Goal: Task Accomplishment & Management: Manage account settings

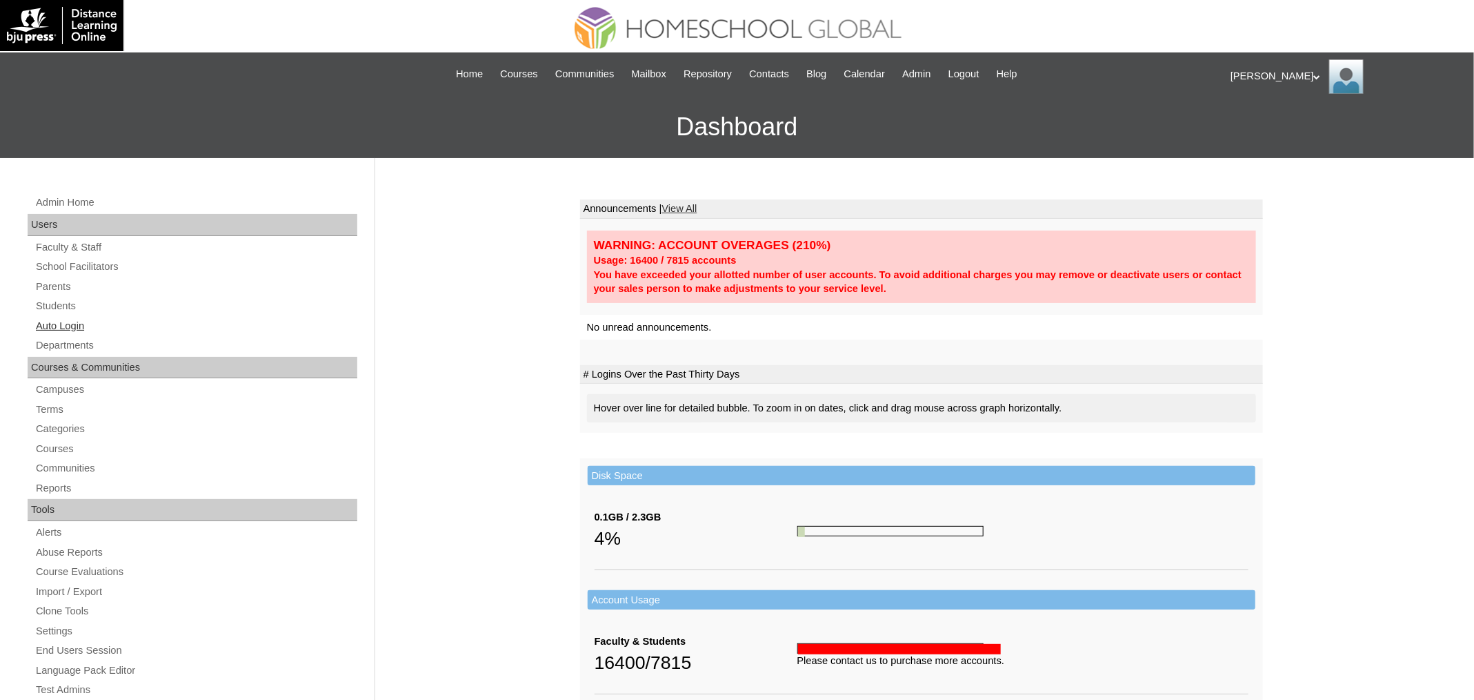
click at [65, 319] on link "Auto Login" at bounding box center [195, 325] width 323 height 17
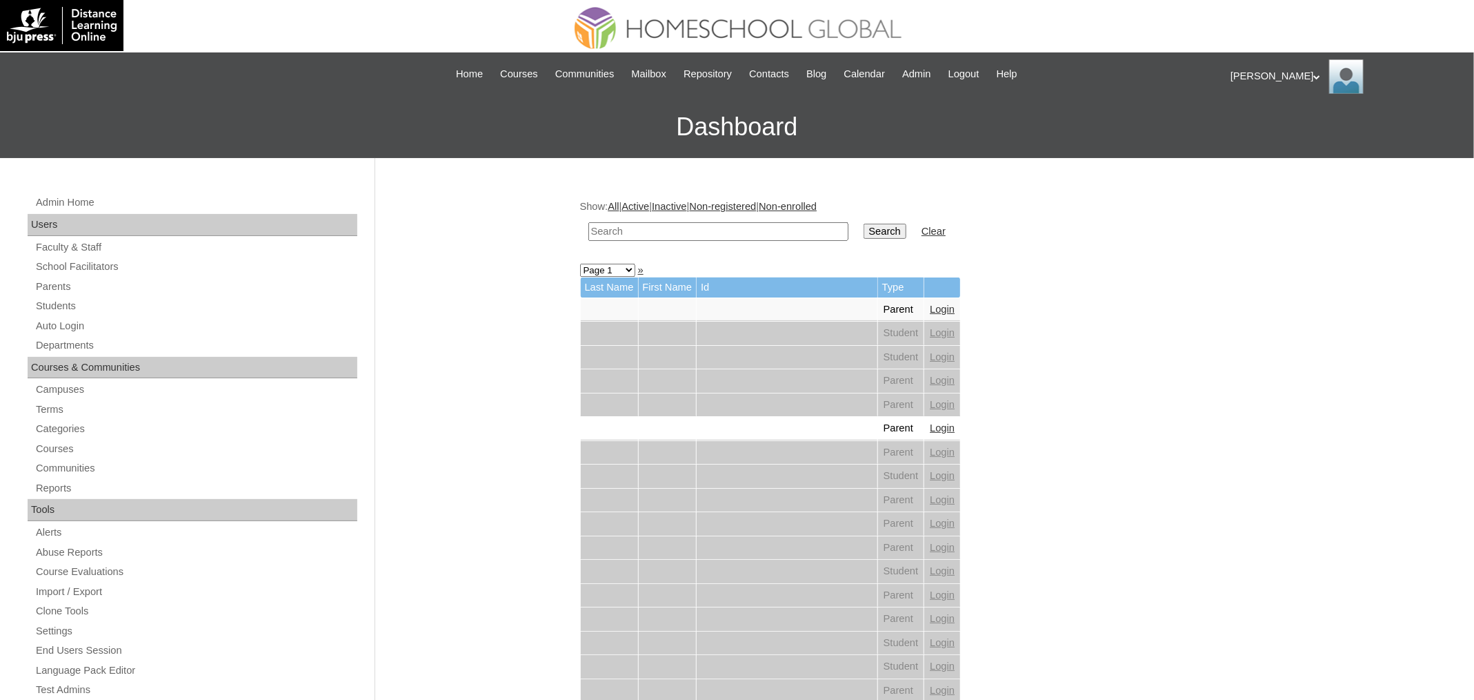
click at [86, 333] on div "Admin Home Users Faculty & Staff School Facilitators Parents Students Auto Logi…" at bounding box center [194, 640] width 347 height 892
click at [85, 323] on link "Auto Login" at bounding box center [195, 325] width 323 height 17
click at [634, 227] on input "text" at bounding box center [718, 231] width 260 height 19
paste input "[PERSON_NAME]"
type input "[PERSON_NAME]"
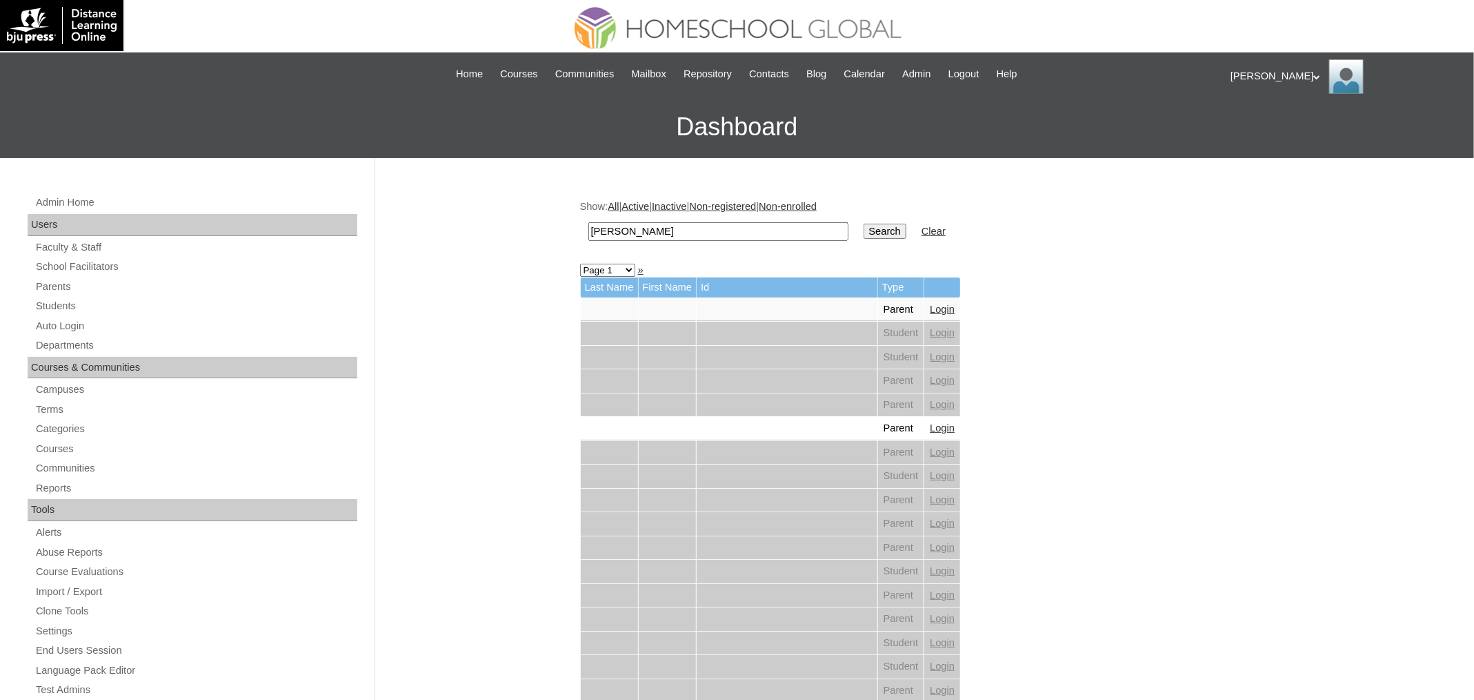
click at [864, 224] on input "Search" at bounding box center [885, 231] width 43 height 15
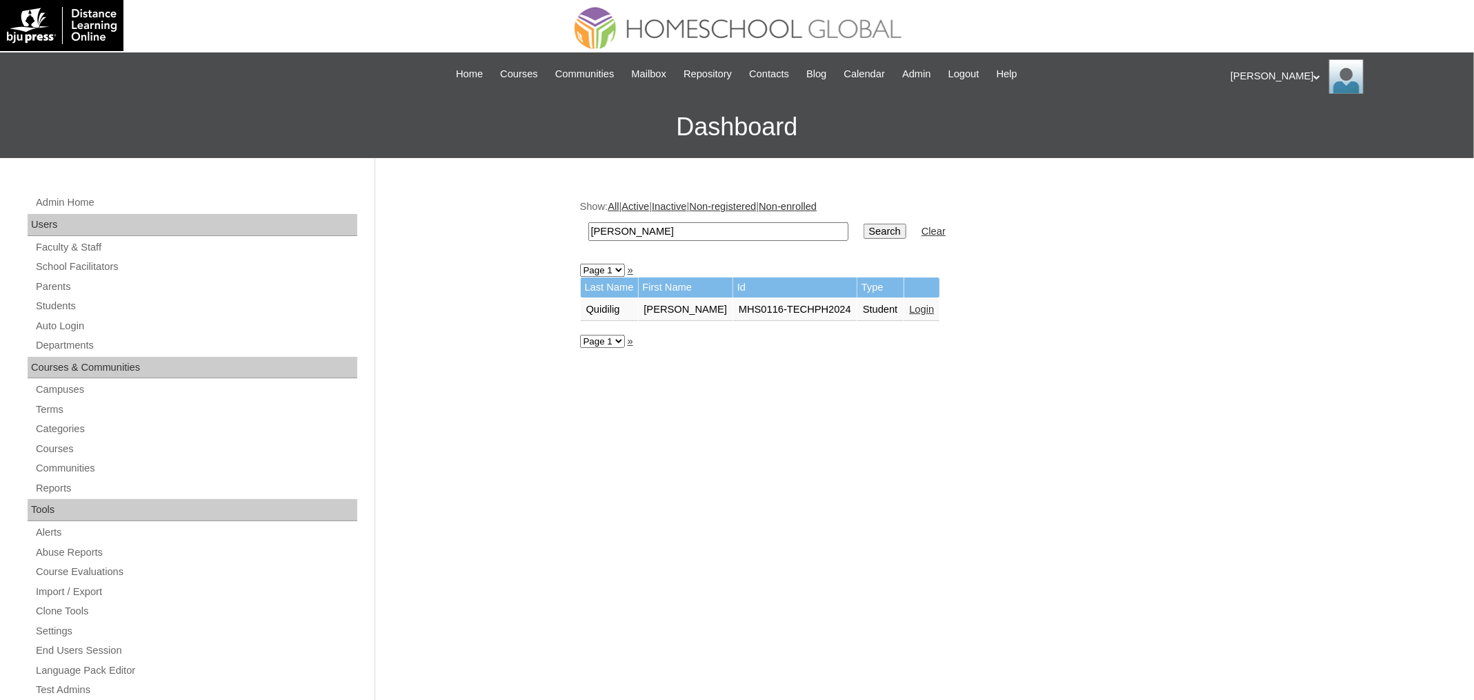
click at [935, 308] on link "Login" at bounding box center [922, 309] width 25 height 11
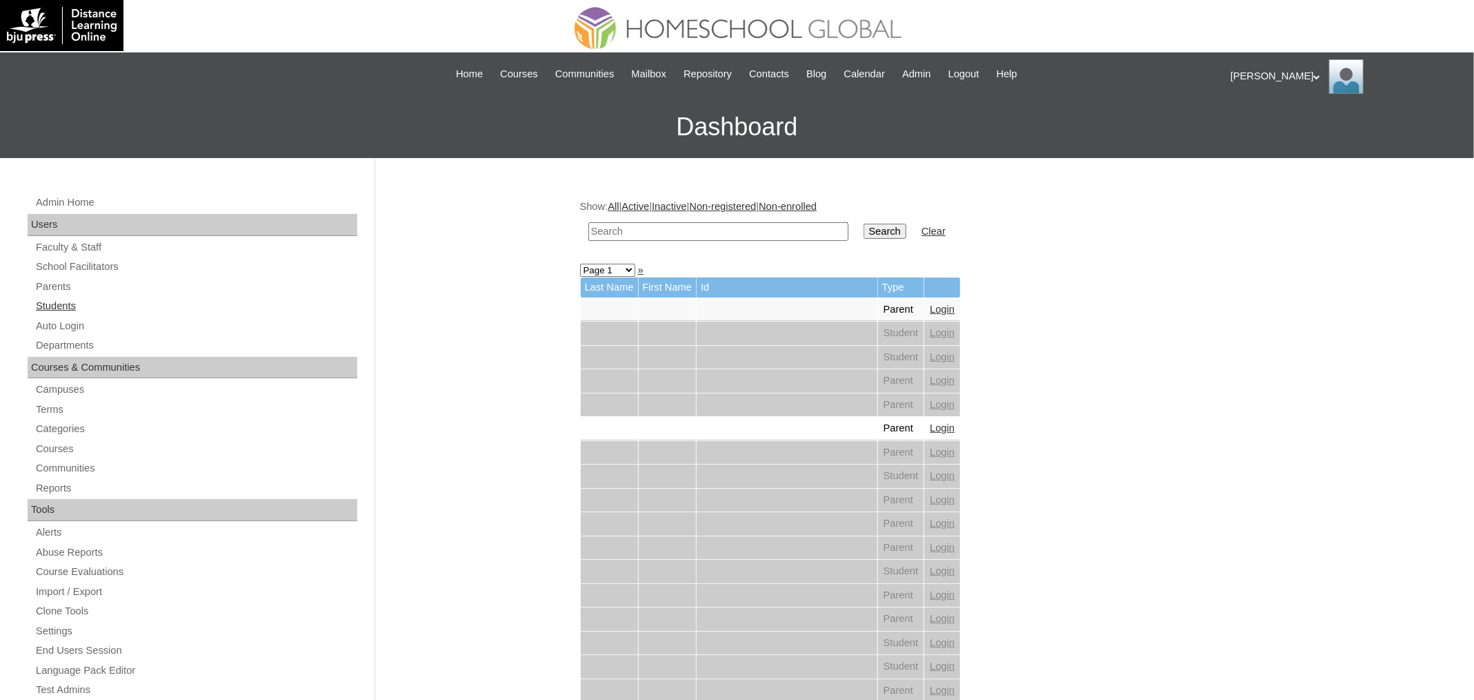
click at [54, 300] on link "Students" at bounding box center [195, 305] width 323 height 17
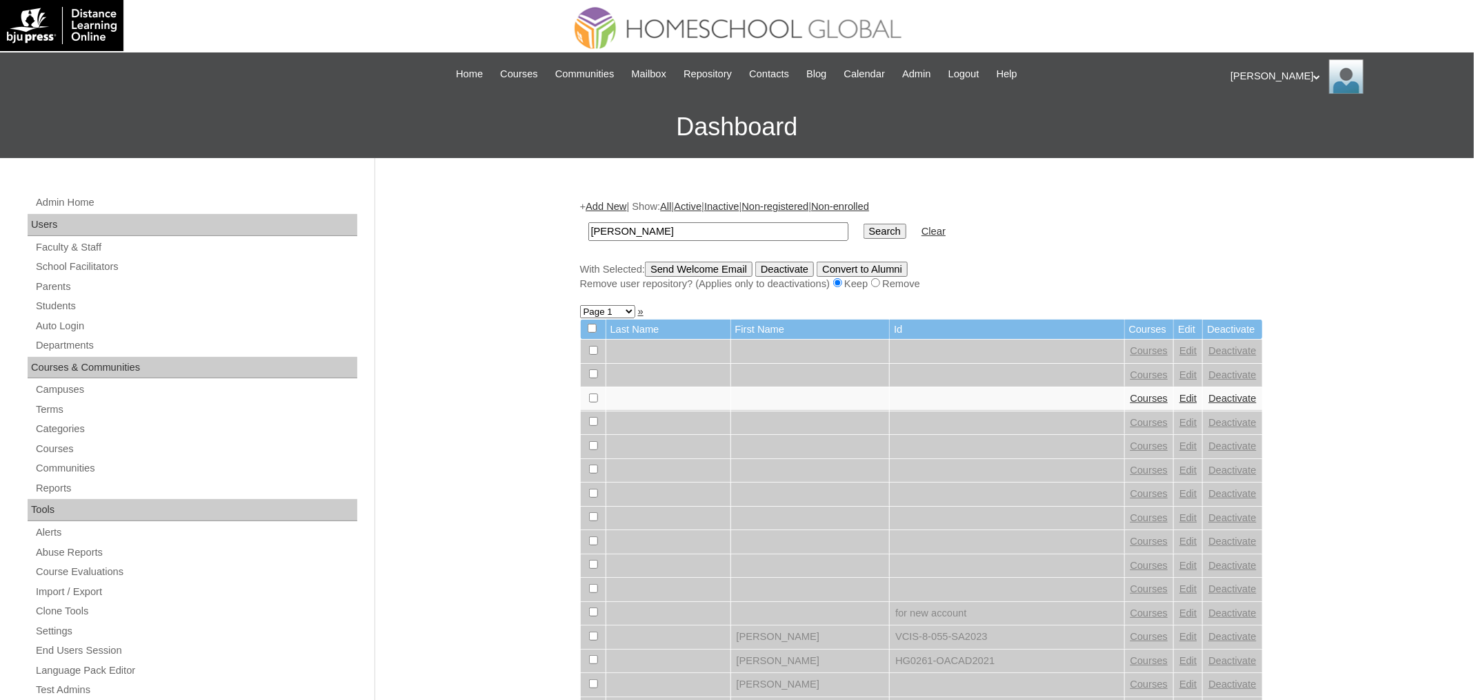
type input "[PERSON_NAME]"
click at [864, 224] on input "Search" at bounding box center [885, 231] width 43 height 15
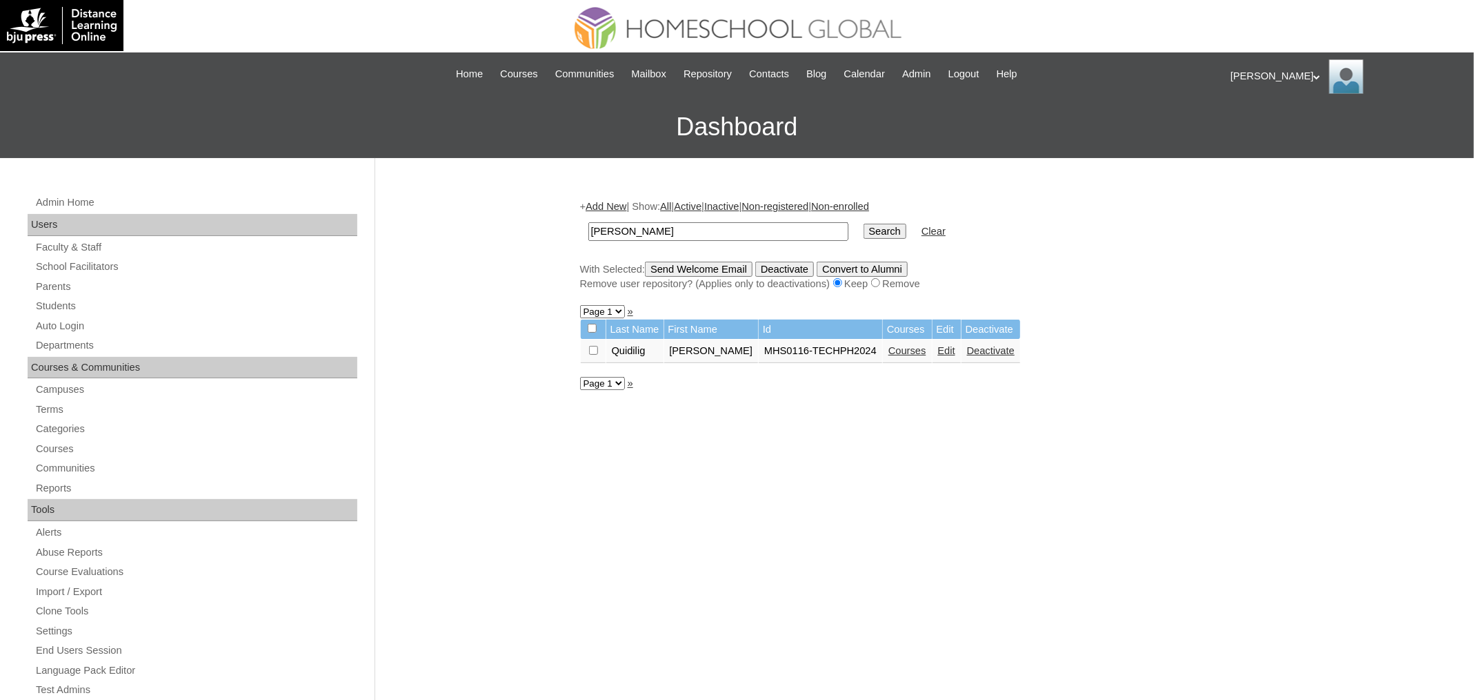
click at [916, 352] on link "Courses" at bounding box center [908, 350] width 38 height 11
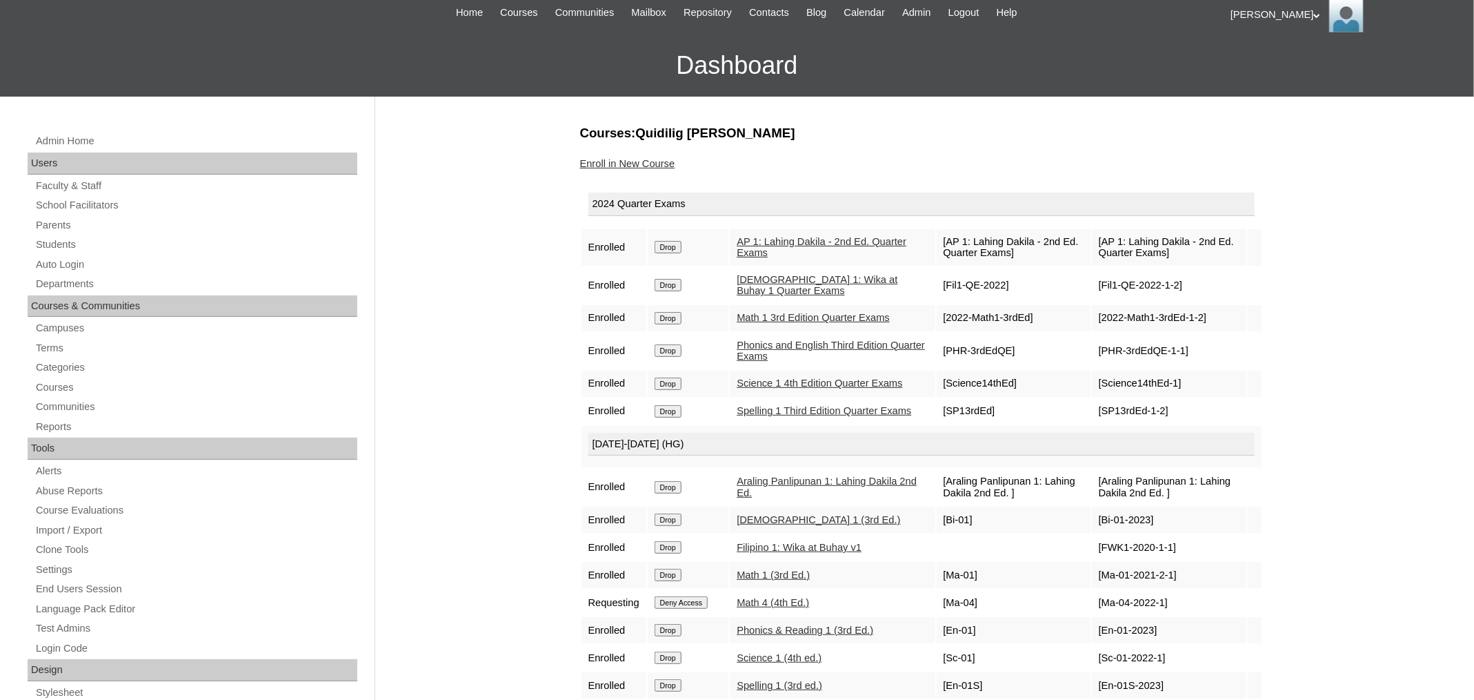
scroll to position [159, 0]
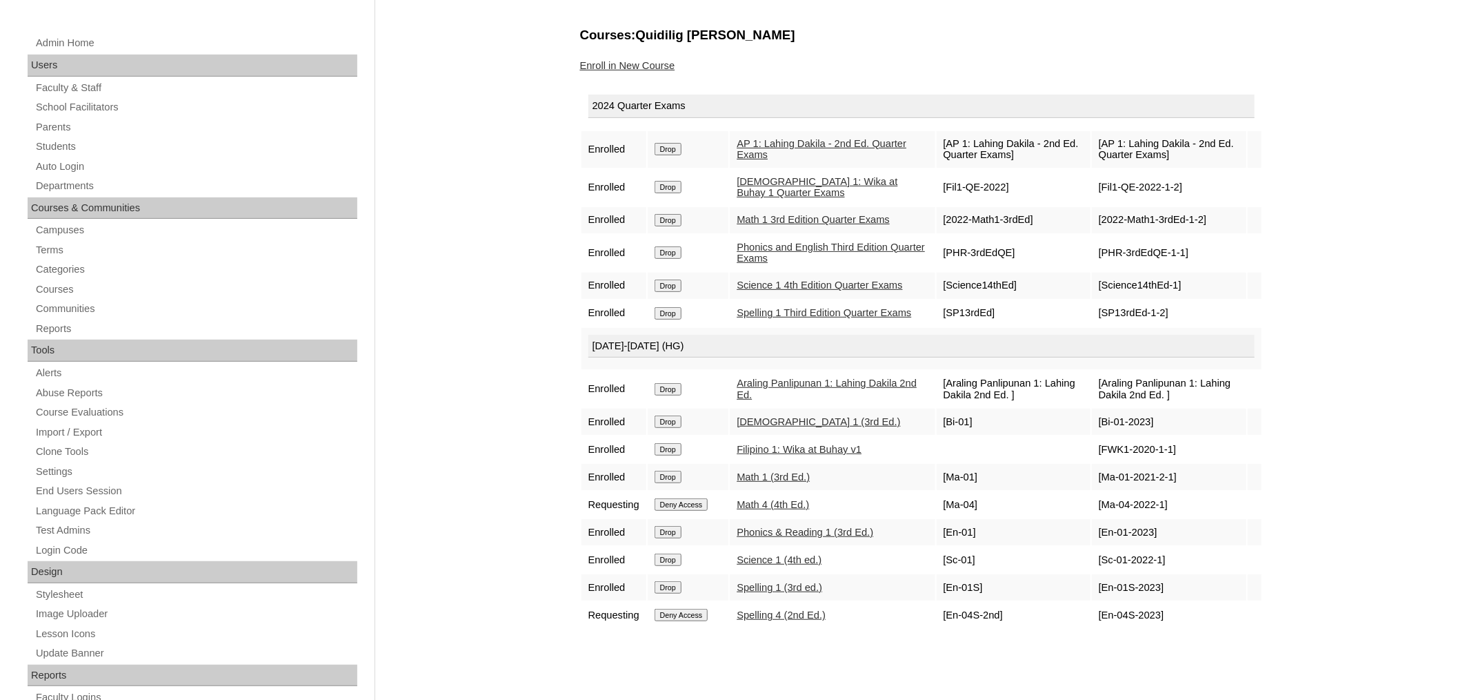
click at [680, 148] on input "Drop" at bounding box center [668, 149] width 27 height 12
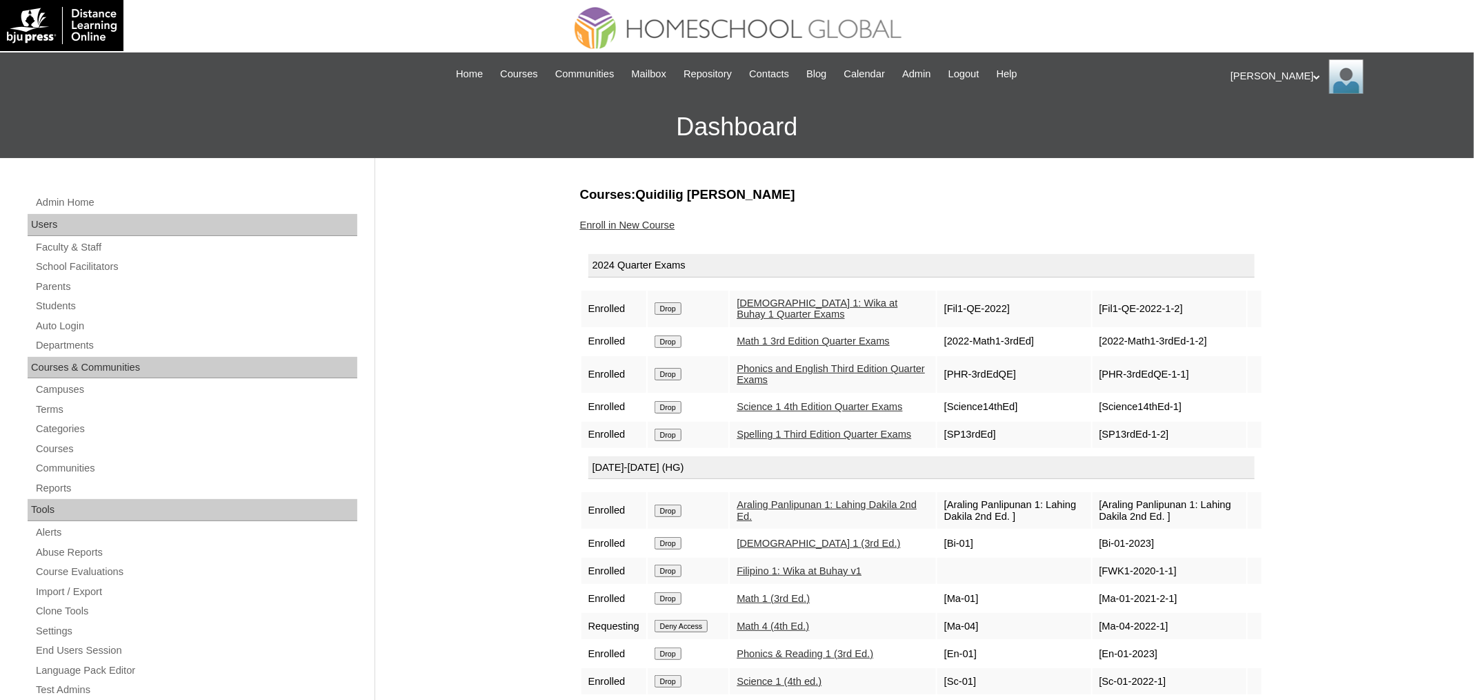
click at [682, 310] on input "Drop" at bounding box center [668, 308] width 27 height 12
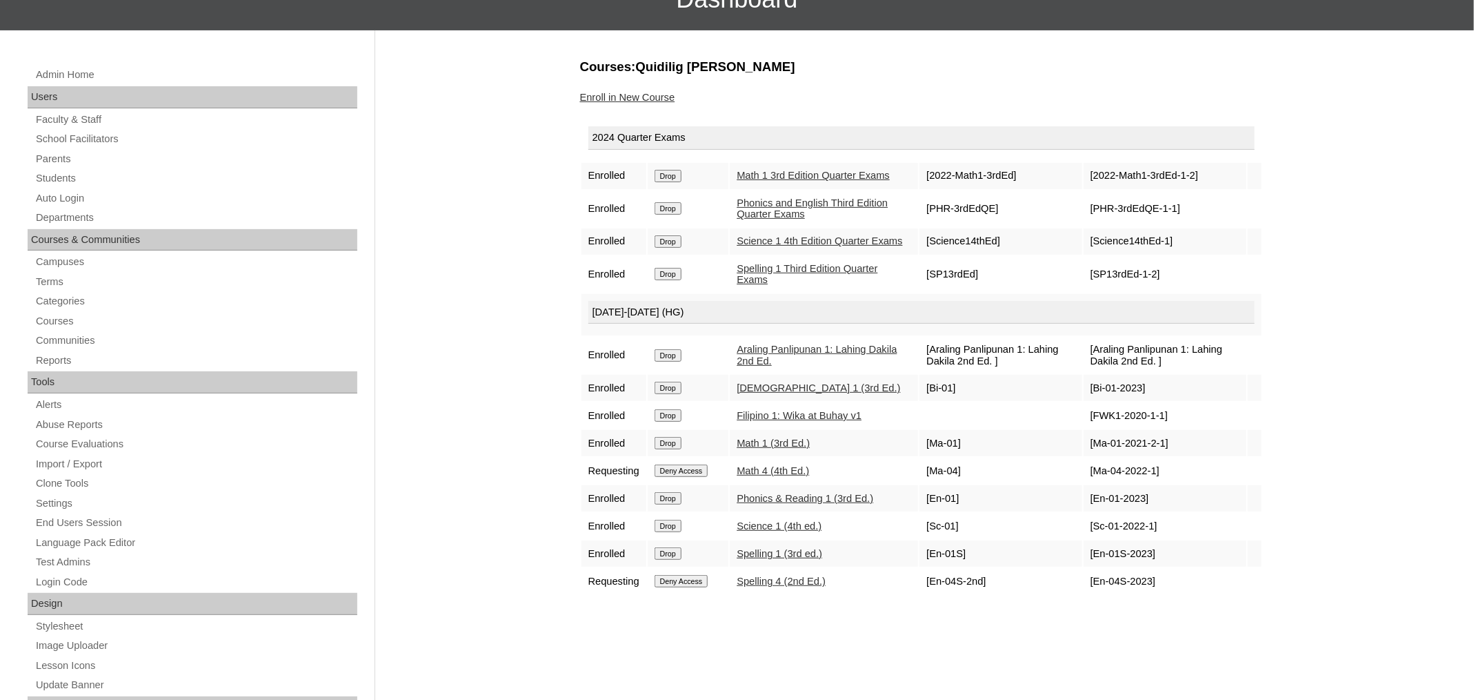
scroll to position [150, 0]
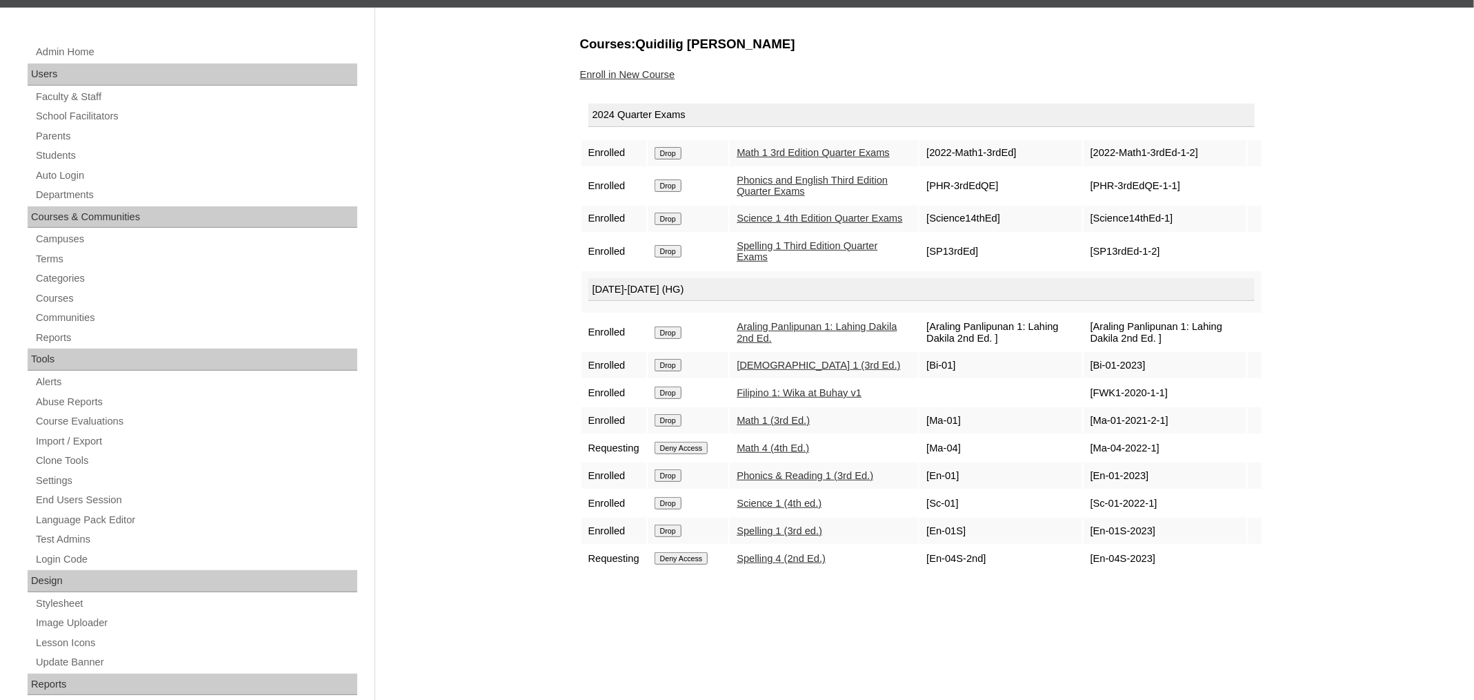
click at [666, 159] on input "Drop" at bounding box center [668, 153] width 27 height 12
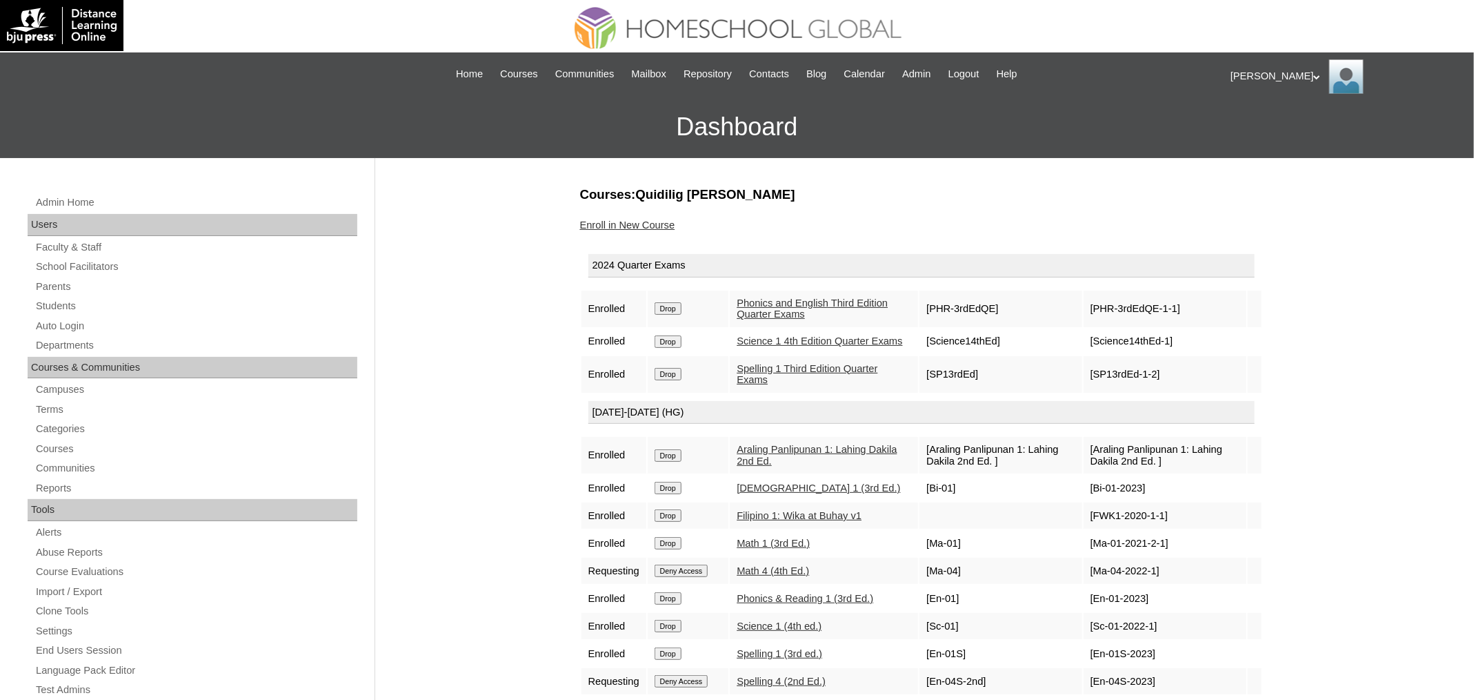
click at [676, 314] on td "Drop" at bounding box center [688, 308] width 81 height 37
click at [677, 310] on input "Drop" at bounding box center [668, 308] width 27 height 12
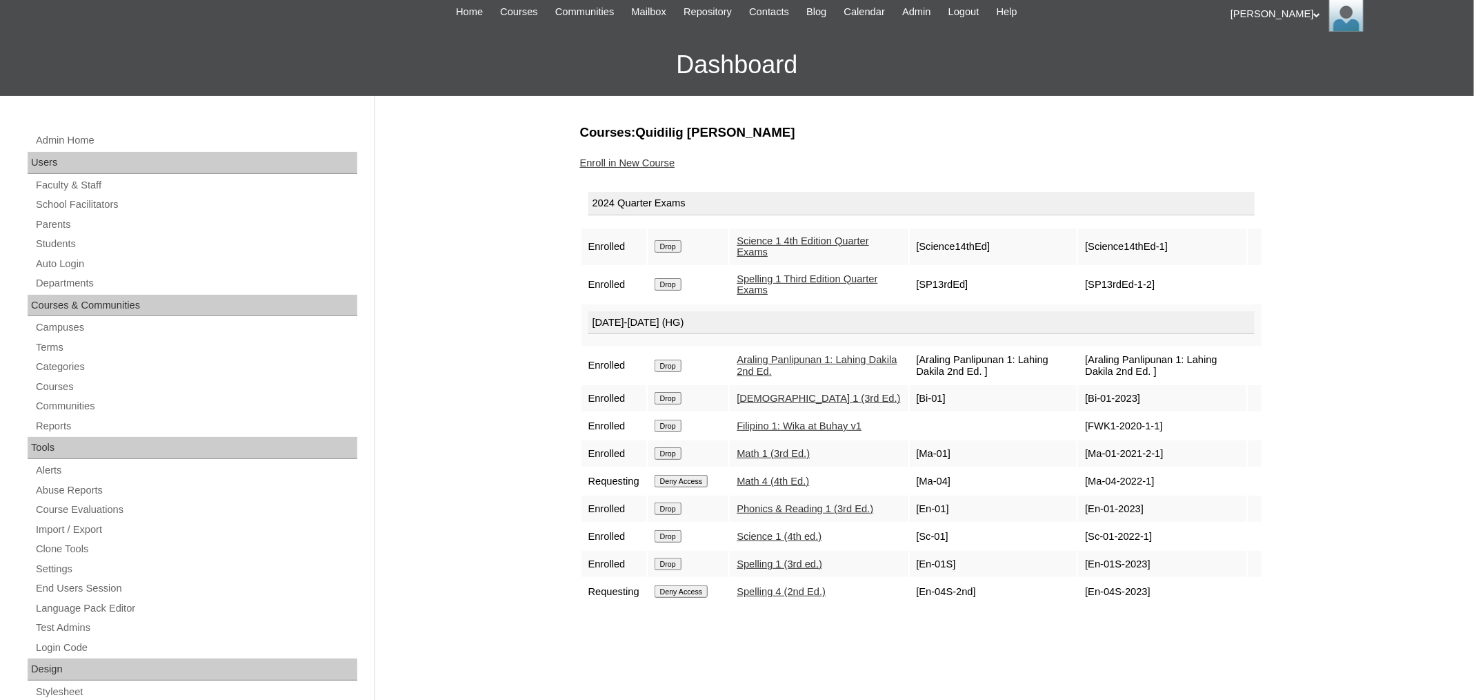
scroll to position [100, 0]
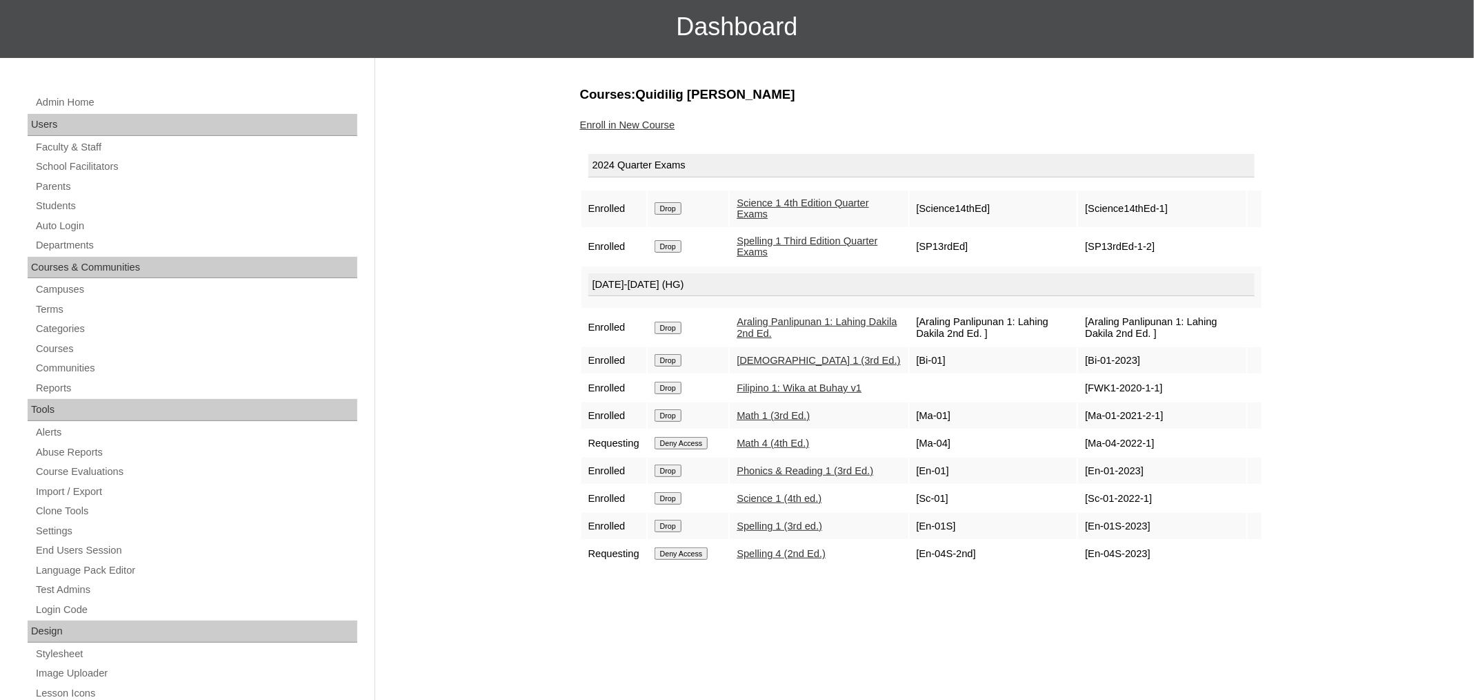
click at [682, 210] on input "Drop" at bounding box center [668, 208] width 27 height 12
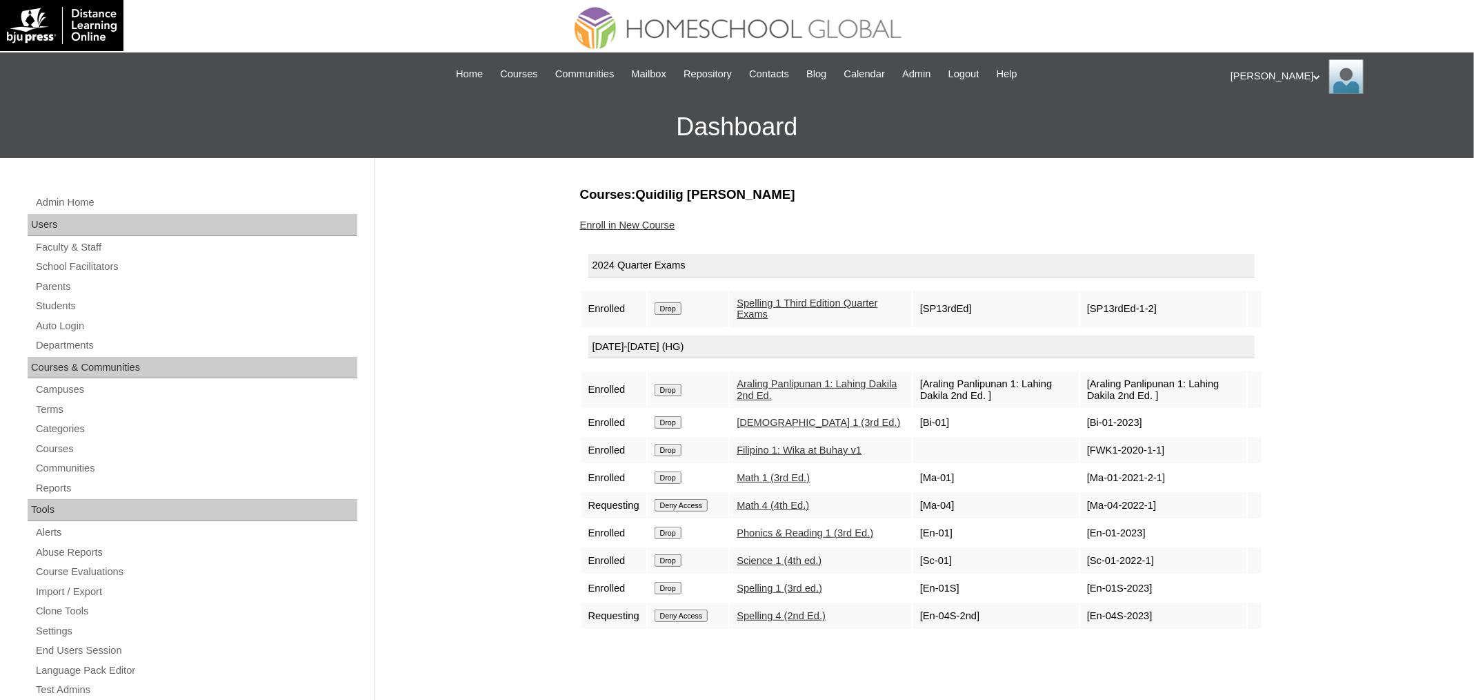
click at [682, 309] on input "Drop" at bounding box center [668, 308] width 27 height 12
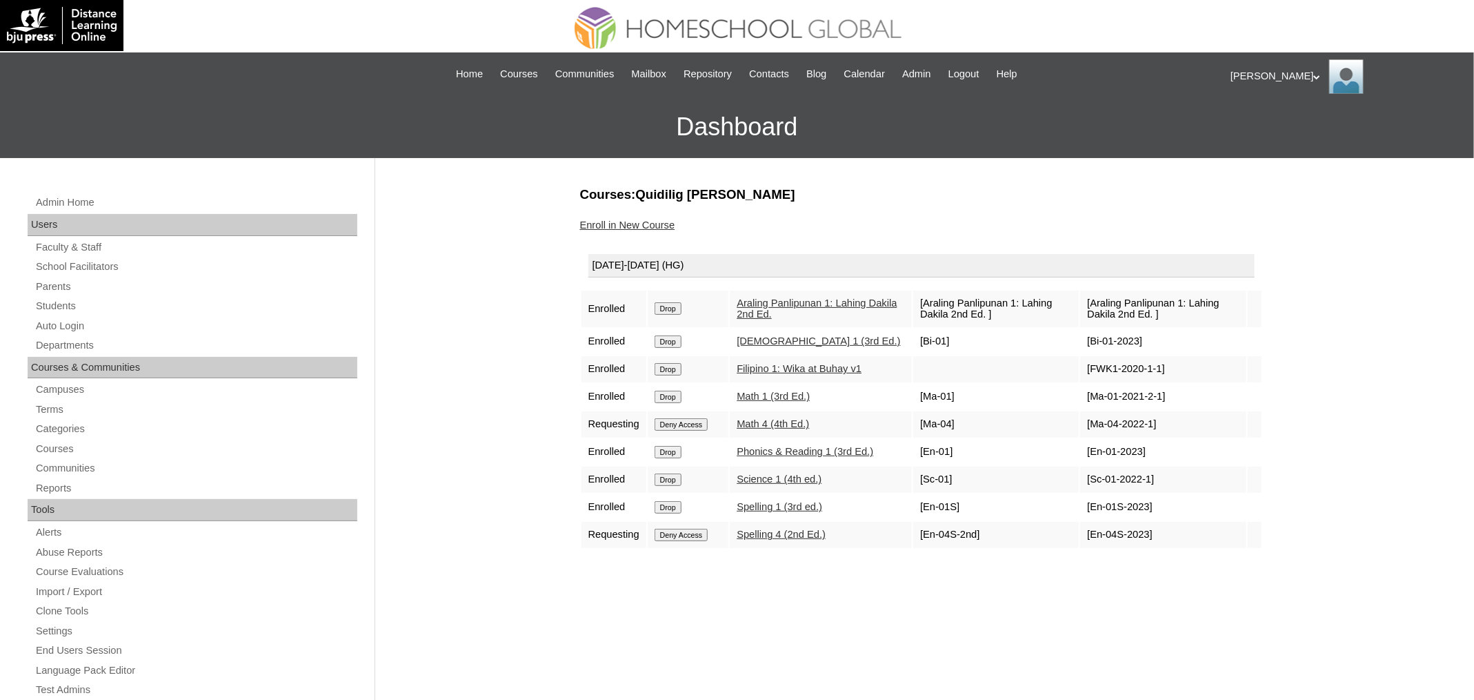
click at [680, 309] on input "Drop" at bounding box center [668, 308] width 27 height 12
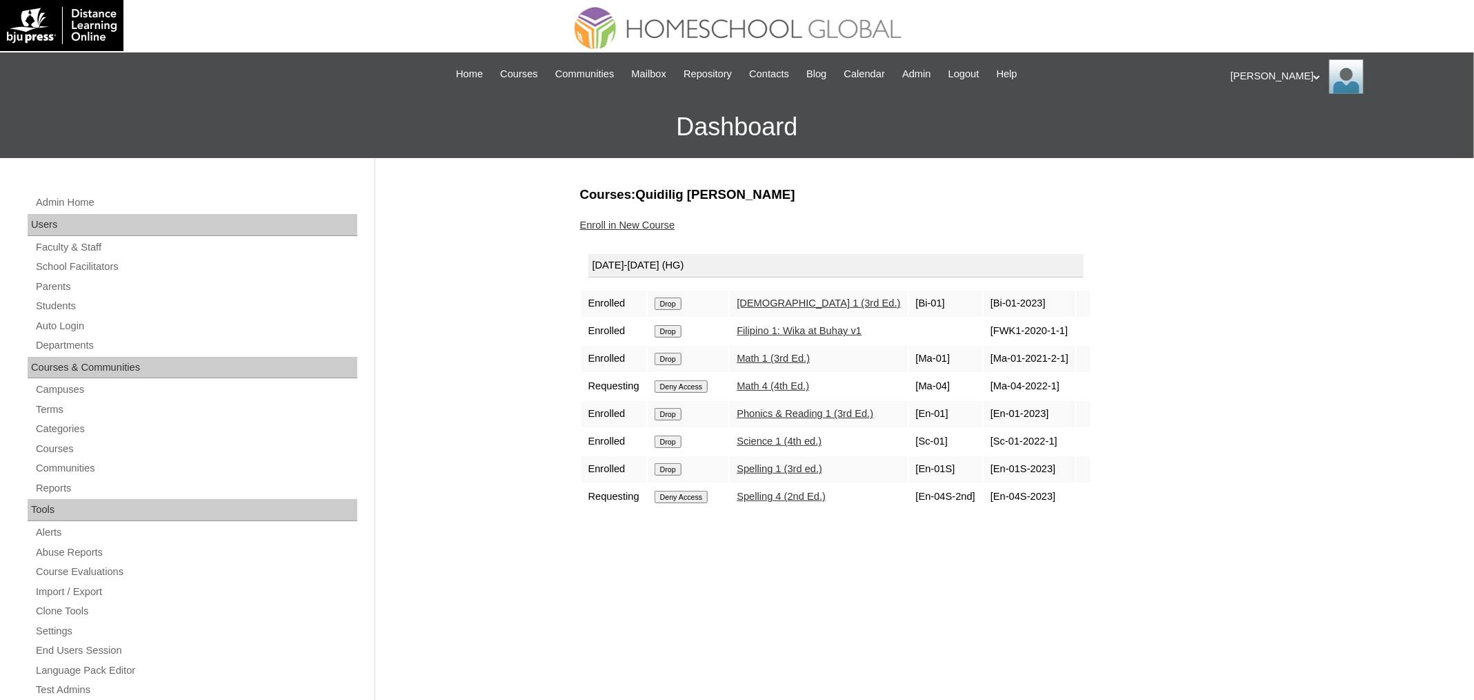
click at [681, 303] on input "Drop" at bounding box center [668, 303] width 27 height 12
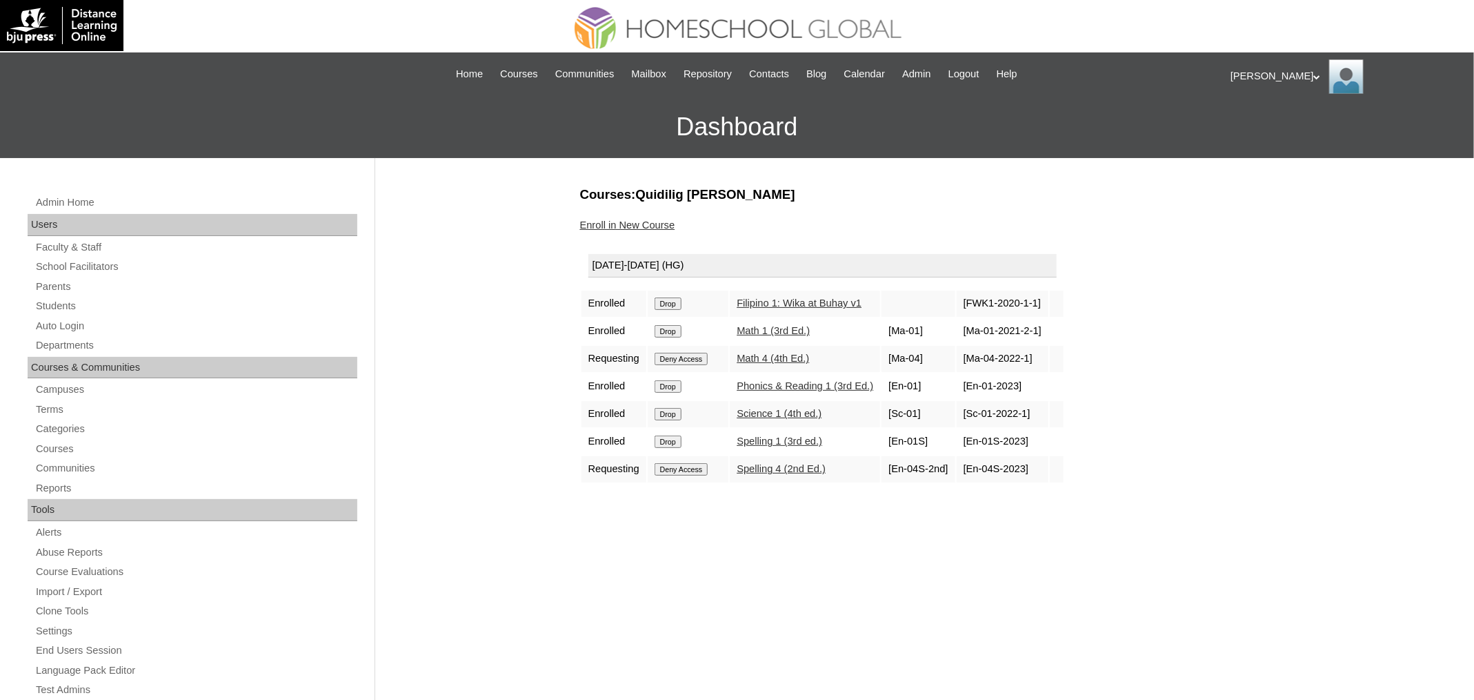
click at [682, 297] on input "Drop" at bounding box center [668, 303] width 27 height 12
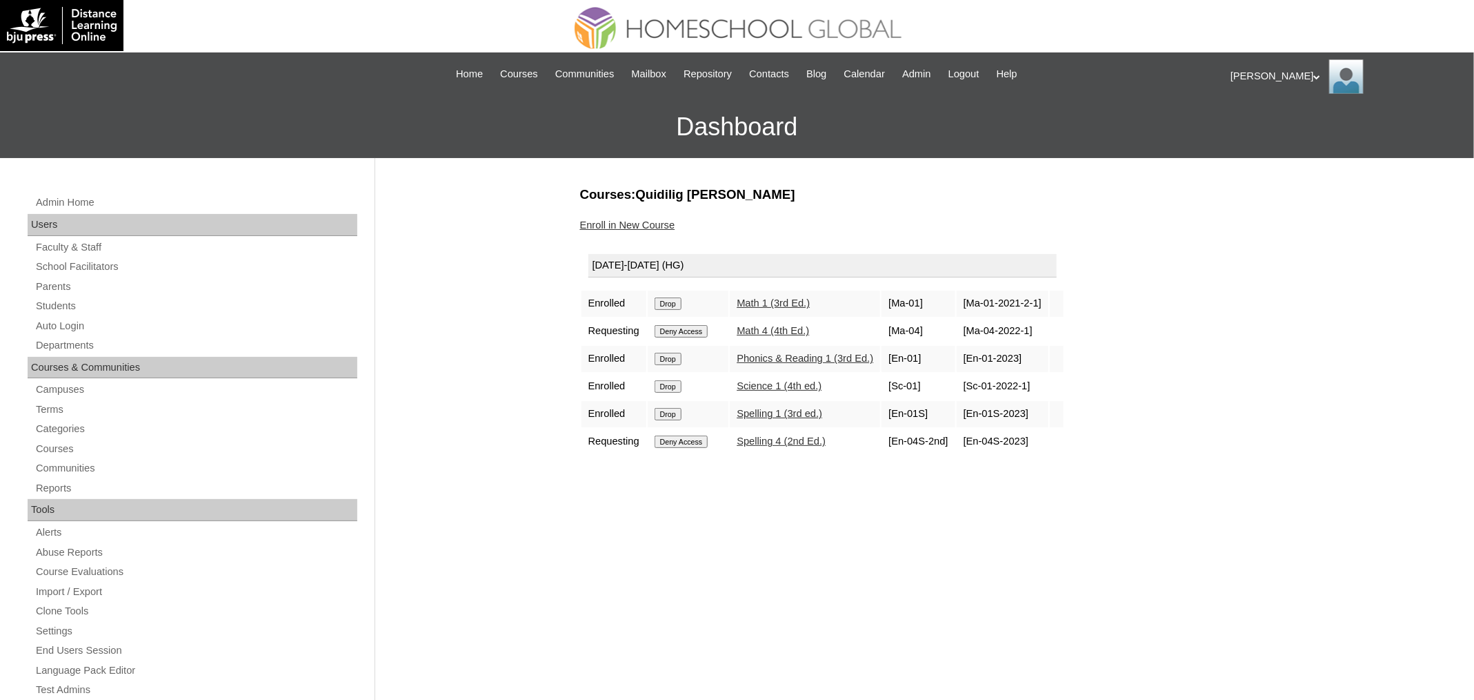
click at [679, 303] on input "Drop" at bounding box center [668, 303] width 27 height 12
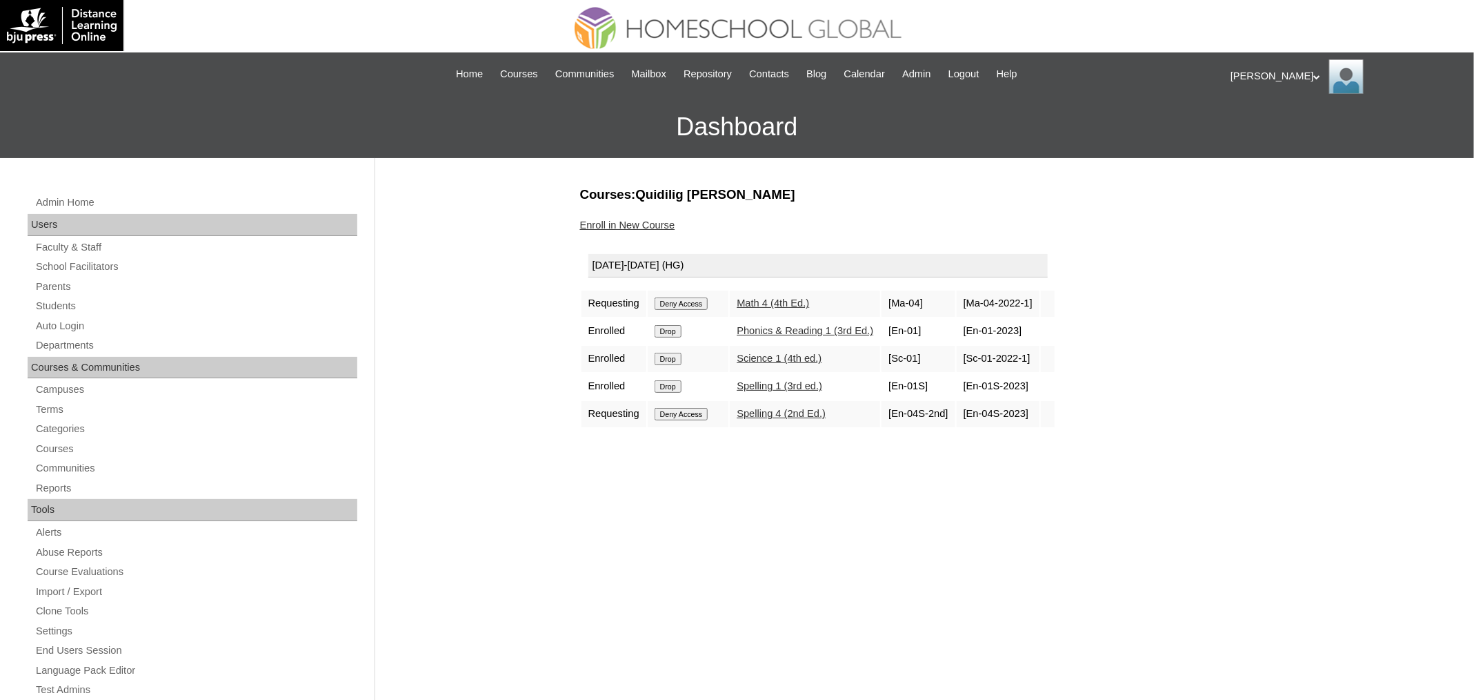
click at [689, 297] on input "Deny Access" at bounding box center [682, 303] width 54 height 12
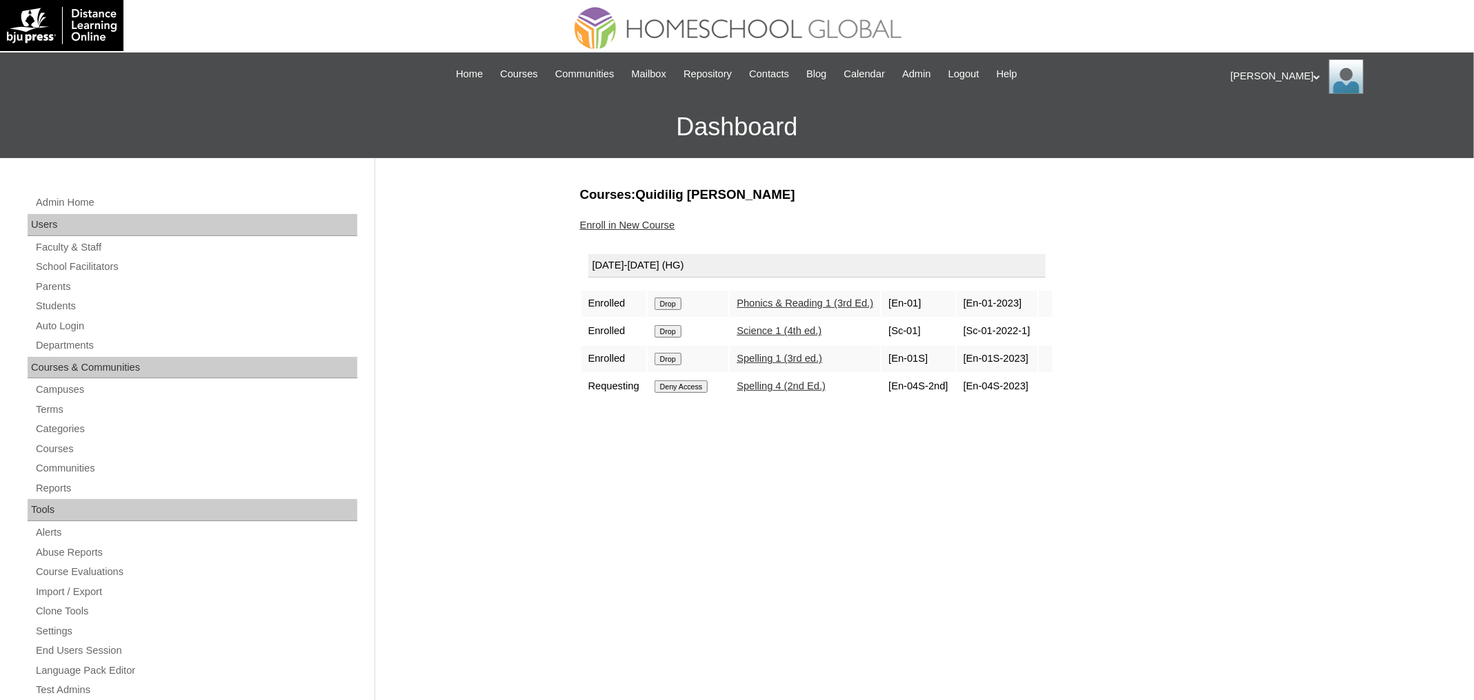
click at [676, 297] on input "Drop" at bounding box center [668, 303] width 27 height 12
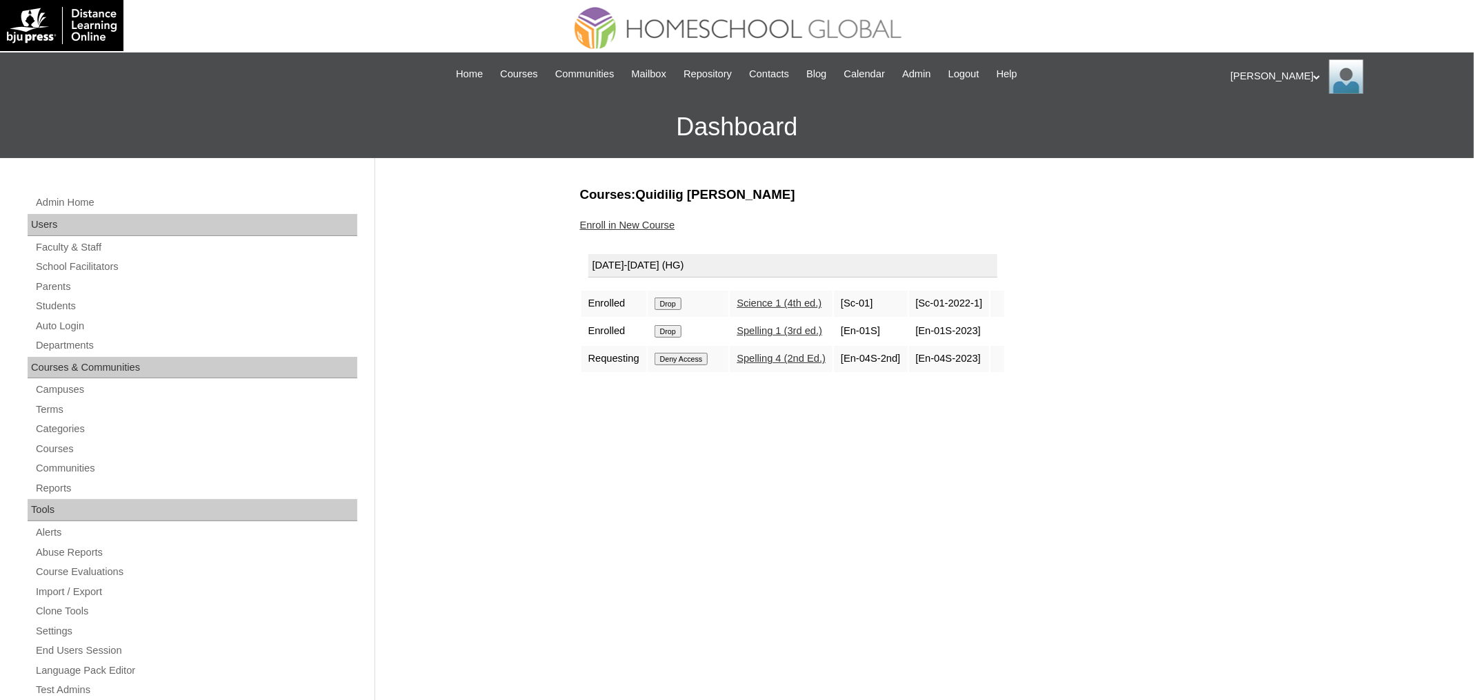
click at [674, 301] on input "Drop" at bounding box center [668, 303] width 27 height 12
click at [682, 301] on input "Drop" at bounding box center [668, 303] width 27 height 12
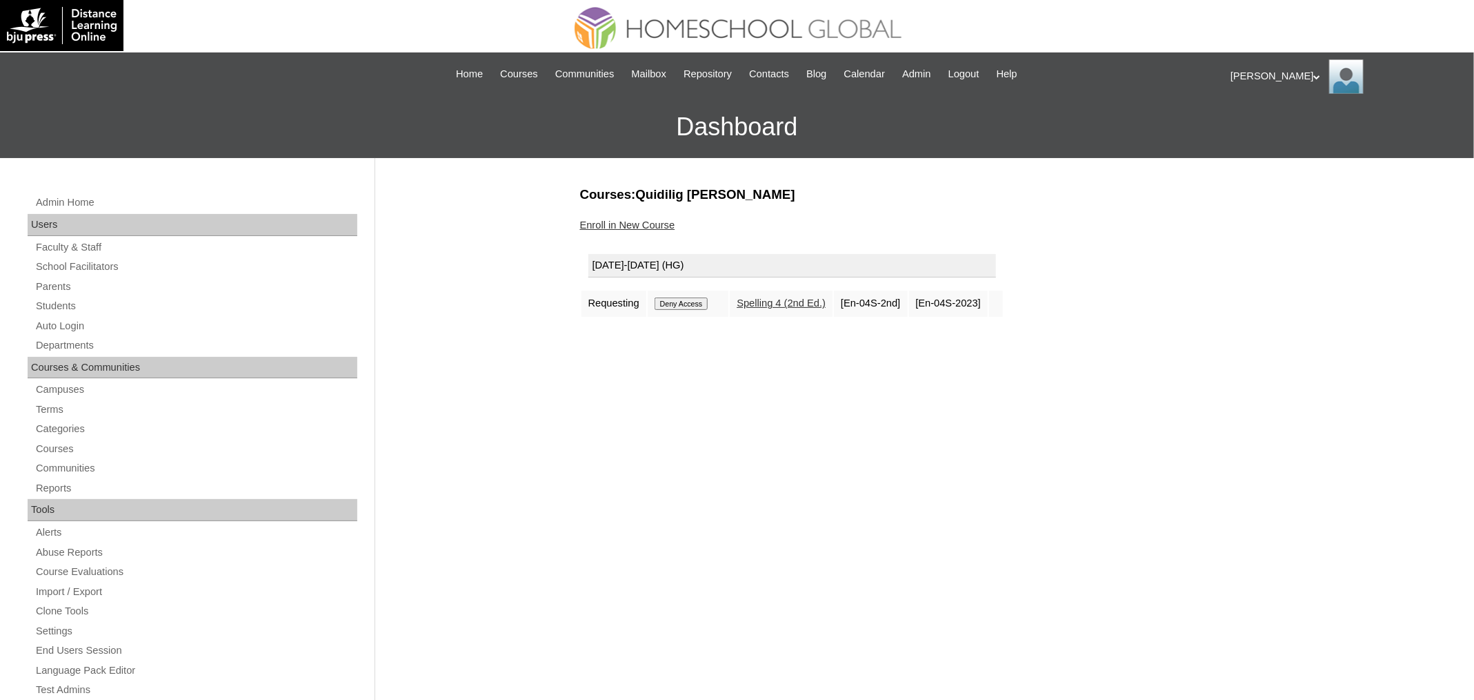
click at [698, 300] on input "Deny Access" at bounding box center [682, 303] width 54 height 12
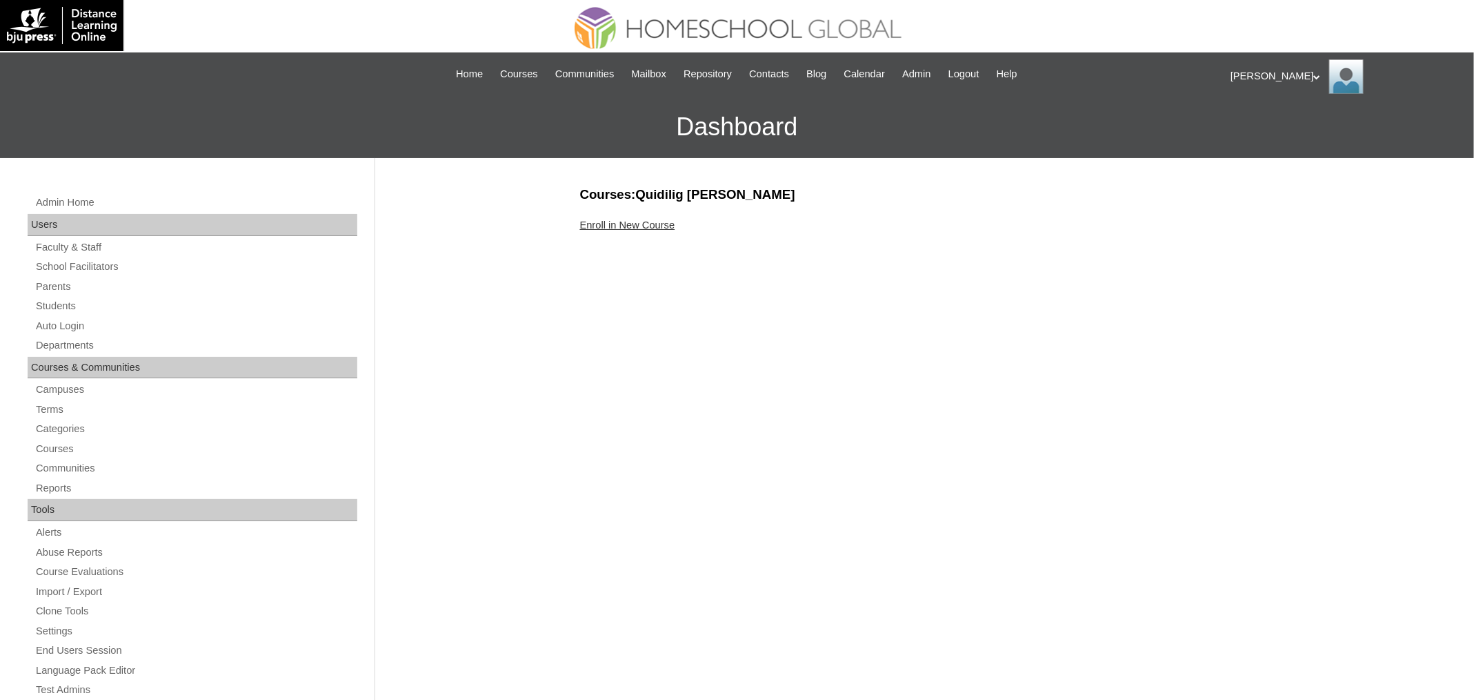
click at [665, 226] on link "Enroll in New Course" at bounding box center [627, 224] width 95 height 11
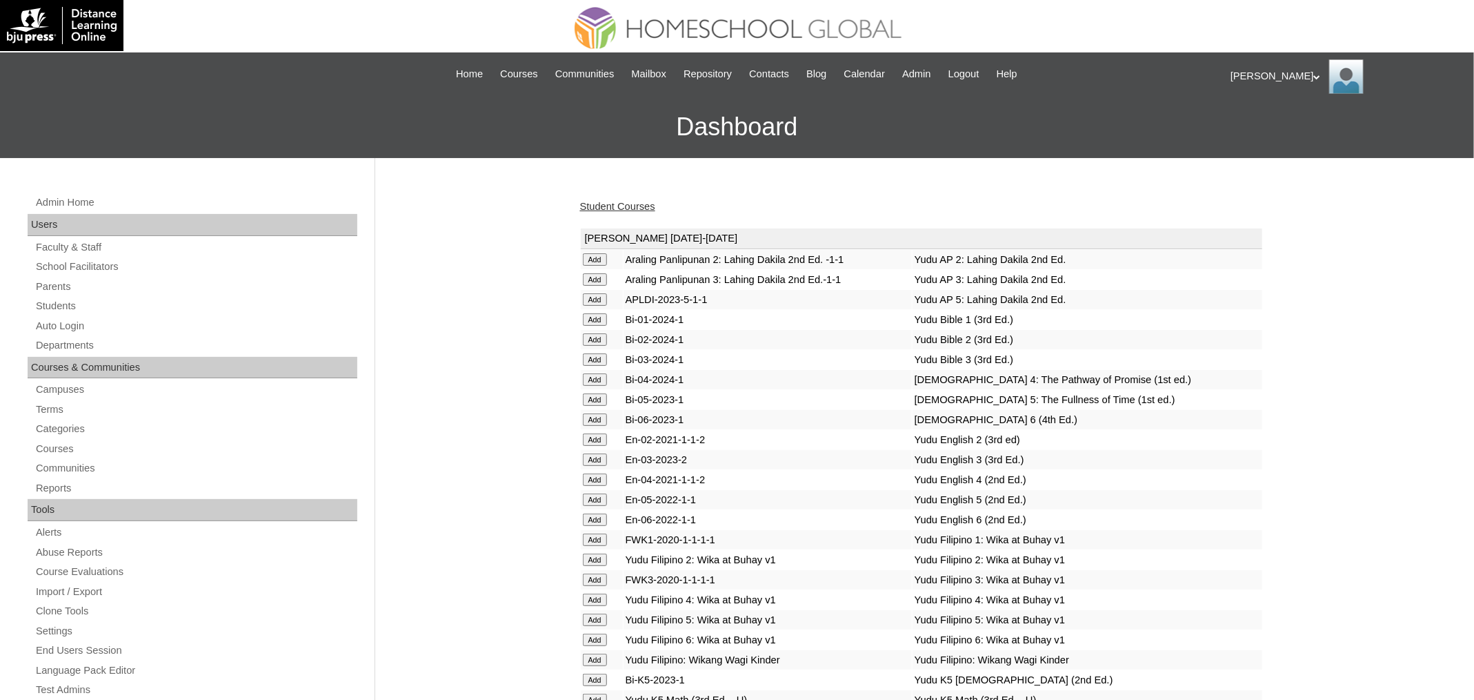
scroll to position [2996, 0]
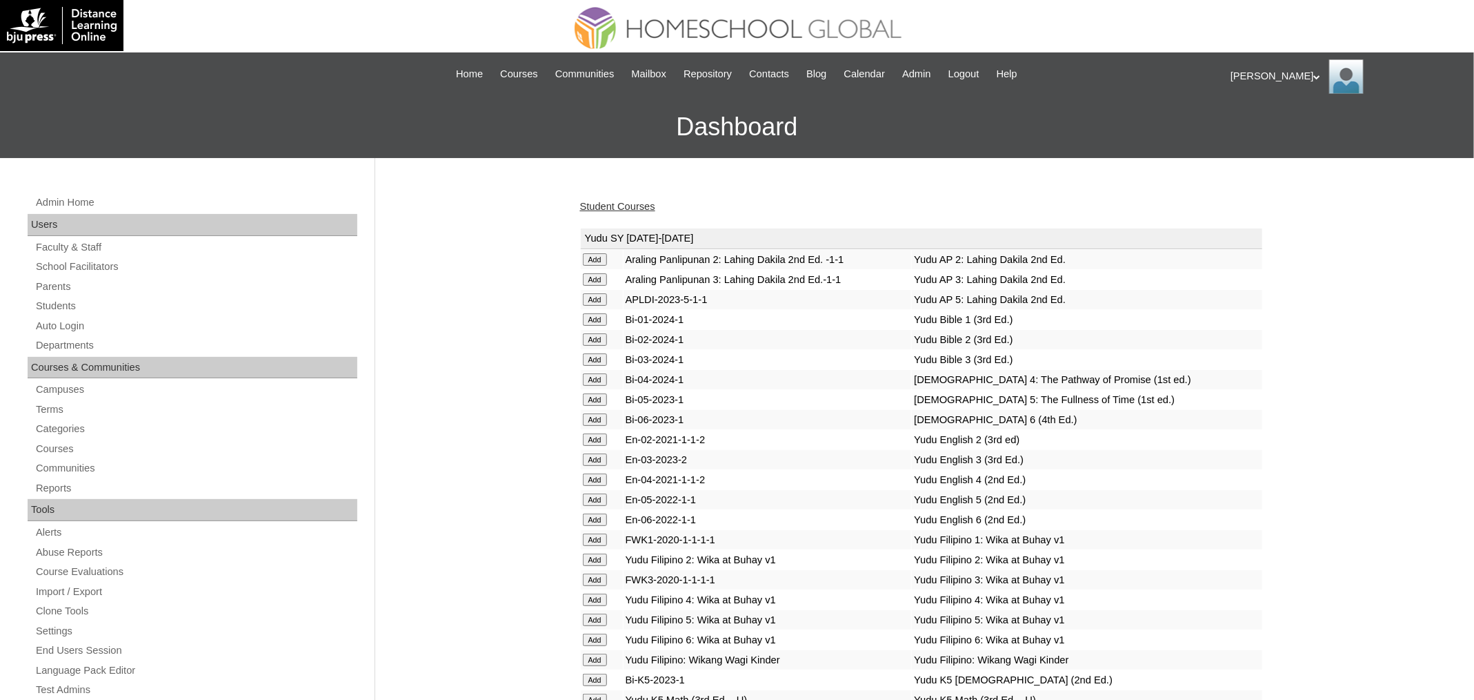
scroll to position [3333, 0]
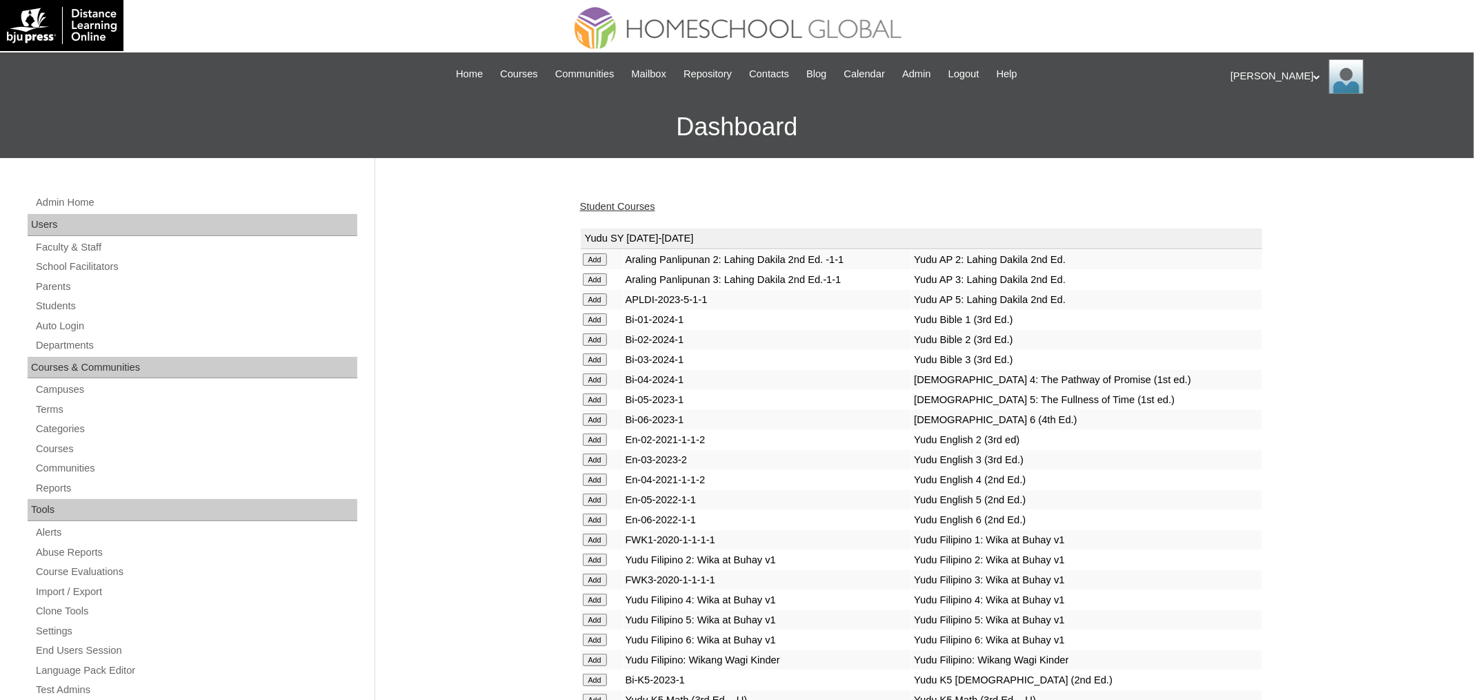
scroll to position [3769, 0]
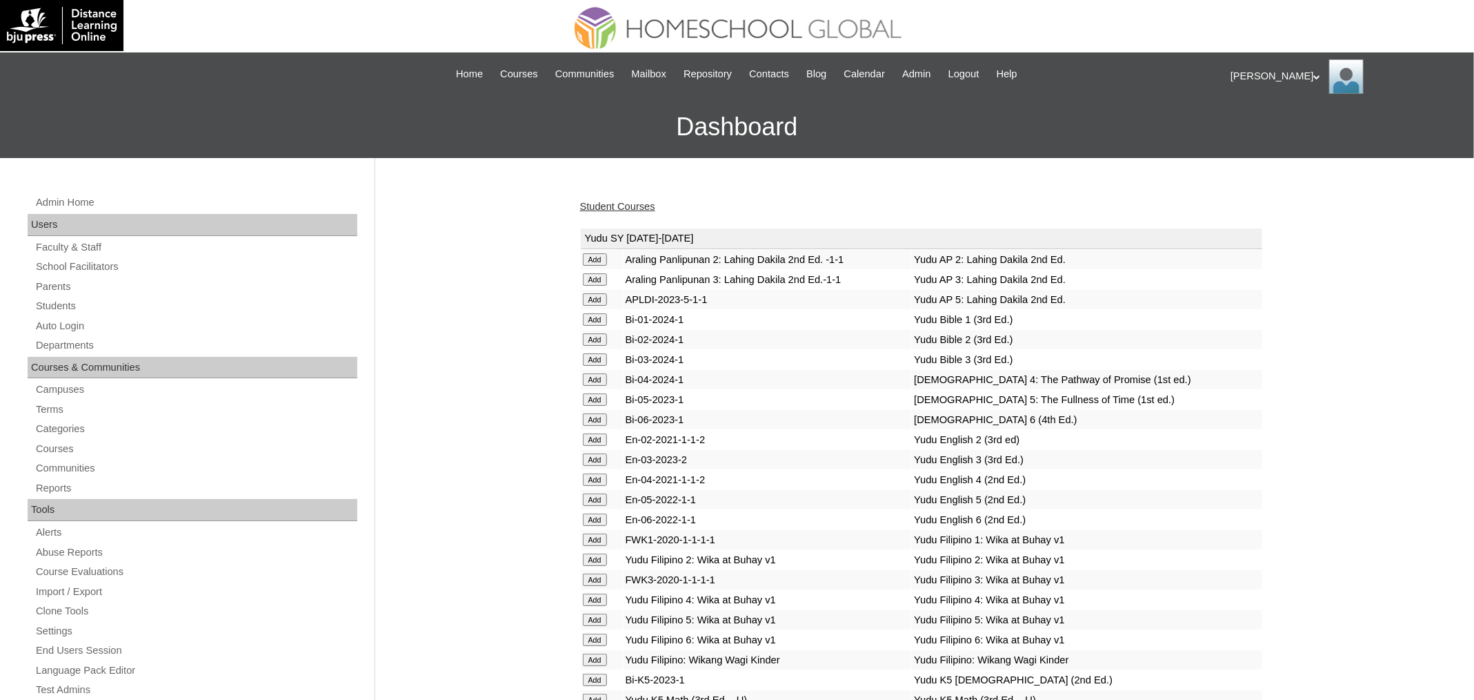
scroll to position [4027, 0]
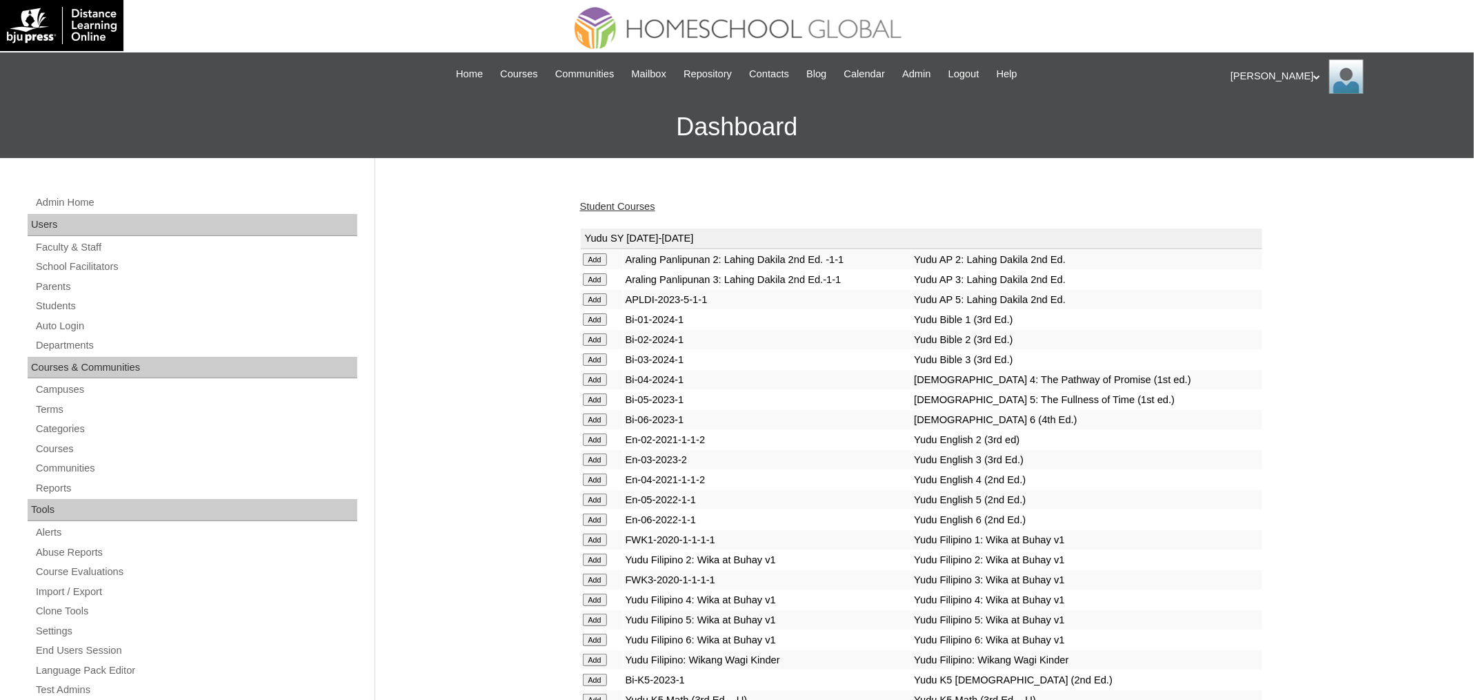
scroll to position [4365, 0]
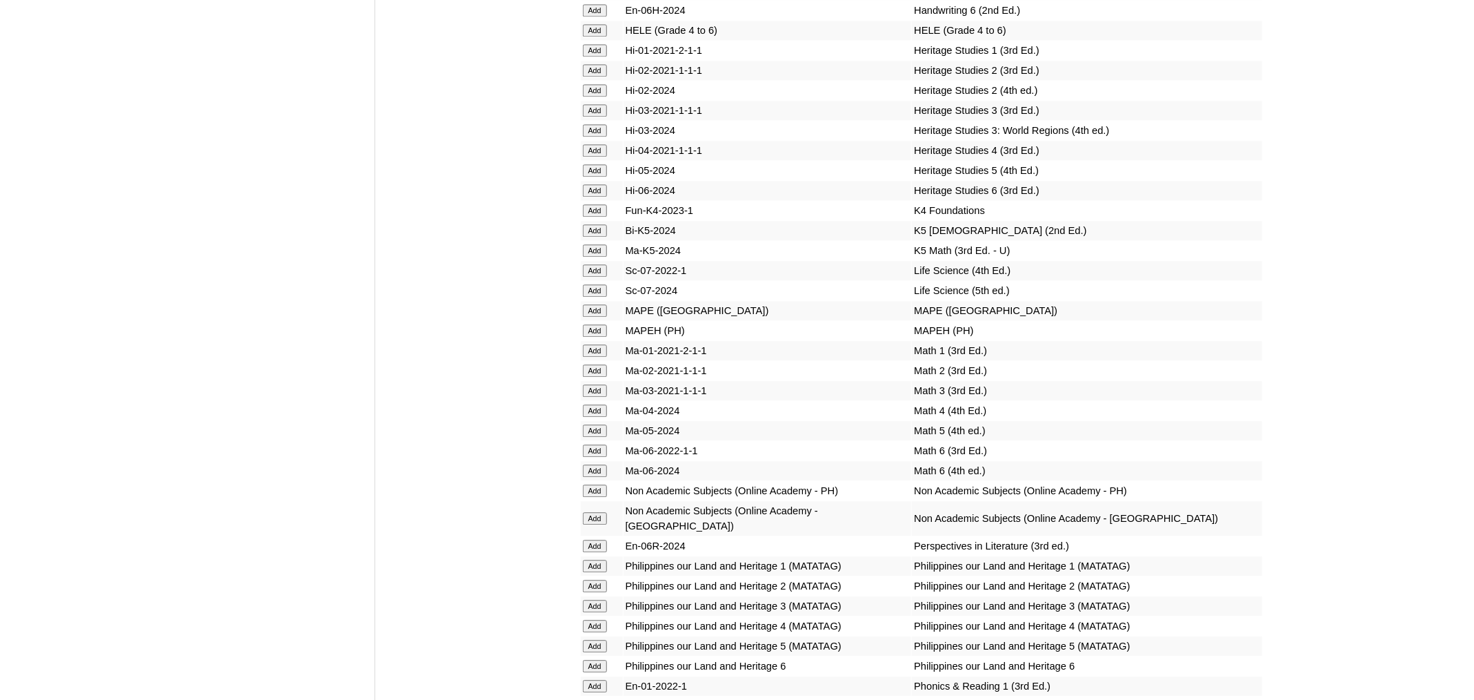
scroll to position [4634, 0]
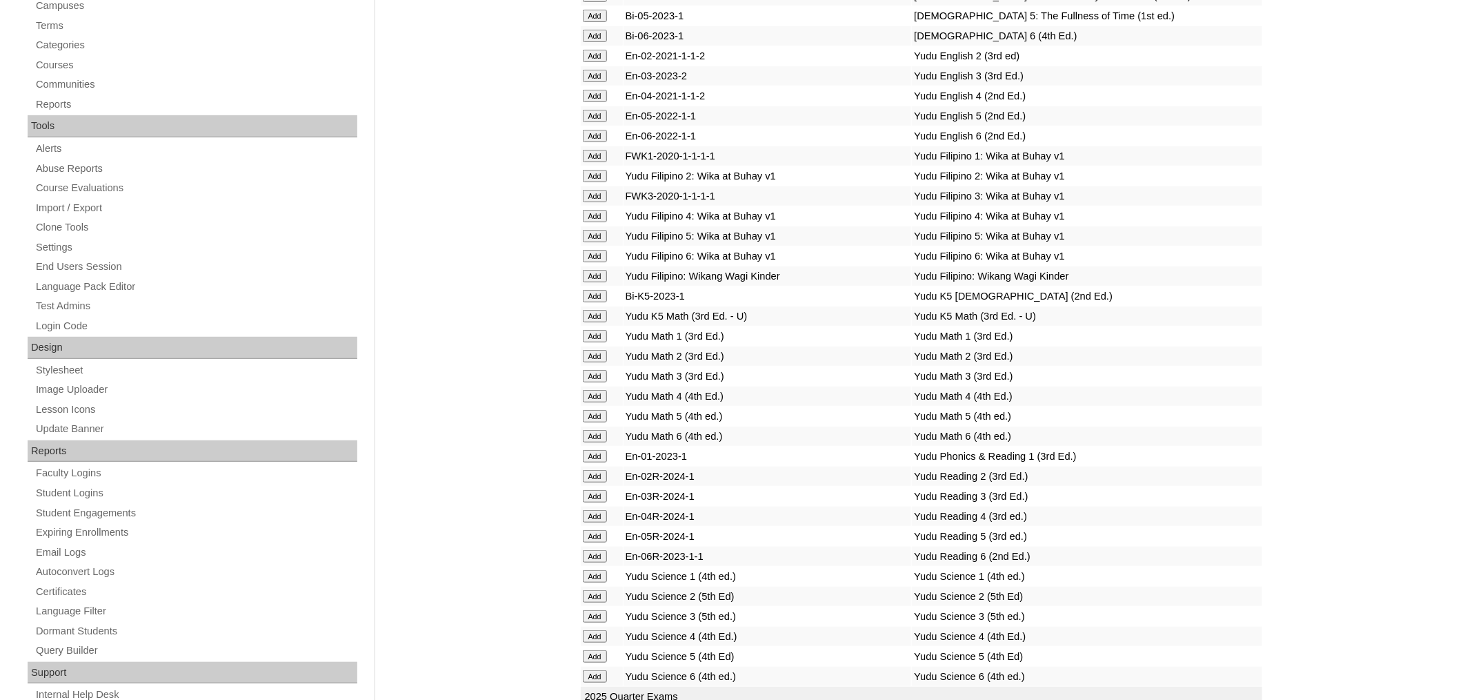
scroll to position [5197, 0]
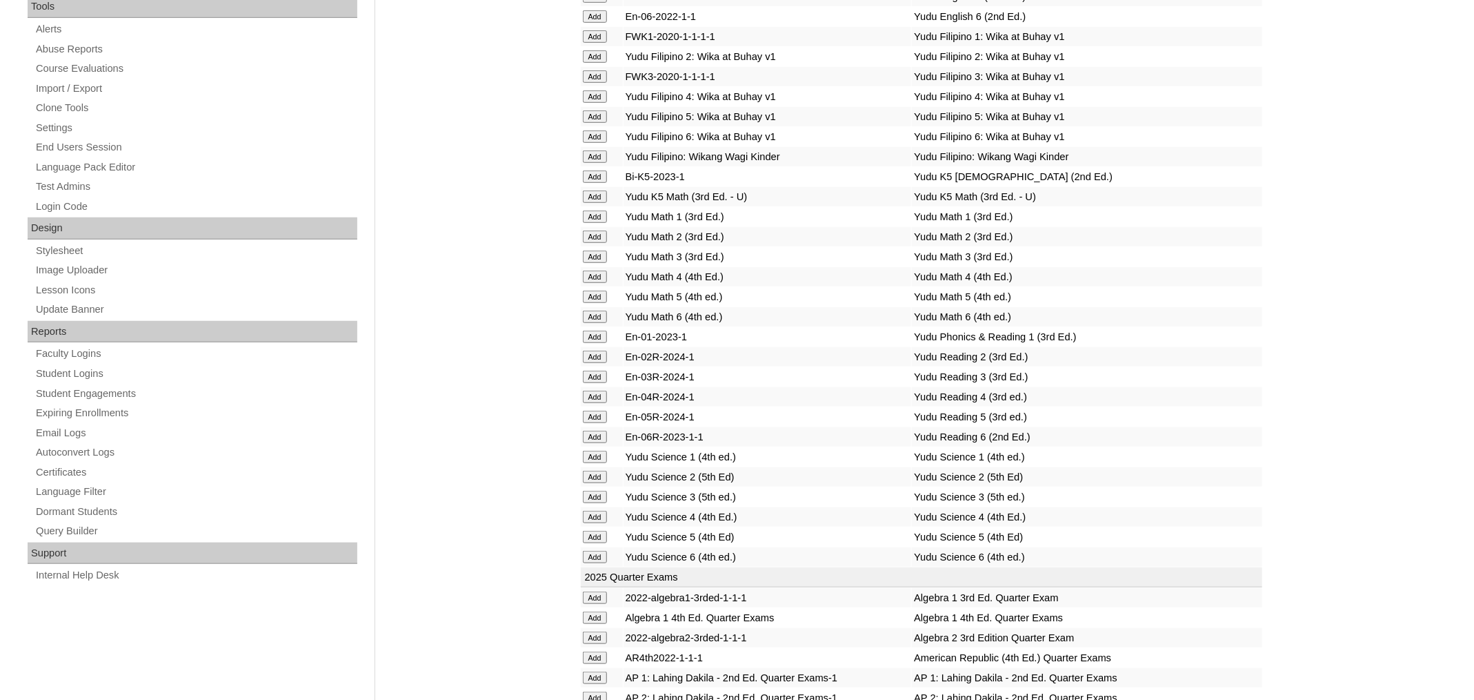
scroll to position [5316, 0]
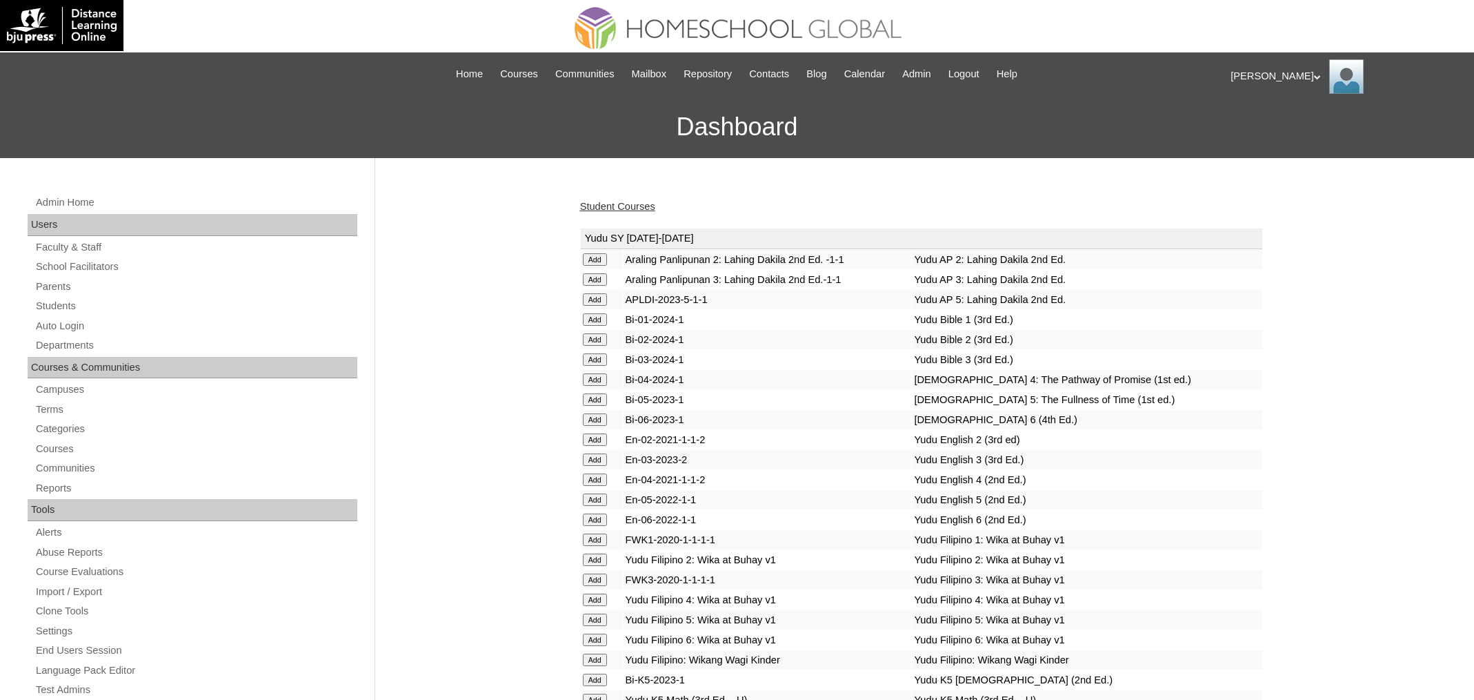
scroll to position [5316, 0]
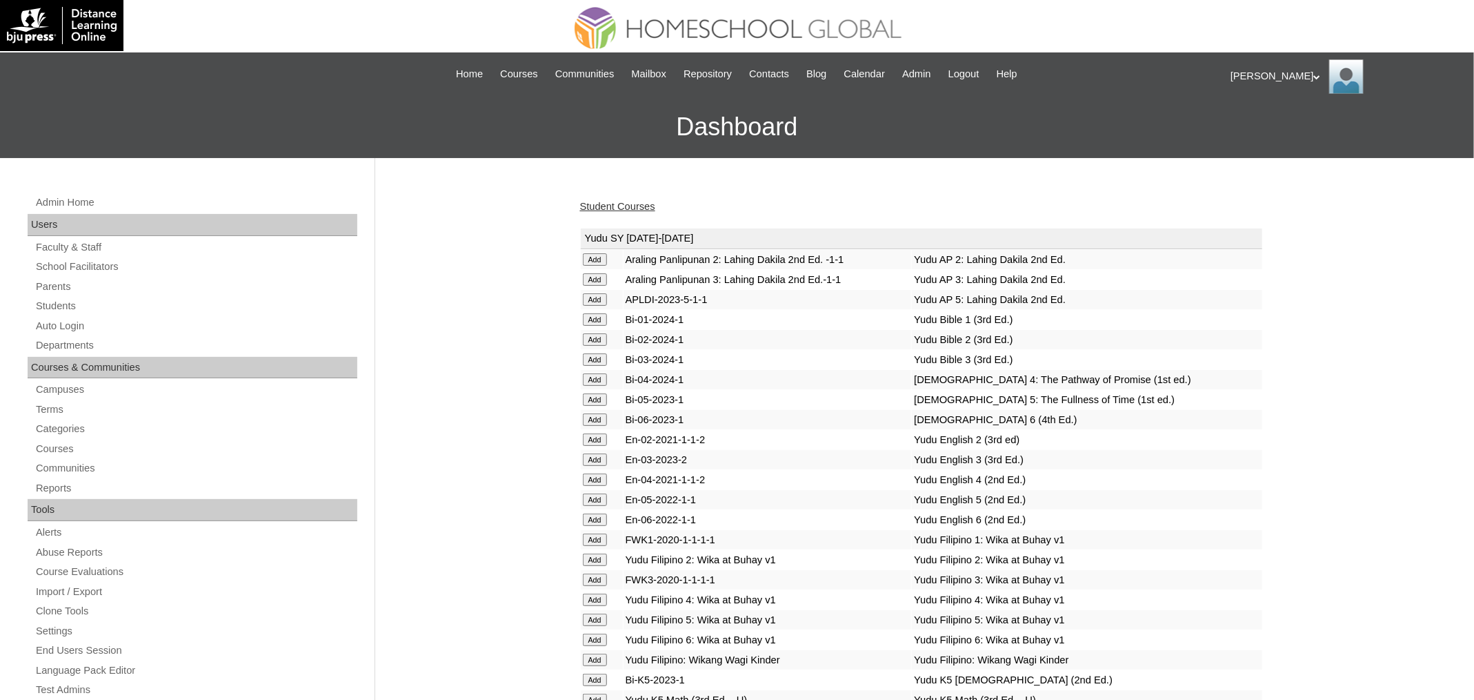
scroll to position [4741, 0]
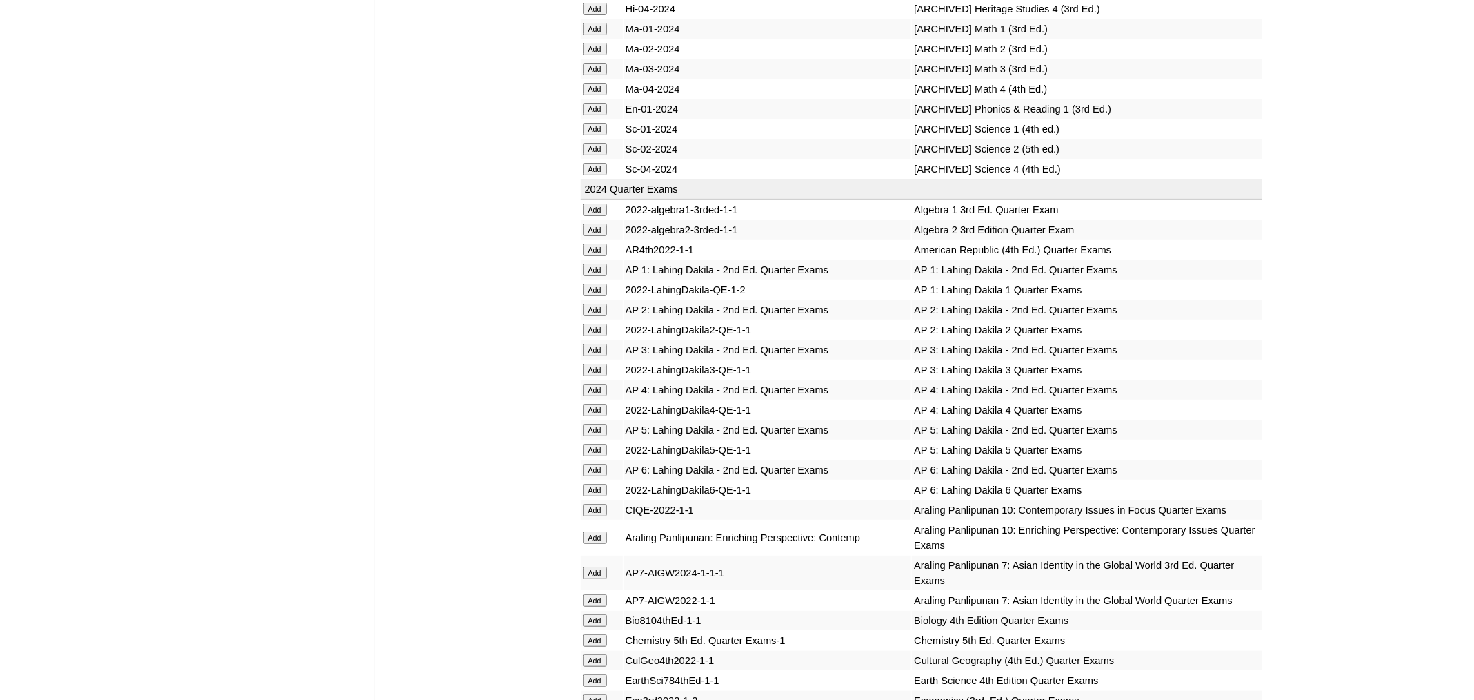
scroll to position [840, 0]
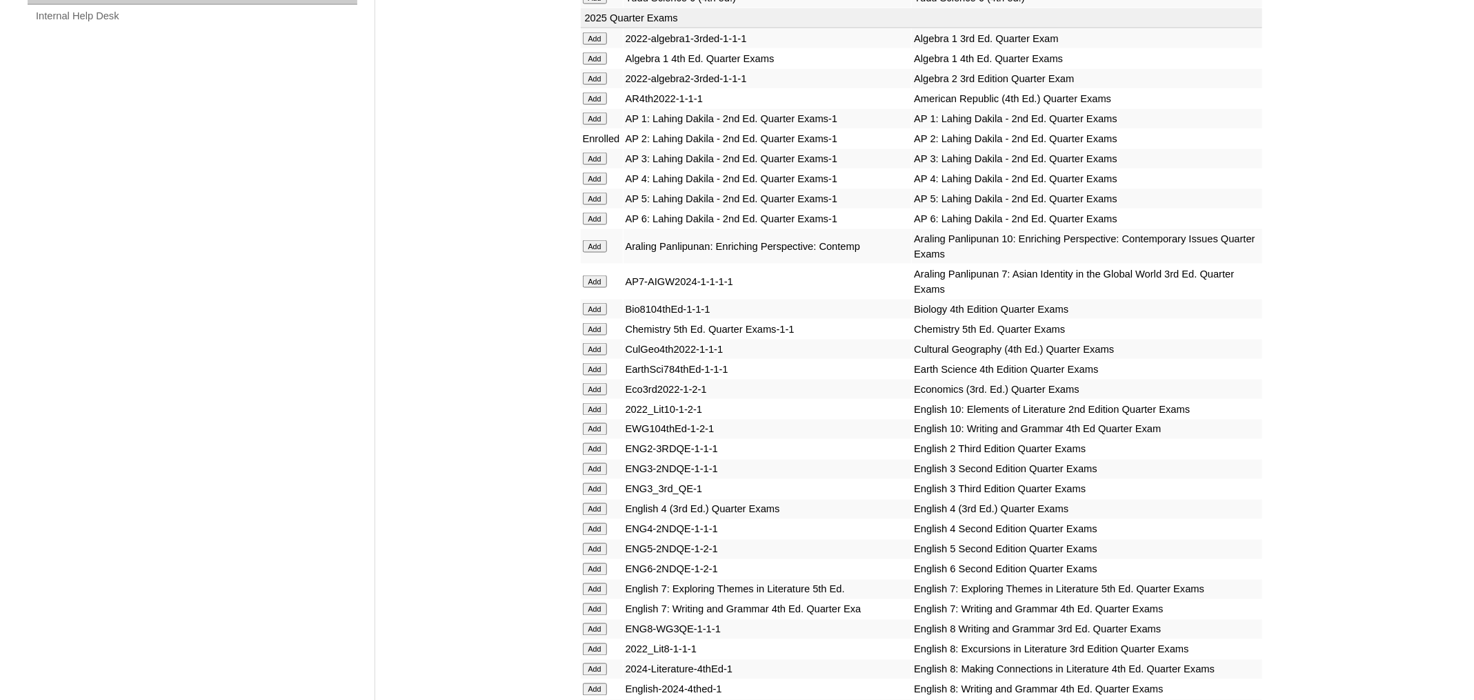
scroll to position [1044, 0]
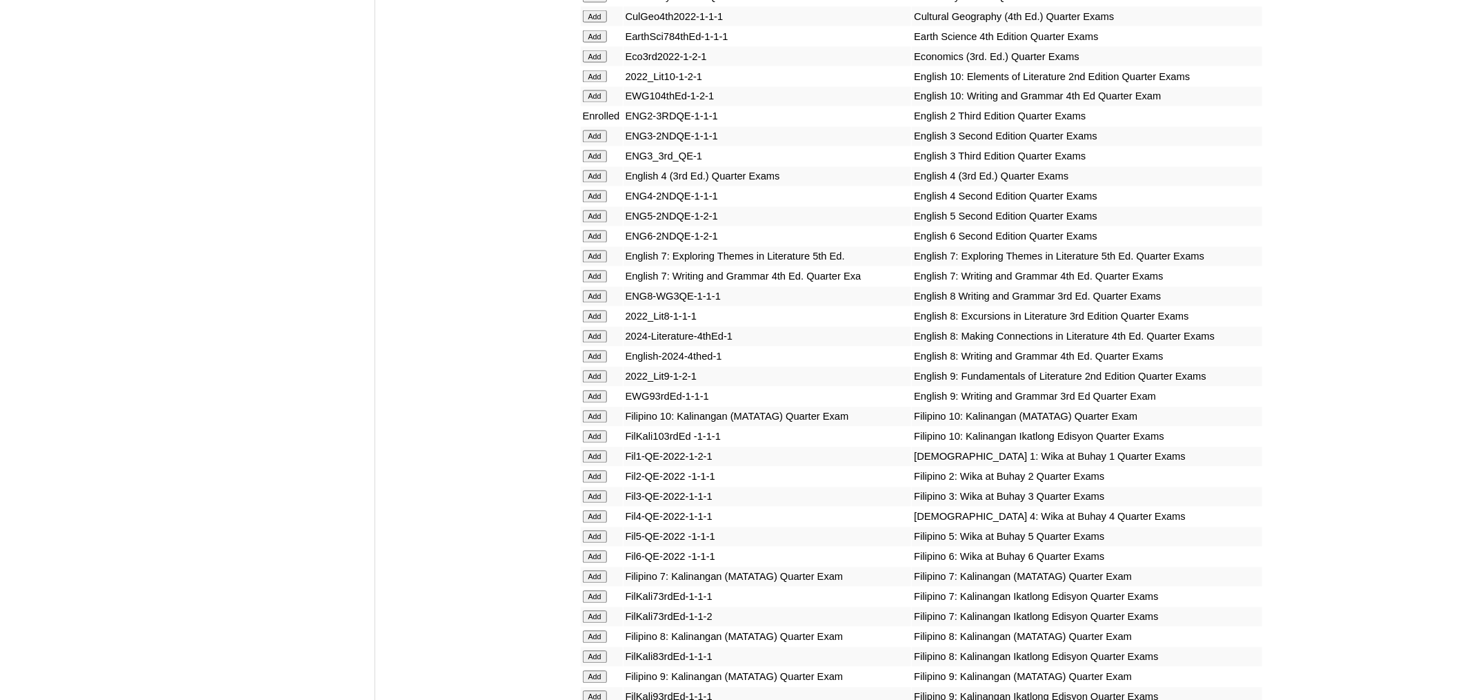
scroll to position [1385, 0]
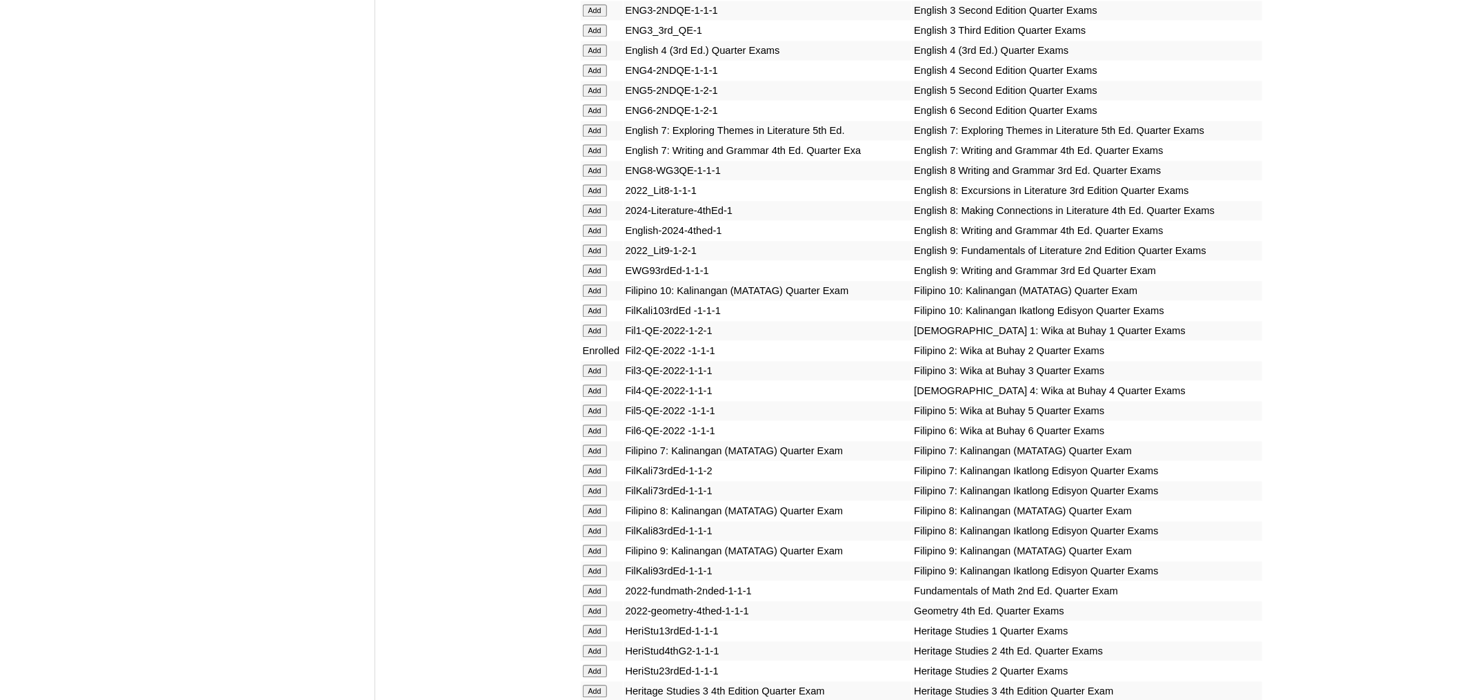
scroll to position [2016, 0]
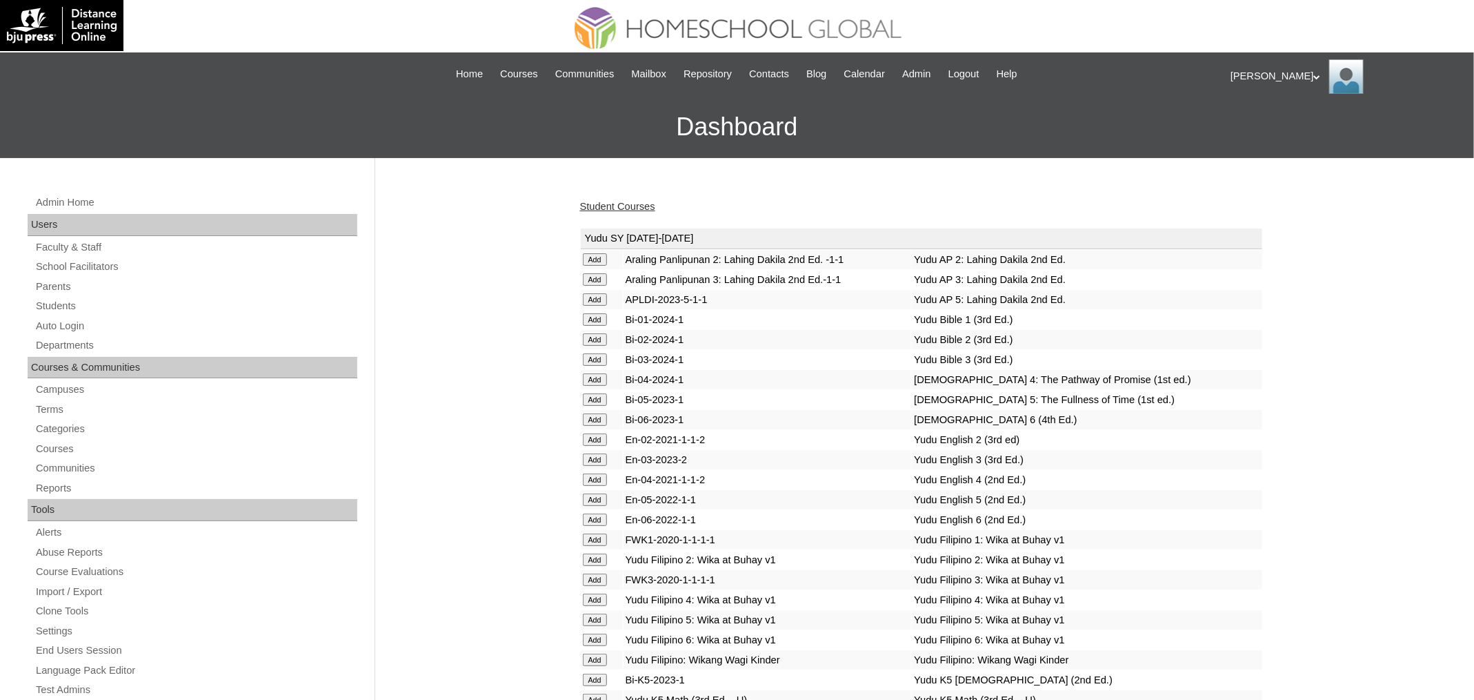
scroll to position [2444, 0]
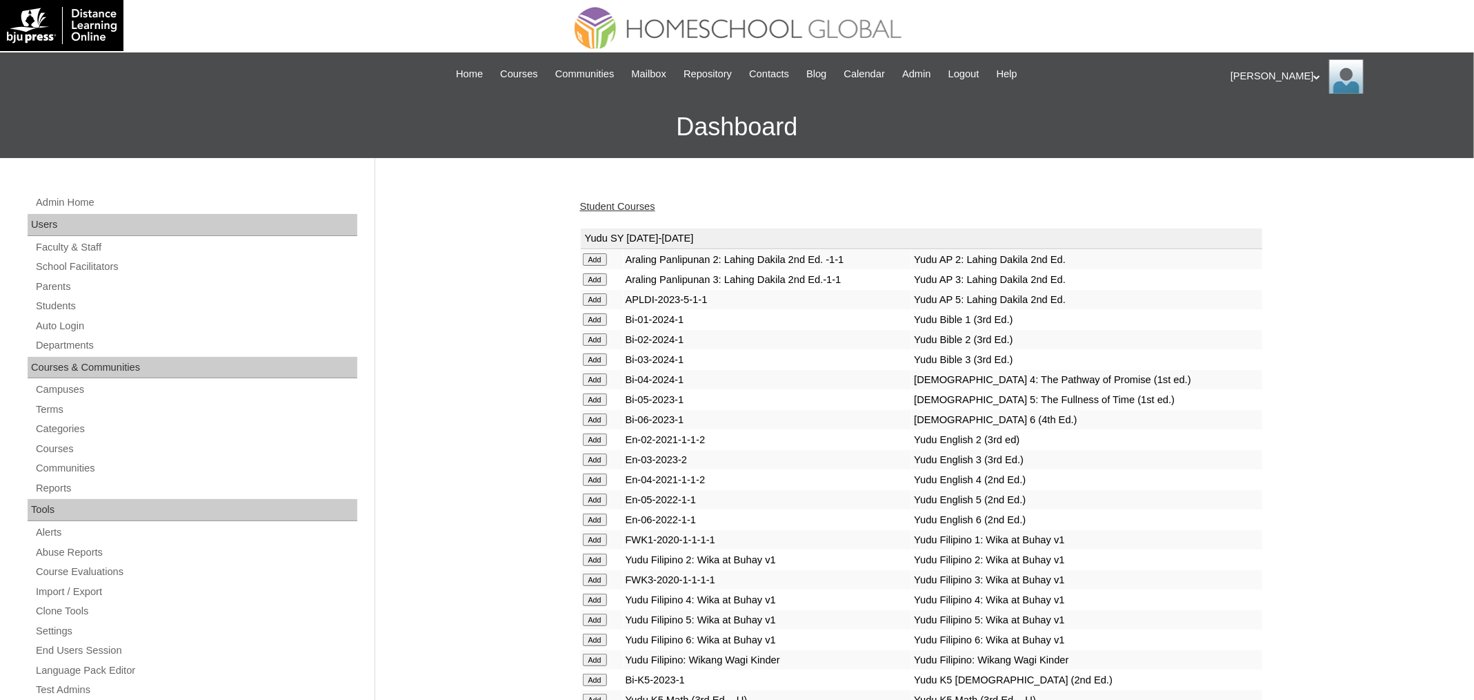
scroll to position [2583, 0]
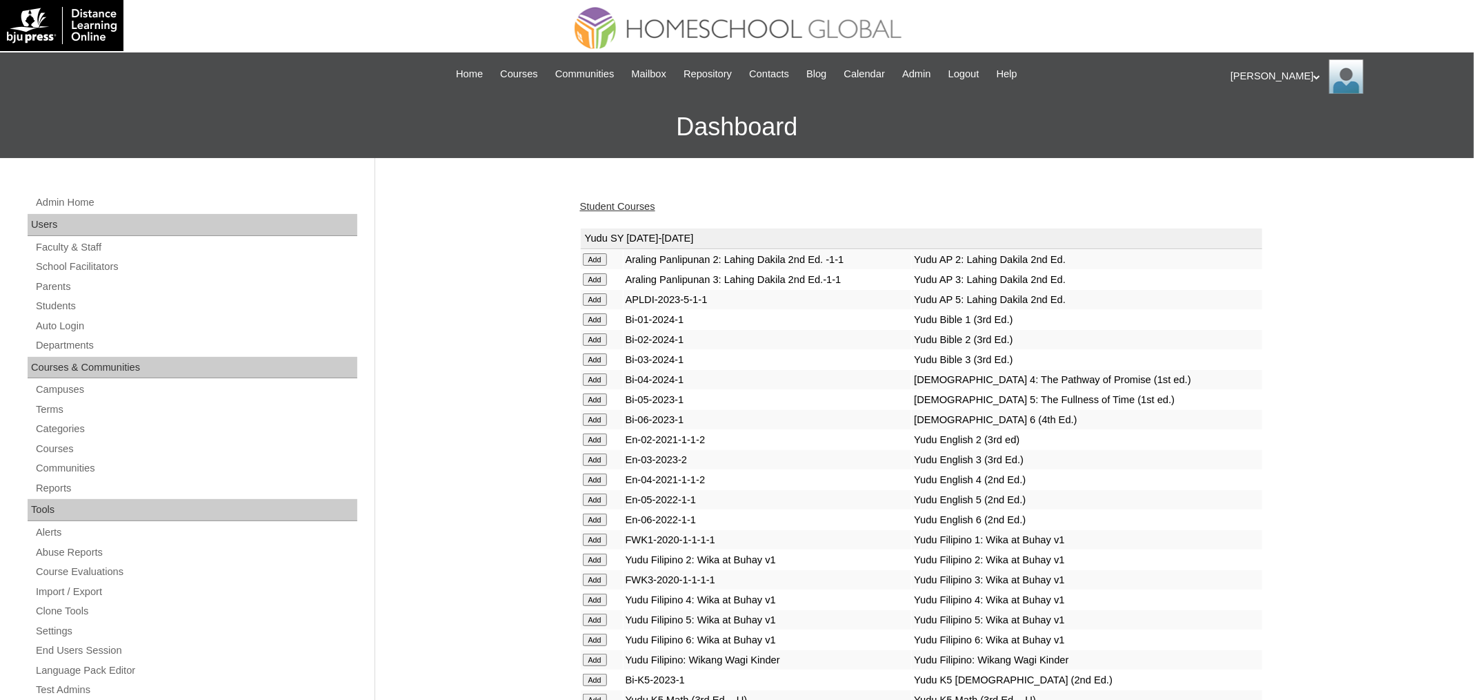
click at [644, 203] on link "Student Courses" at bounding box center [617, 206] width 75 height 11
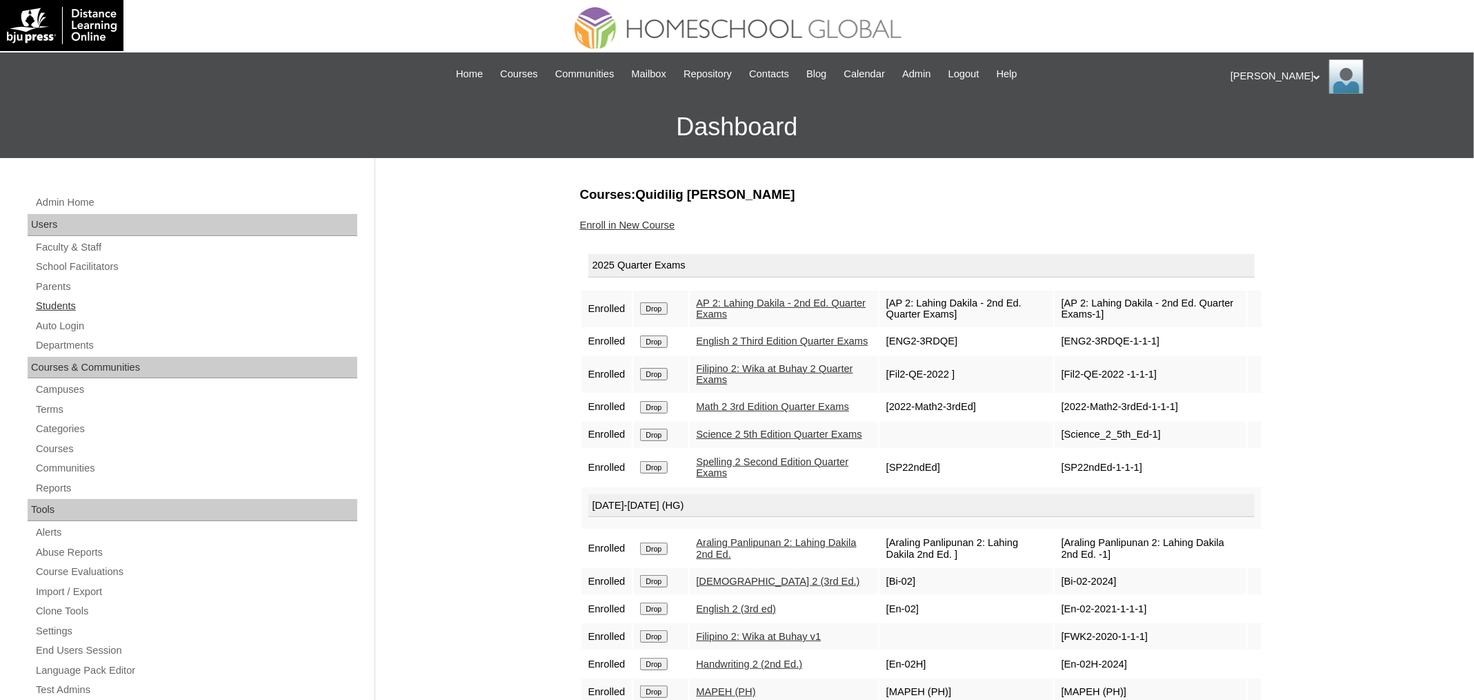
click at [63, 305] on link "Students" at bounding box center [195, 305] width 323 height 17
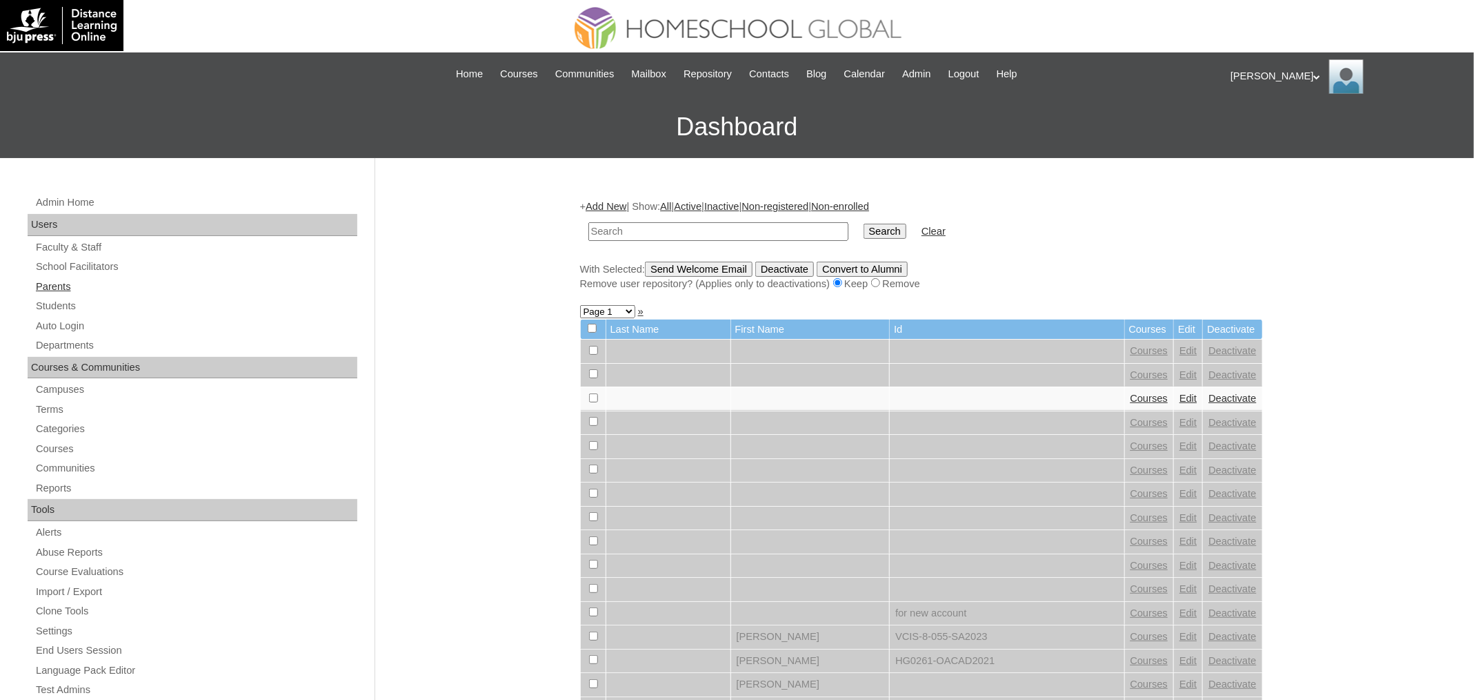
click at [64, 289] on link "Parents" at bounding box center [195, 286] width 323 height 17
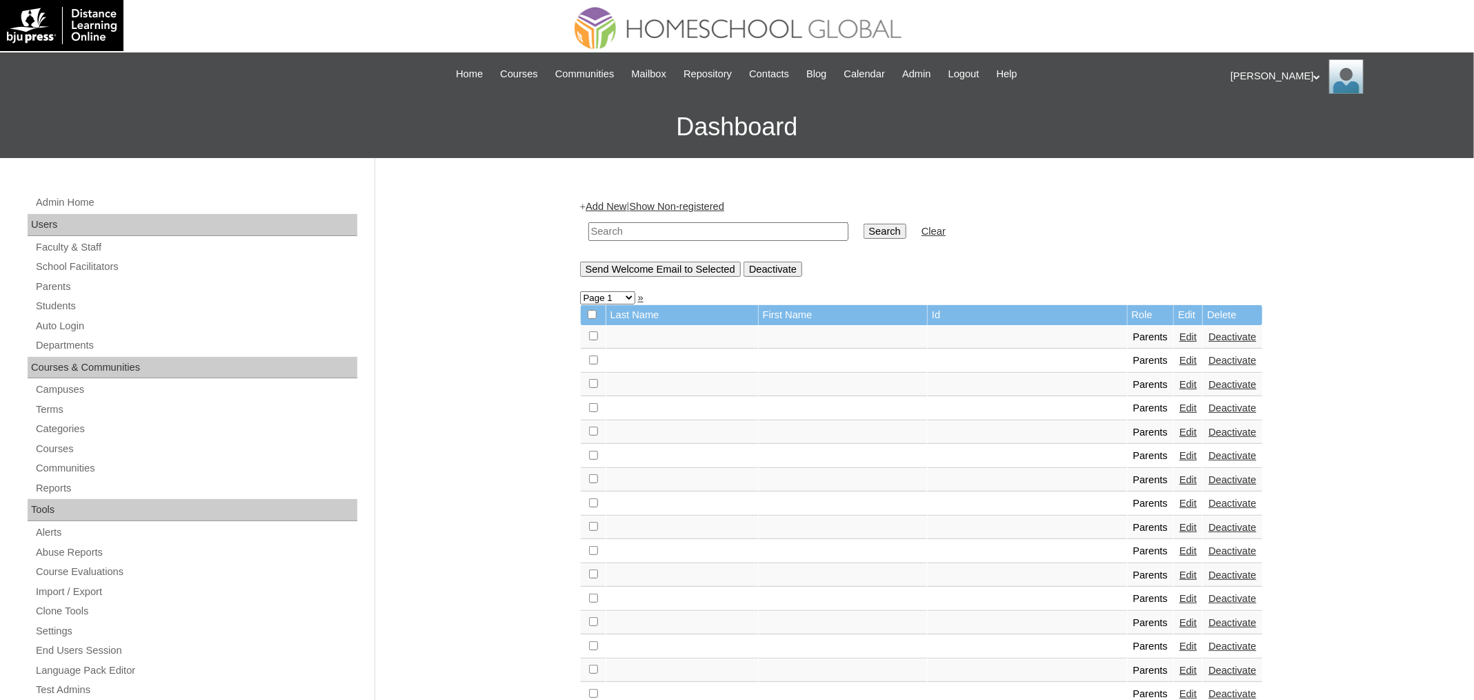
click at [648, 235] on input "text" at bounding box center [718, 231] width 260 height 19
paste input "MHP0145-TECHPH2025"
type input "MHP0145-TECHPH2025"
click at [864, 224] on input "Search" at bounding box center [885, 231] width 43 height 15
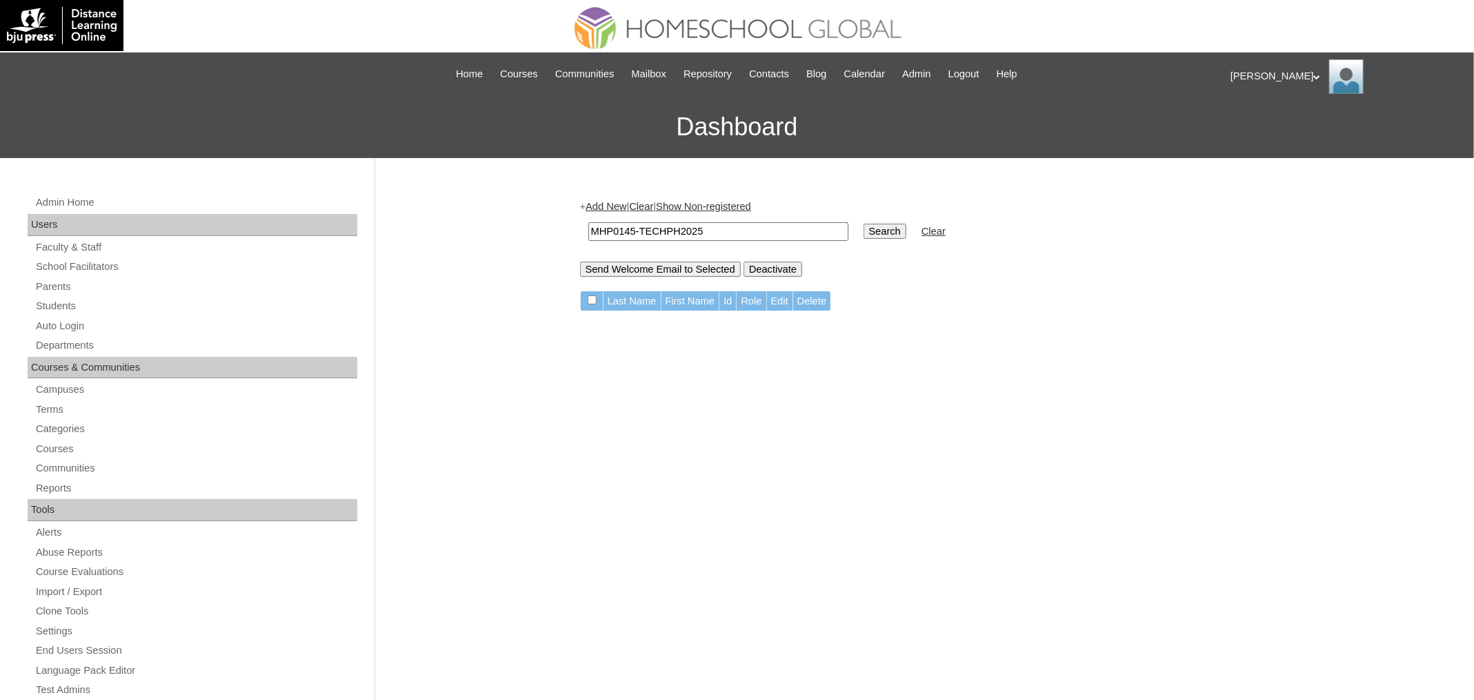
click at [602, 201] on link "Add New" at bounding box center [606, 206] width 41 height 11
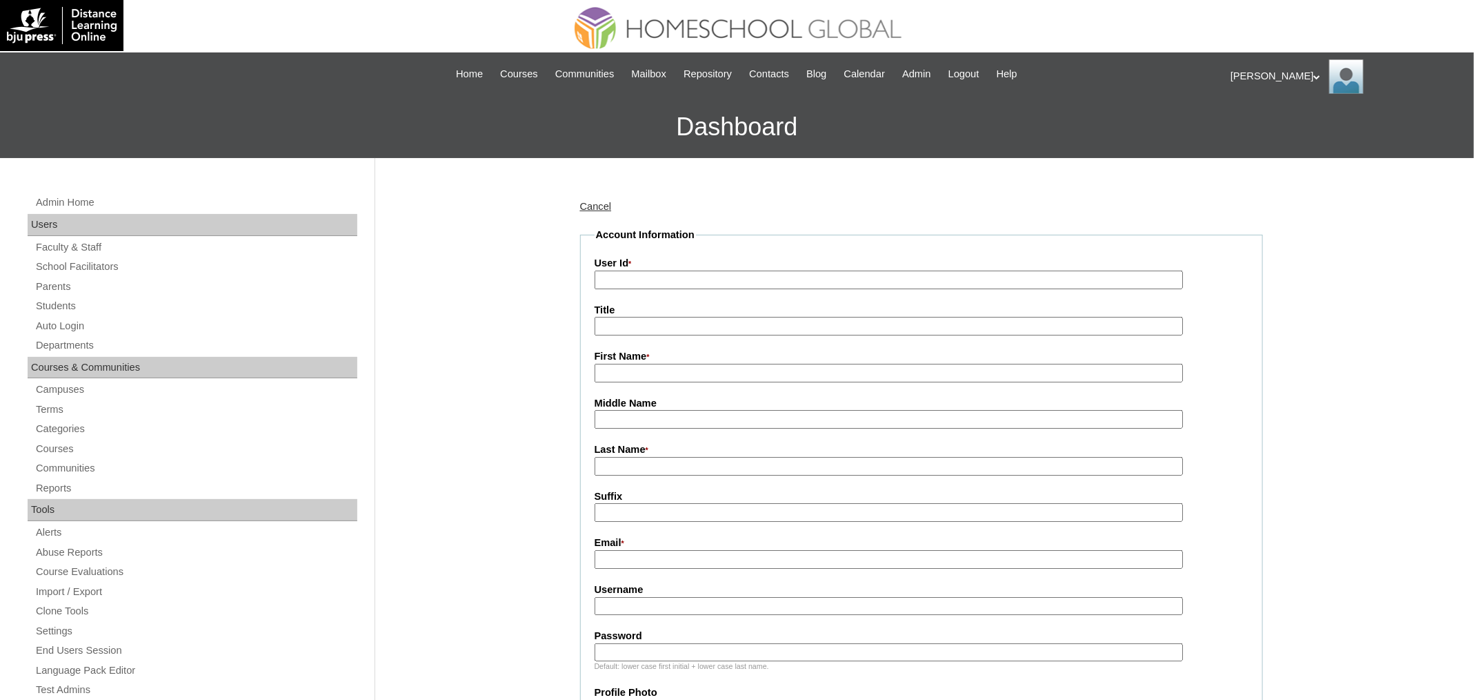
click at [650, 281] on input "User Id *" at bounding box center [889, 279] width 588 height 19
paste input "MHP0145-TECHPH2025"
type input "MHP0145-TECHPH2025"
click at [628, 324] on input "Title" at bounding box center [889, 326] width 588 height 19
type input "Ms."
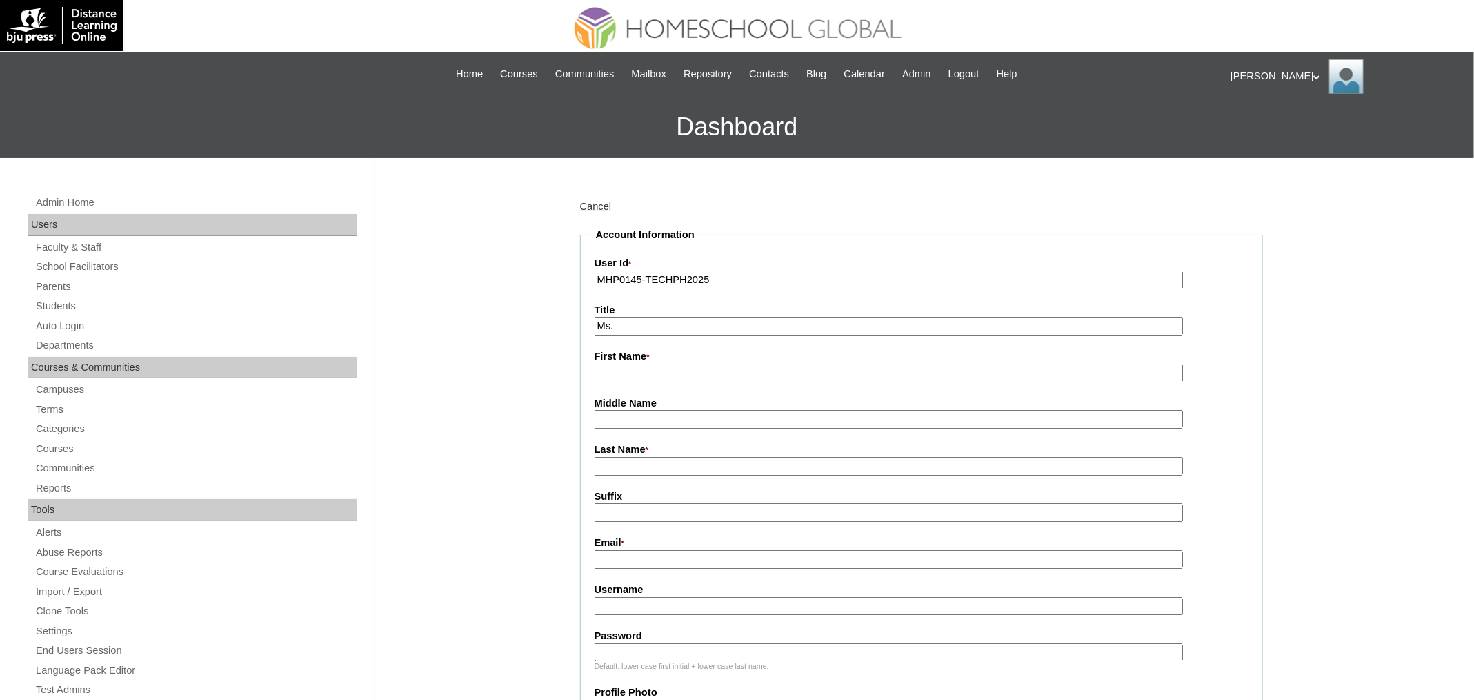
click at [659, 381] on fieldset "Account Information User Id * MHP0145-TECHPH2025 Title Ms. First Name * Middle …" at bounding box center [921, 666] width 683 height 877
click at [659, 379] on input "First Name *" at bounding box center [889, 373] width 588 height 19
paste input "Alexandra"
type input "Alexandra"
click at [644, 461] on input "Last Name *" at bounding box center [889, 466] width 588 height 19
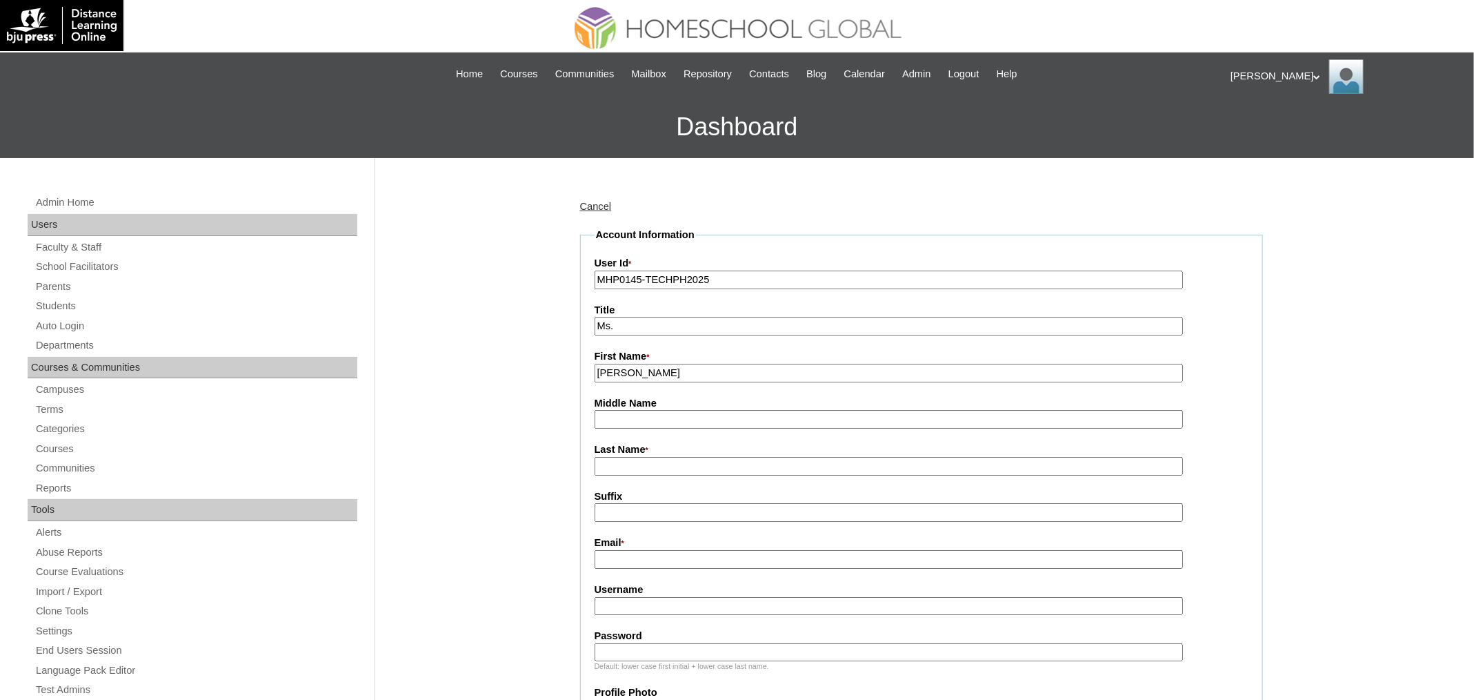
paste input "Bell"
type input "Bell"
click at [648, 555] on input "Email *" at bounding box center [889, 559] width 588 height 19
paste input "alexandra_cresswell@hotmail.com"
type input "alexandra_cresswell@hotmail.com"
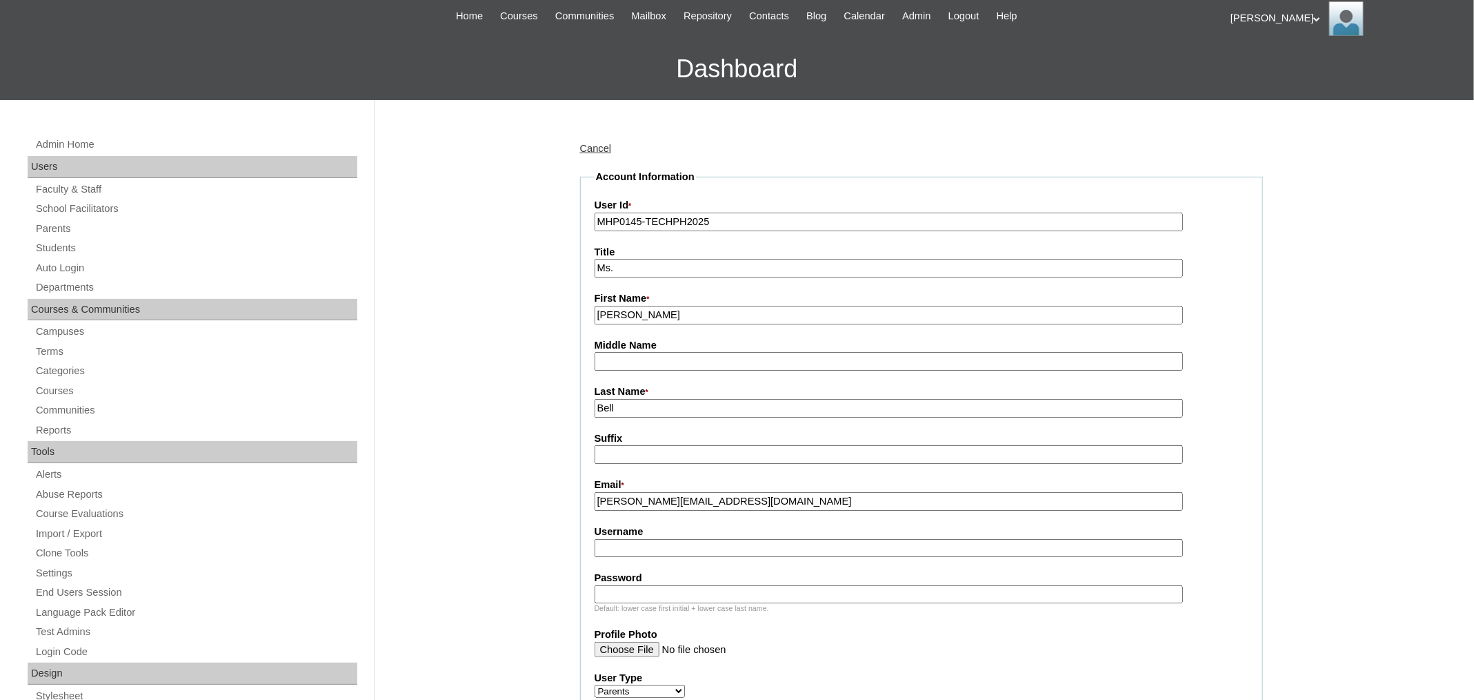
scroll to position [87, 0]
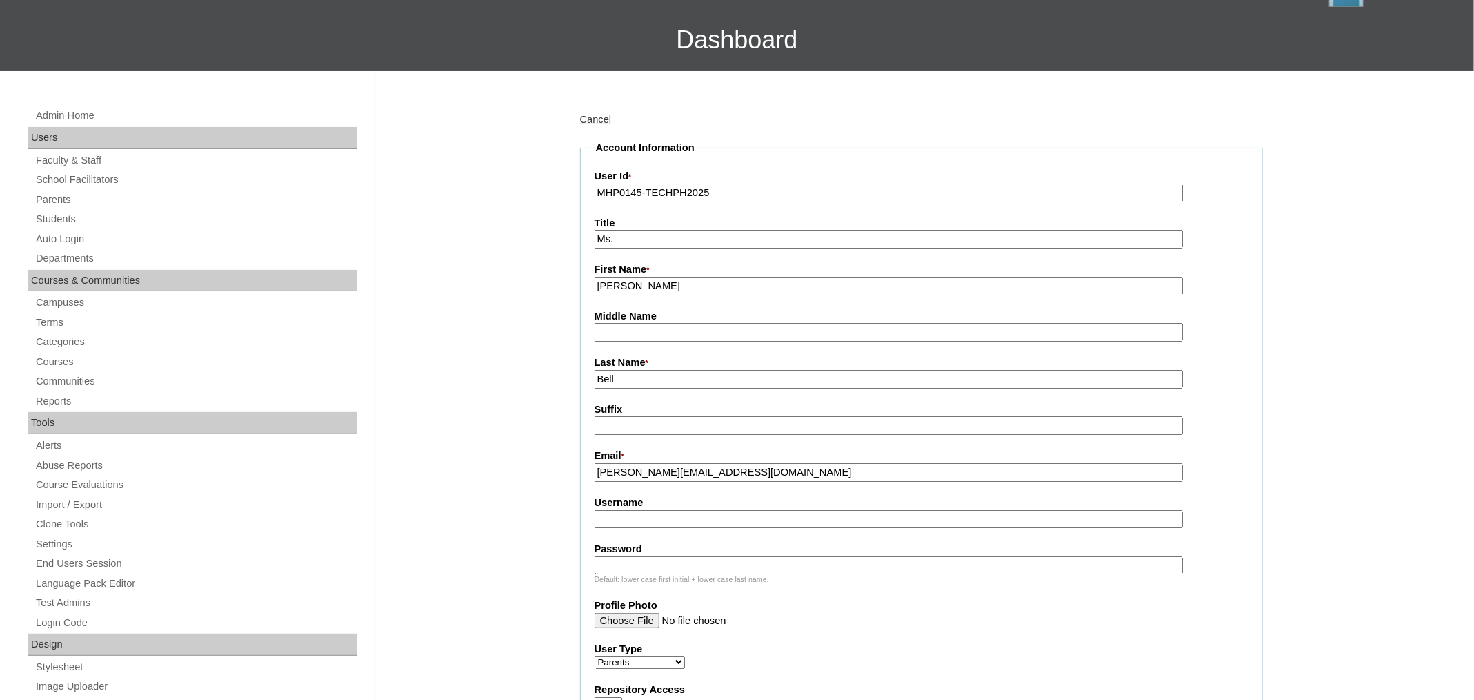
click at [708, 513] on input "Username" at bounding box center [889, 519] width 588 height 19
paste input "bellW2025"
type input "bellW2025"
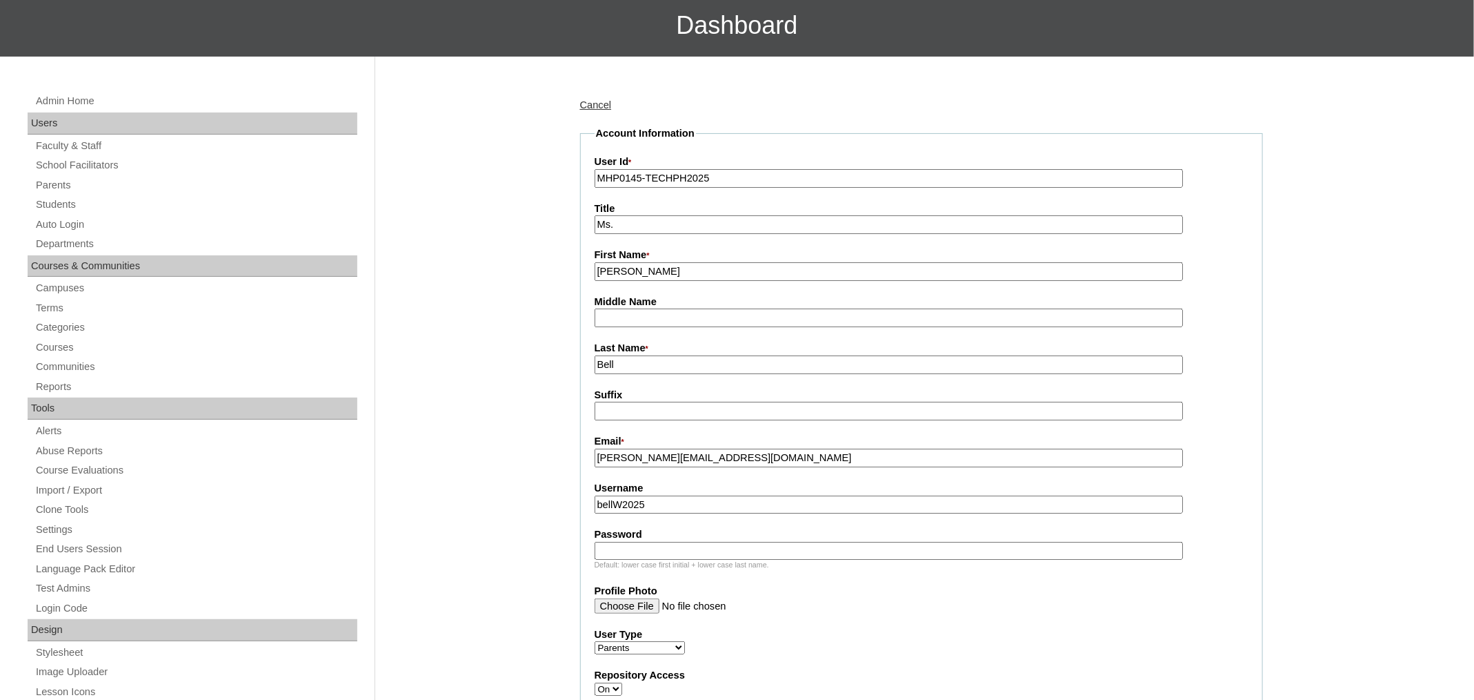
scroll to position [126, 0]
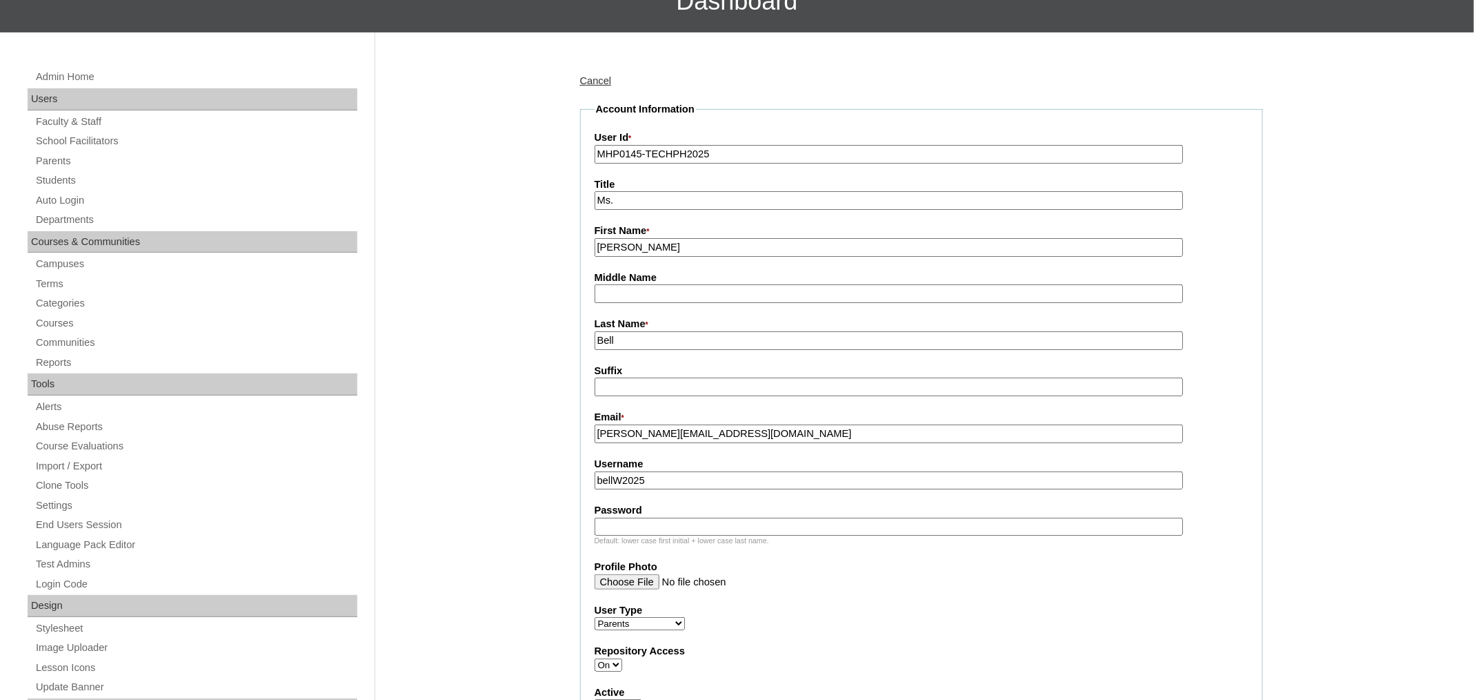
click at [676, 523] on input "Password" at bounding box center [889, 526] width 588 height 19
paste input "techJWb426"
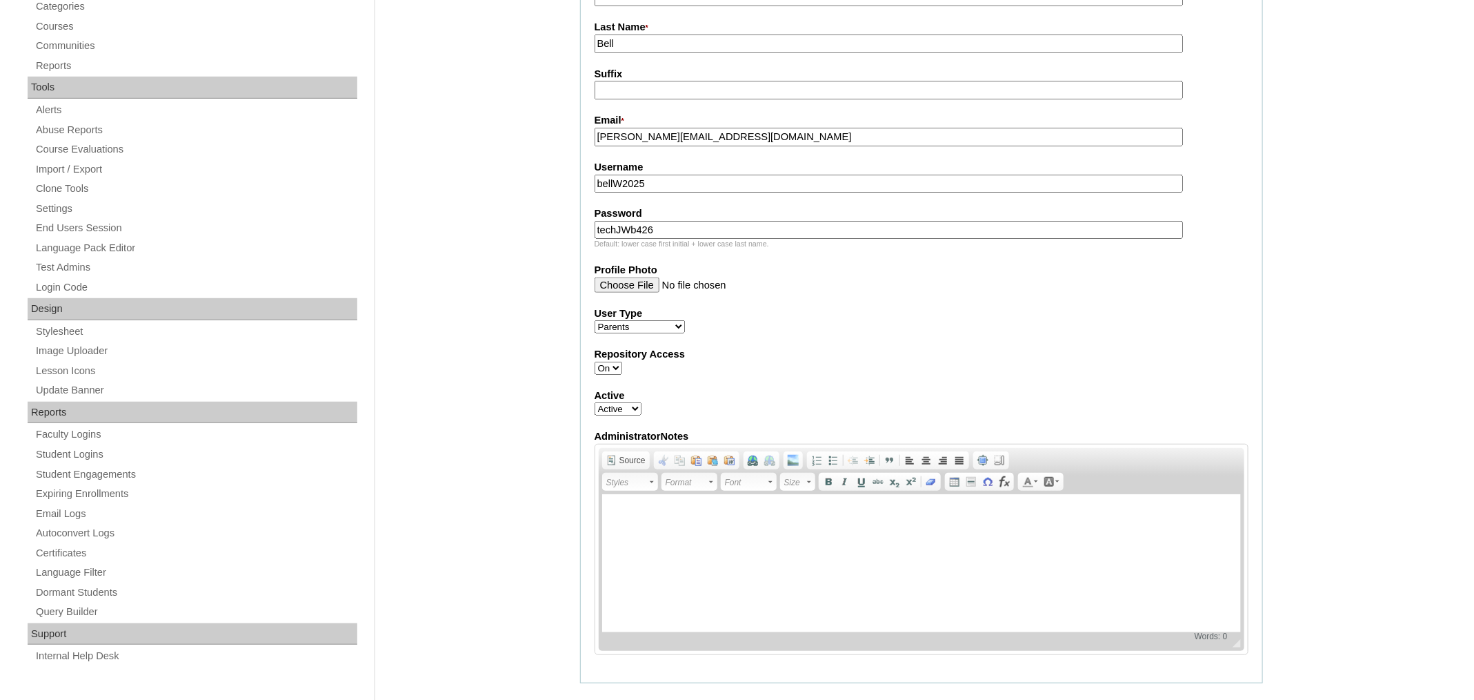
scroll to position [389, 0]
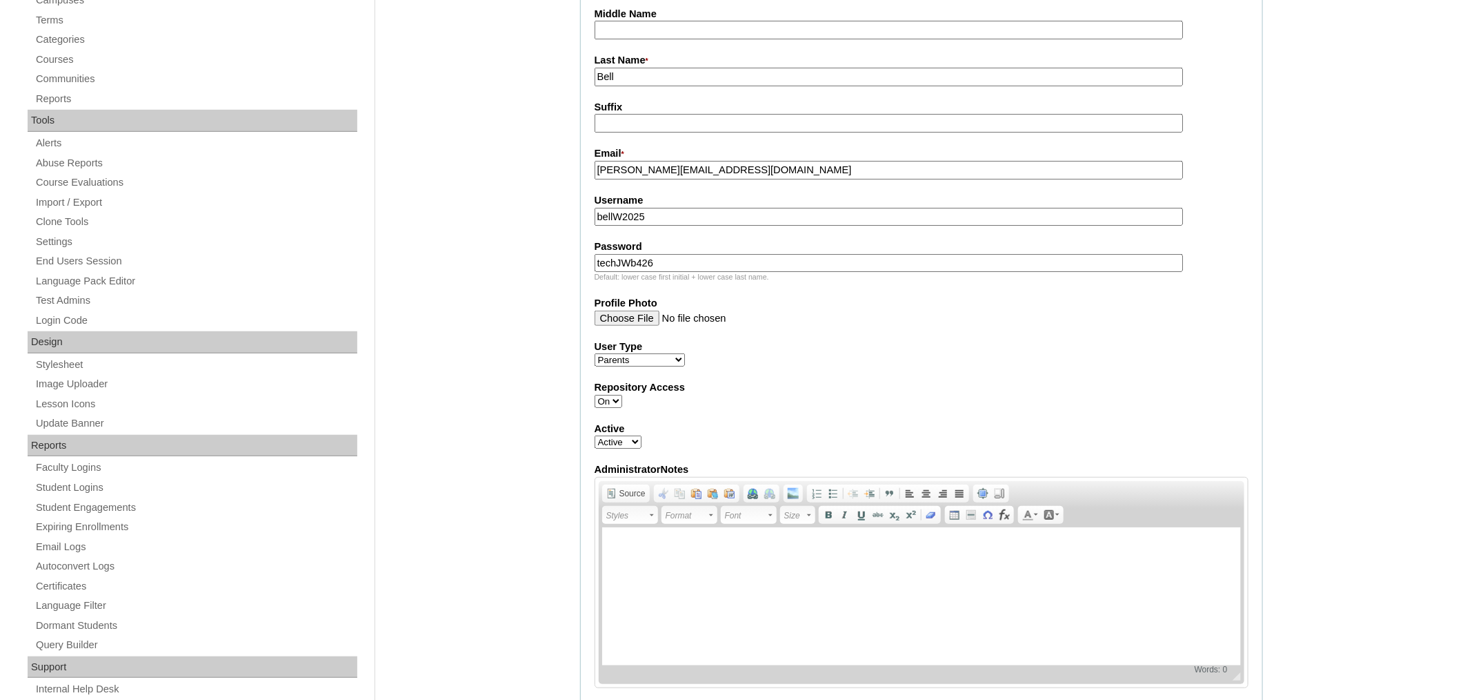
click at [719, 259] on input "techJWb426" at bounding box center [889, 263] width 588 height 19
type input "techJWb426"
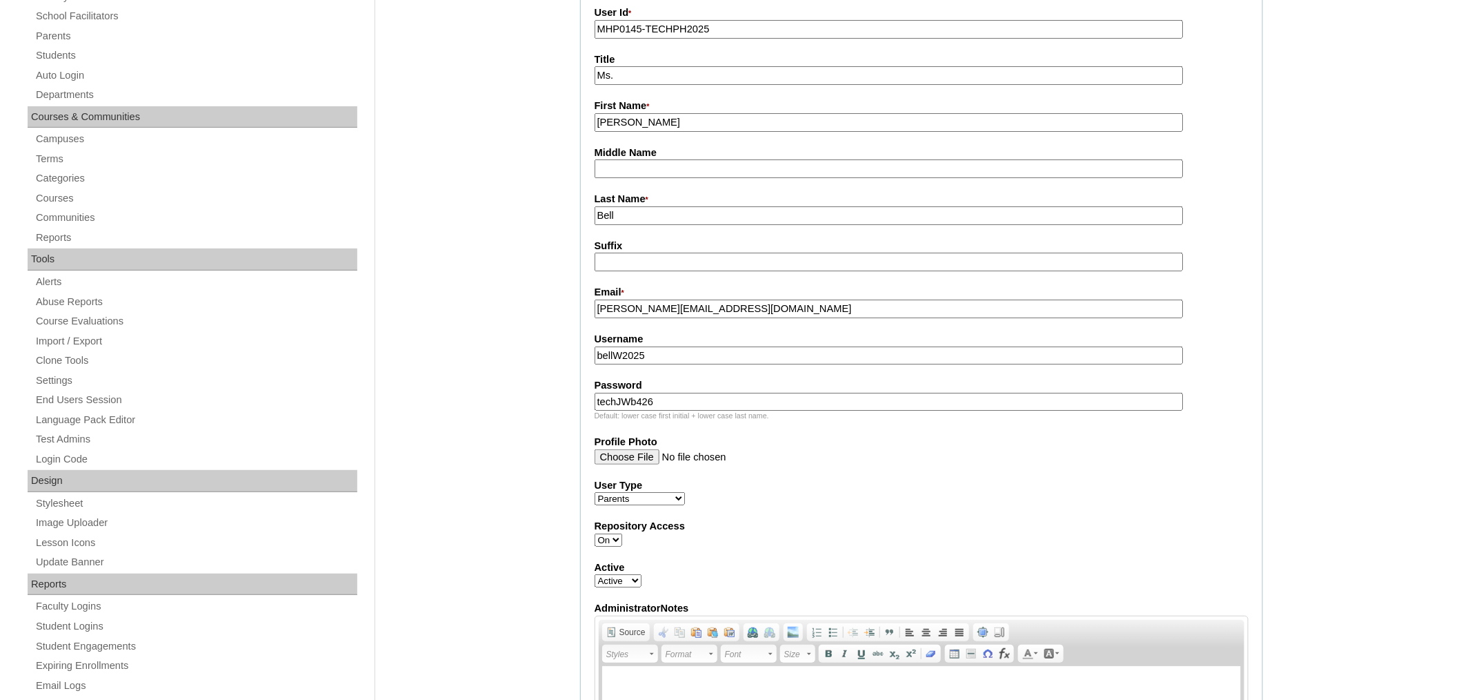
scroll to position [248, 0]
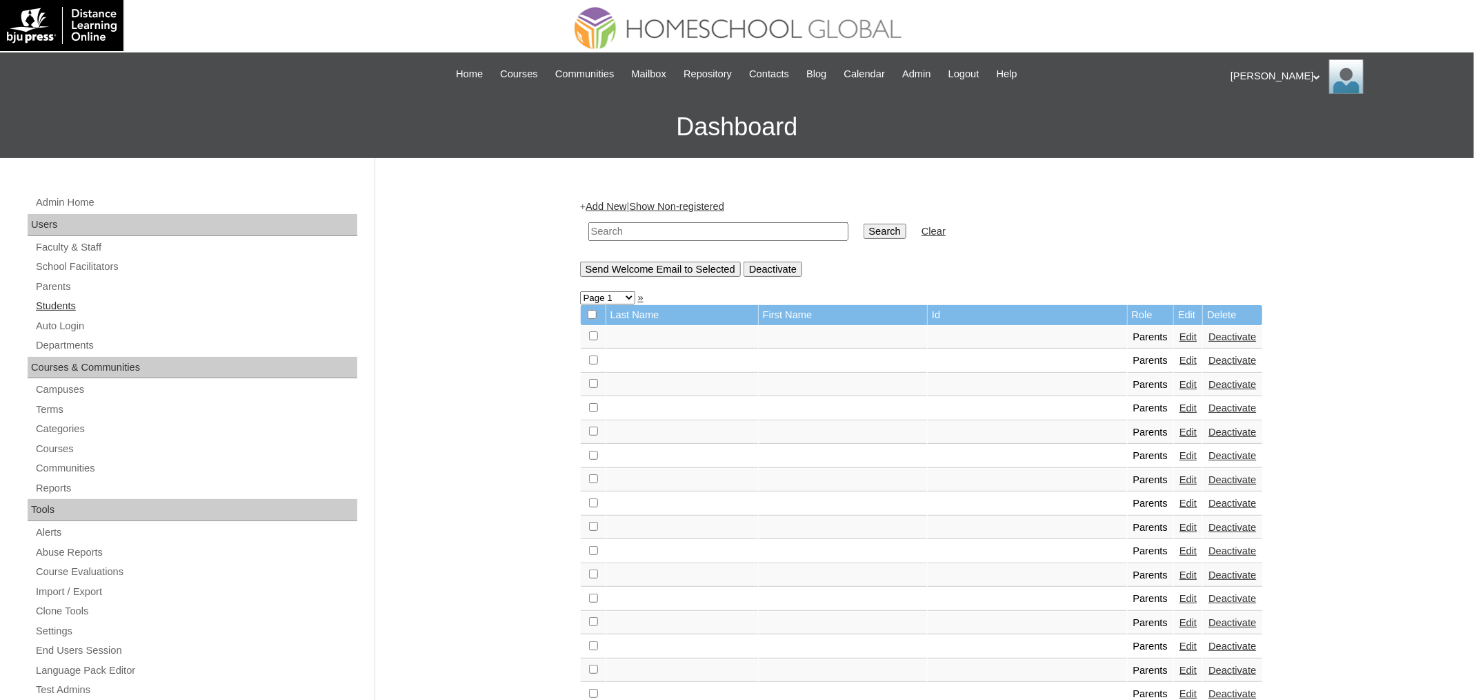
click at [63, 307] on link "Students" at bounding box center [195, 305] width 323 height 17
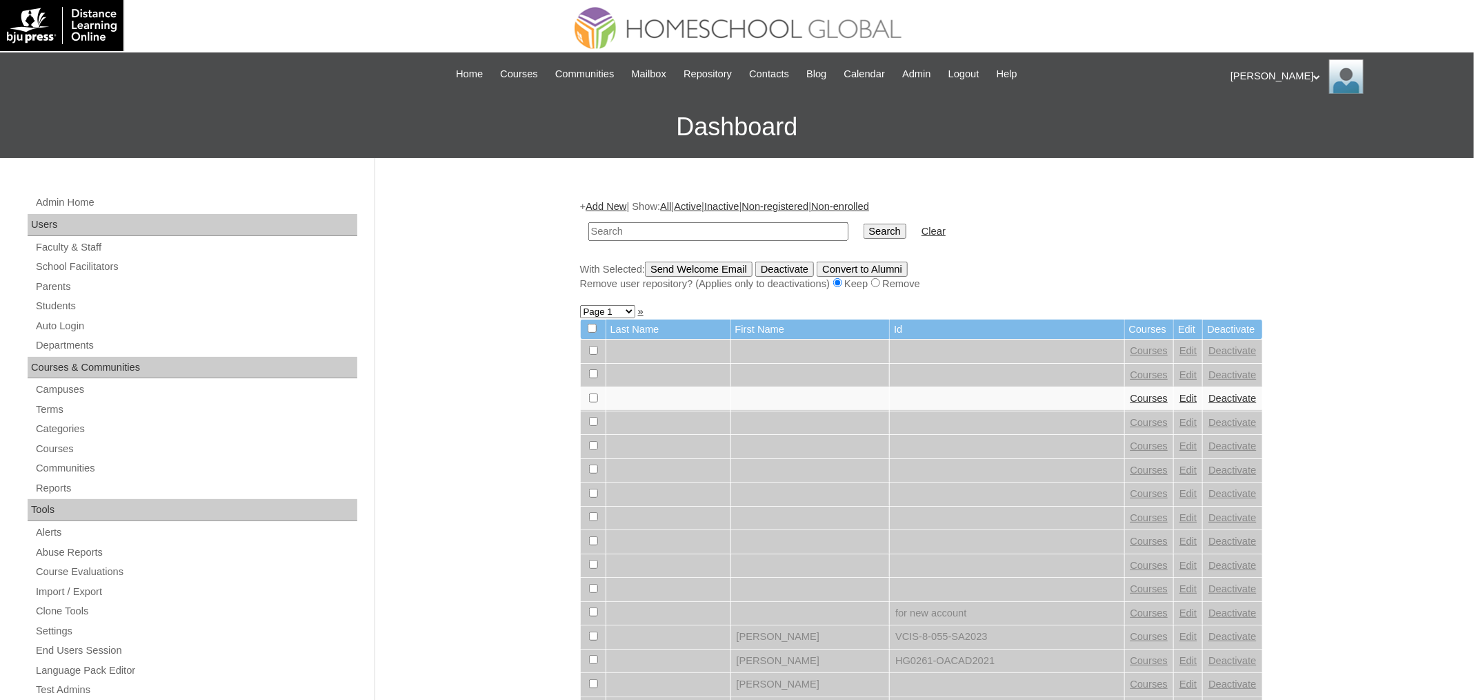
paste input "MHS00187-TECHPH2025"
type input "MHS00187-TECHPH2025"
click at [864, 224] on input "Search" at bounding box center [885, 231] width 43 height 15
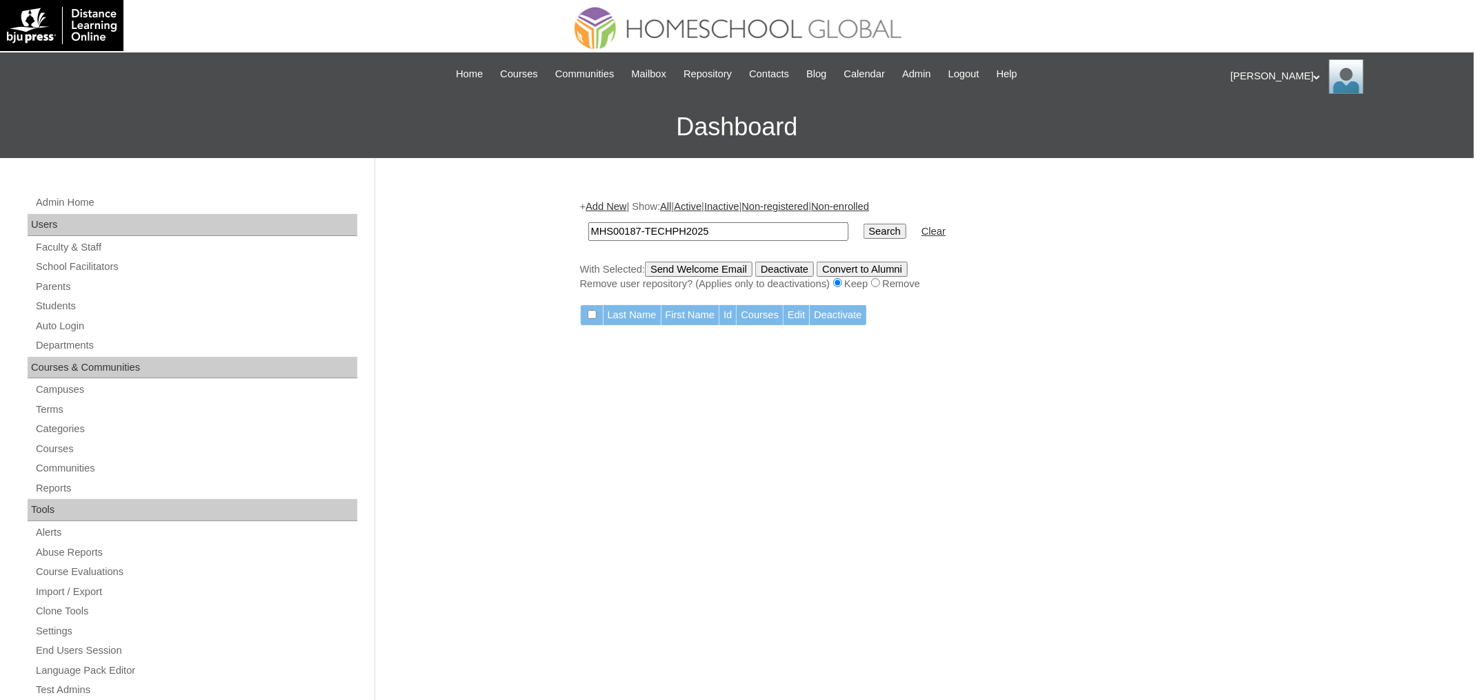
click at [602, 210] on link "Add New" at bounding box center [606, 206] width 41 height 11
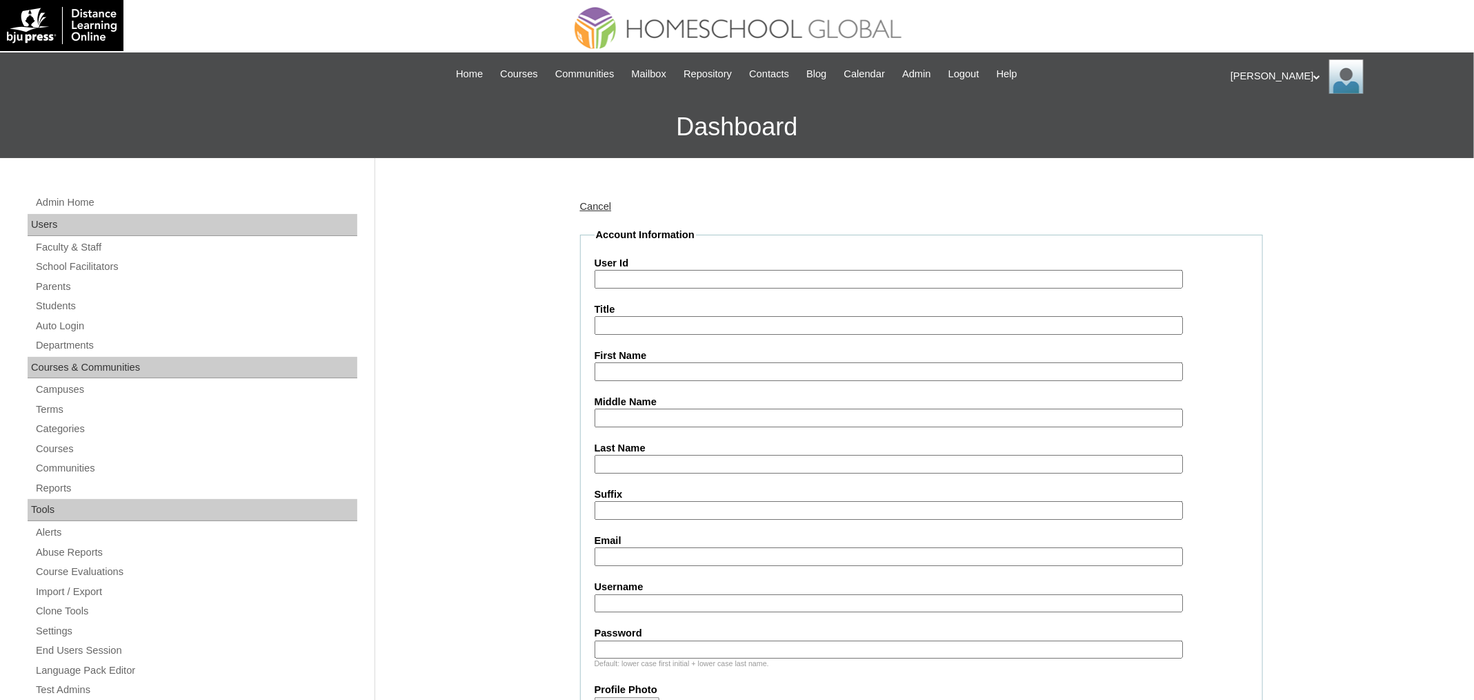
click at [632, 272] on input "User Id" at bounding box center [889, 279] width 588 height 19
paste input "MHS00187-TECHPH2025"
type input "MHS00187-TECHPH2025"
click at [666, 372] on input "First Name" at bounding box center [889, 371] width 588 height 19
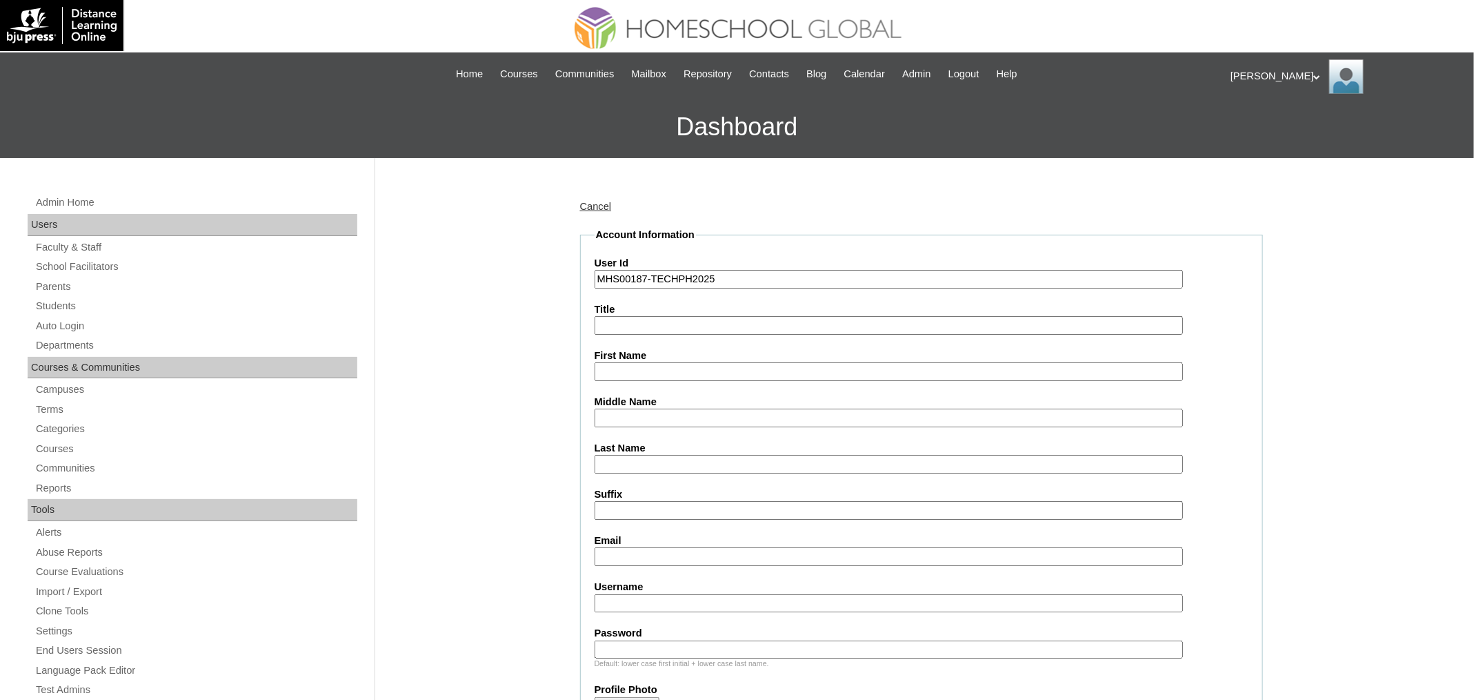
paste input "jaylenbell"
type input "jaylenbell"
paste input "Jaylen"
type input "Jaylen"
click at [653, 417] on input "Middle Name" at bounding box center [889, 417] width 588 height 19
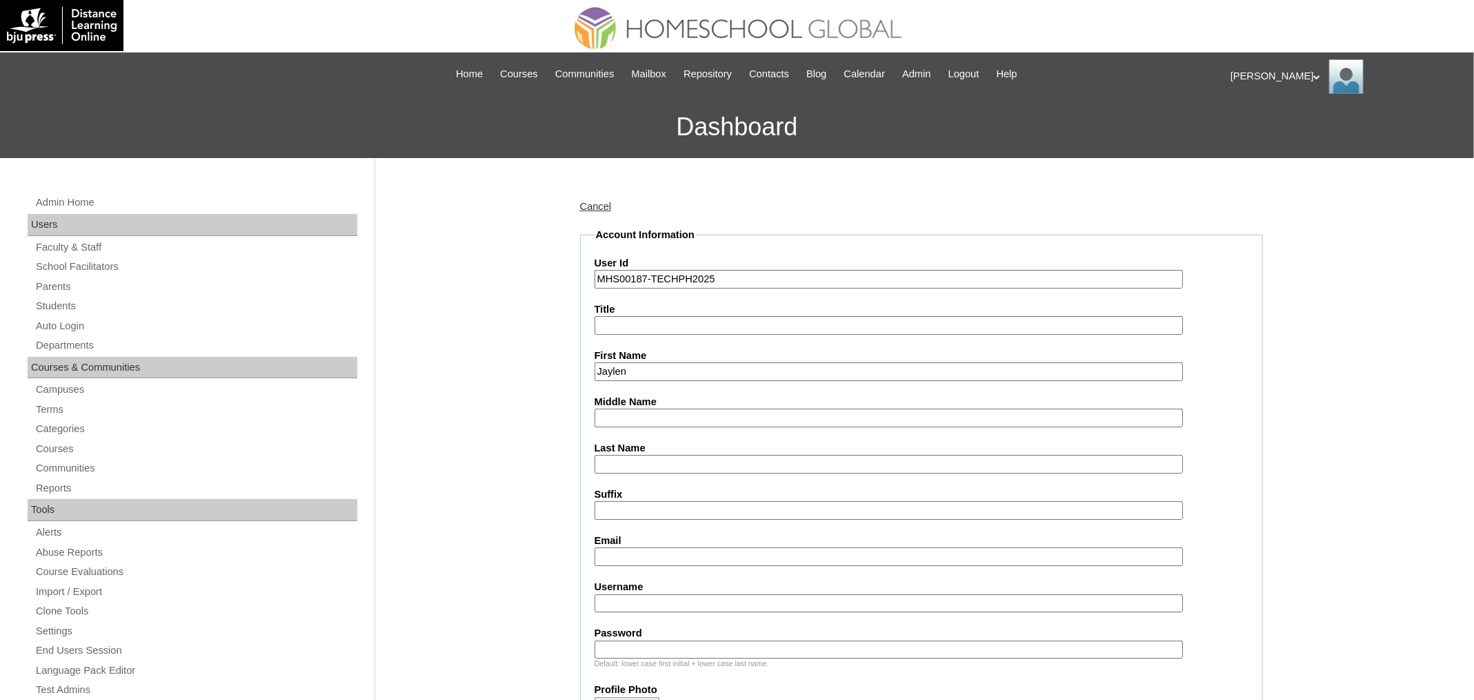
paste input "Wren"
type input "Wren"
click at [617, 455] on input "Last Name" at bounding box center [889, 464] width 588 height 19
paste input "Bell"
type input "Bell"
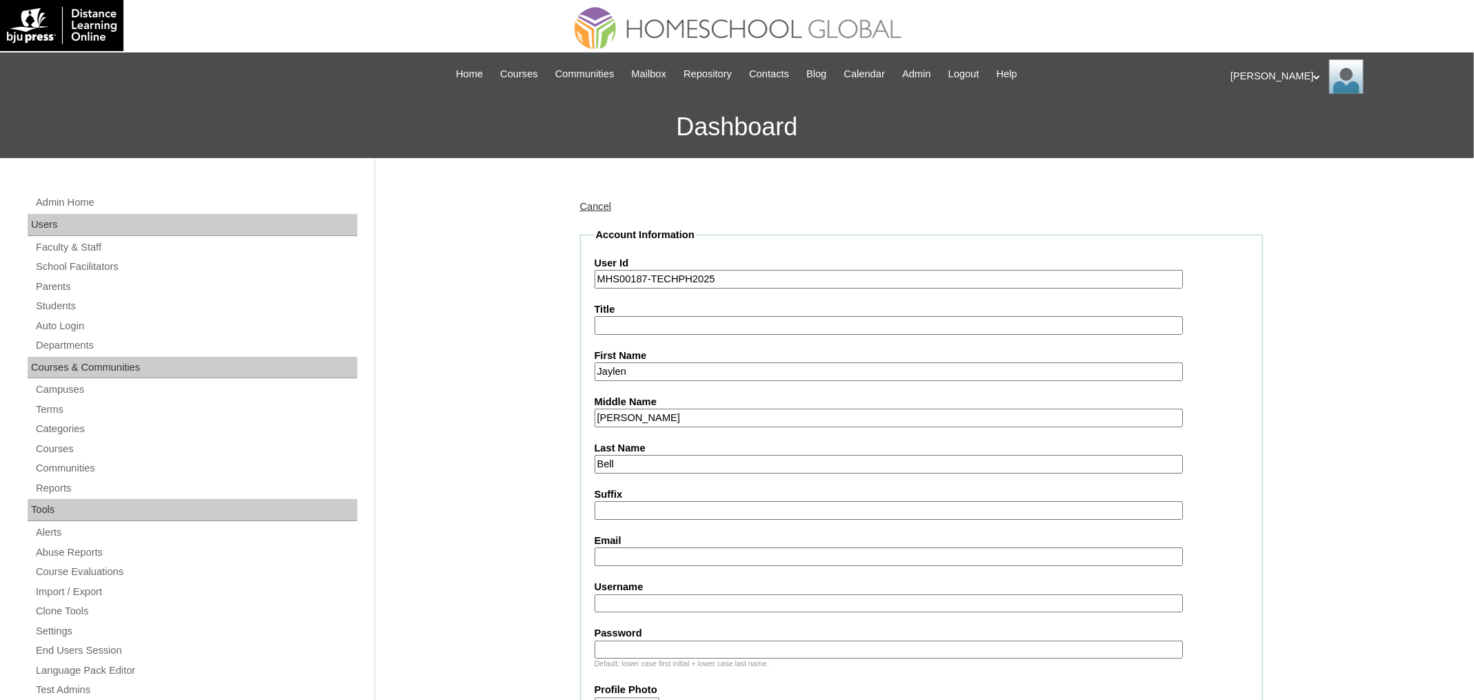
click at [669, 555] on input "Email" at bounding box center [889, 556] width 588 height 19
paste input "alexandra_cresswell@hotmail.com"
type input "alexandra_cresswell@hotmail.com"
click at [687, 598] on input "Username" at bounding box center [889, 603] width 588 height 19
paste input "jaylenbell"
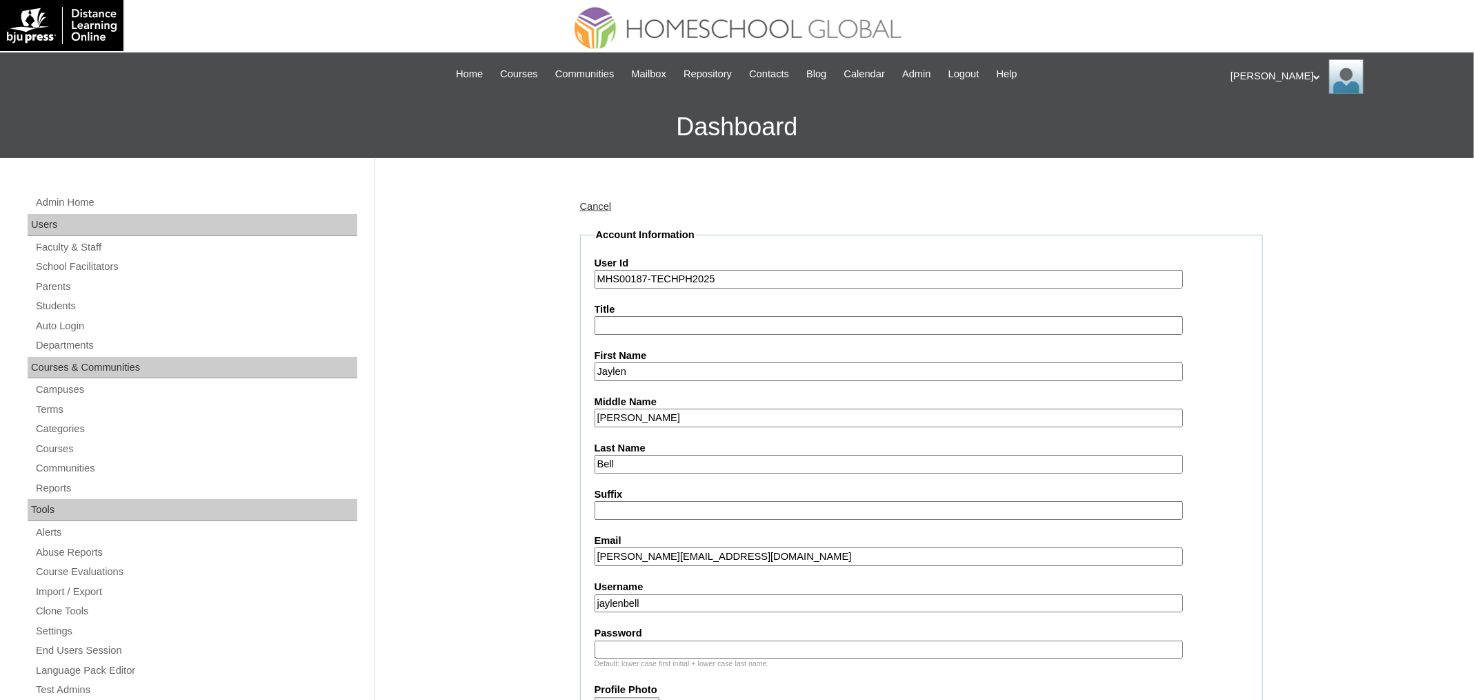
type input "jaylenbell"
click at [690, 642] on input "Password" at bounding box center [889, 649] width 588 height 19
paste input "250006150"
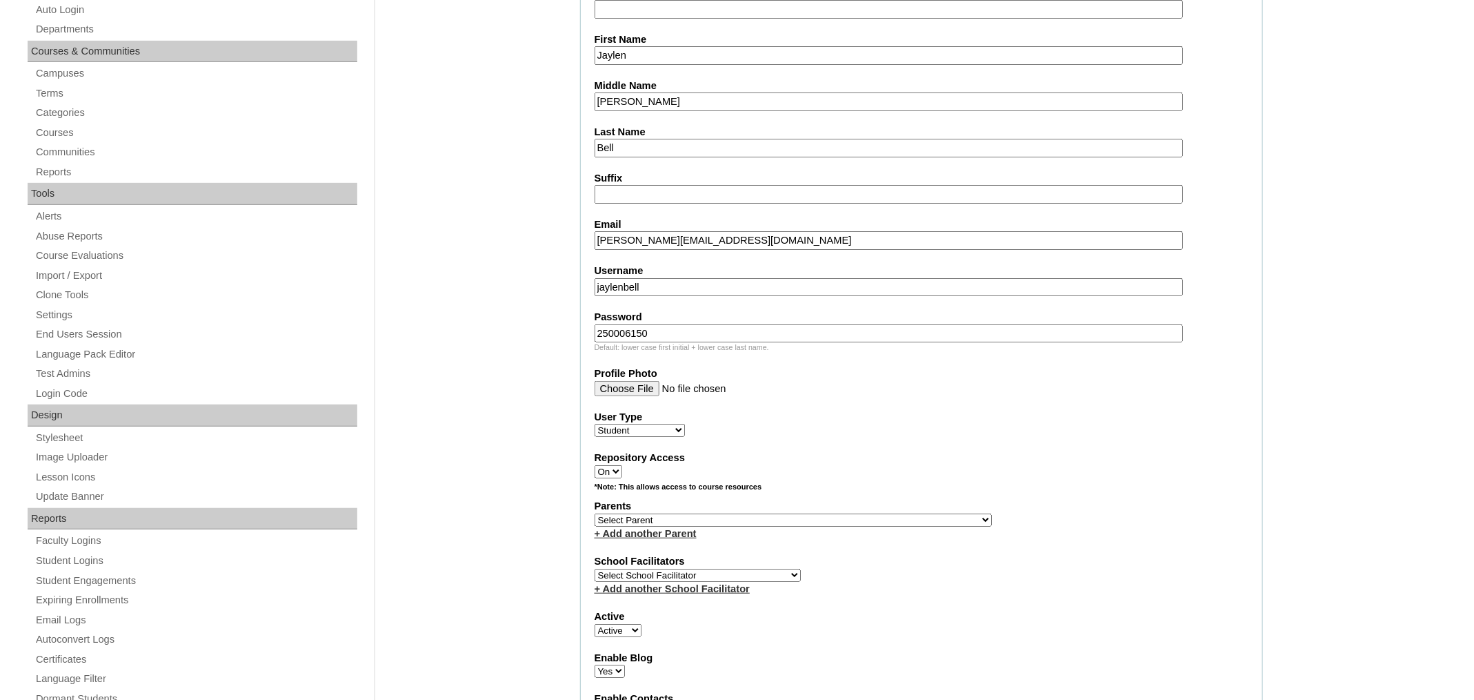
scroll to position [413, 0]
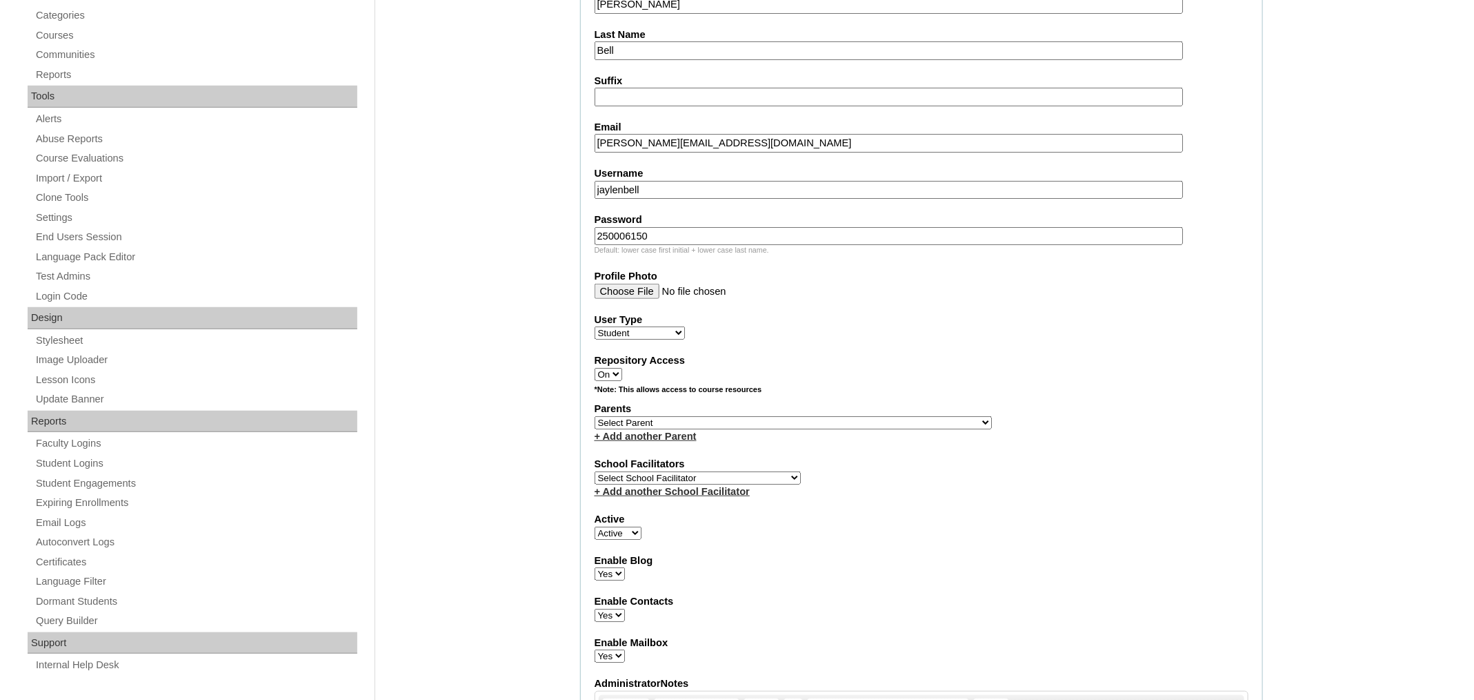
type input "250006150"
click at [707, 416] on select "Select Parent , , , , , , , , , , , , , , , , , , , , , , , , , , , , , , , , ,…" at bounding box center [793, 422] width 397 height 13
select select "43519"
click at [595, 416] on select "Select Parent , , , , , , , , , , , , , , , , , , , , , , , , , , , , , , , , ,…" at bounding box center [793, 422] width 397 height 13
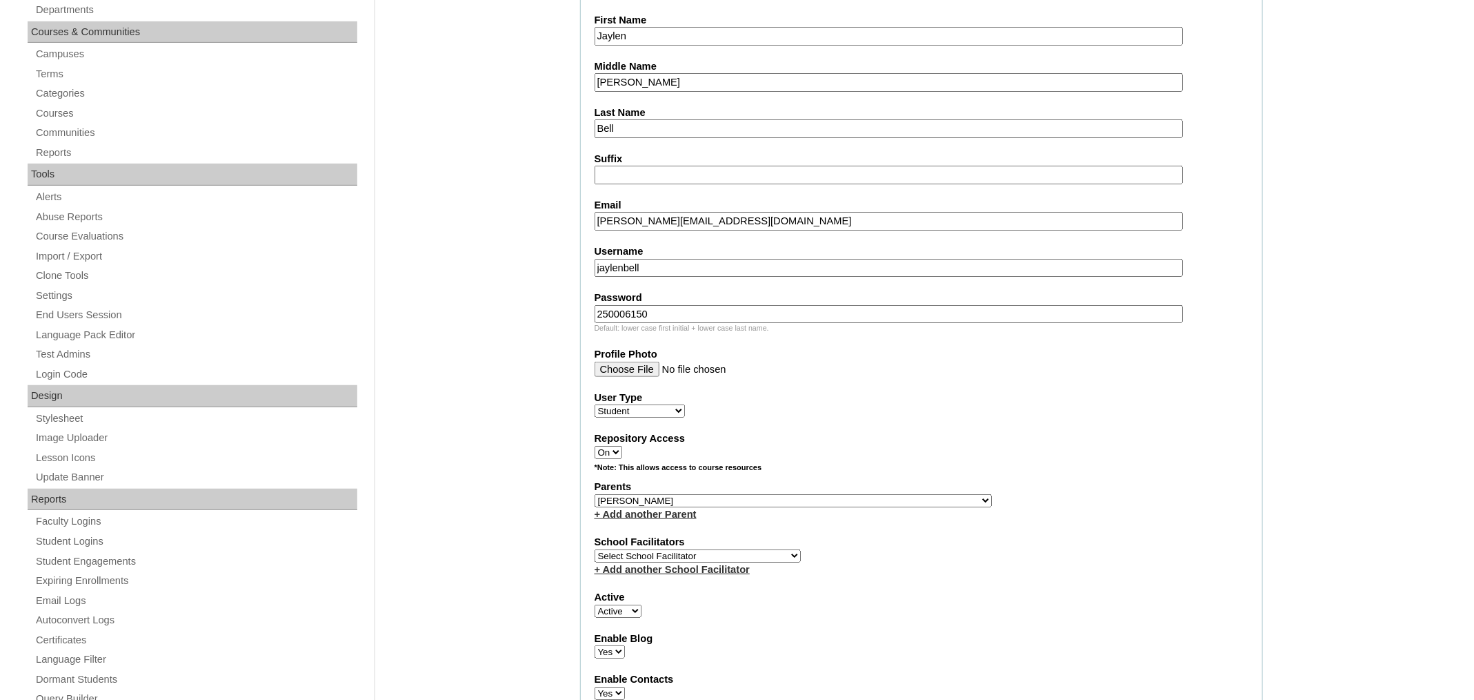
scroll to position [8, 0]
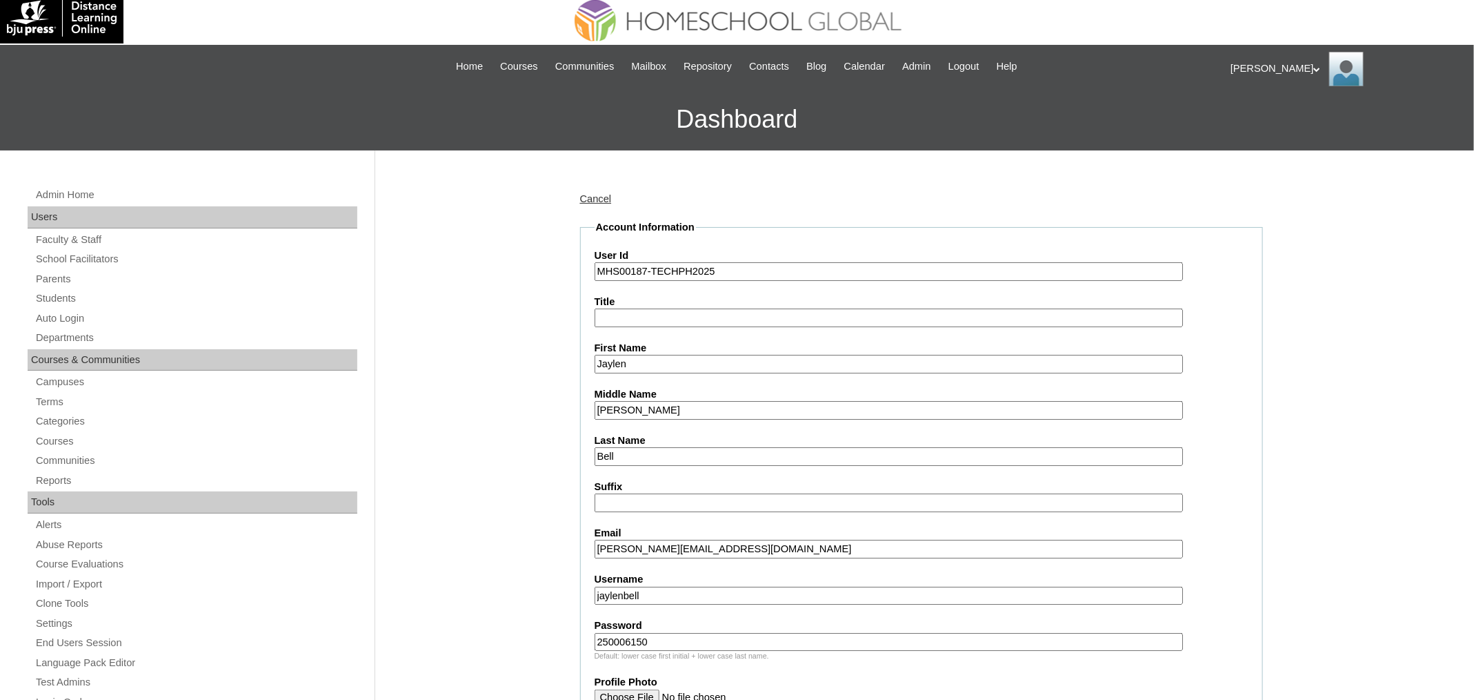
click at [684, 359] on input "Jaylen" at bounding box center [889, 364] width 588 height 19
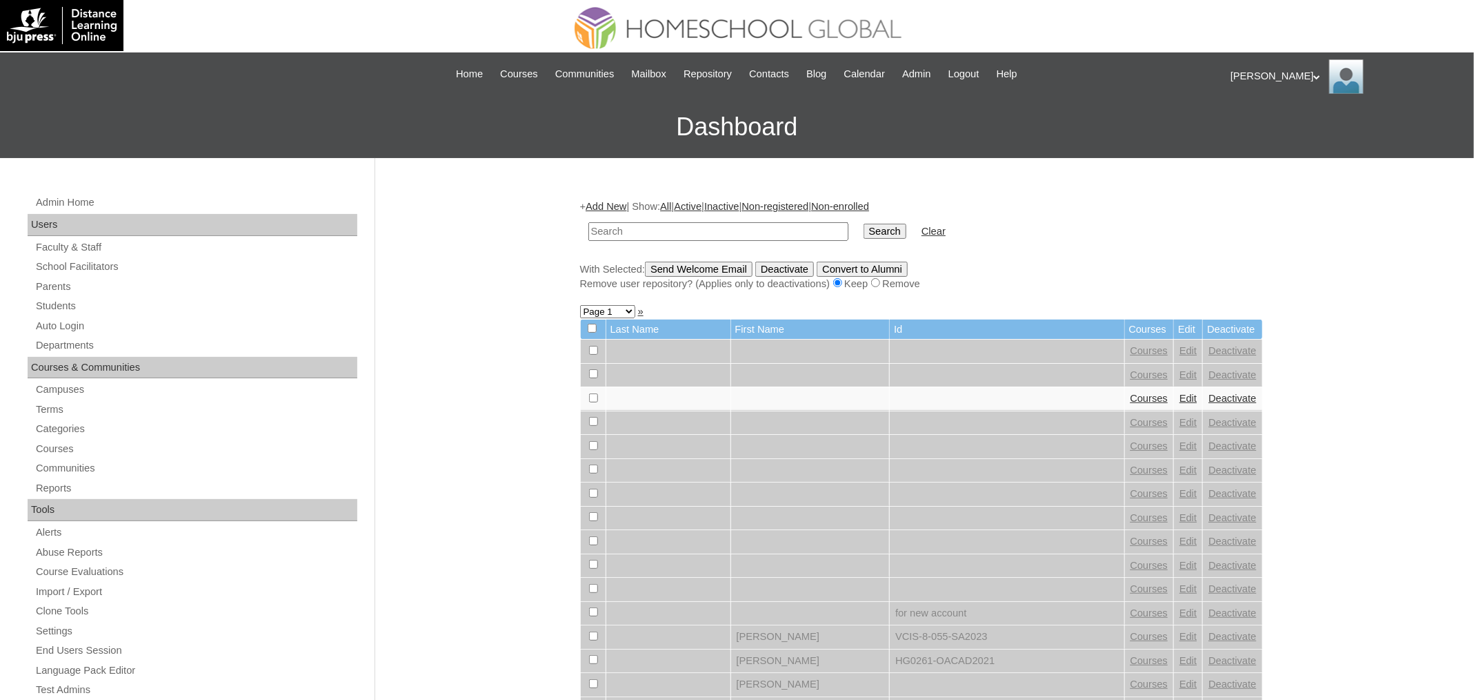
paste input "MHS00187-TECHPH2025"
type input "MHS00187-TECHPH2025"
click at [864, 224] on input "Search" at bounding box center [885, 231] width 43 height 15
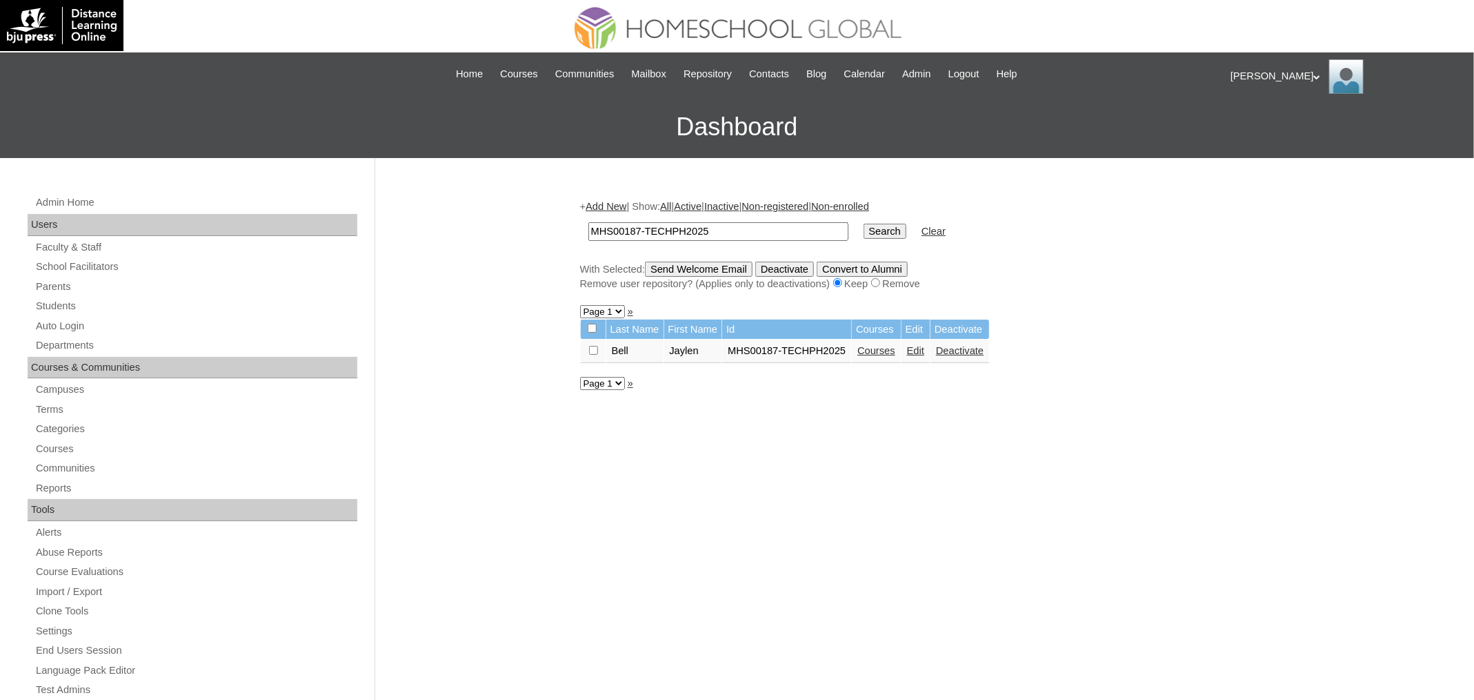
click at [892, 351] on link "Courses" at bounding box center [876, 350] width 38 height 11
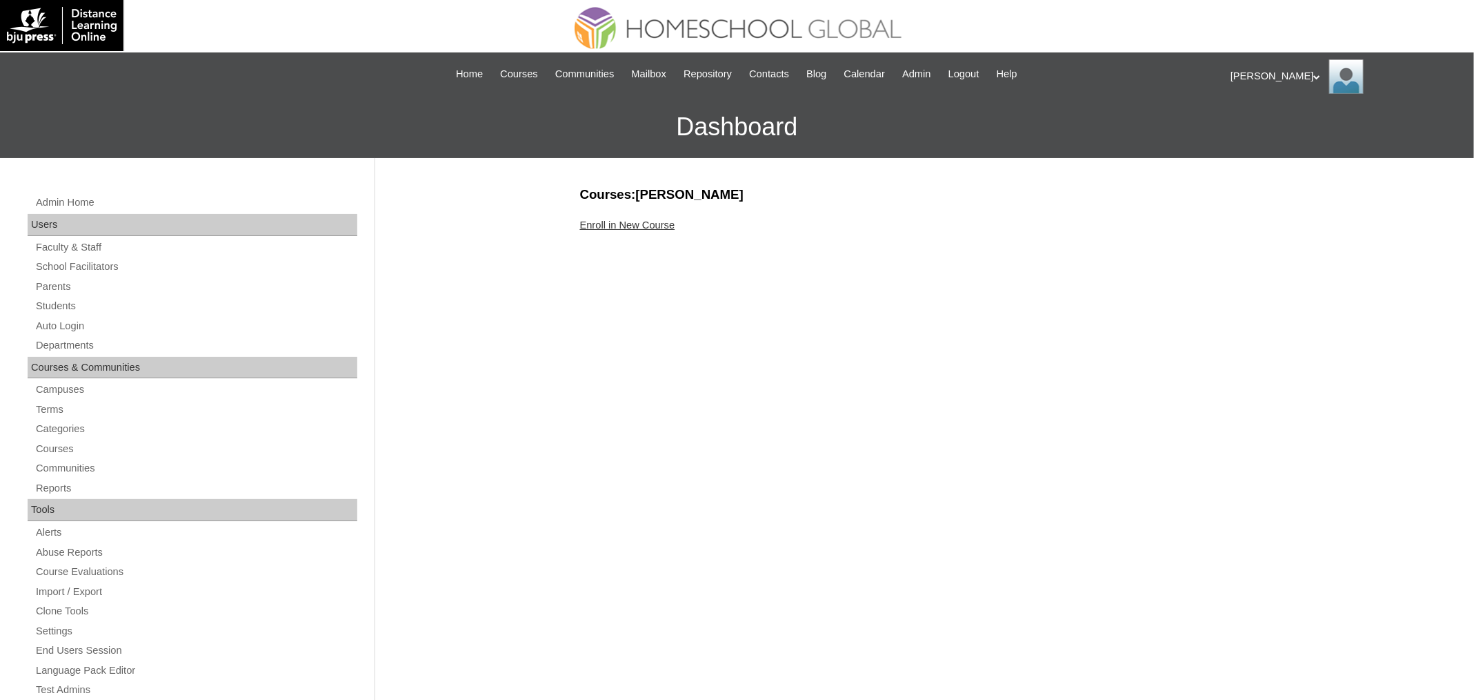
click at [630, 229] on link "Enroll in New Course" at bounding box center [627, 224] width 95 height 11
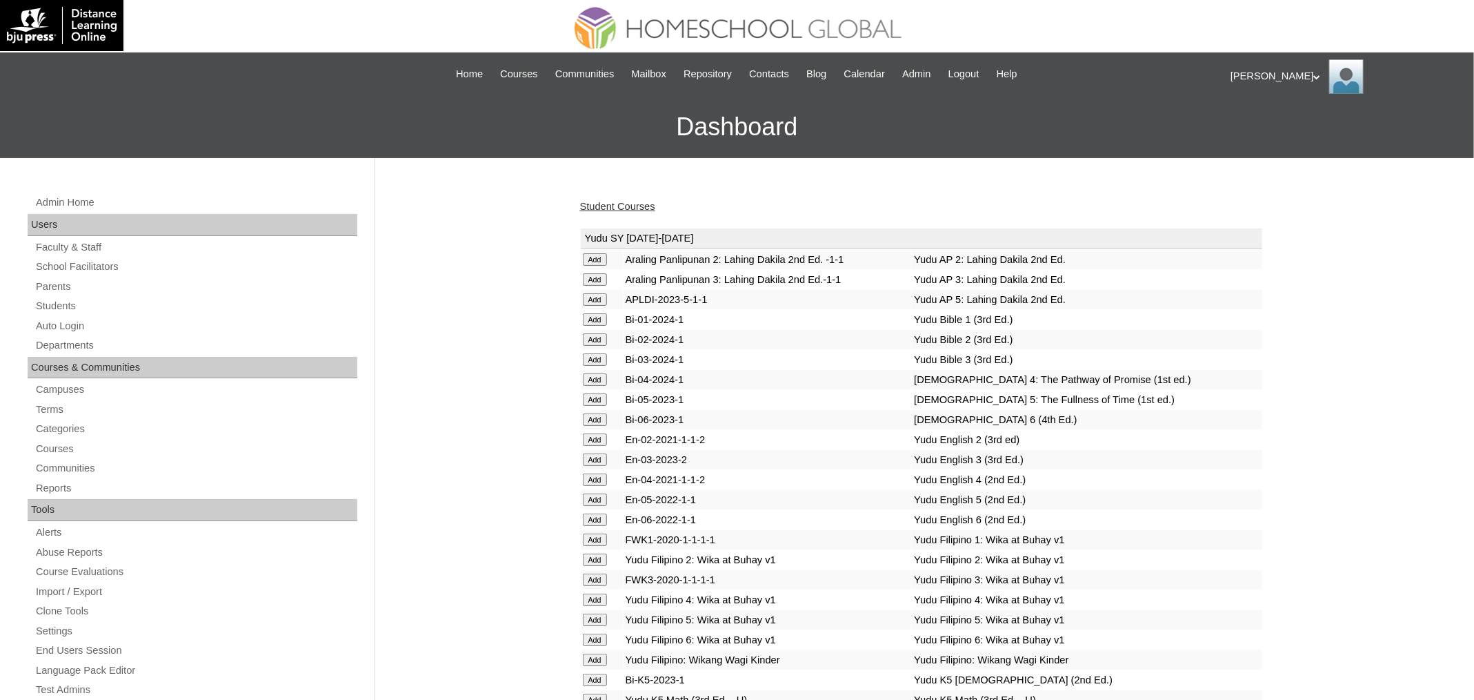
scroll to position [4979, 0]
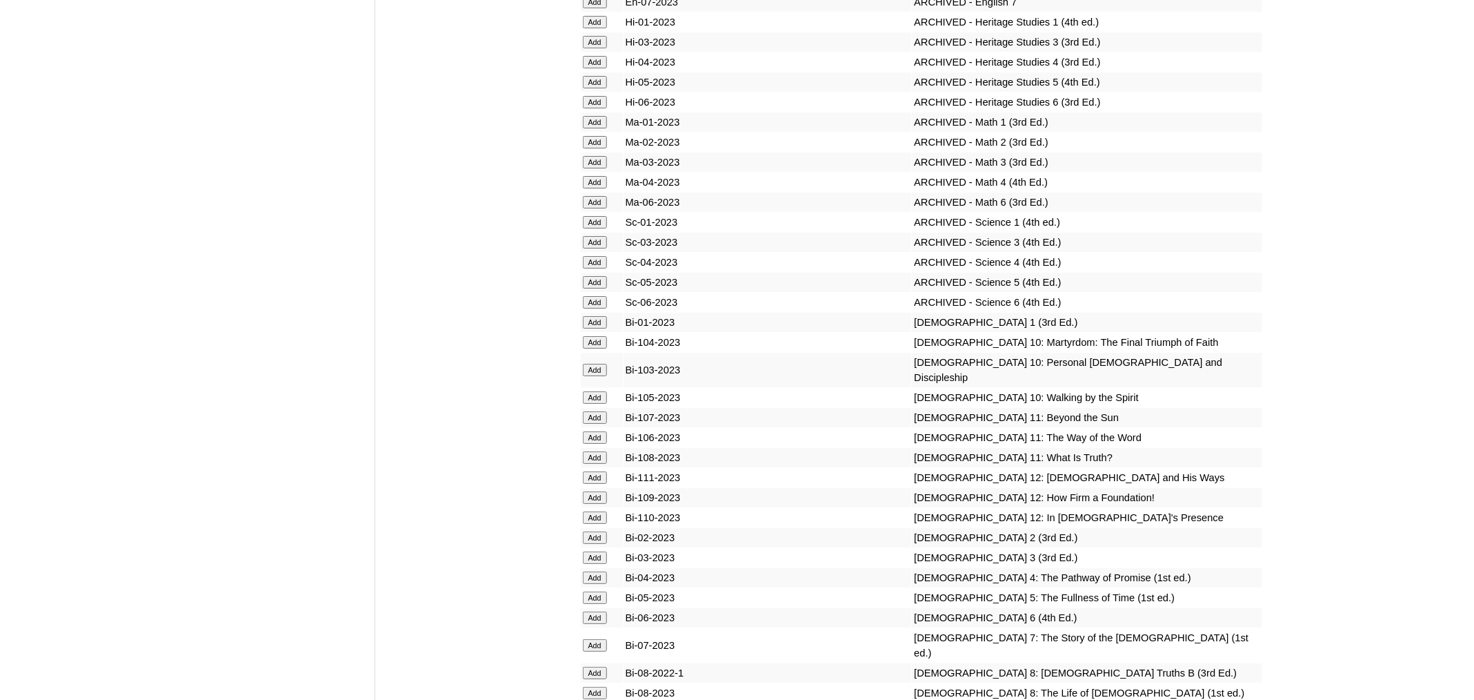
scroll to position [3115, 0]
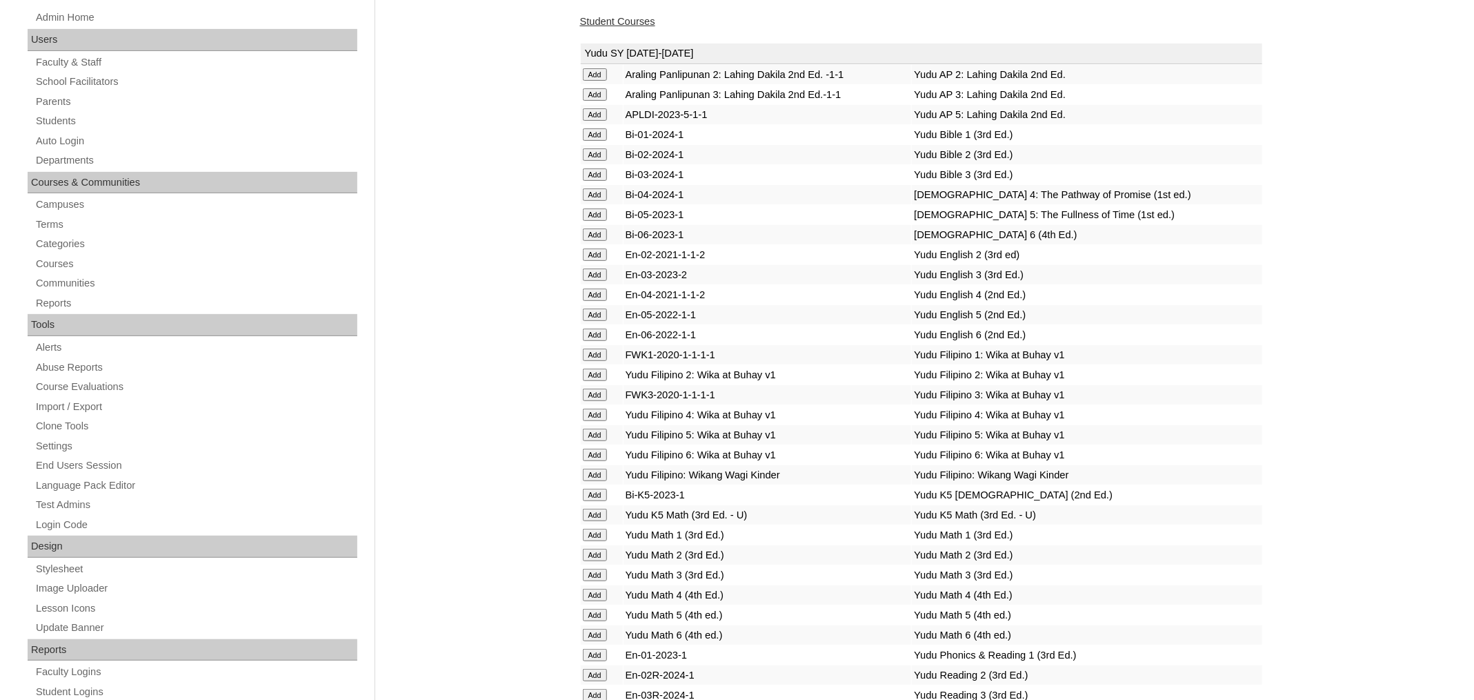
scroll to position [4007, 0]
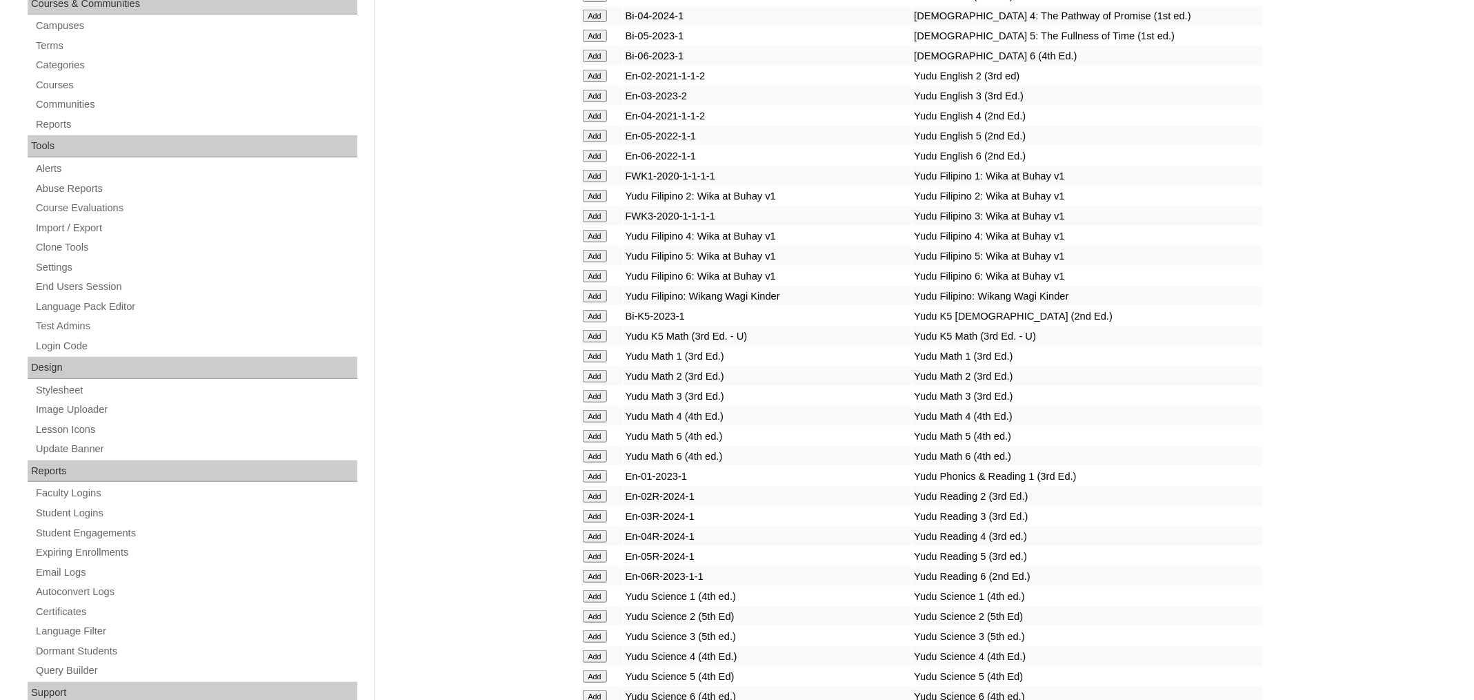
scroll to position [4781, 0]
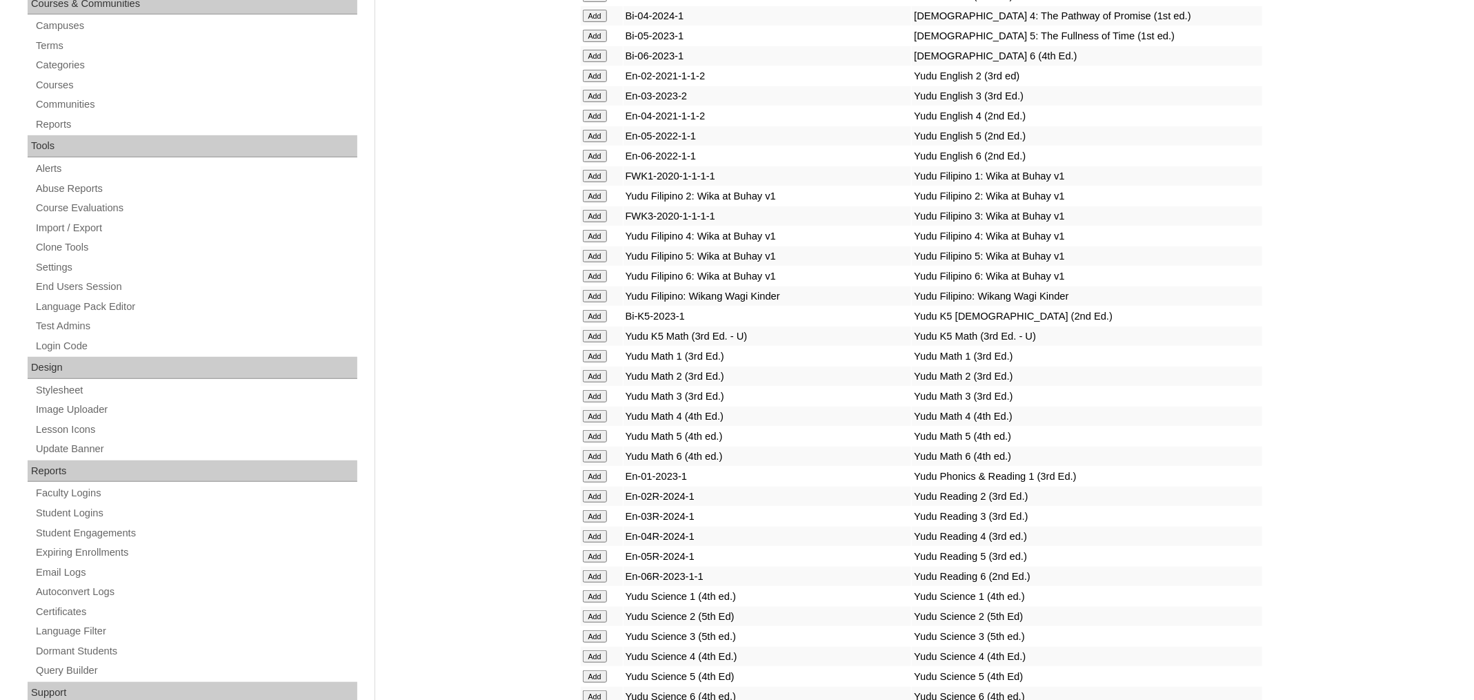
scroll to position [5098, 0]
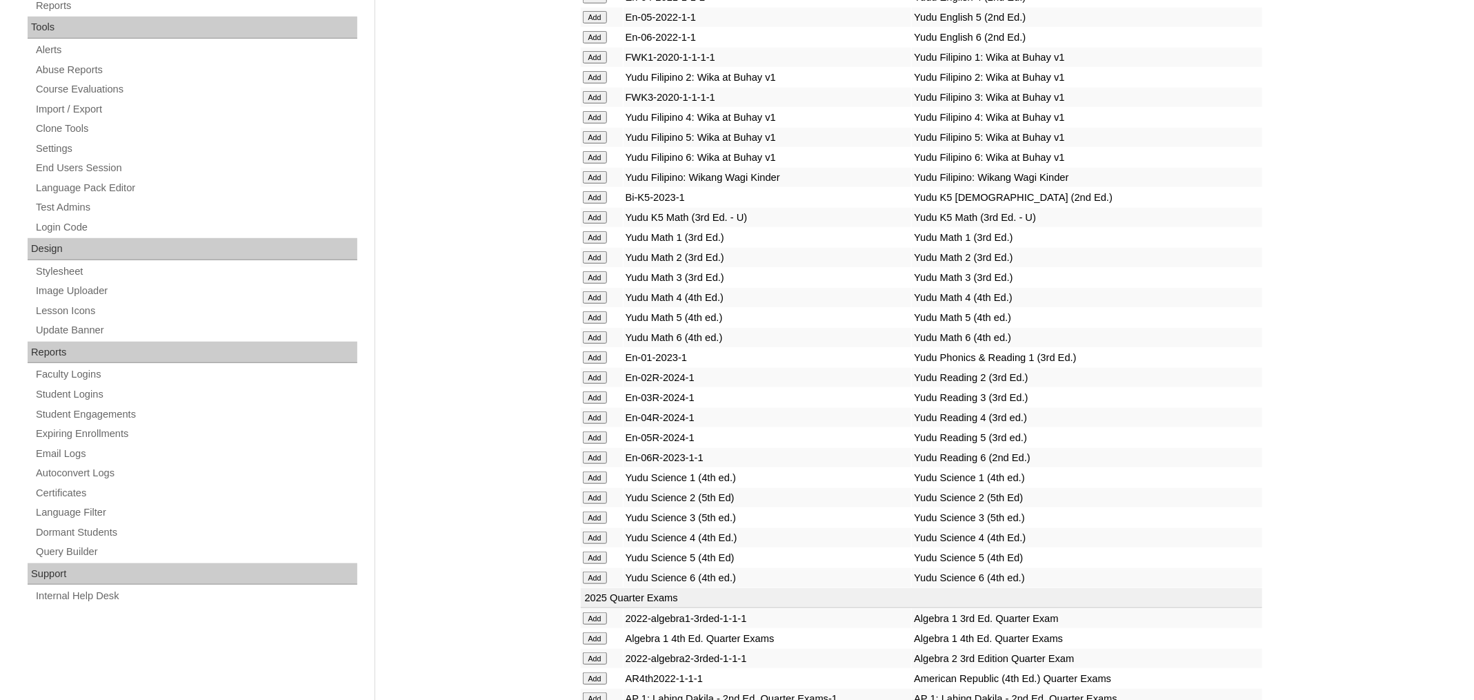
scroll to position [5296, 0]
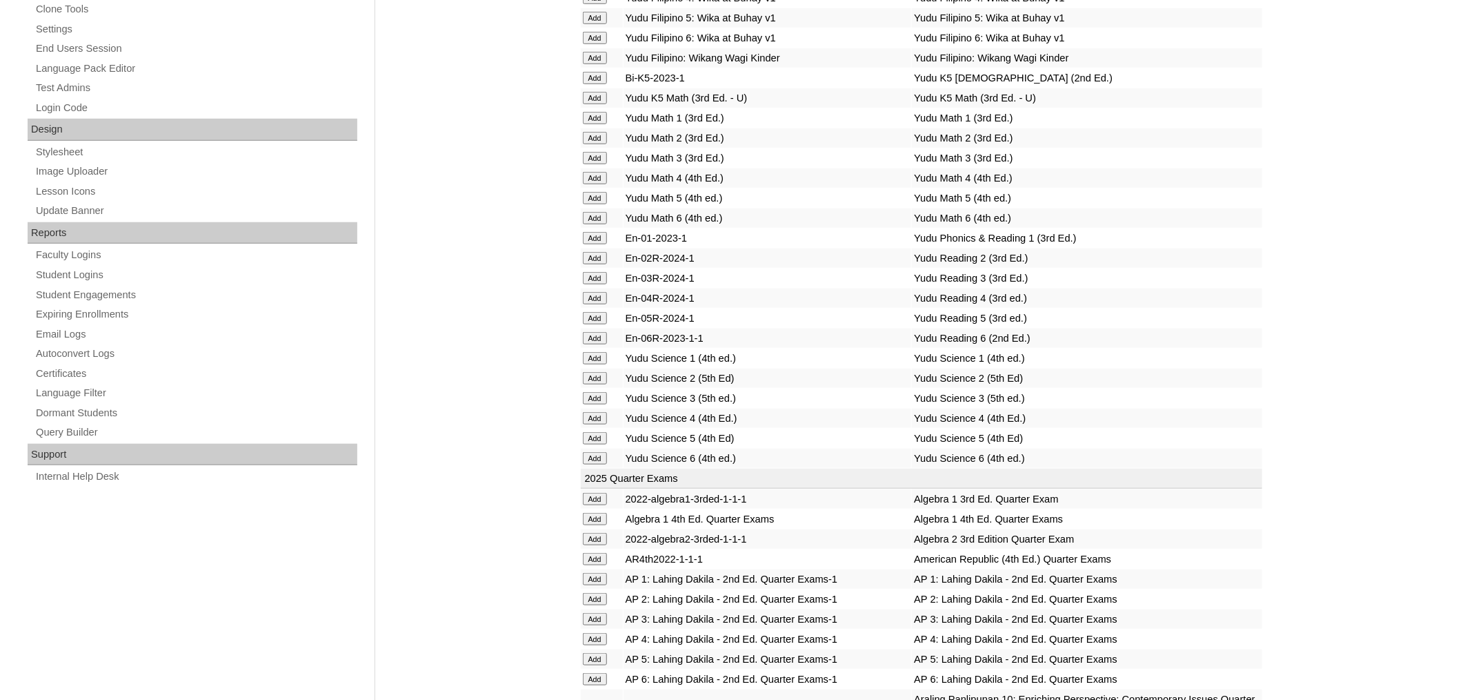
scroll to position [5495, 0]
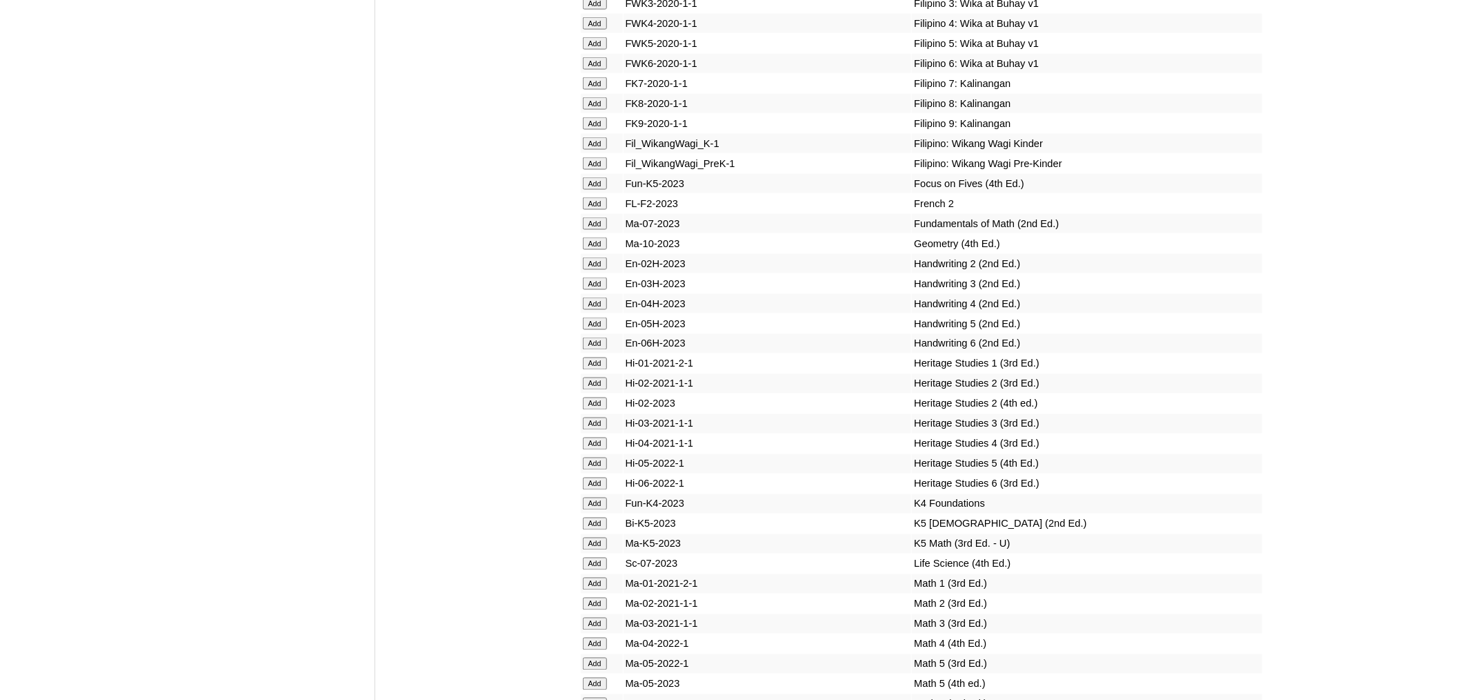
scroll to position [4483, 0]
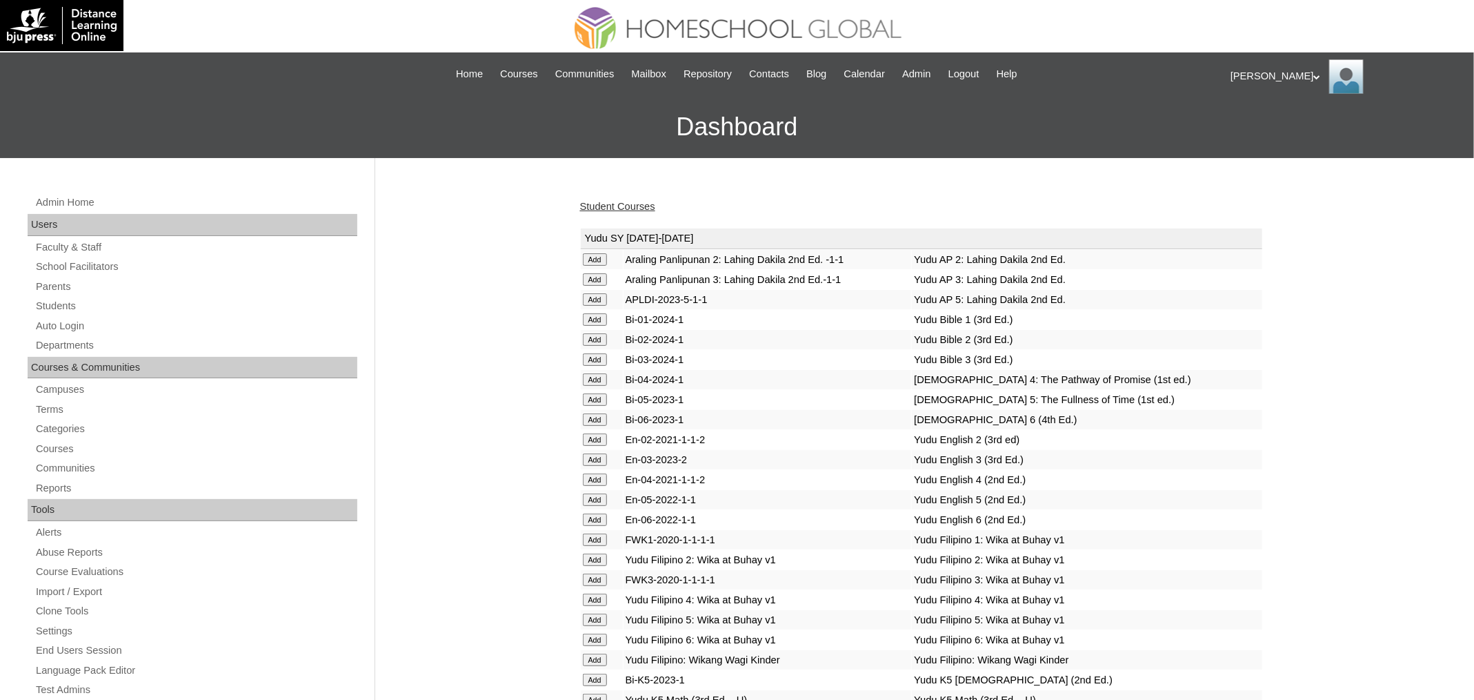
scroll to position [1996, 0]
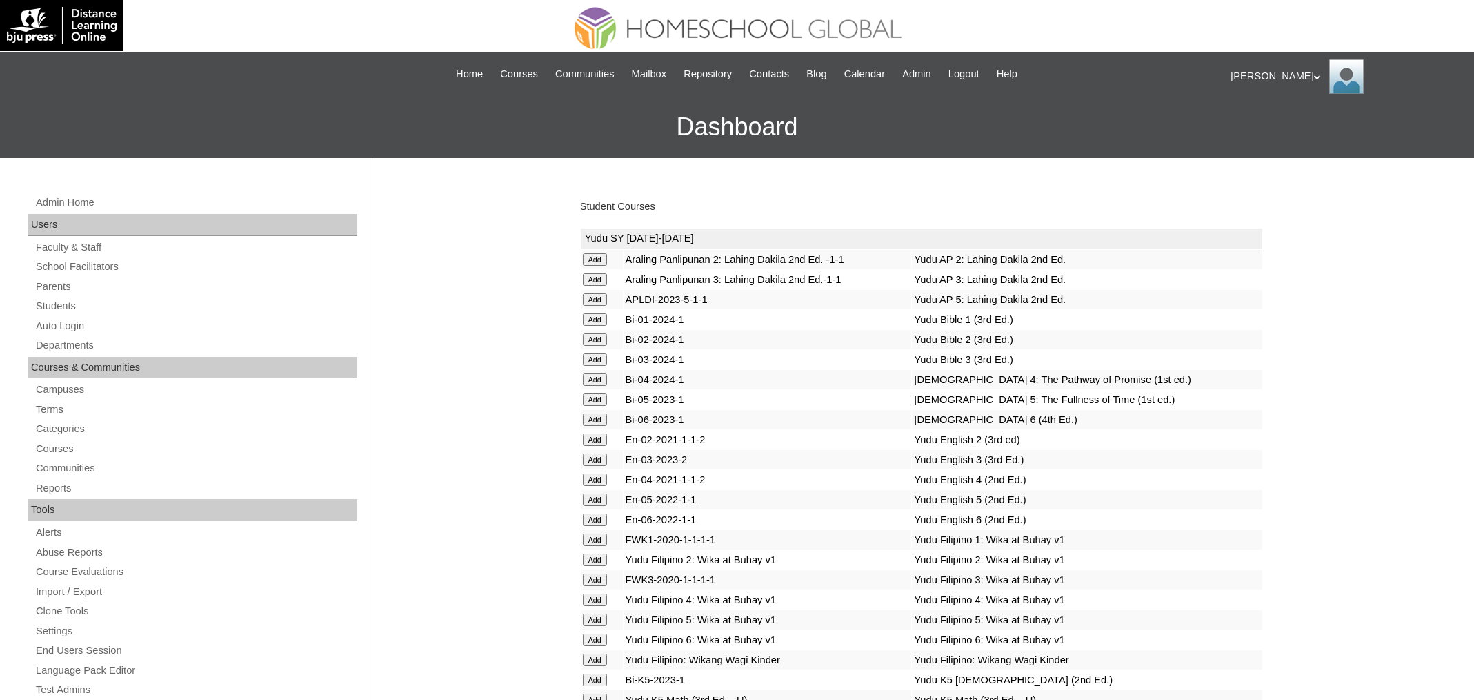
scroll to position [2345, 0]
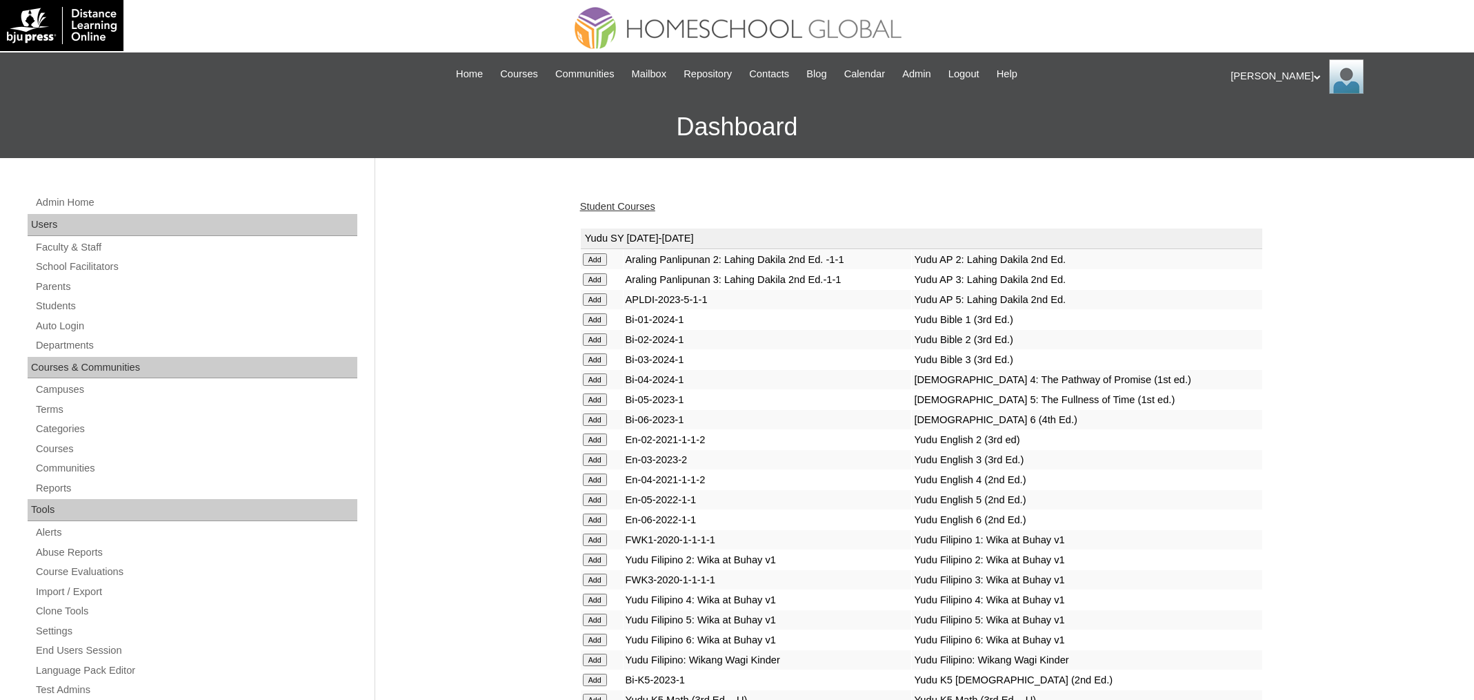
scroll to position [2425, 0]
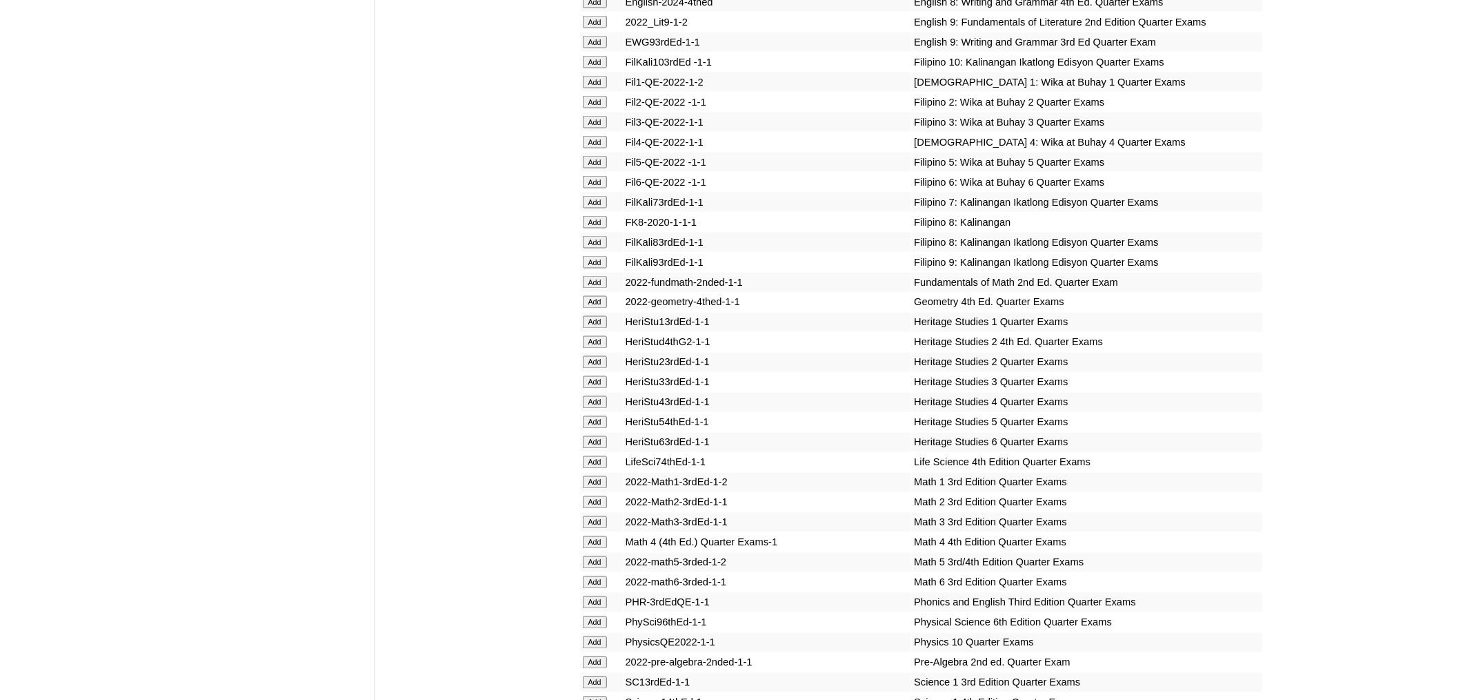
scroll to position [1798, 0]
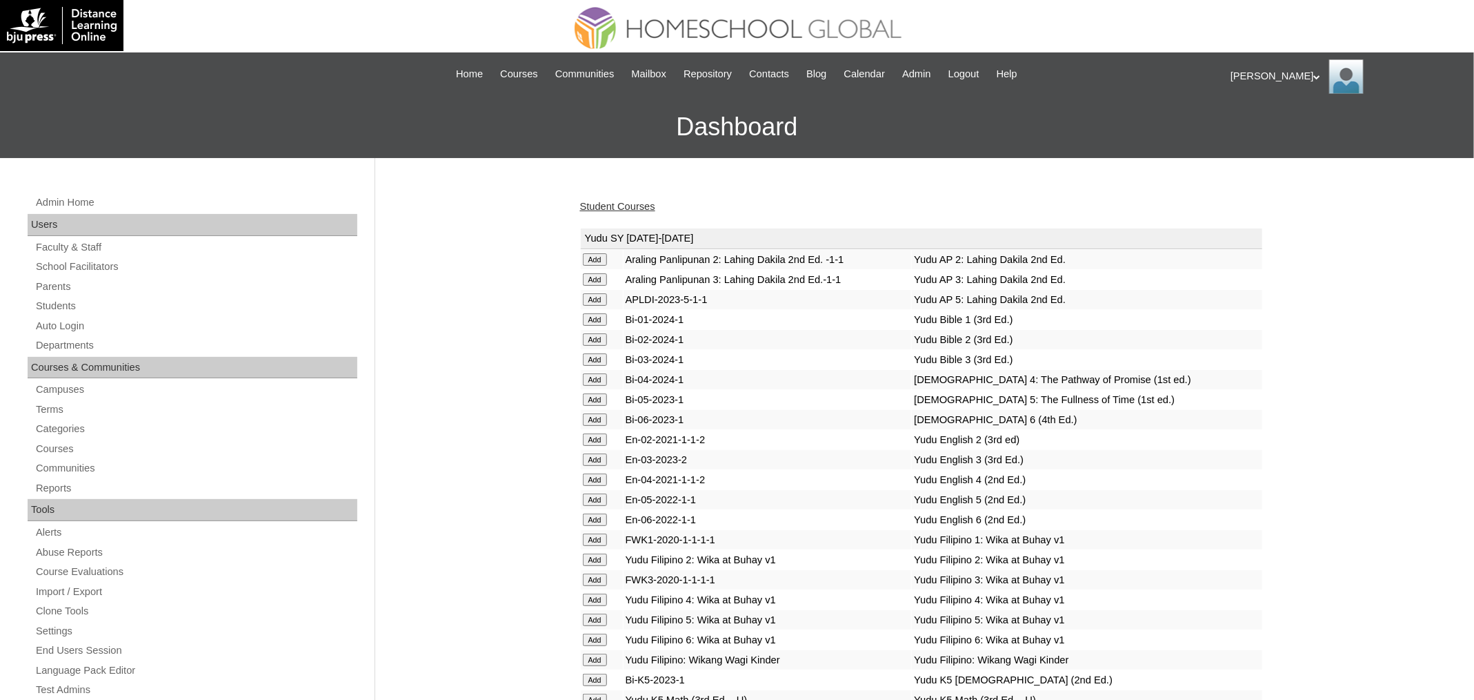
click at [638, 201] on link "Student Courses" at bounding box center [617, 206] width 75 height 11
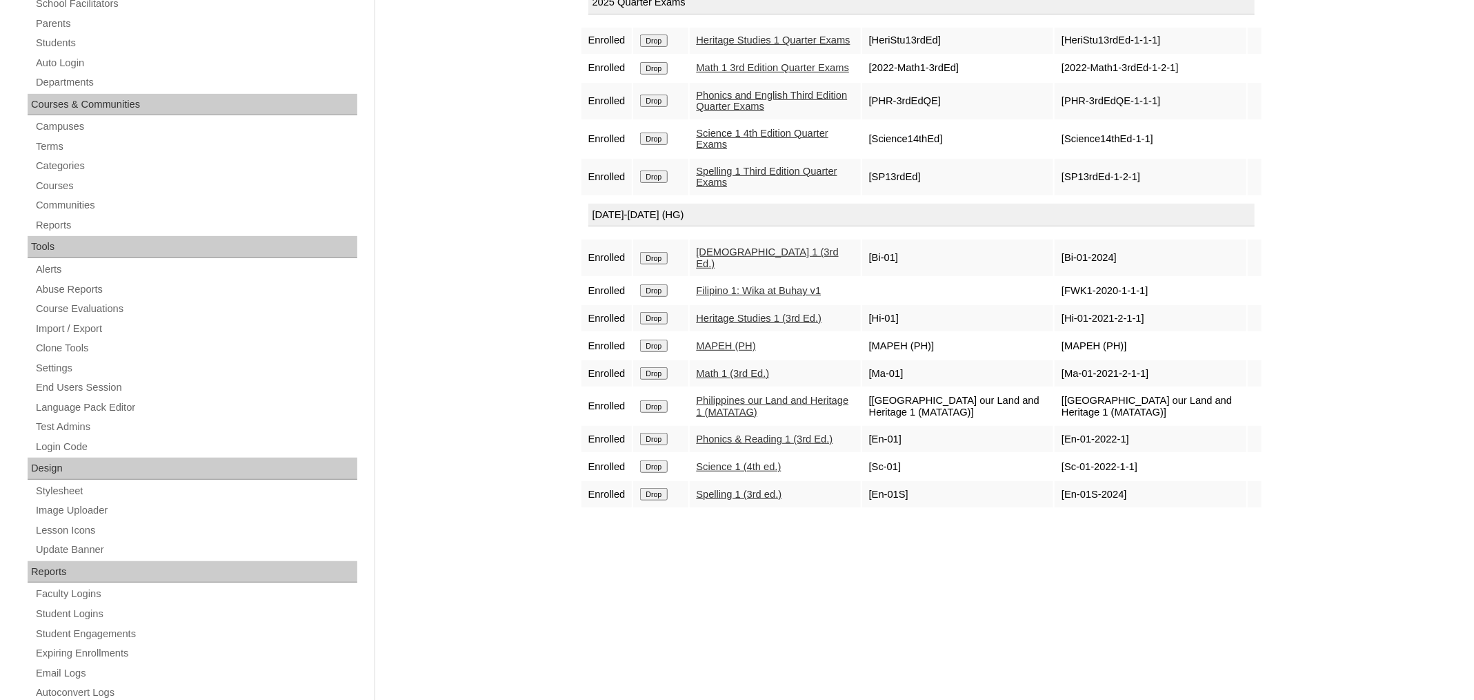
scroll to position [281, 0]
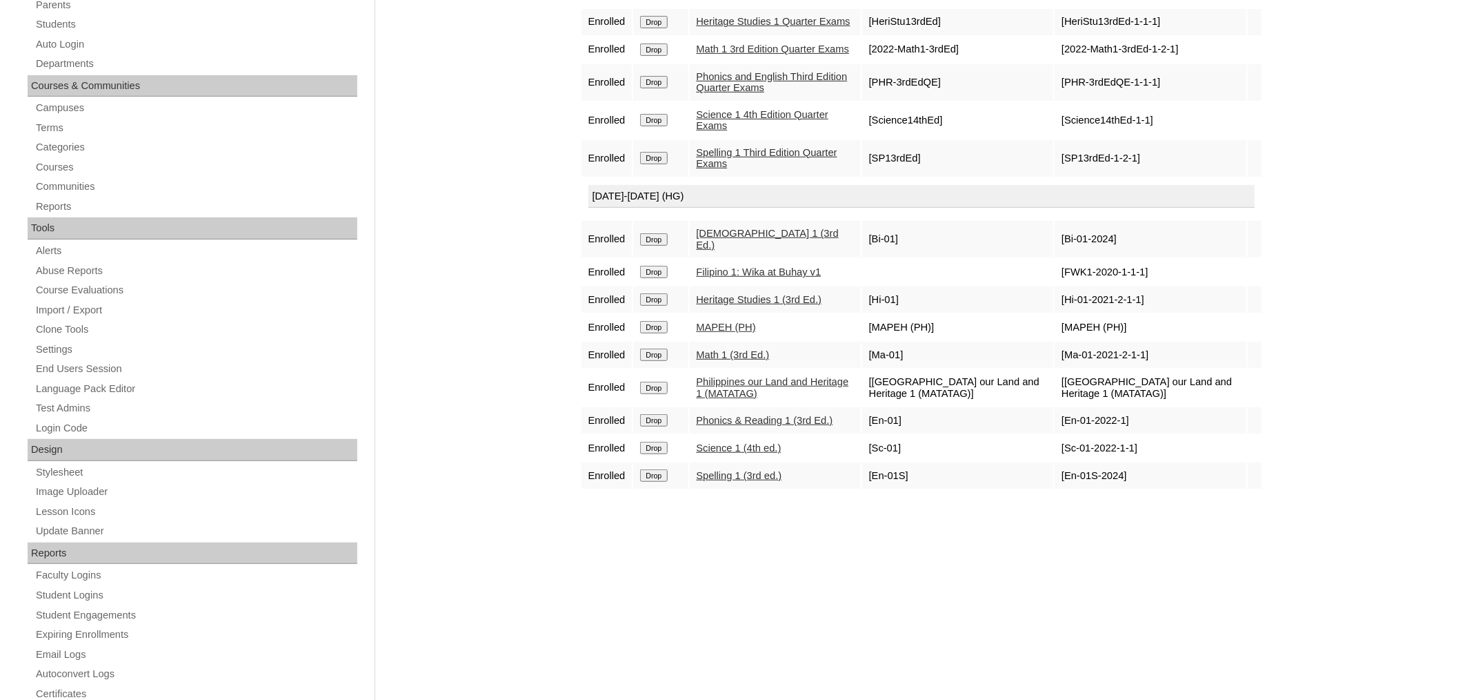
click at [661, 28] on input "Drop" at bounding box center [653, 22] width 27 height 12
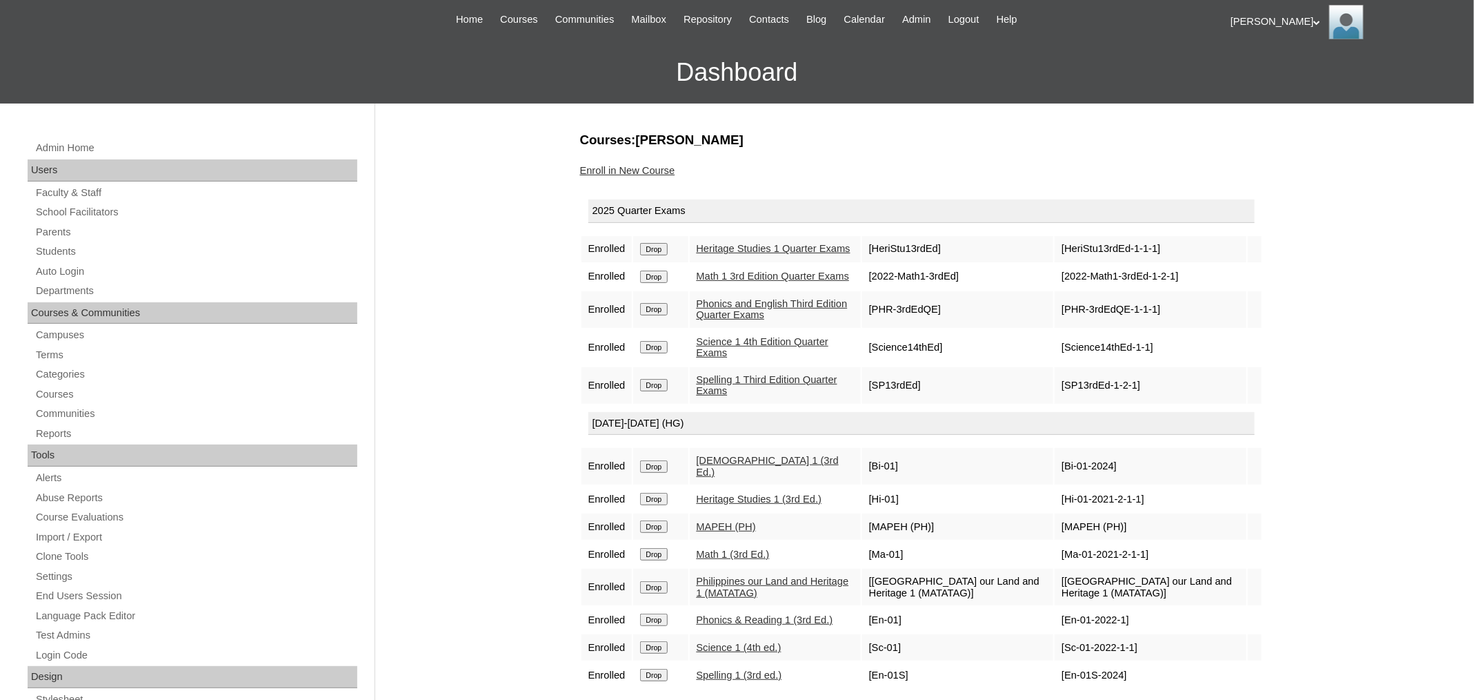
scroll to position [163, 0]
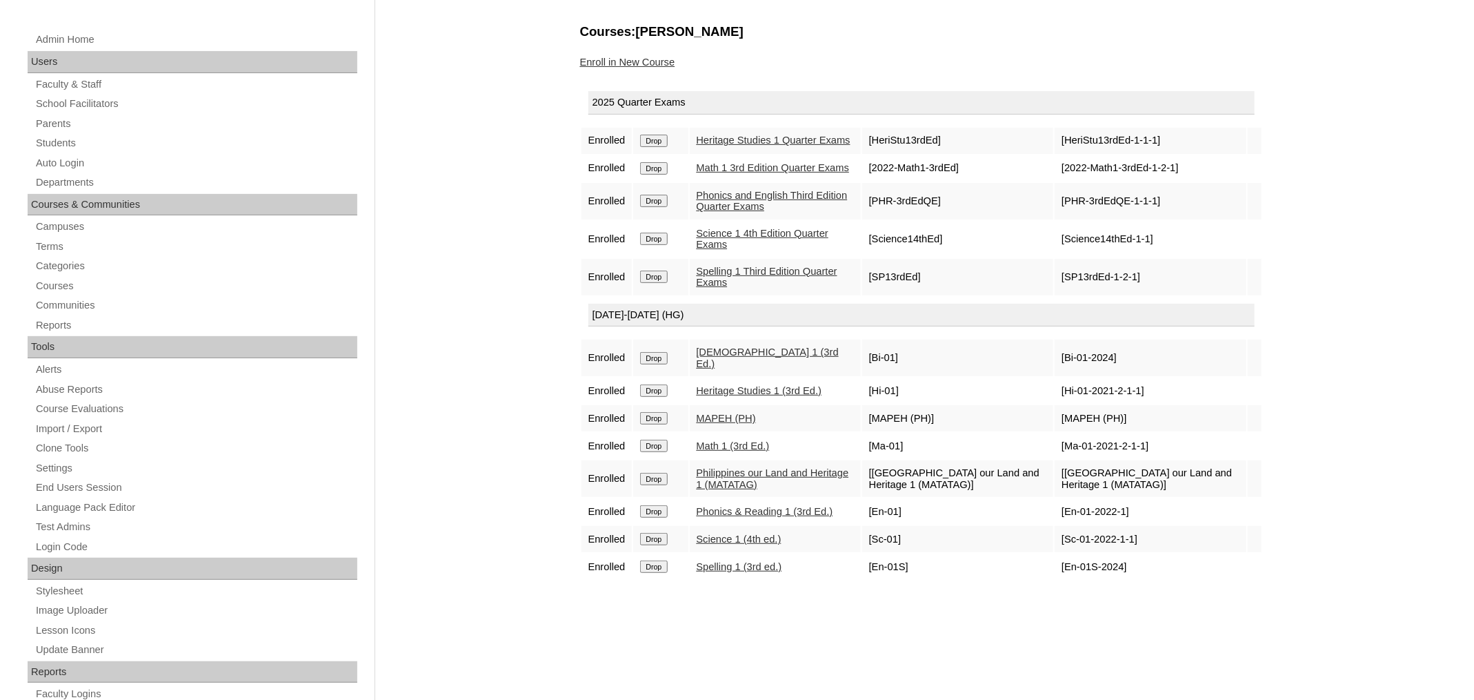
click at [662, 147] on input "Drop" at bounding box center [653, 141] width 27 height 12
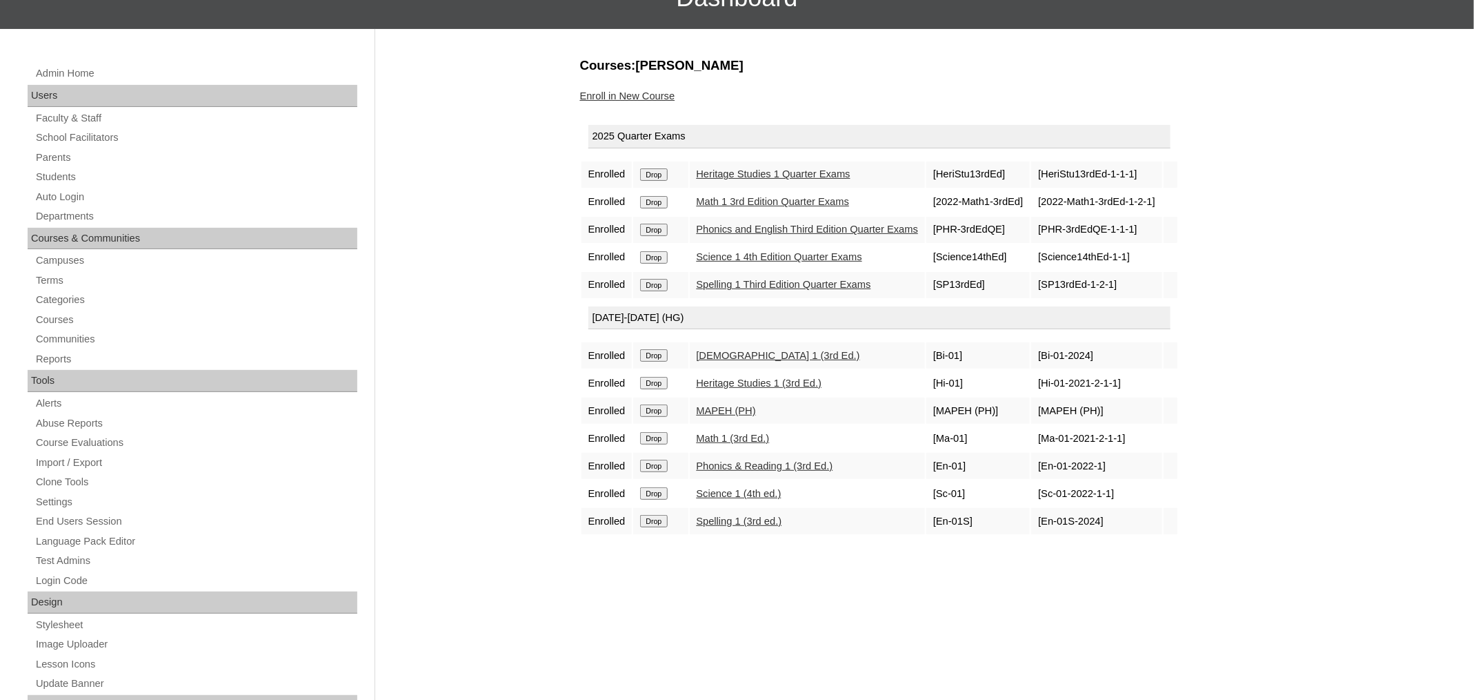
scroll to position [124, 0]
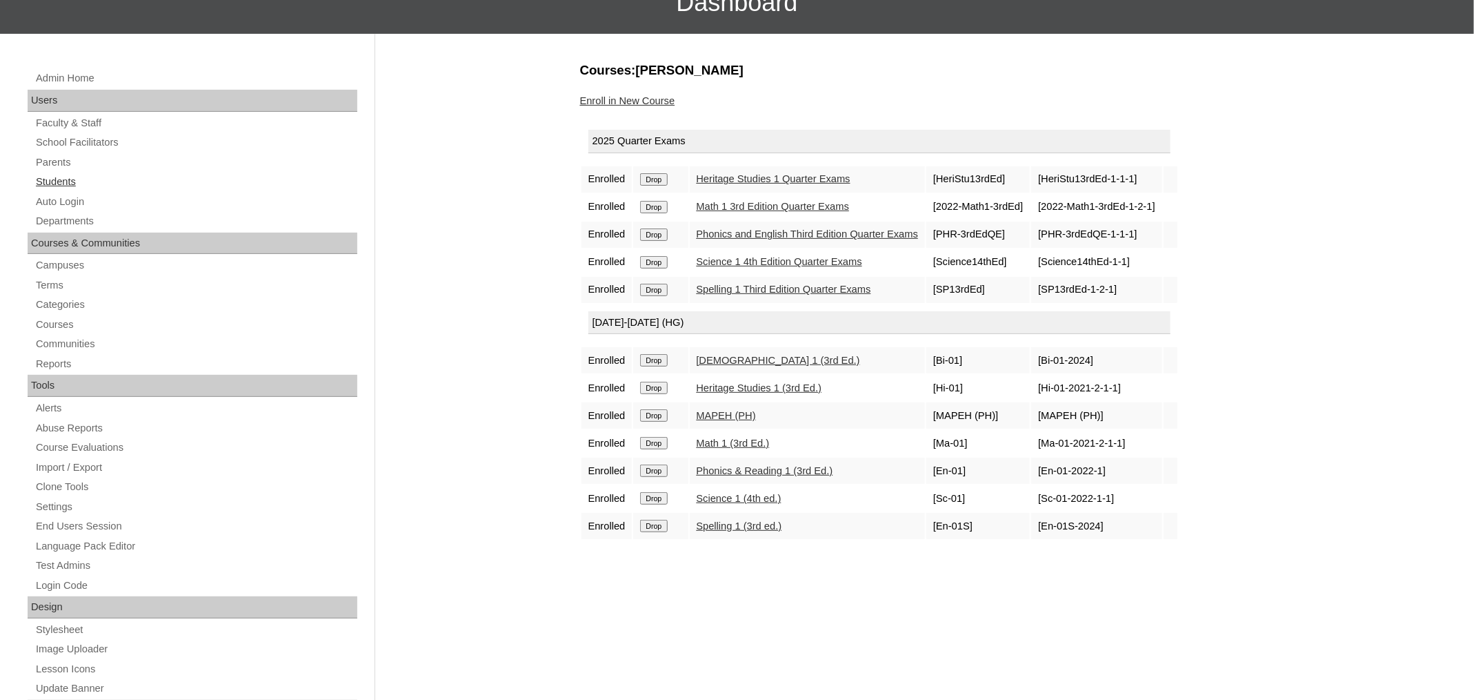
click at [52, 184] on link "Students" at bounding box center [195, 181] width 323 height 17
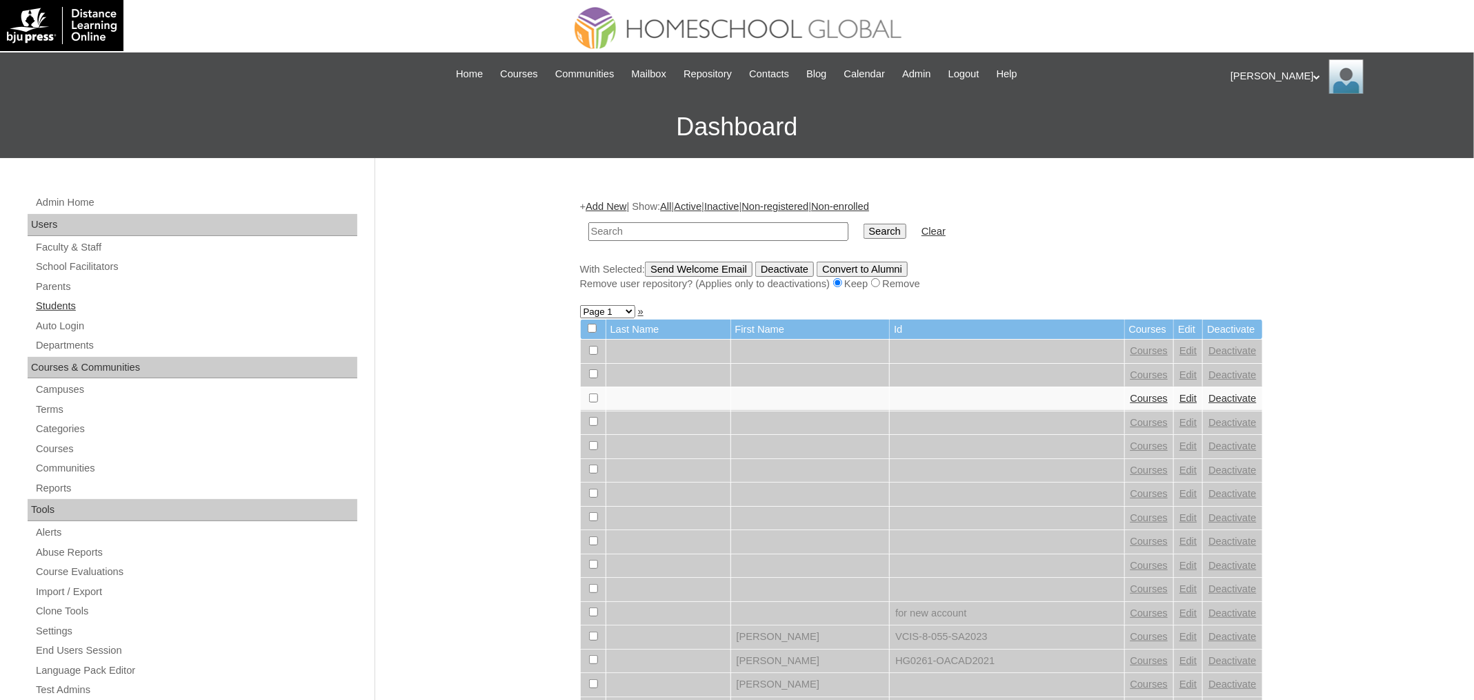
click at [77, 308] on link "Students" at bounding box center [195, 305] width 323 height 17
type input "Elianna Grace"
paste input "MHS00189-TECHPH2025"
type input "MHS00189-TECHPH2025"
click at [864, 224] on input "Search" at bounding box center [885, 231] width 43 height 15
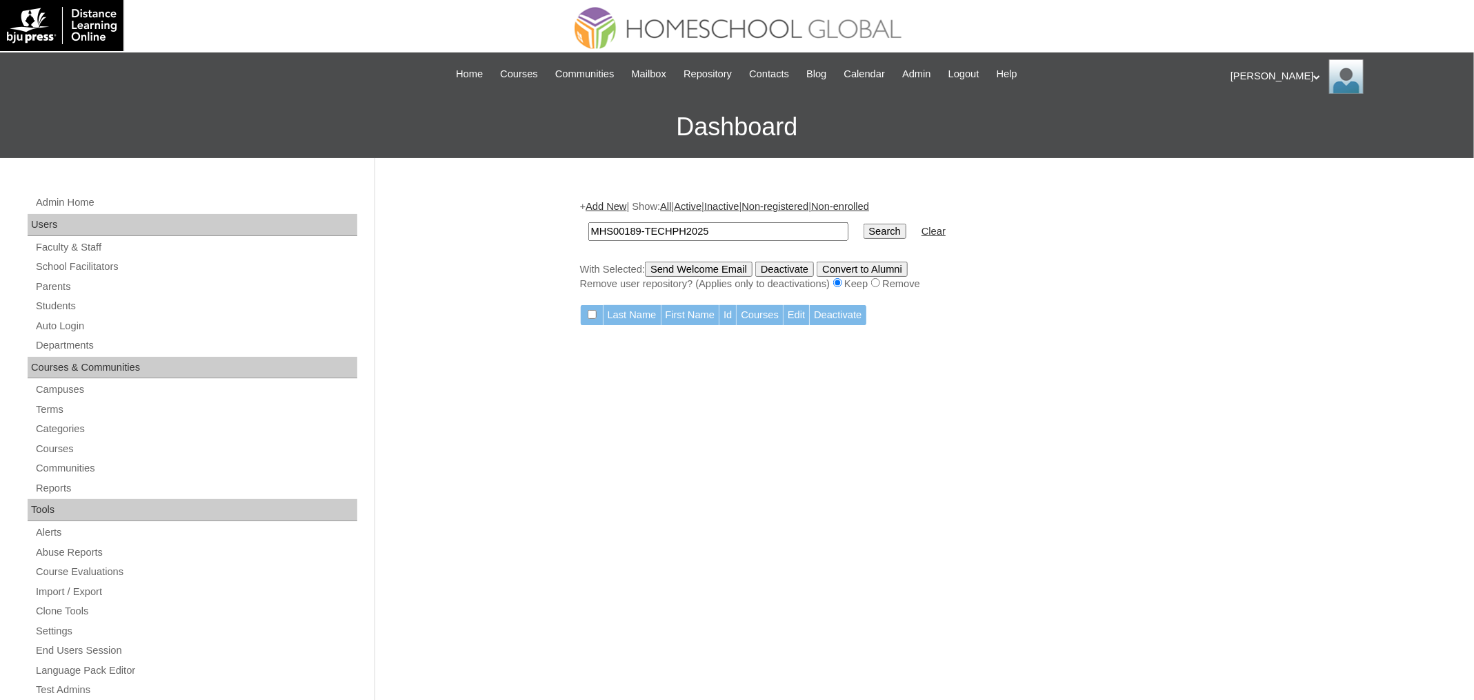
paste input "[PERSON_NAME]"
type input "[PERSON_NAME]"
click at [864, 224] on input "Search" at bounding box center [885, 231] width 43 height 15
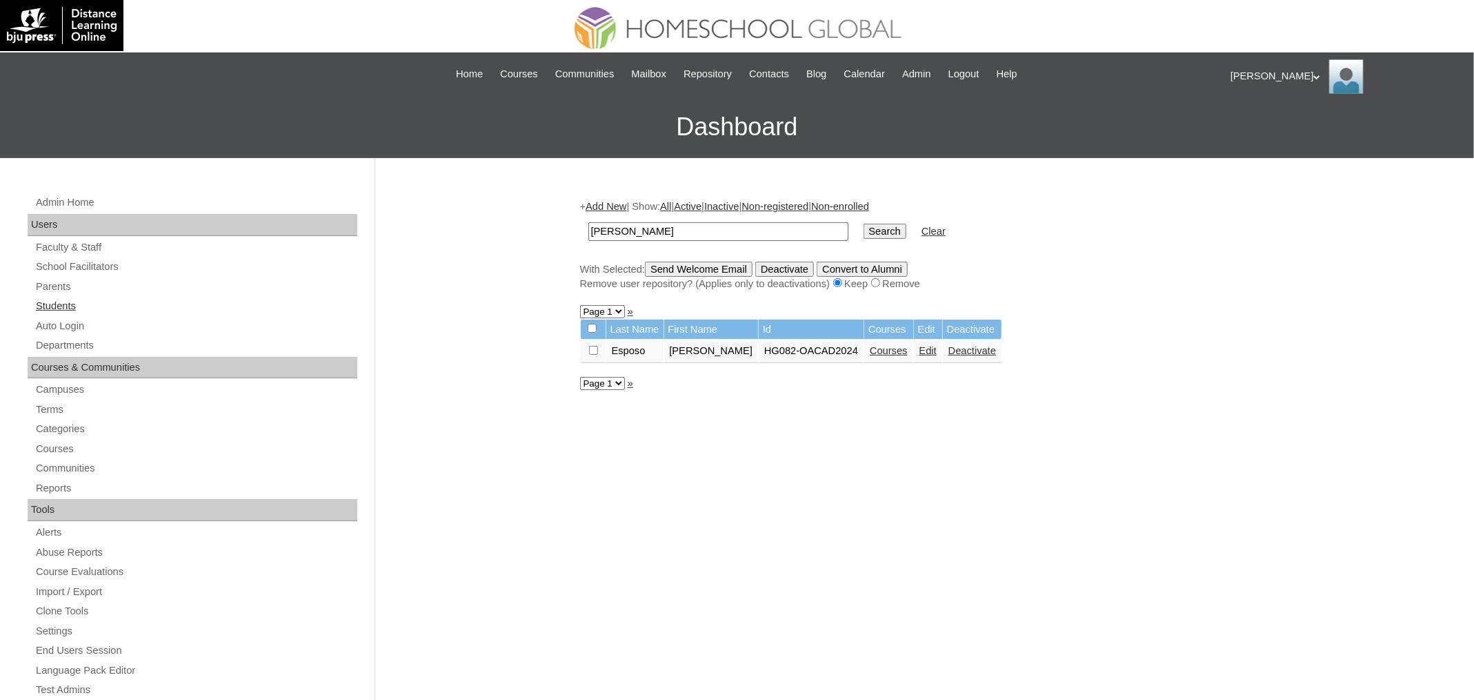
click at [76, 310] on link "Students" at bounding box center [195, 305] width 323 height 17
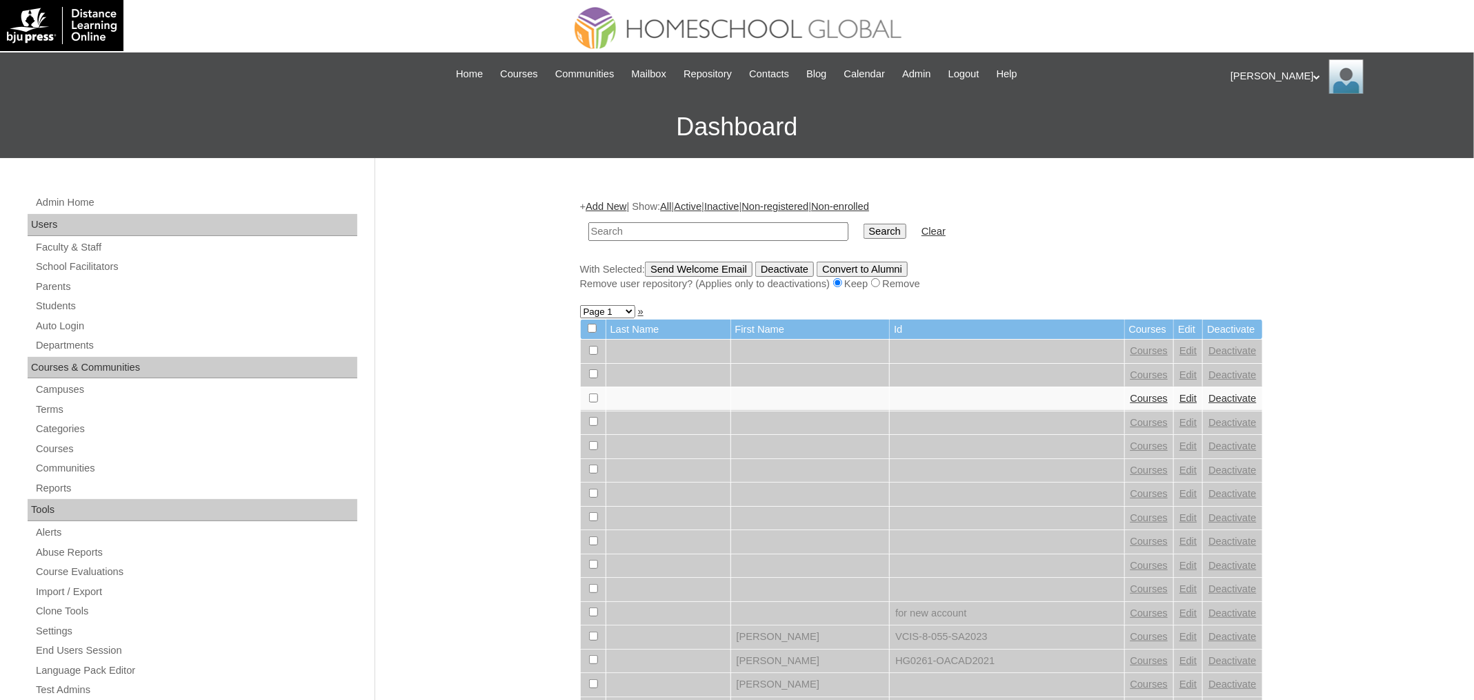
paste input "MHS00189-TECHPH2025"
type input "MHS00189-TECHPH2025"
click at [864, 224] on input "Search" at bounding box center [885, 231] width 43 height 15
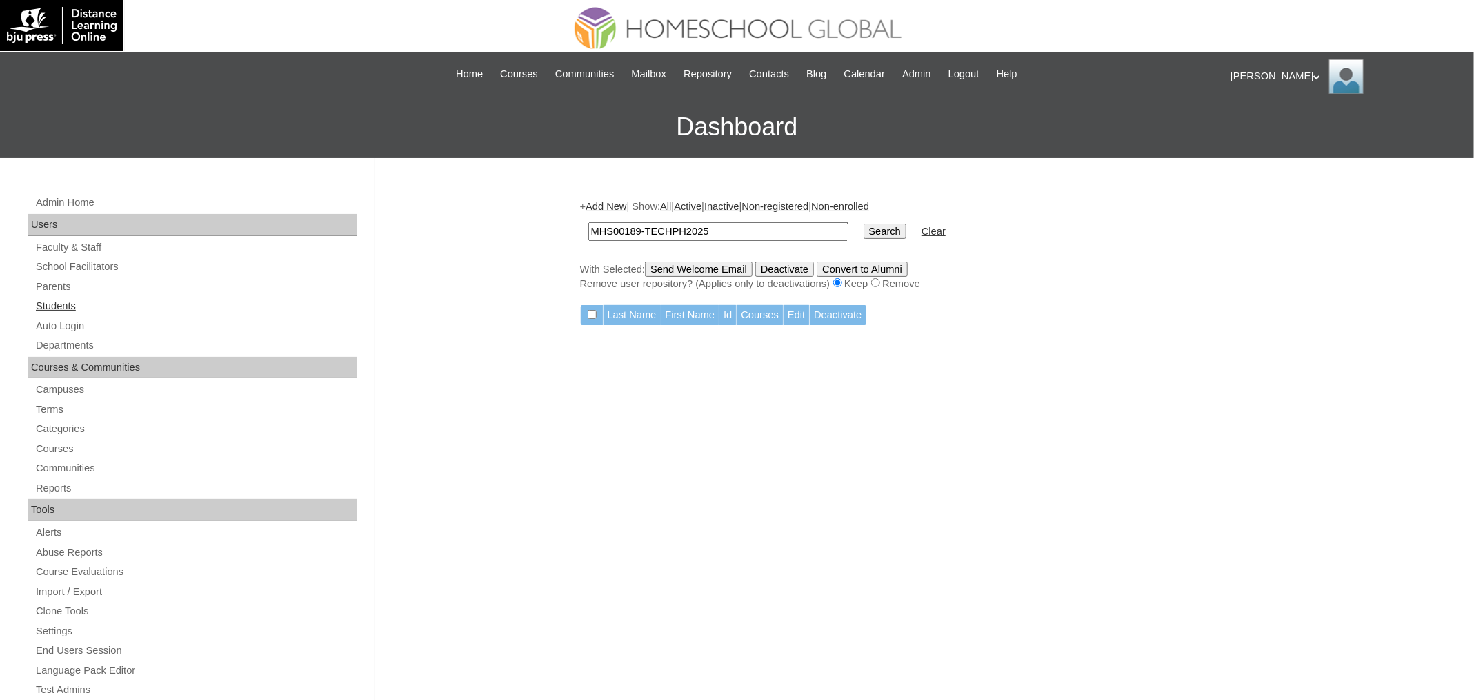
click at [61, 306] on link "Students" at bounding box center [195, 305] width 323 height 17
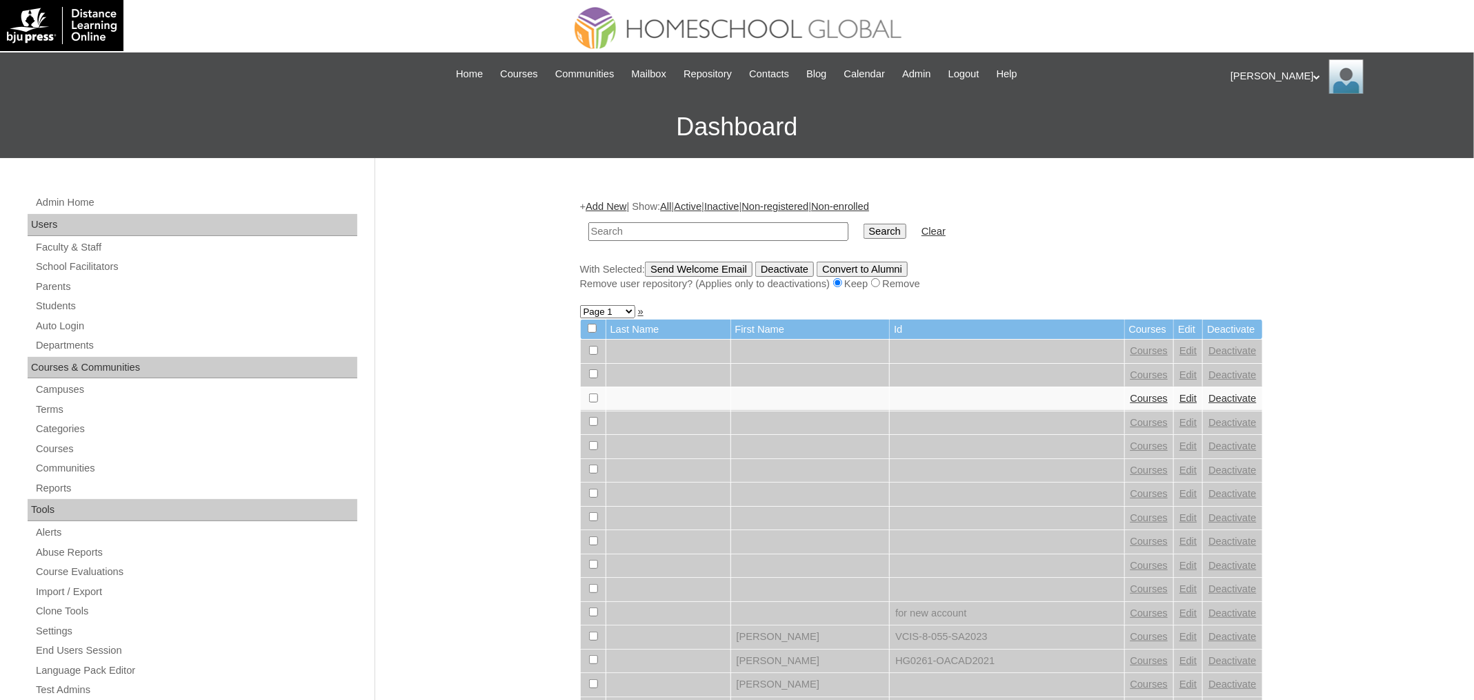
paste input "MHS00189-TECHPH2025"
type input "MHS00189-TECHPH2025"
click at [864, 224] on input "Search" at bounding box center [885, 231] width 43 height 15
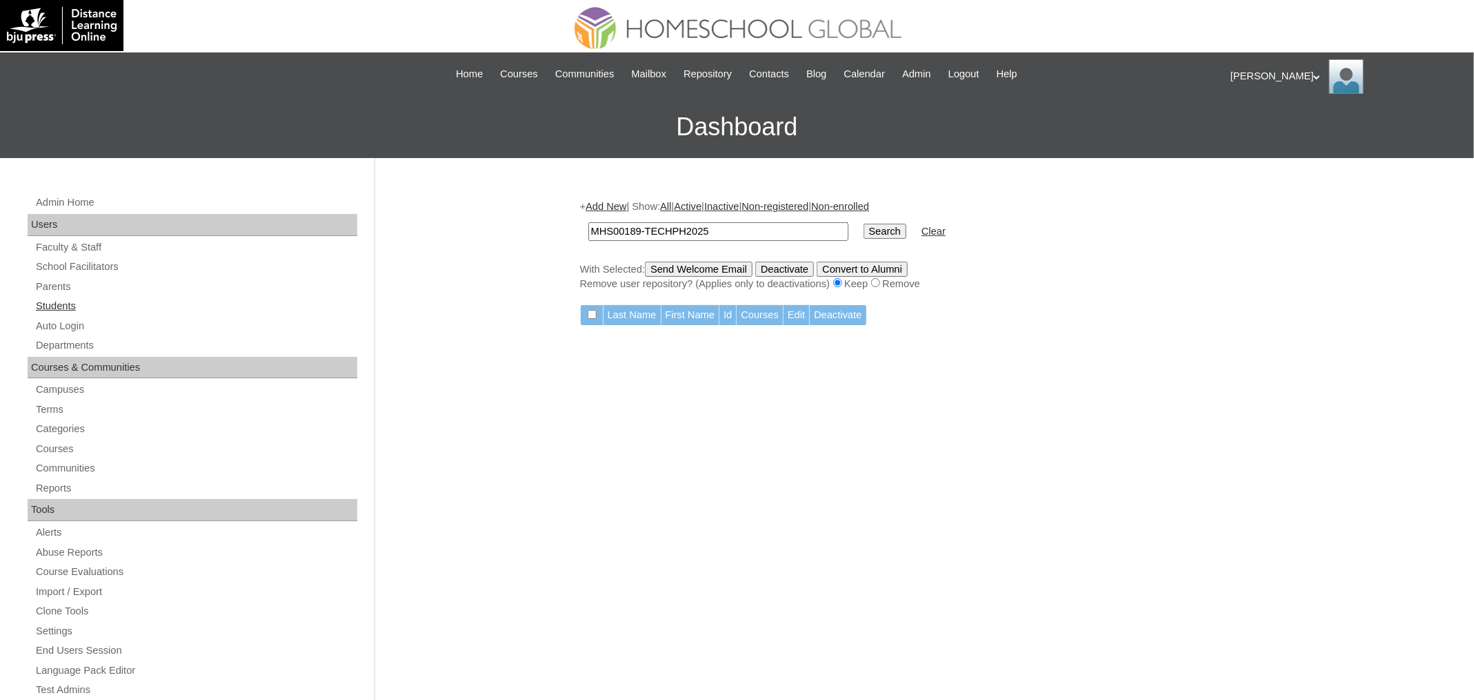
click at [77, 310] on link "Students" at bounding box center [195, 305] width 323 height 17
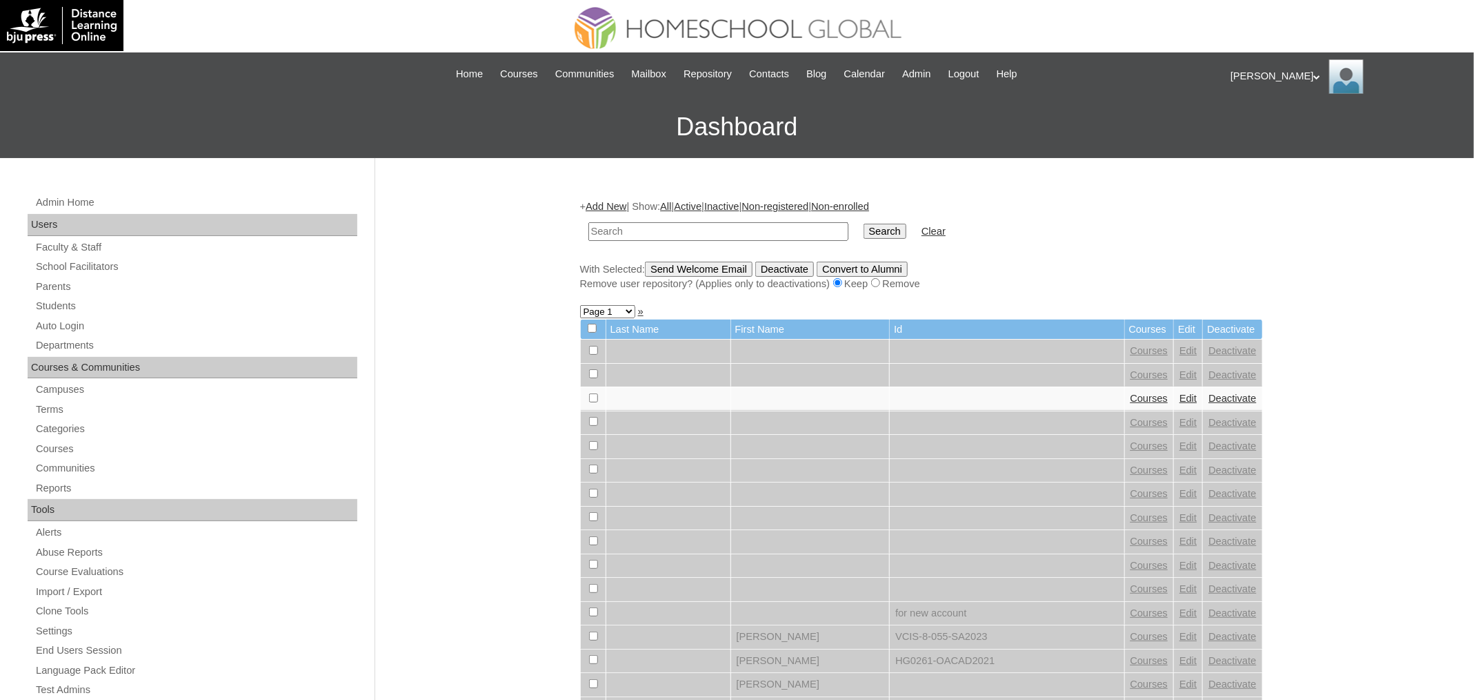
click at [597, 203] on link "Add New" at bounding box center [606, 206] width 41 height 11
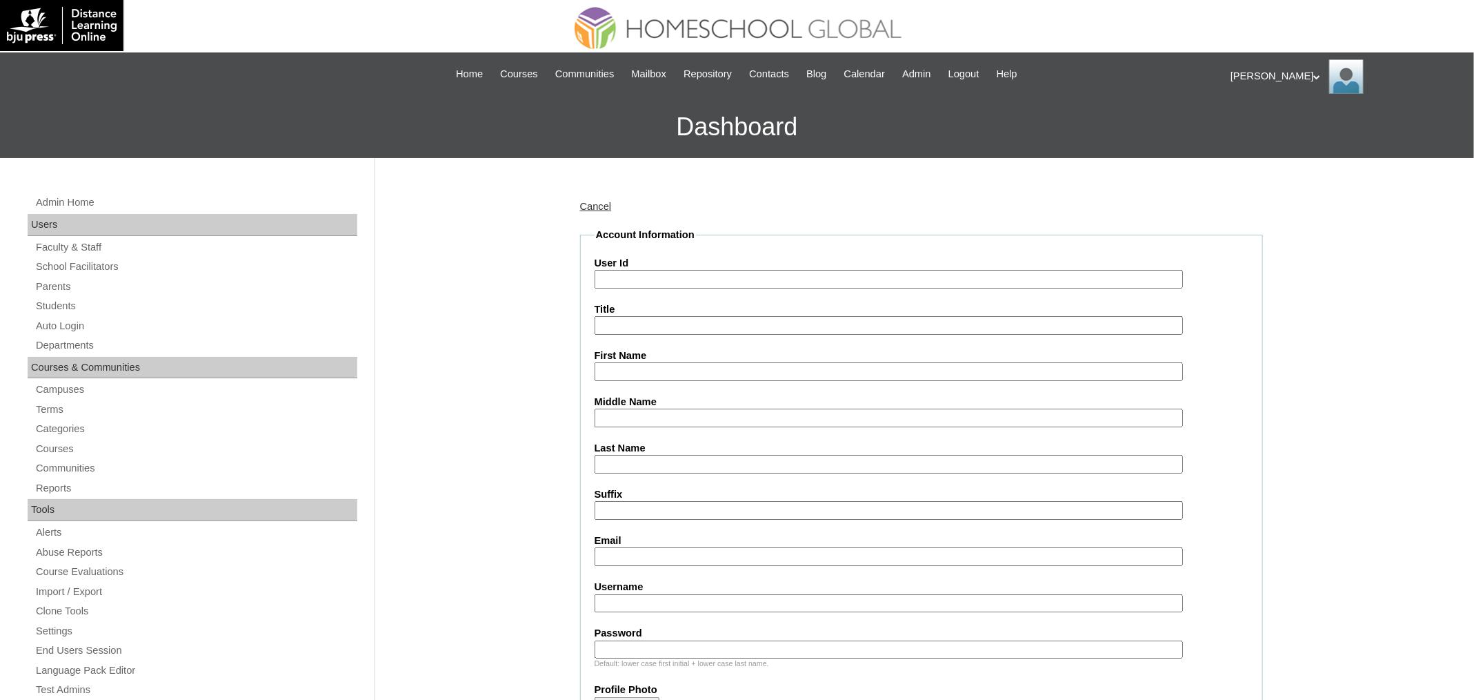
click at [653, 286] on input "User Id" at bounding box center [889, 279] width 588 height 19
paste input "MHS00189-TECHPH2025"
type input "MHS00189-TECHPH2025"
click at [76, 286] on link "Parents" at bounding box center [195, 286] width 323 height 17
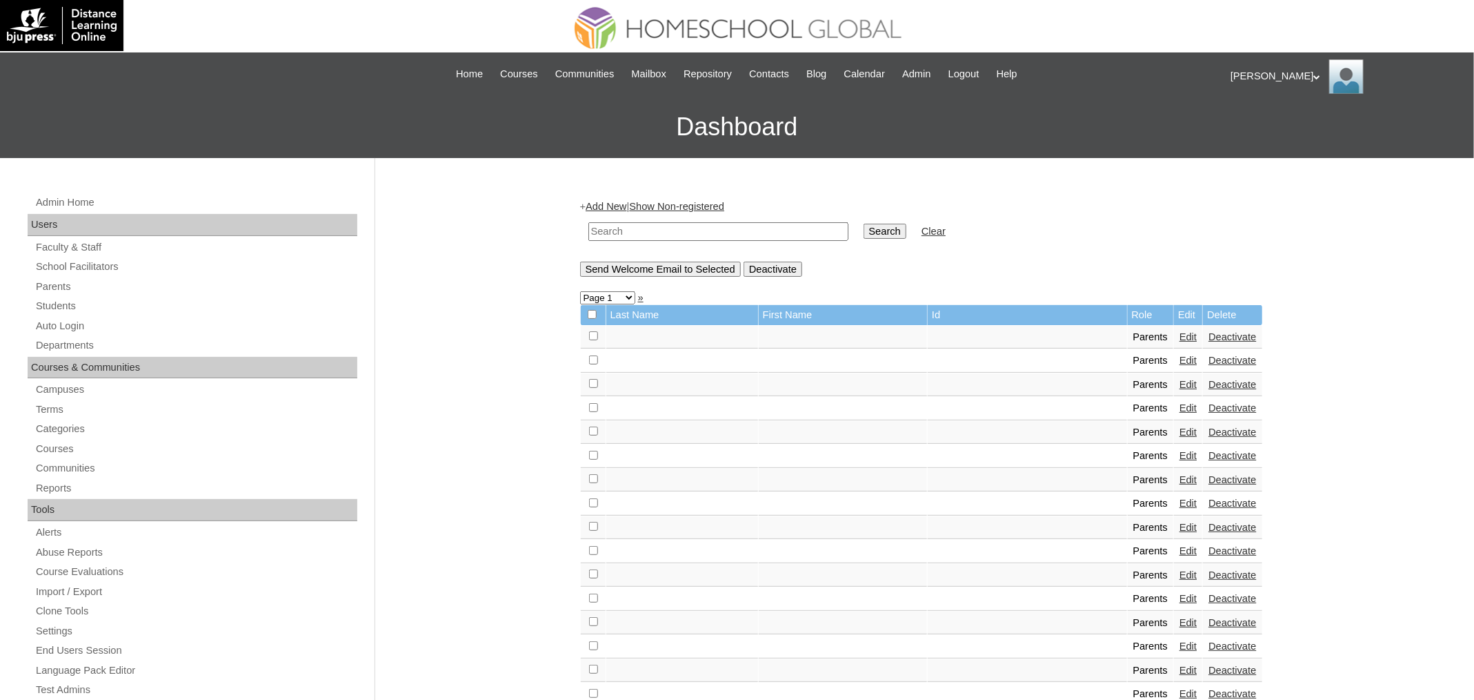
click at [608, 237] on input "text" at bounding box center [718, 231] width 260 height 19
paste input "MHP0147-TECHPH2025"
type input "MHP0147-TECHPH2025"
click at [864, 224] on input "Search" at bounding box center [885, 231] width 43 height 15
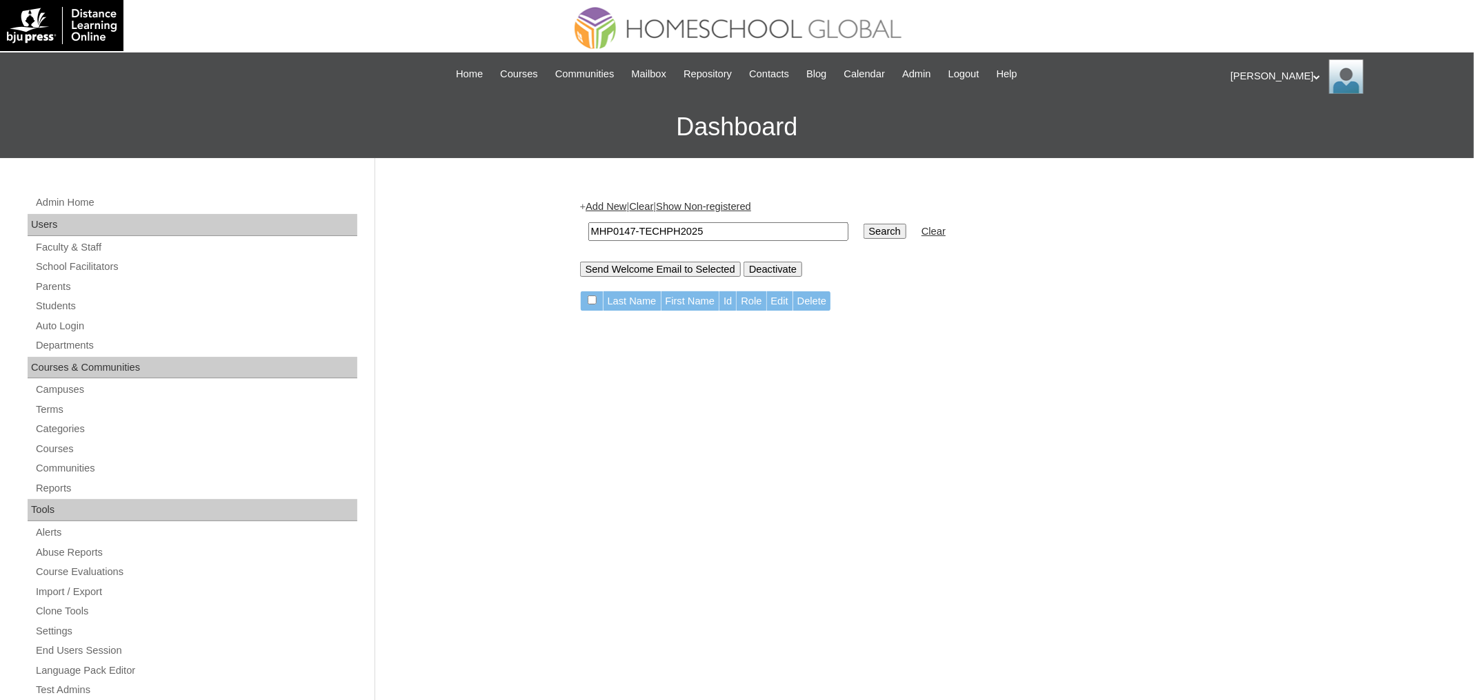
click at [606, 207] on link "Add New" at bounding box center [606, 206] width 41 height 11
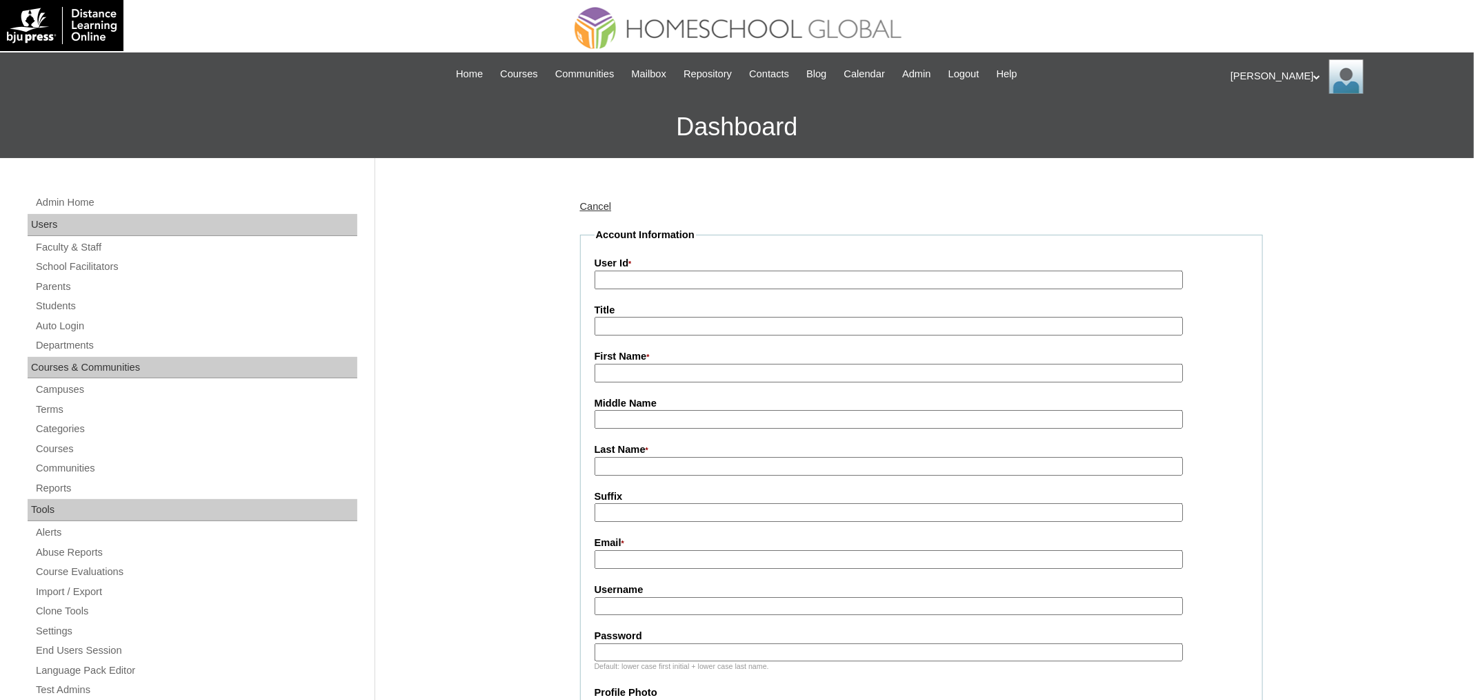
click at [663, 286] on input "User Id *" at bounding box center [889, 279] width 588 height 19
paste input "MHP0147-TECHPH2025"
type input "MHP0147-TECHPH2025"
click at [633, 332] on input "Title" at bounding box center [889, 326] width 588 height 19
type input "Ms."
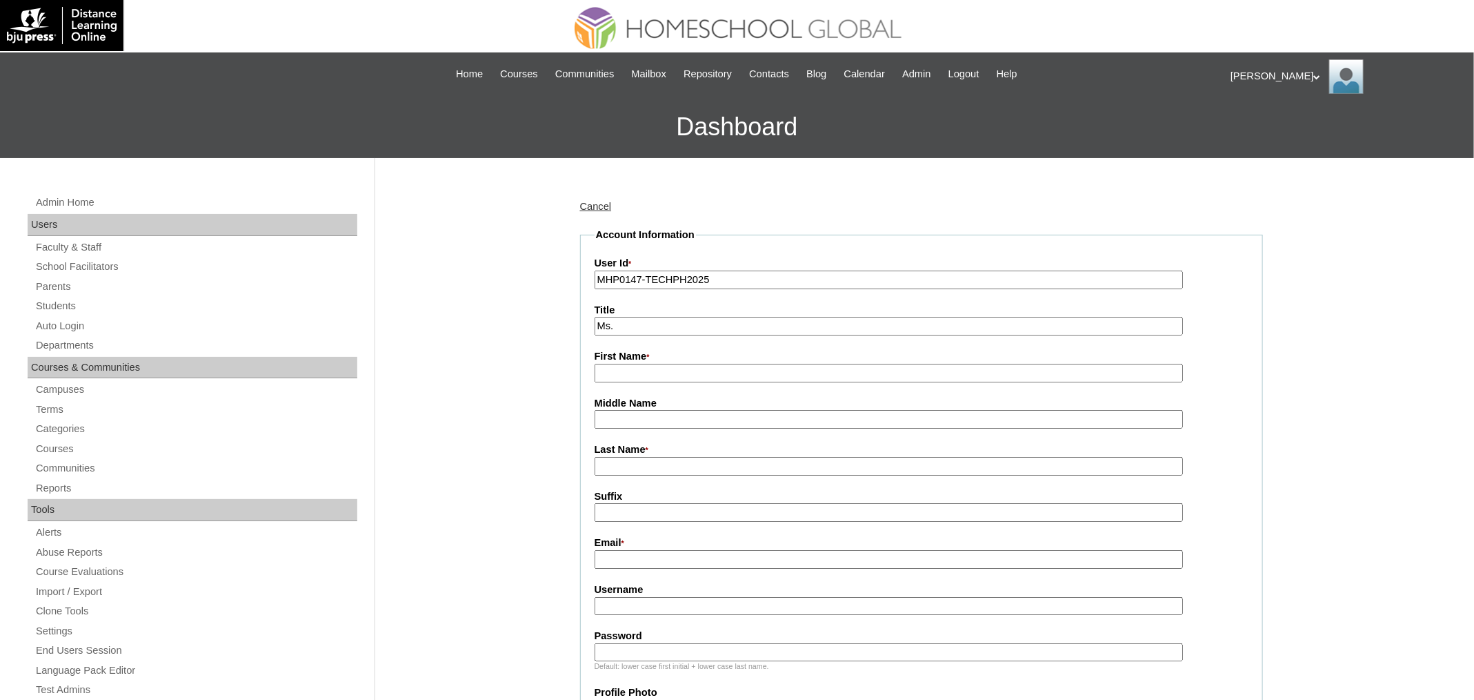
click at [667, 374] on input "First Name *" at bounding box center [889, 373] width 588 height 19
paste input "Ma Vanessa"
type input "Ma Vanessa"
click at [662, 457] on input "Last Name *" at bounding box center [889, 466] width 588 height 19
paste input "Esposo"
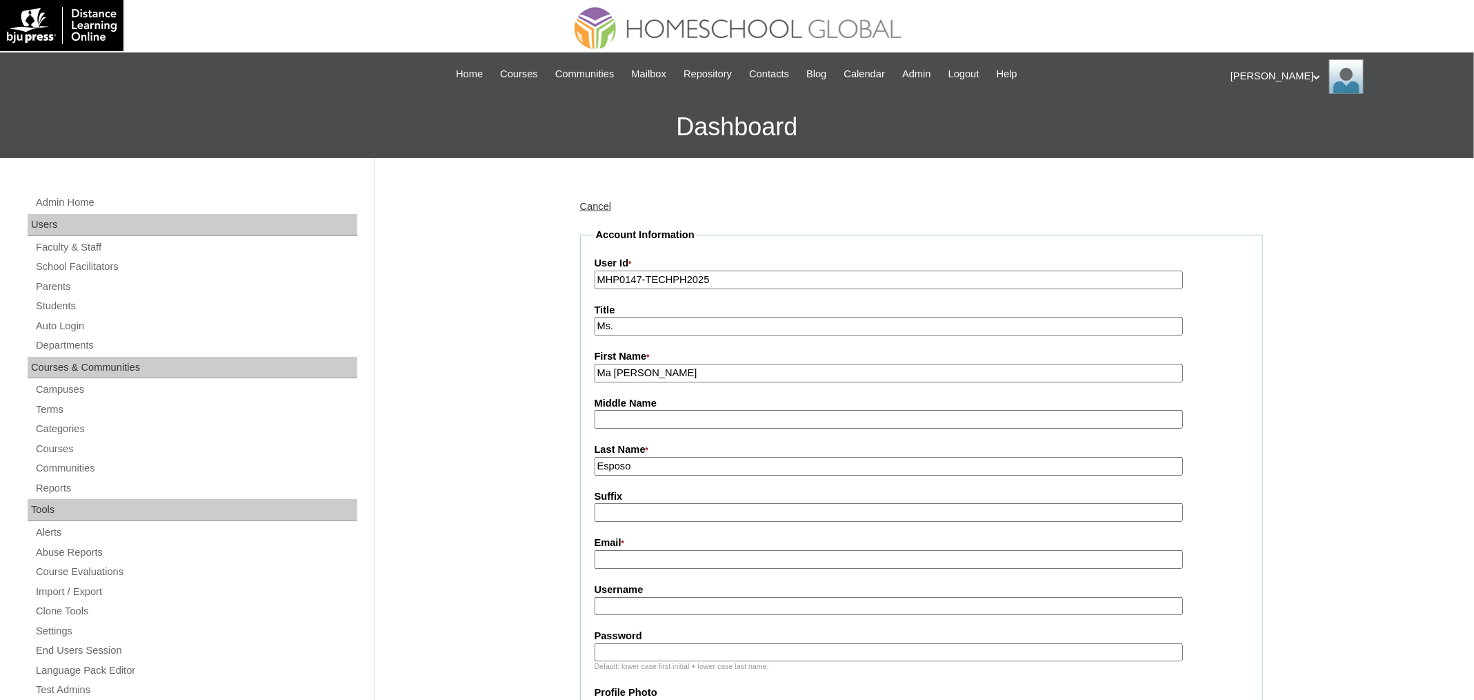
type input "Esposo"
click at [681, 568] on fieldset "Account Information User Id * MHP0147-TECHPH2025 Title Ms. First Name * Ma Vane…" at bounding box center [921, 666] width 683 height 877
click at [688, 559] on input "Email *" at bounding box center [889, 559] width 588 height 19
paste input "inveysion@gmail.com"
type input "inveysion@gmail.com"
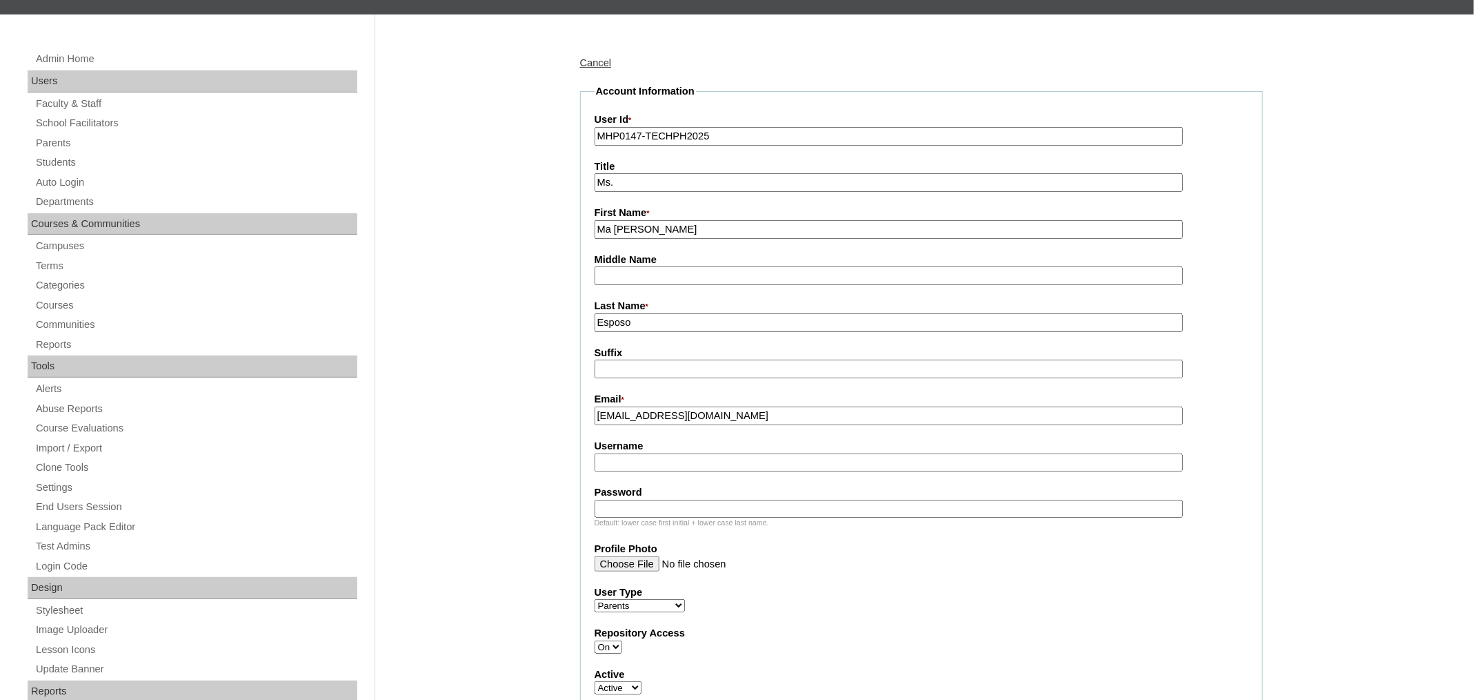
scroll to position [144, 0]
click at [660, 453] on input "Username" at bounding box center [889, 462] width 588 height 19
paste input "esposoC2025"
type input "esposoC2025"
click at [708, 517] on div "Default: lower case first initial + lower case last name." at bounding box center [922, 522] width 654 height 10
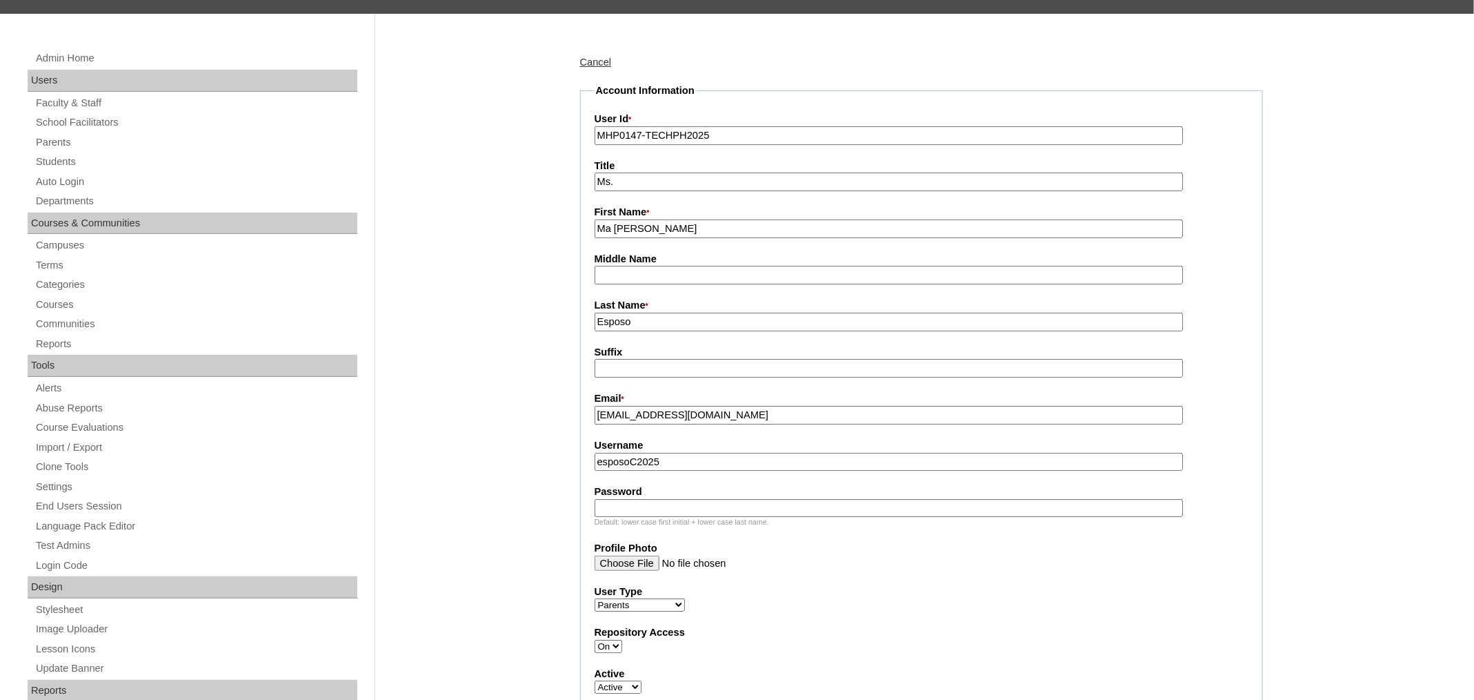
click at [708, 509] on input "Password" at bounding box center [889, 508] width 588 height 19
paste input "techEge428"
type input "techEge428"
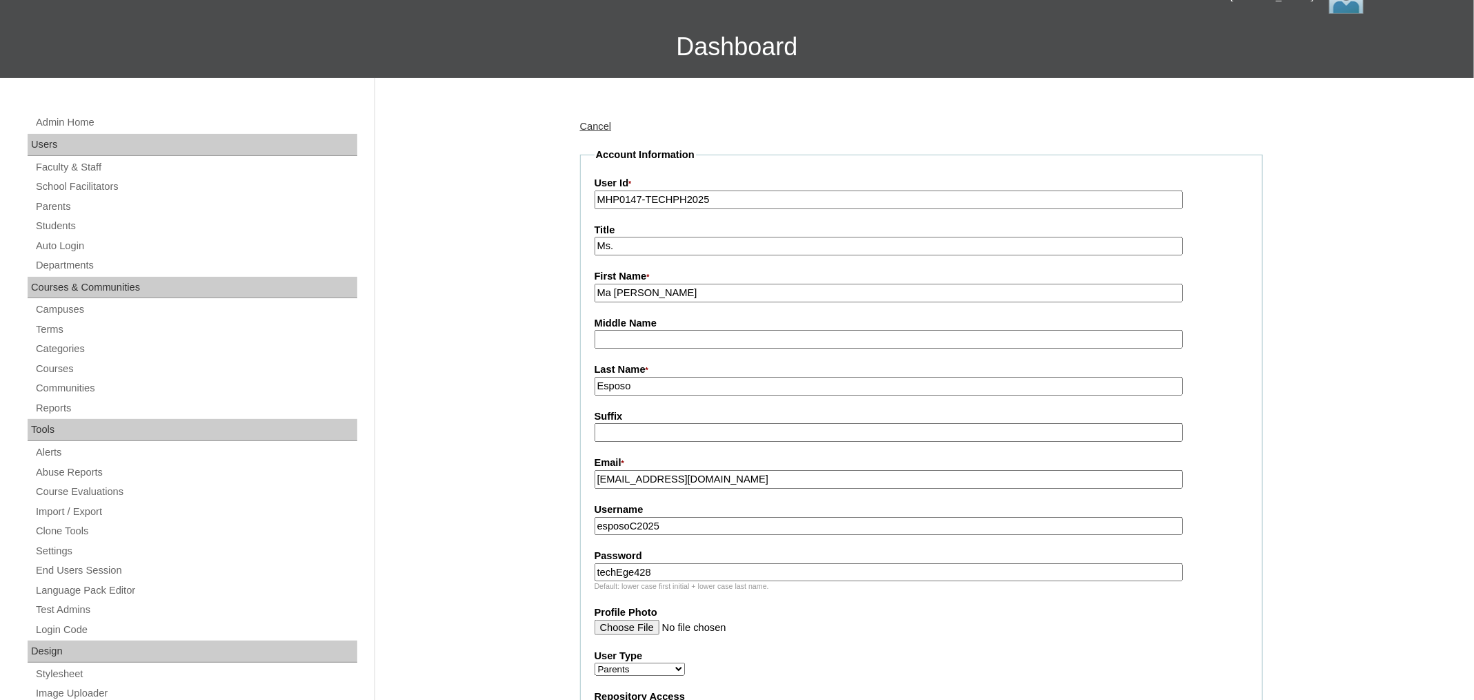
scroll to position [182, 0]
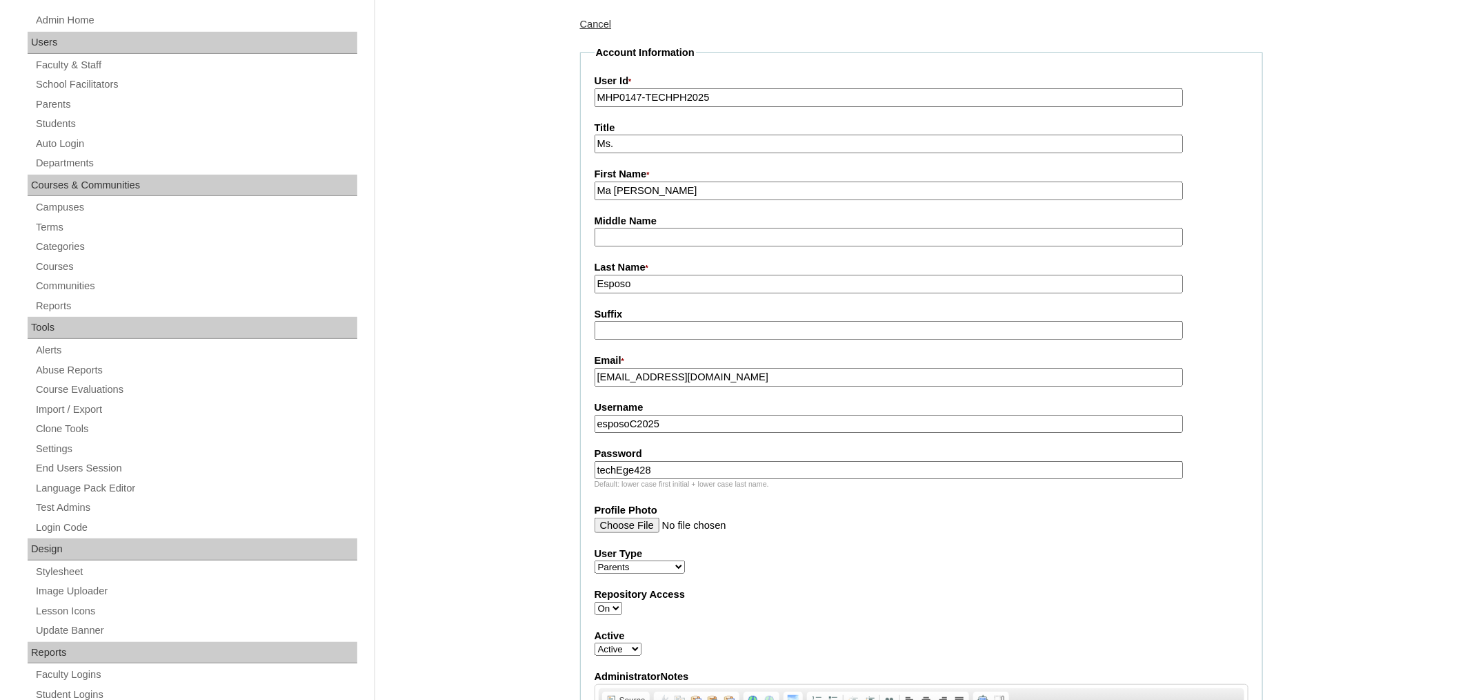
click at [715, 462] on input "techEge428" at bounding box center [889, 470] width 588 height 19
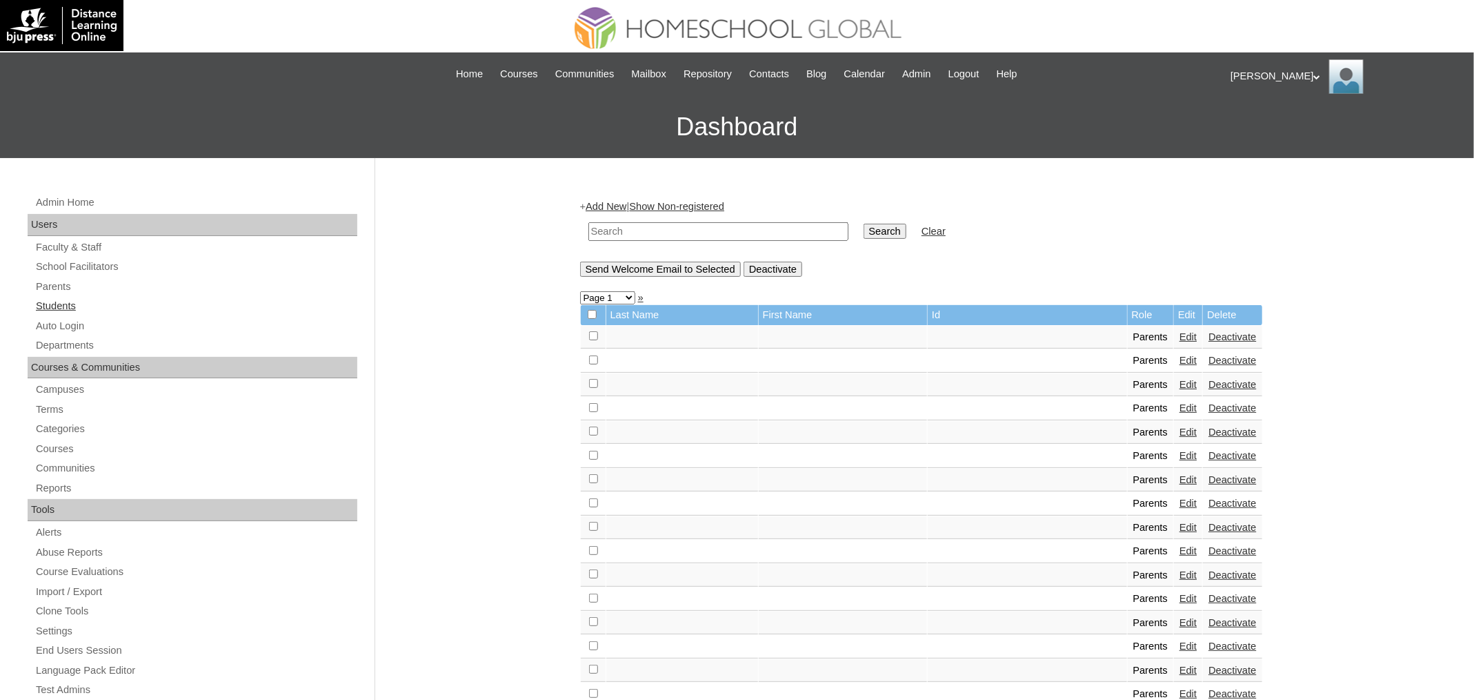
click at [59, 304] on link "Students" at bounding box center [195, 305] width 323 height 17
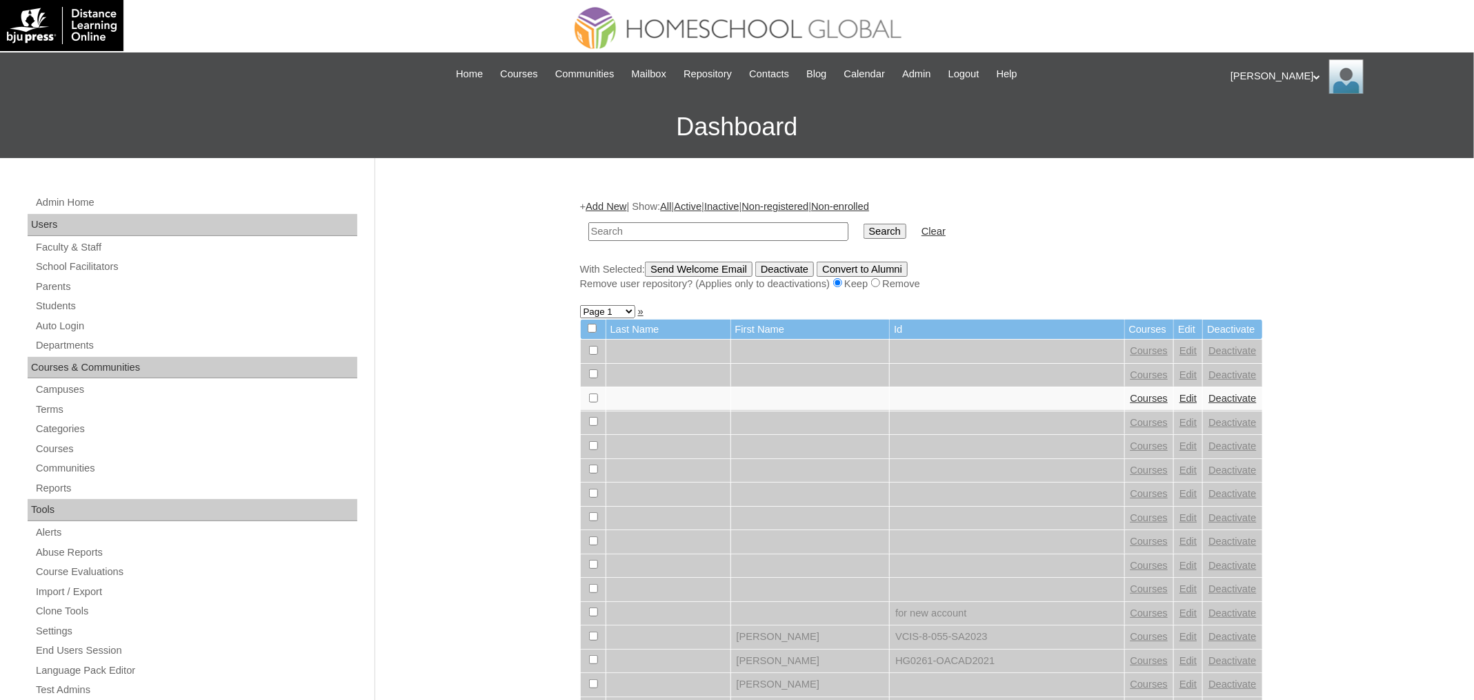
paste input "MHS00189-TECHPH2025"
type input "MHS00189-TECHPH2025"
click at [864, 224] on input "Search" at bounding box center [885, 231] width 43 height 15
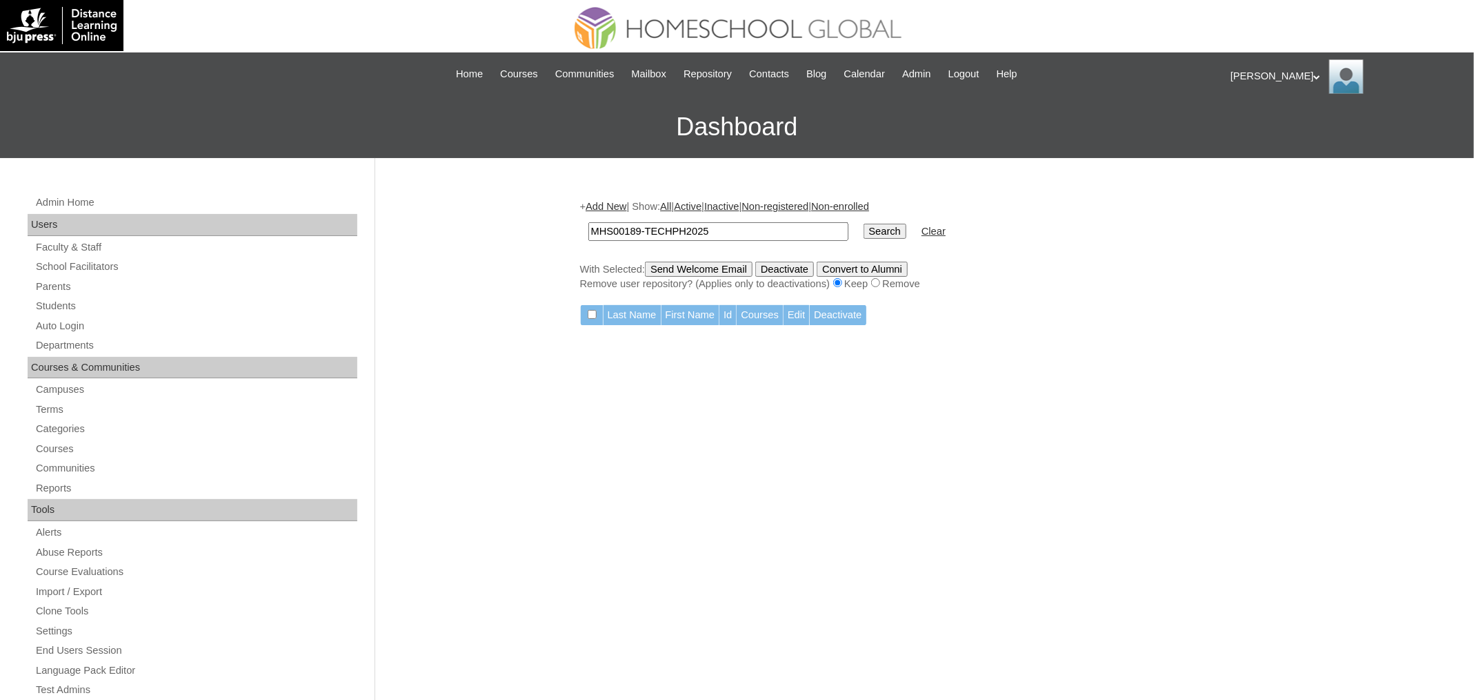
click at [622, 208] on link "Add New" at bounding box center [606, 206] width 41 height 11
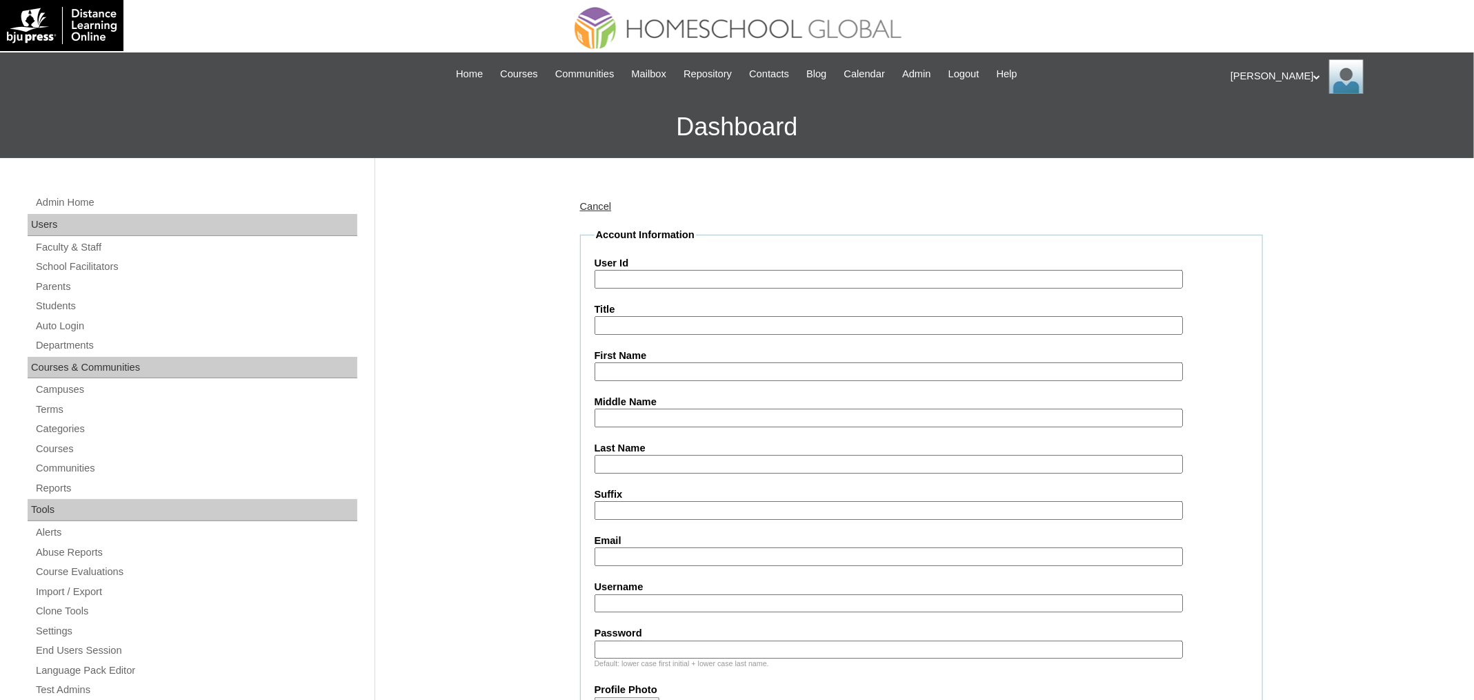
click at [641, 280] on input "User Id" at bounding box center [889, 279] width 588 height 19
paste input "MHS00189-TECHPH2025"
type input "MHS00189-TECHPH2025"
click at [679, 375] on input "First Name" at bounding box center [889, 371] width 588 height 19
paste input "eliannaesposo"
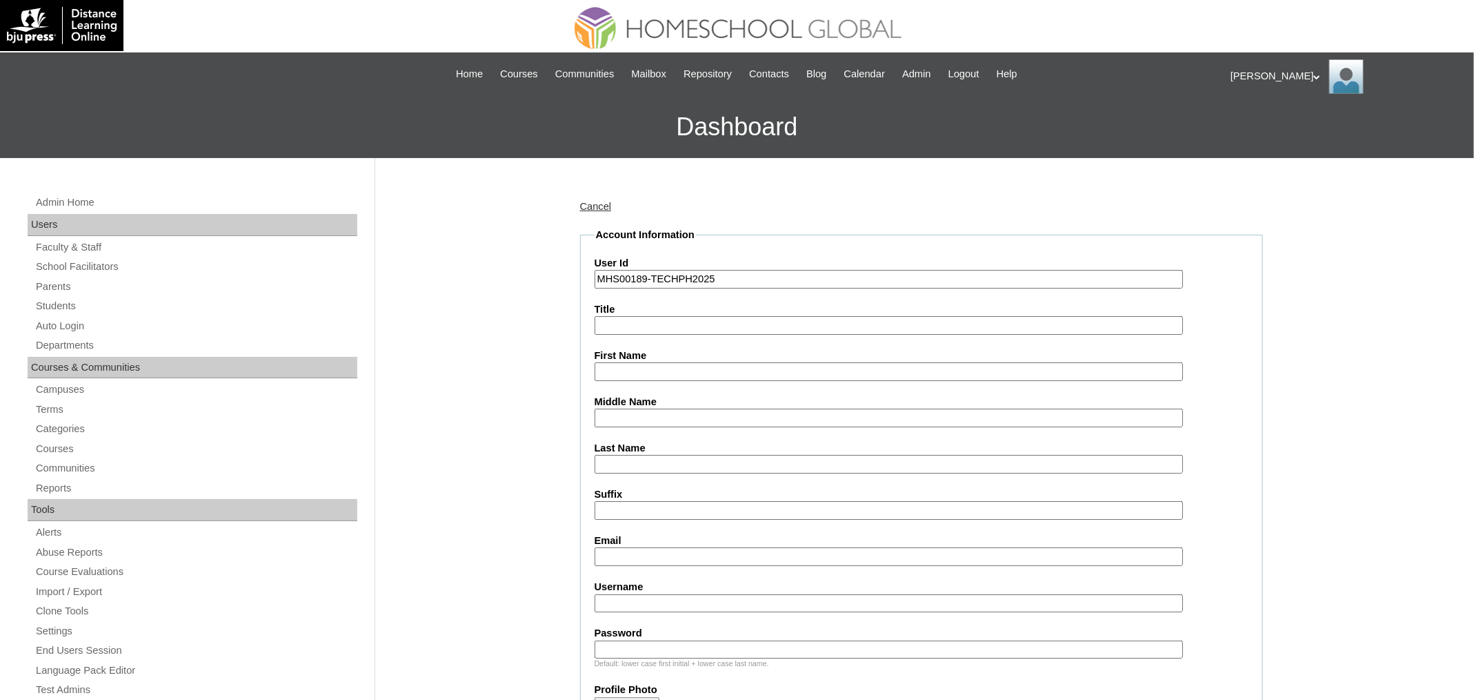
type input "eliannaesposo"
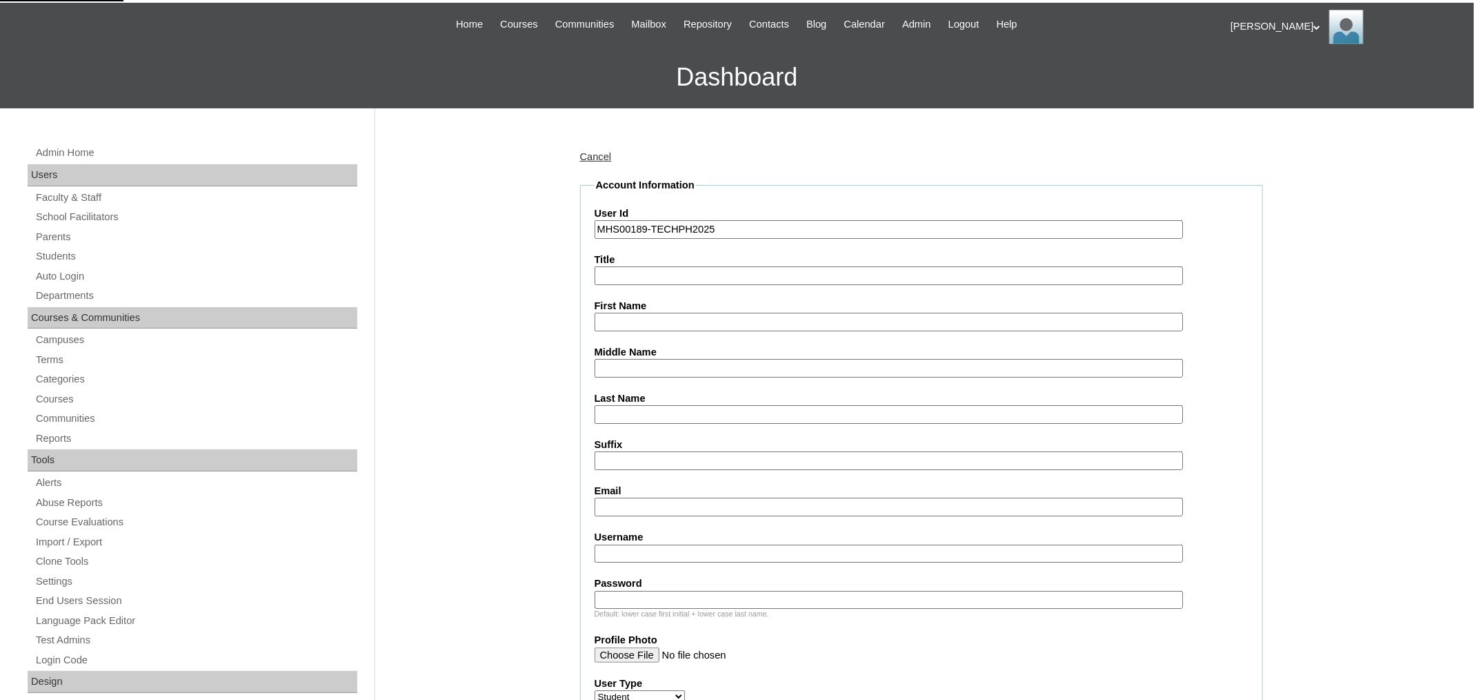
scroll to position [159, 0]
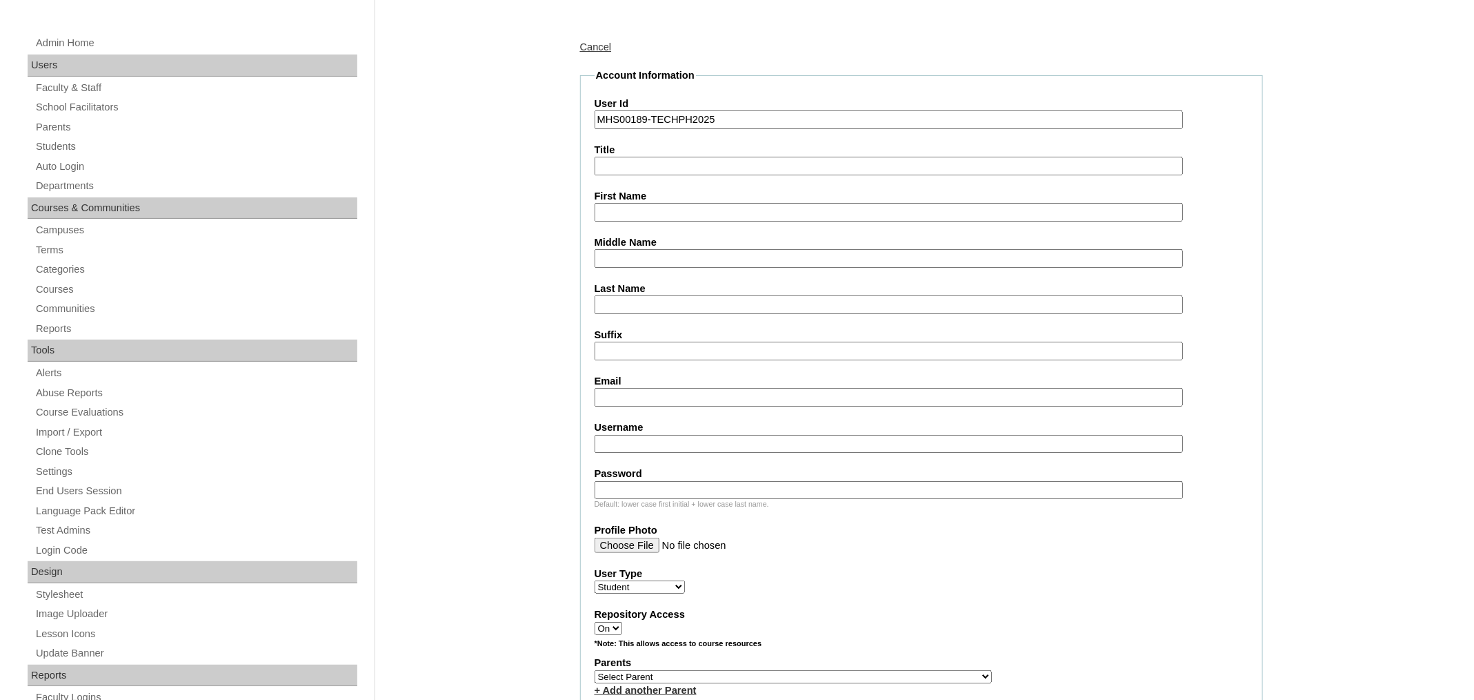
click at [703, 435] on input "Username" at bounding box center [889, 444] width 588 height 19
paste input "eliannaesposo"
type input "eliannaesposo"
click at [655, 483] on input "Password" at bounding box center [889, 490] width 588 height 19
paste input "240003214"
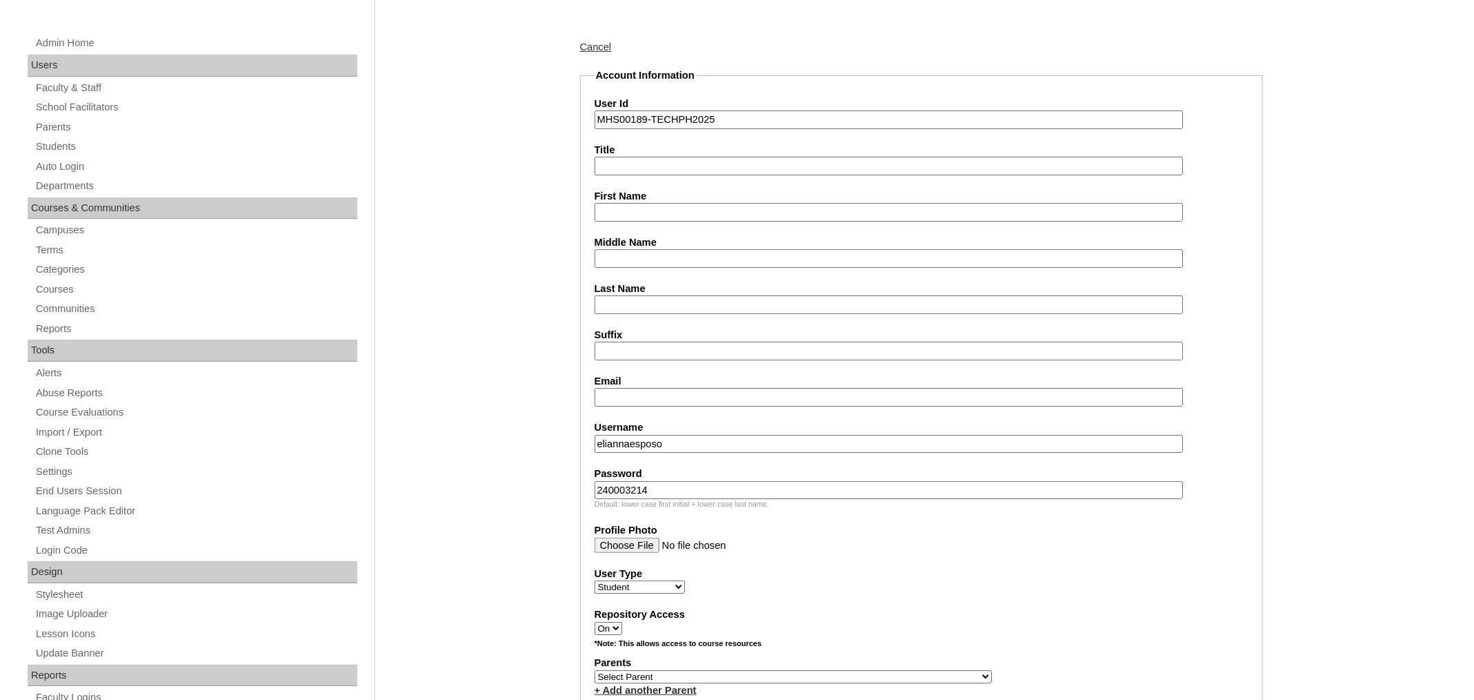
type input "240003214"
click at [675, 215] on input "First Name" at bounding box center [889, 212] width 588 height 19
paste input "Elianna Grace"
type input "Elianna Grace"
click at [653, 250] on input "Middle Name" at bounding box center [889, 258] width 588 height 19
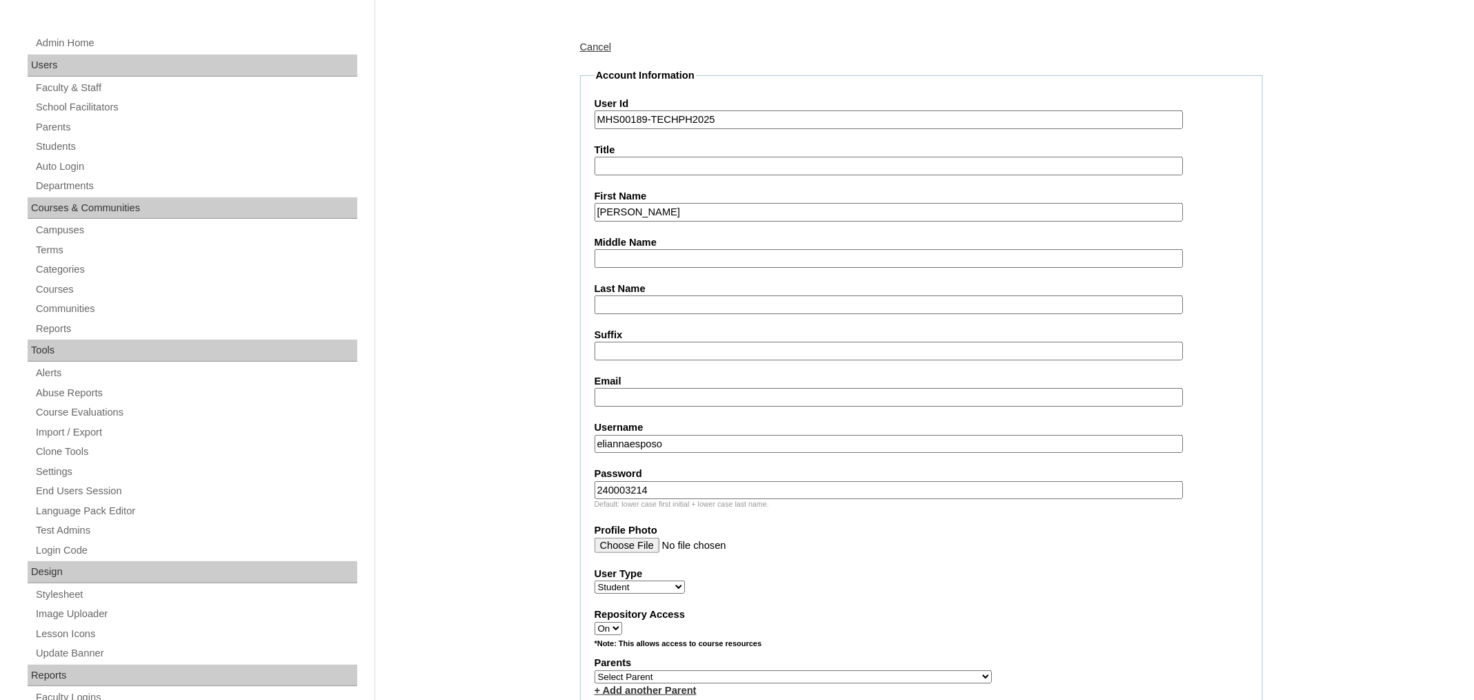
paste input "Cesar"
type input "Cesar"
click at [653, 302] on input "Last Name" at bounding box center [889, 304] width 588 height 19
paste input "Esposo"
type input "Esposo"
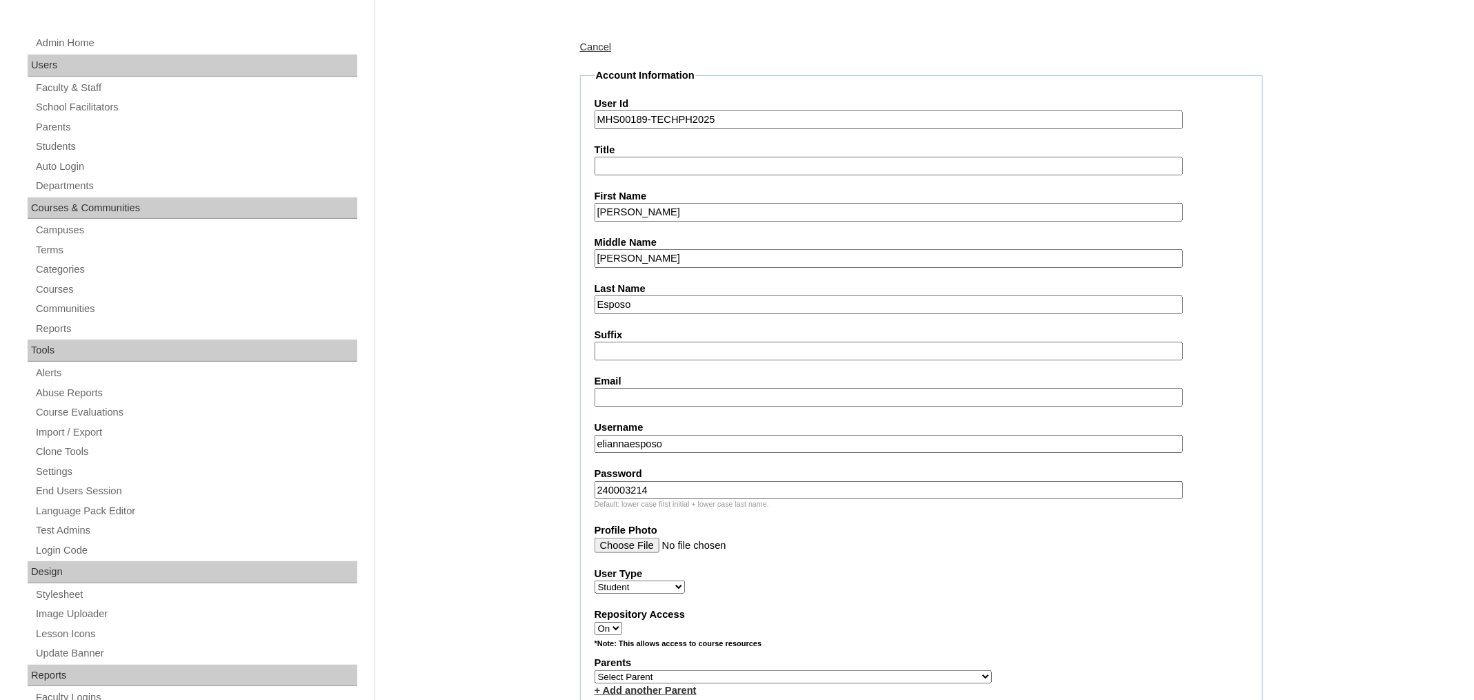
click at [677, 388] on input "Email" at bounding box center [889, 397] width 588 height 19
paste input "inveysion@gmail.com"
type input "inveysion@gmail.com"
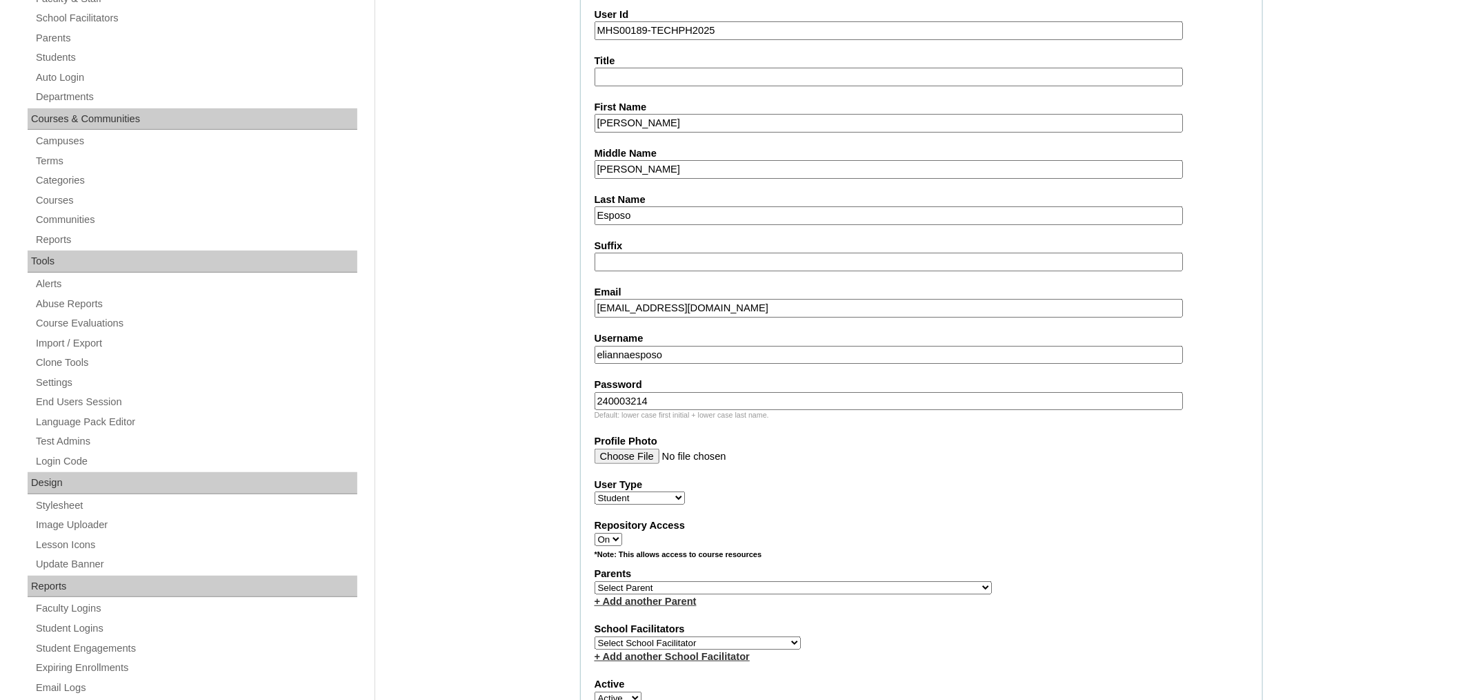
scroll to position [384, 0]
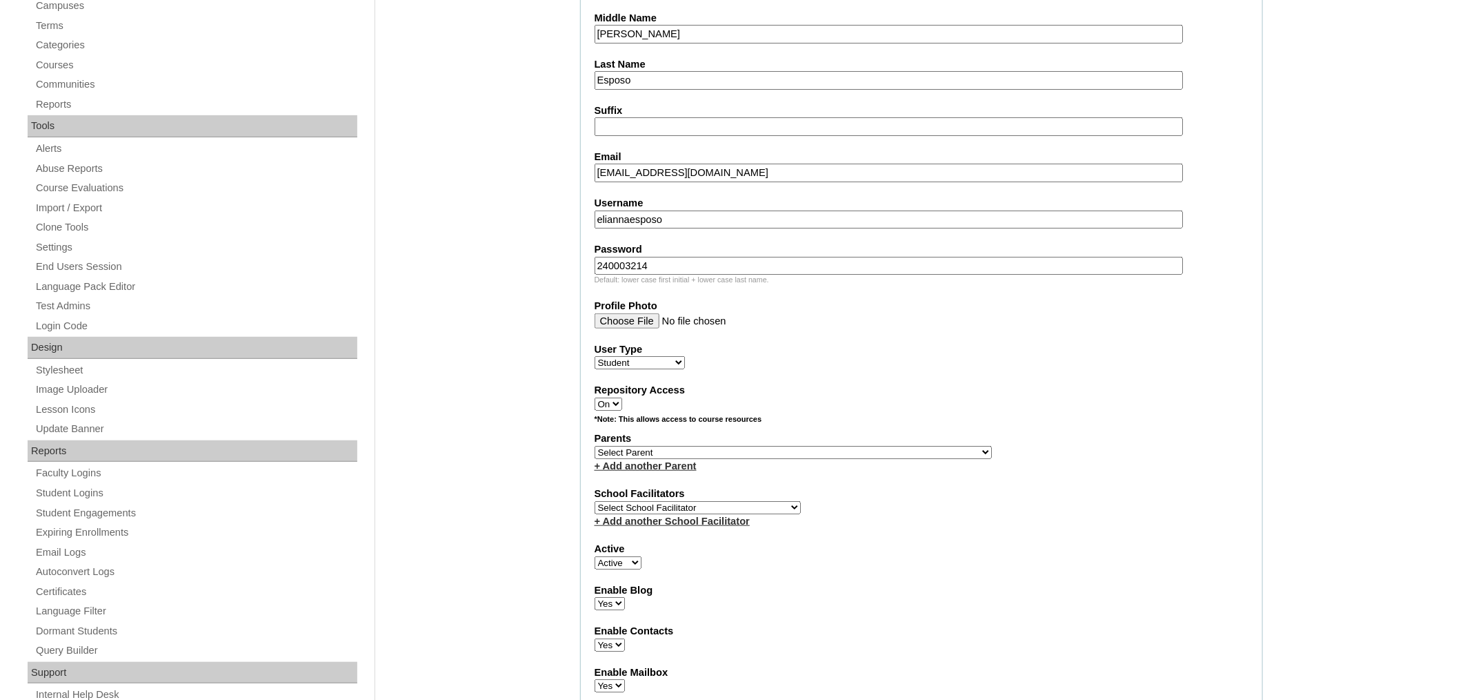
click at [666, 446] on select "Select Parent , , , , , , , , , , , , , , , , , , , , , , , , , , , , , , , , ,…" at bounding box center [793, 452] width 397 height 13
select select "39193"
click at [595, 446] on select "Select Parent , , , , , , , , , , , , , , , , , , , , , , , , , , , , , , , , ,…" at bounding box center [793, 452] width 397 height 13
click at [961, 421] on div "*Note: This allows access to course resources" at bounding box center [922, 422] width 654 height 17
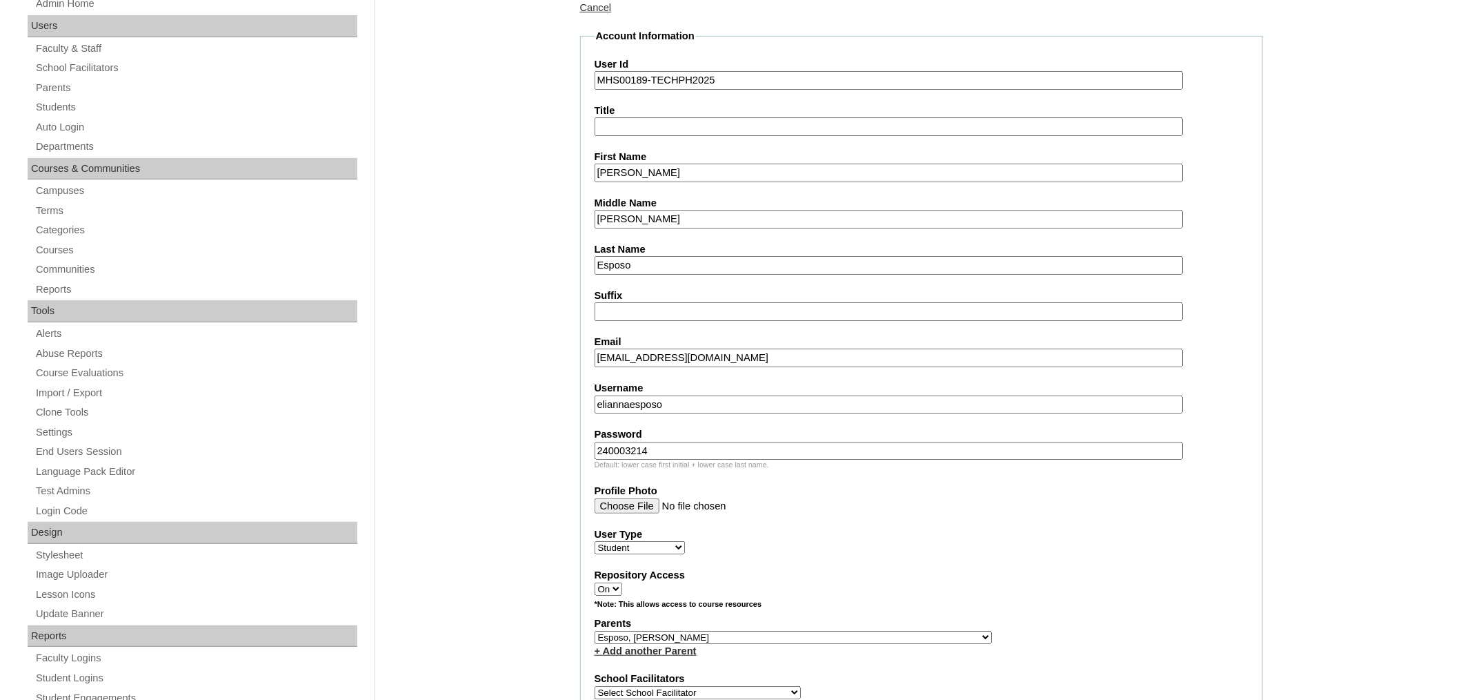
scroll to position [0, 0]
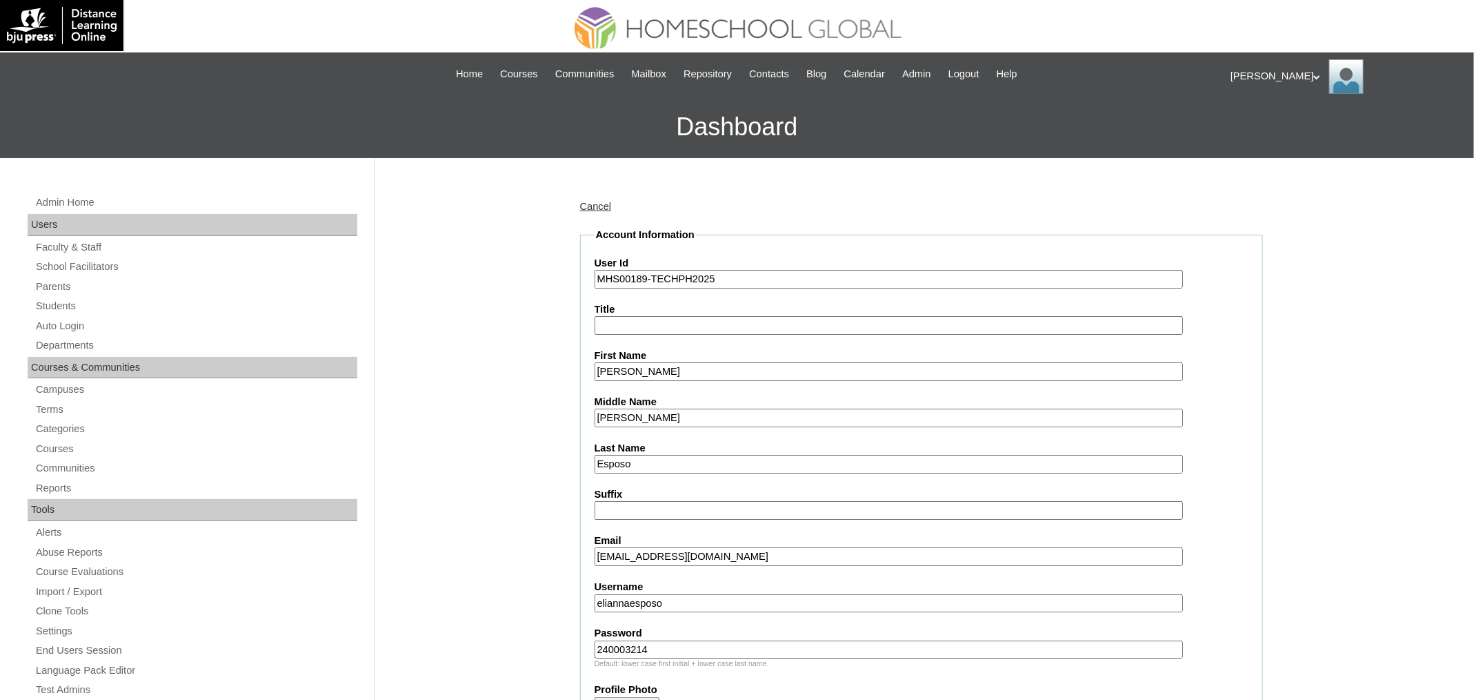
click at [715, 373] on input "Elianna Grace" at bounding box center [889, 371] width 588 height 19
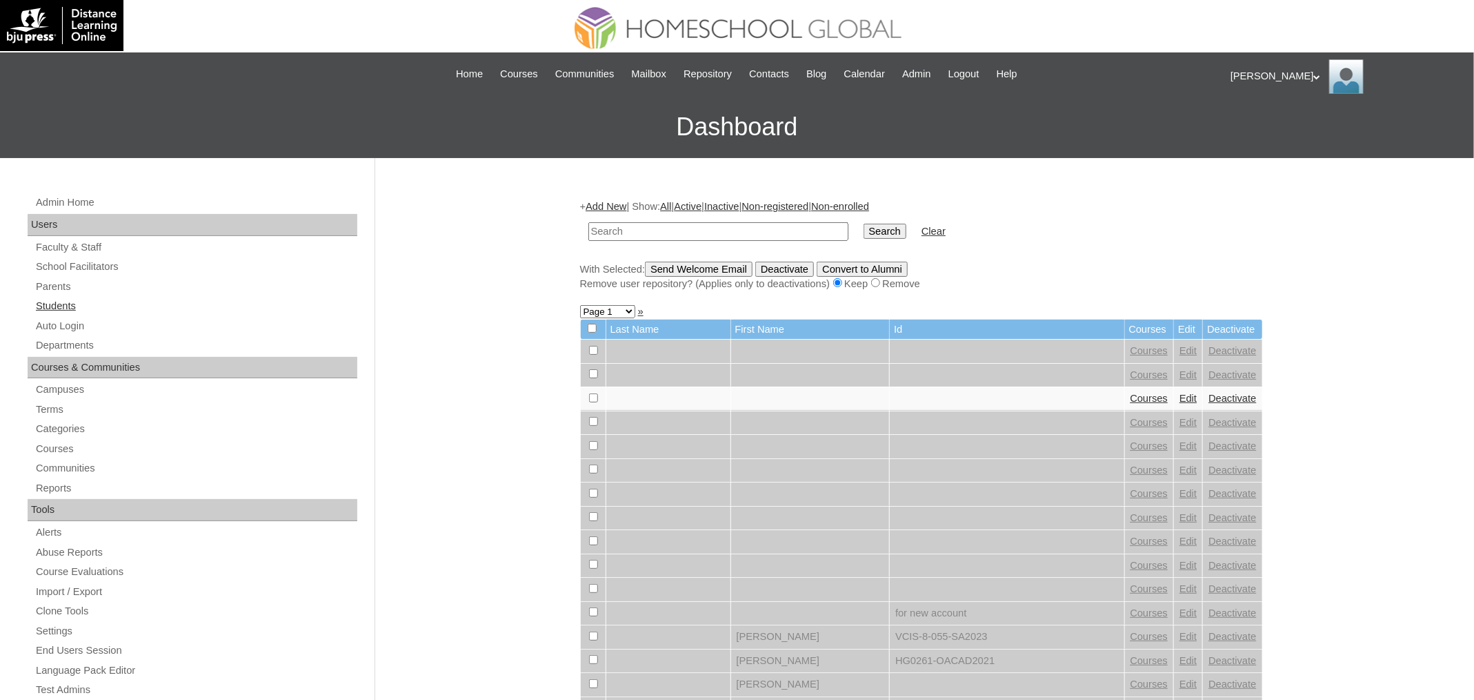
click at [53, 305] on link "Students" at bounding box center [195, 305] width 323 height 17
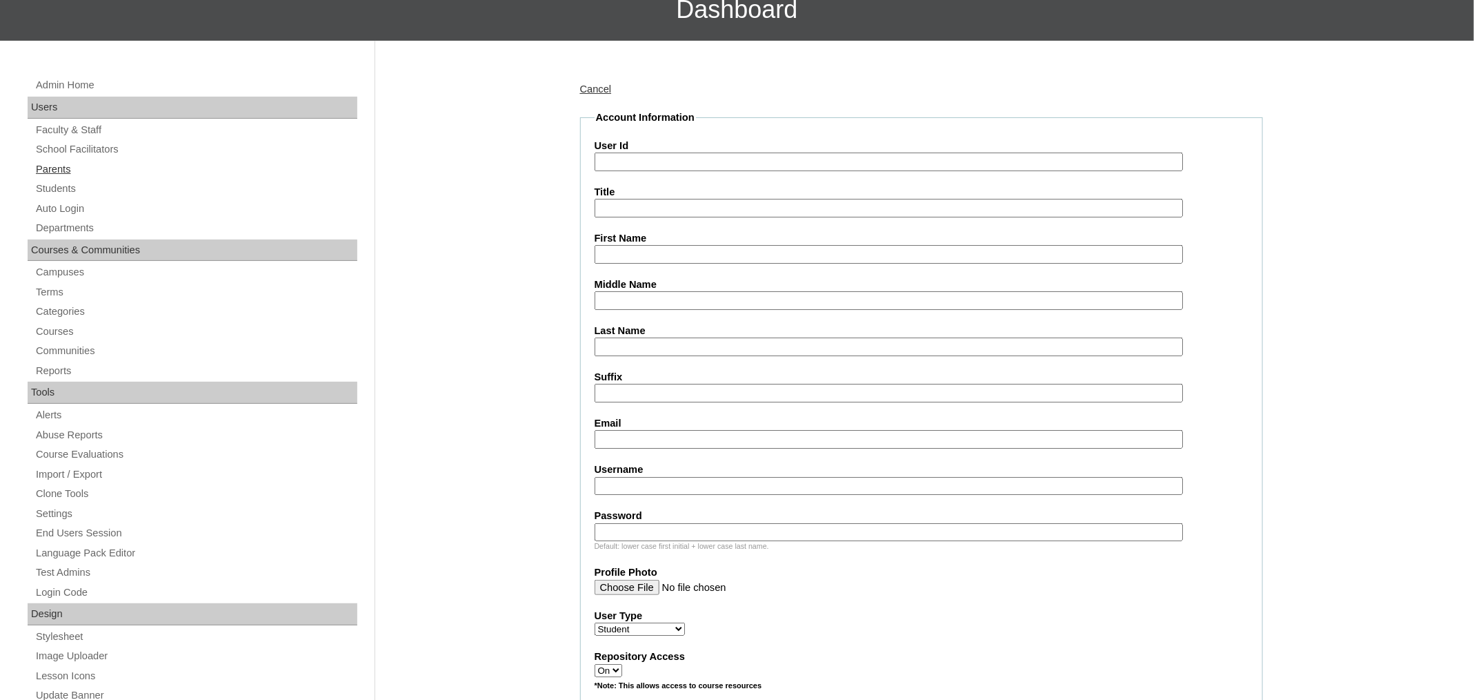
scroll to position [6, 0]
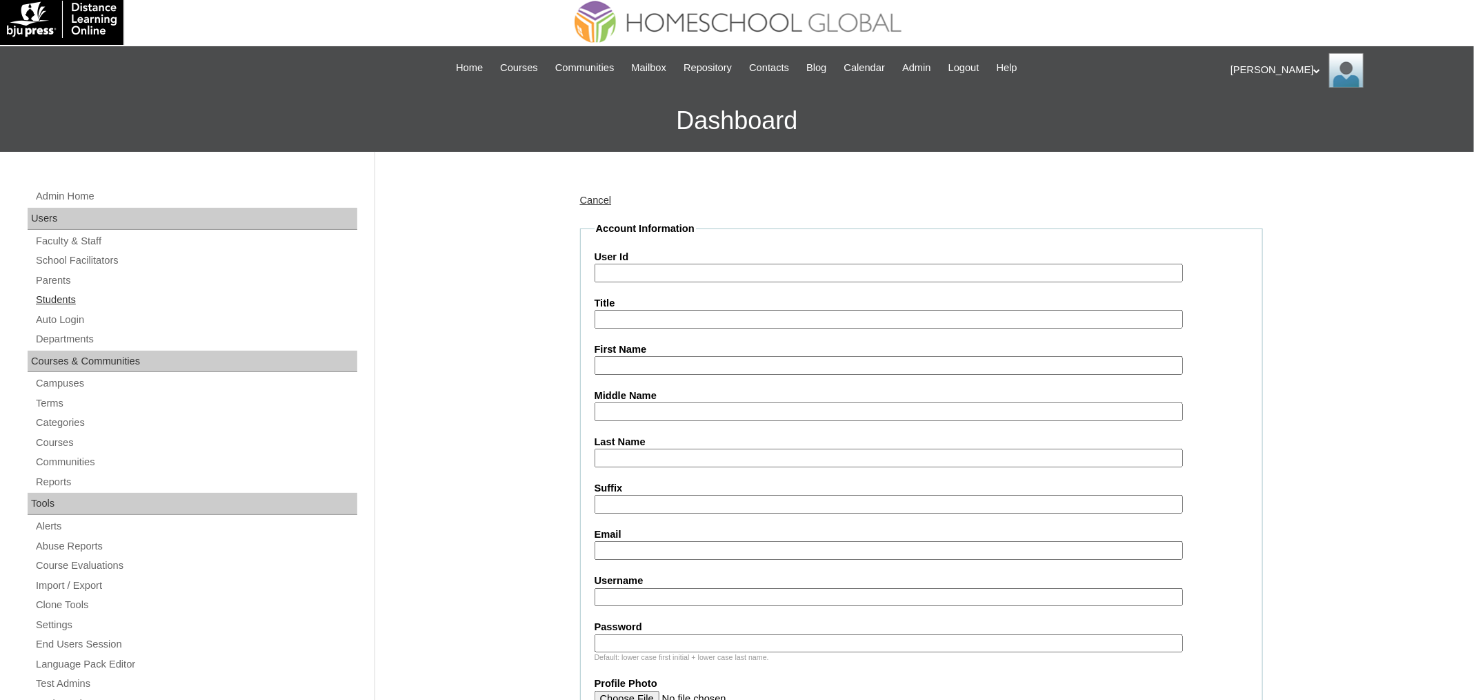
click at [75, 298] on link "Students" at bounding box center [195, 299] width 323 height 17
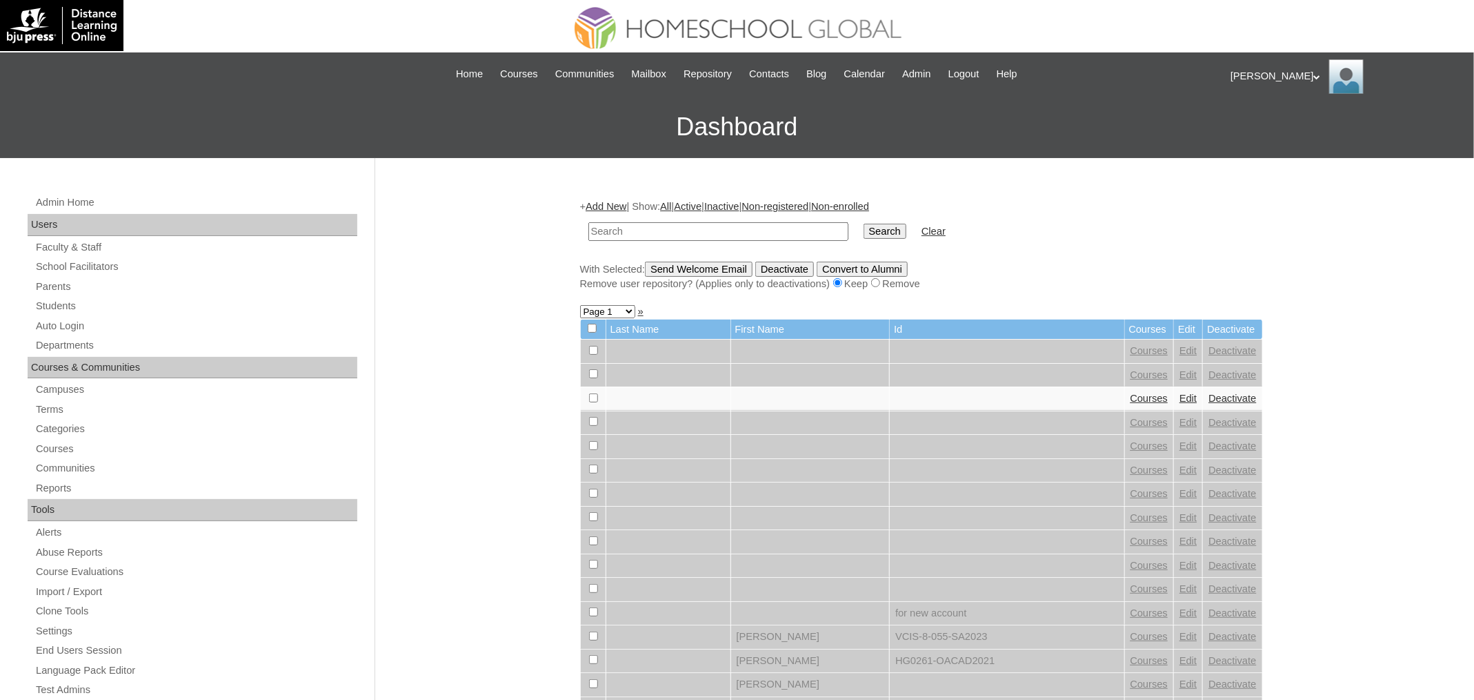
paste input "MHS00189-TECHPH2025"
type input "MHS00189-TECHPH2025"
click at [864, 224] on input "Search" at bounding box center [885, 231] width 43 height 15
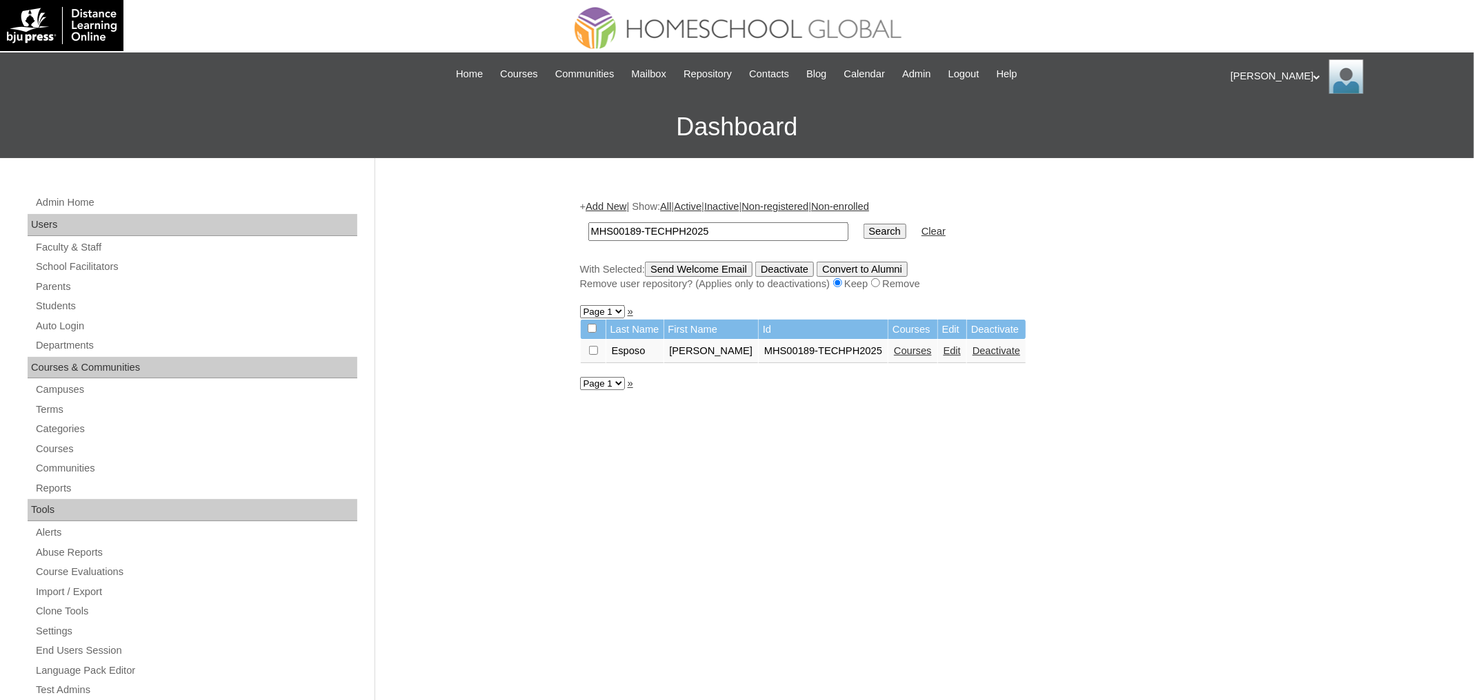
click at [900, 349] on link "Courses" at bounding box center [913, 350] width 38 height 11
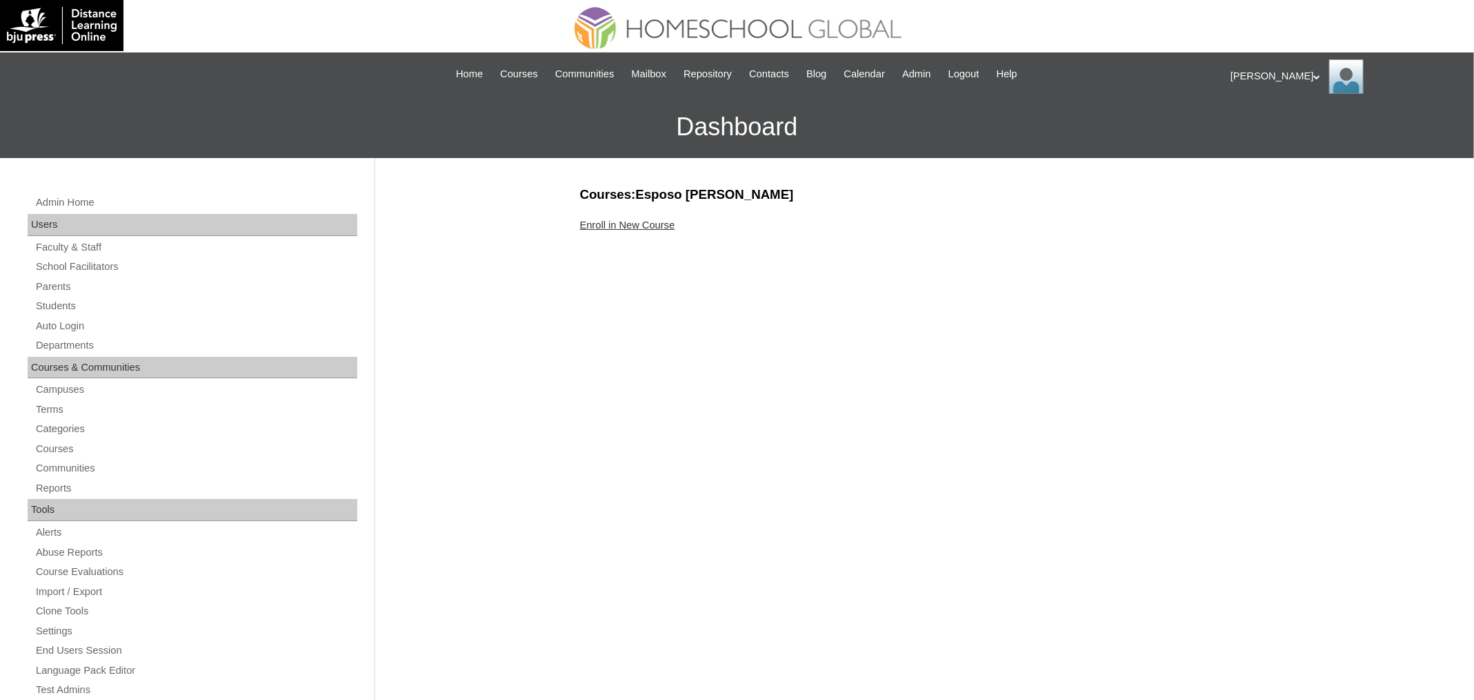
click at [634, 224] on link "Enroll in New Course" at bounding box center [627, 224] width 95 height 11
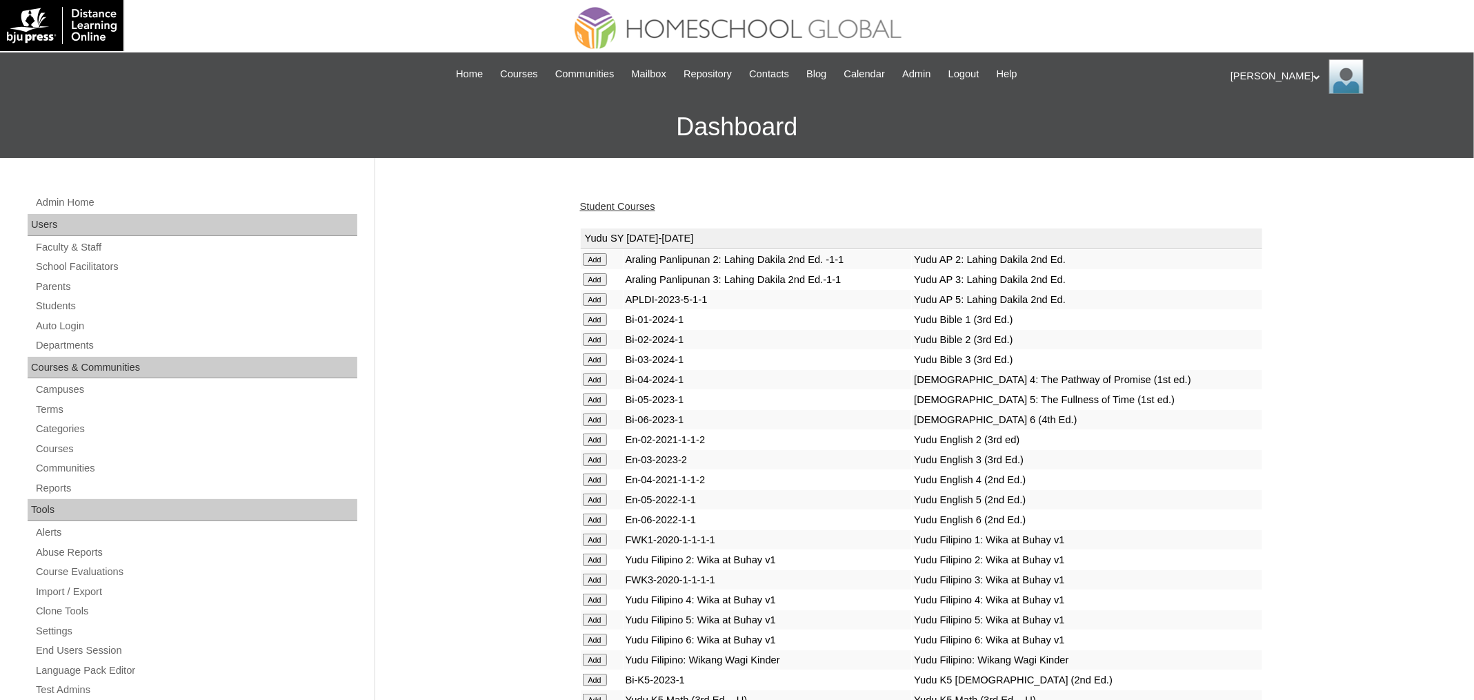
scroll to position [3333, 0]
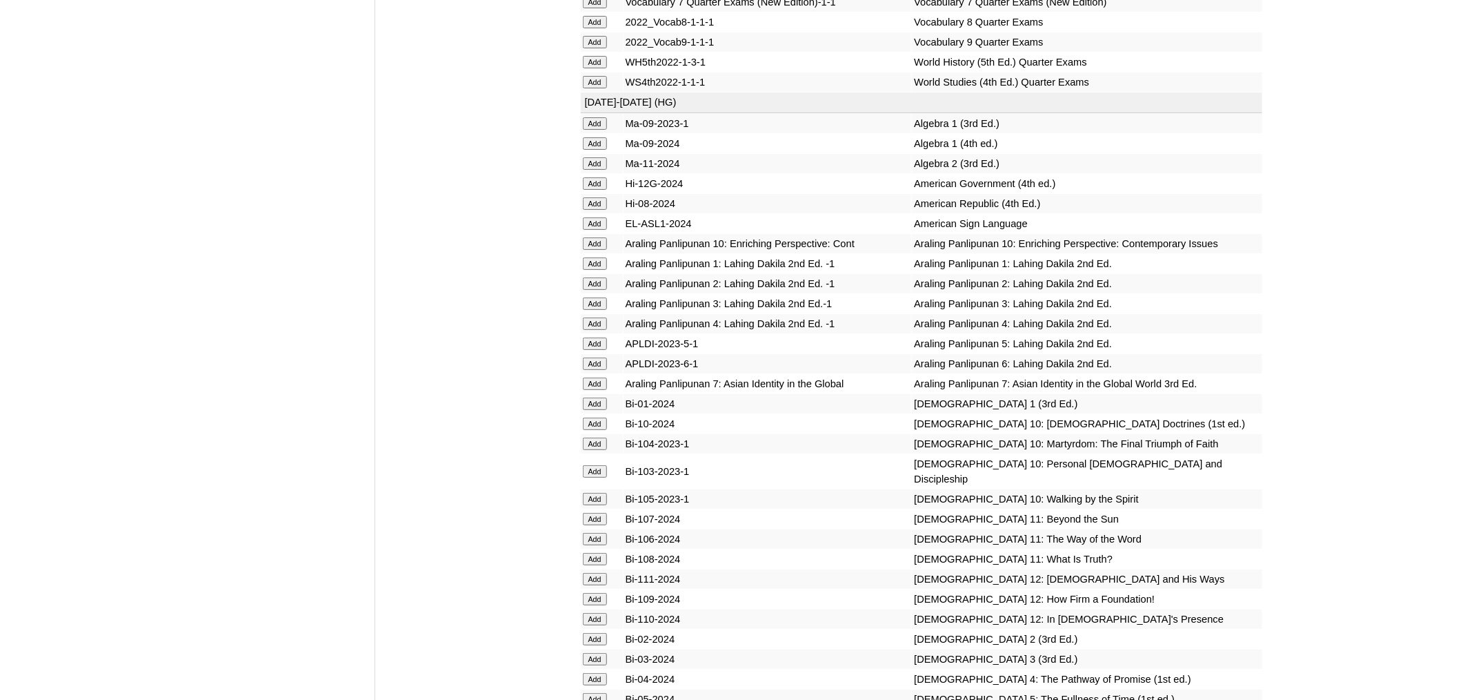
scroll to position [3261, 0]
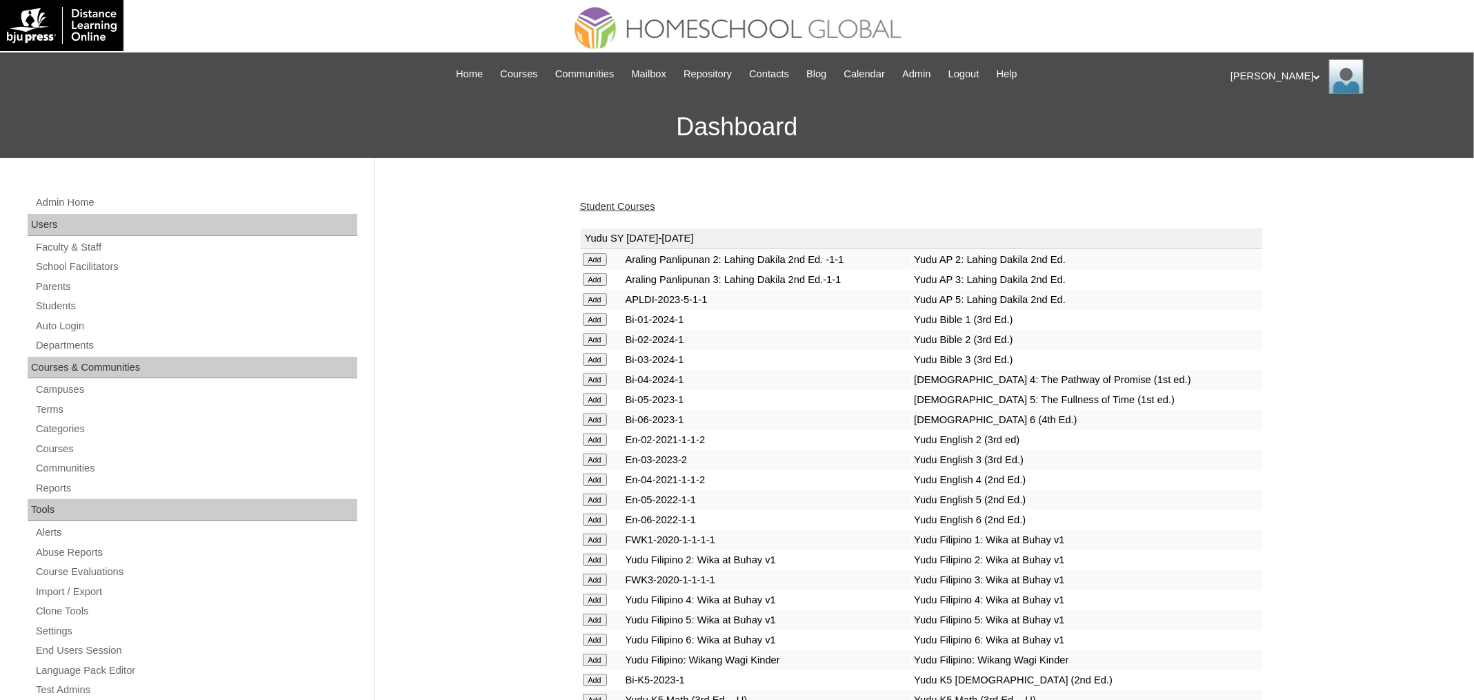
scroll to position [3769, 0]
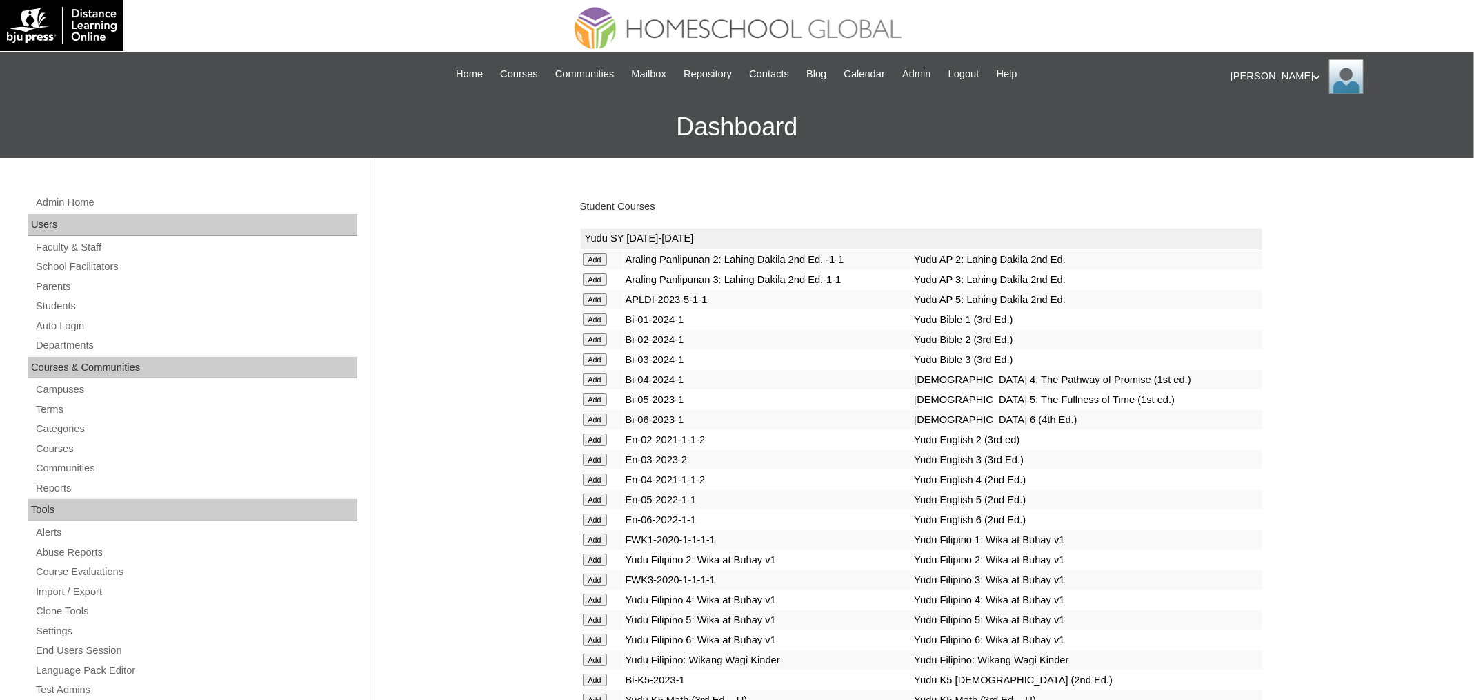
scroll to position [4365, 0]
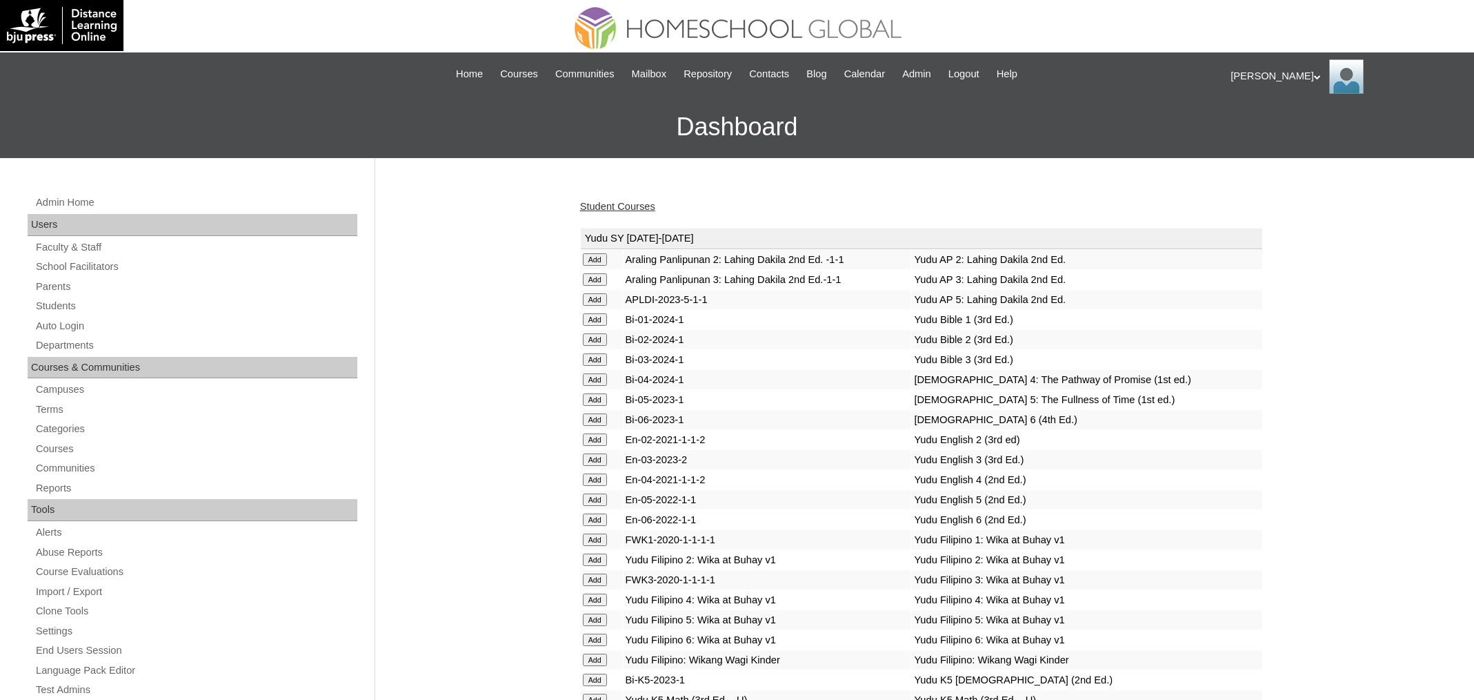
scroll to position [4801, 0]
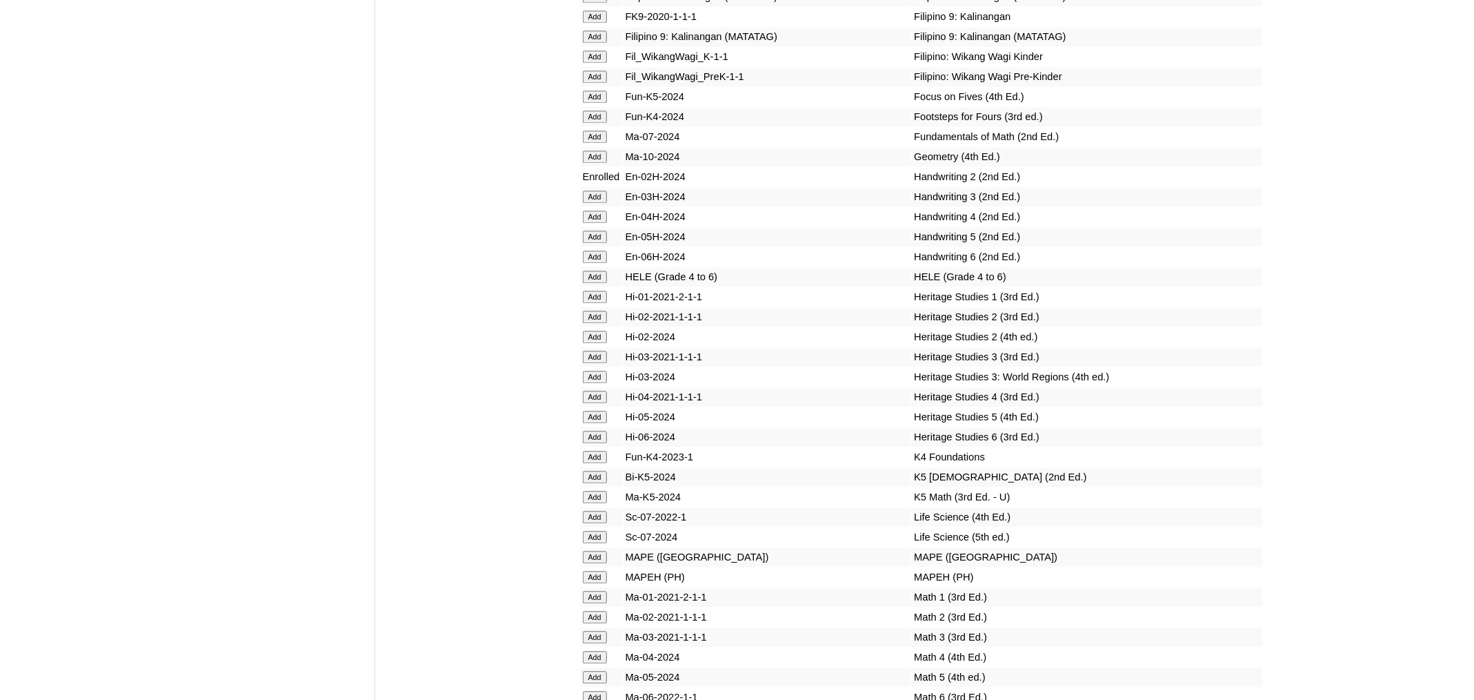
scroll to position [4415, 0]
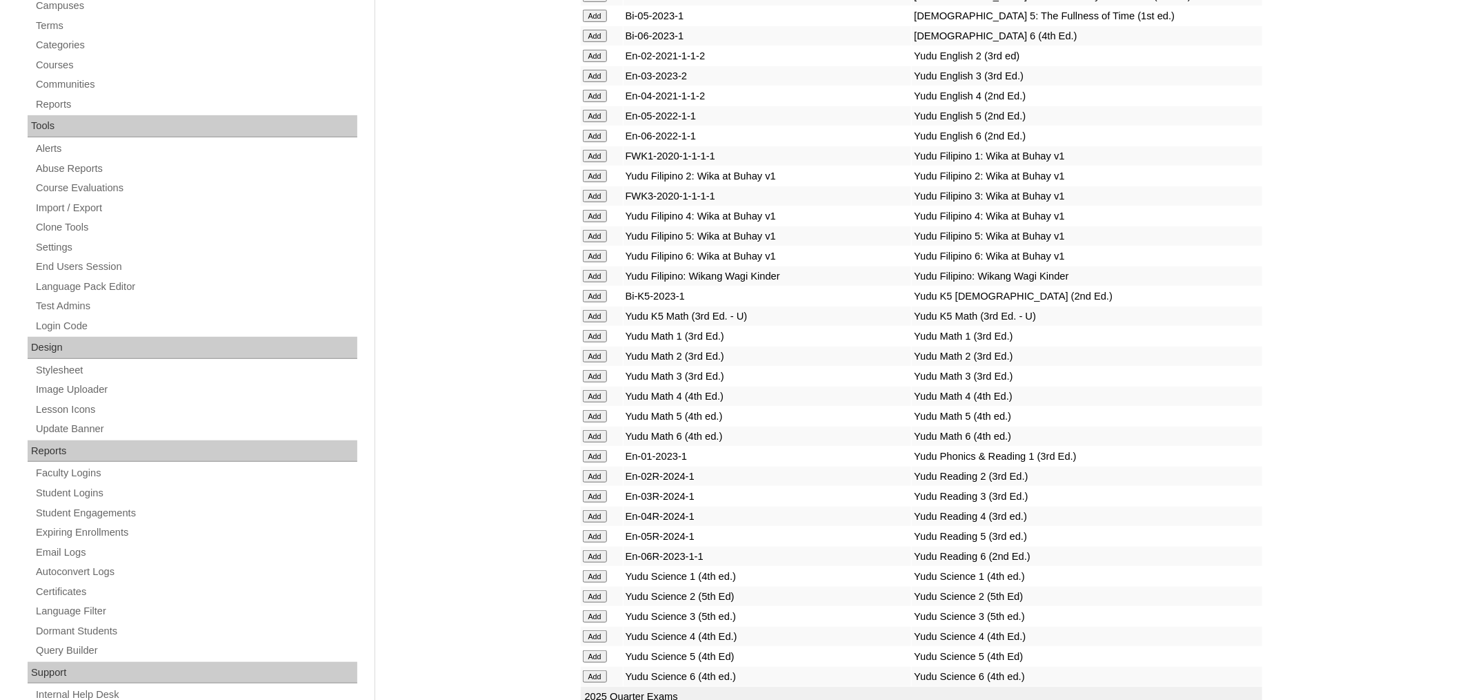
scroll to position [5197, 0]
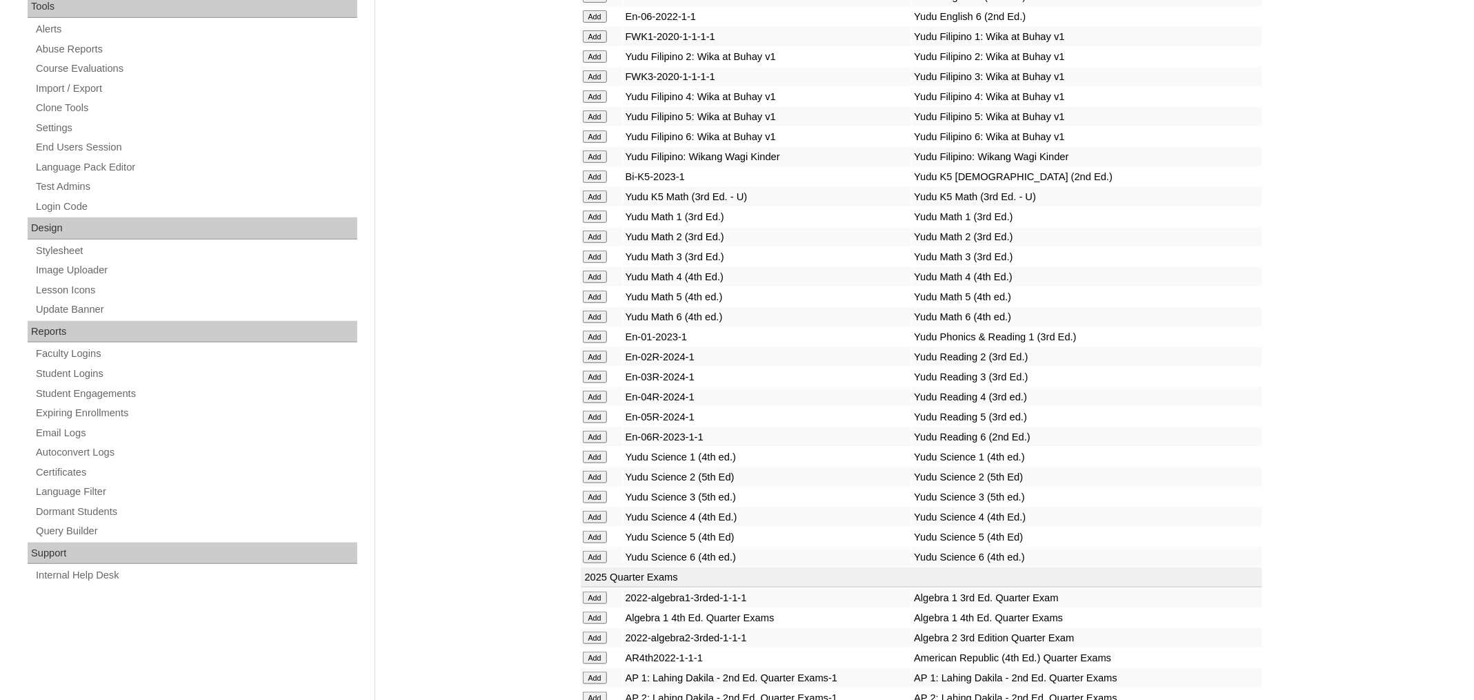
scroll to position [5316, 0]
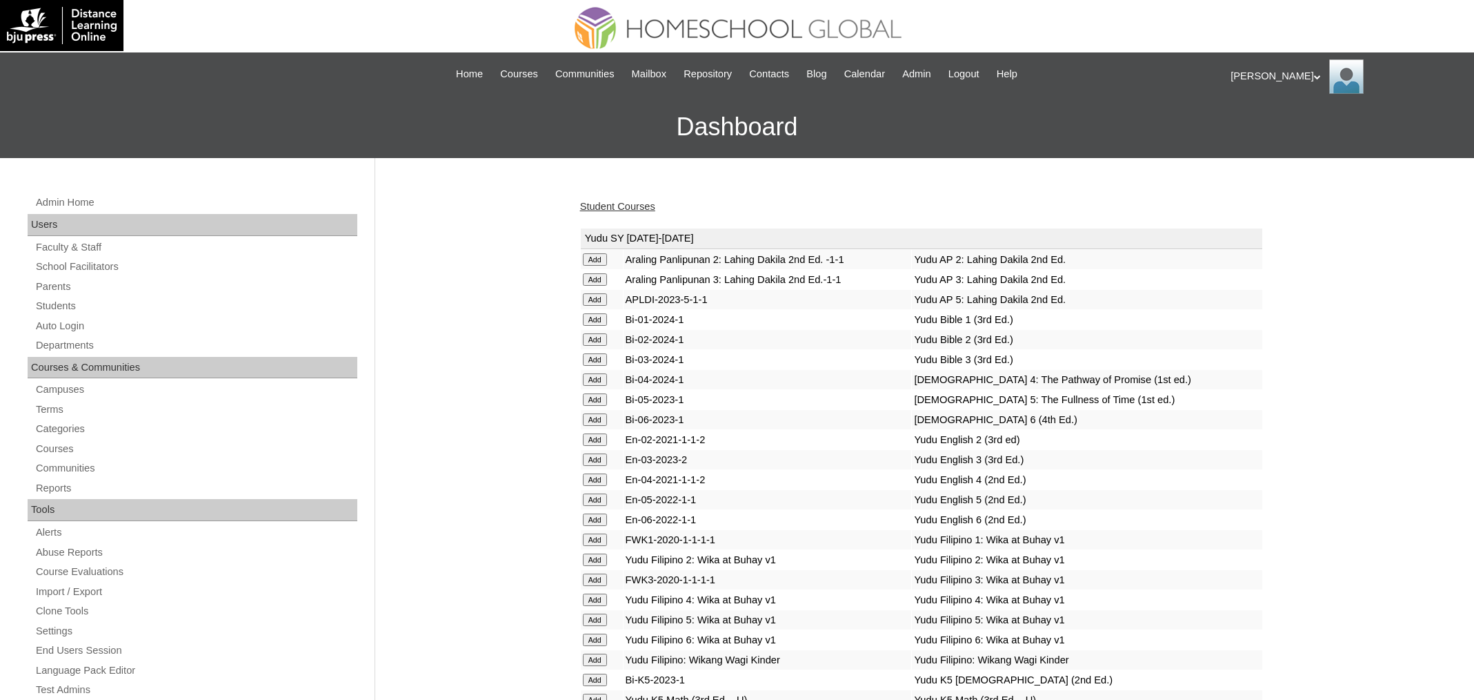
scroll to position [5316, 0]
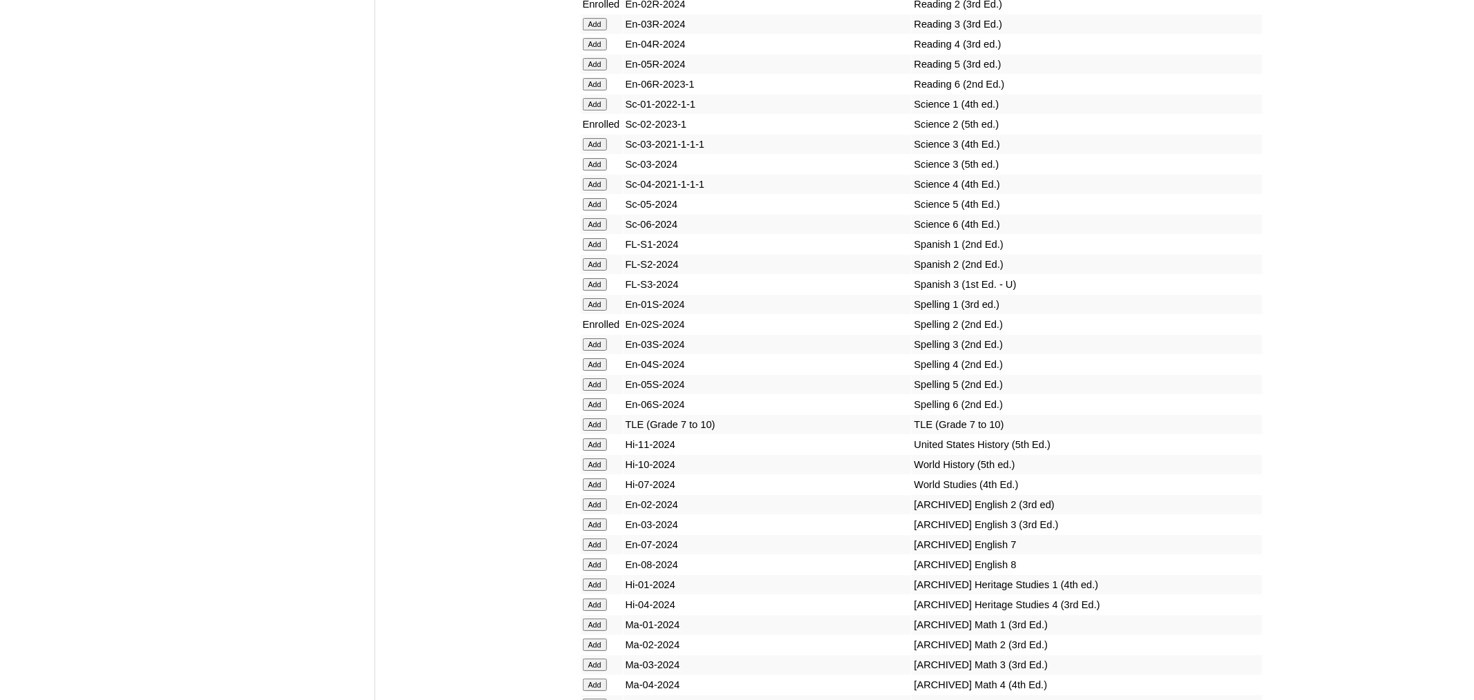
scroll to position [4741, 0]
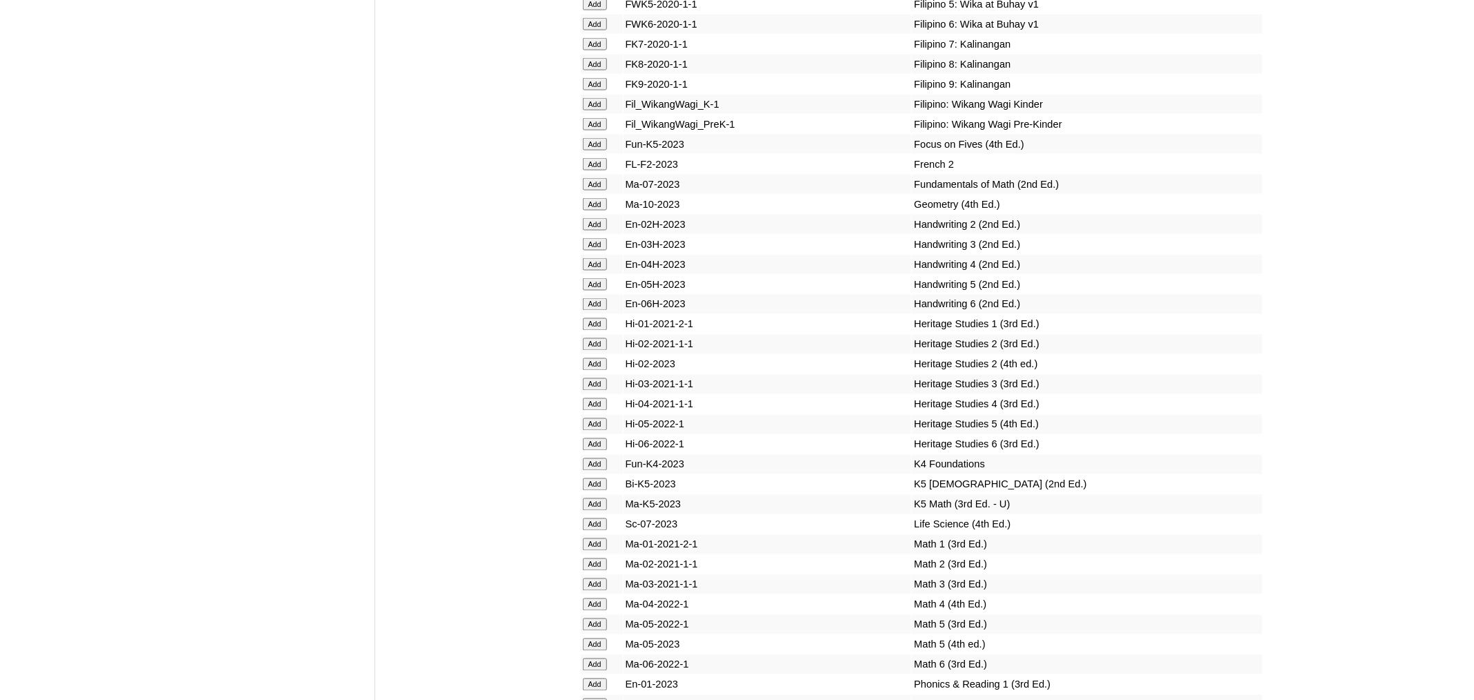
scroll to position [4523, 0]
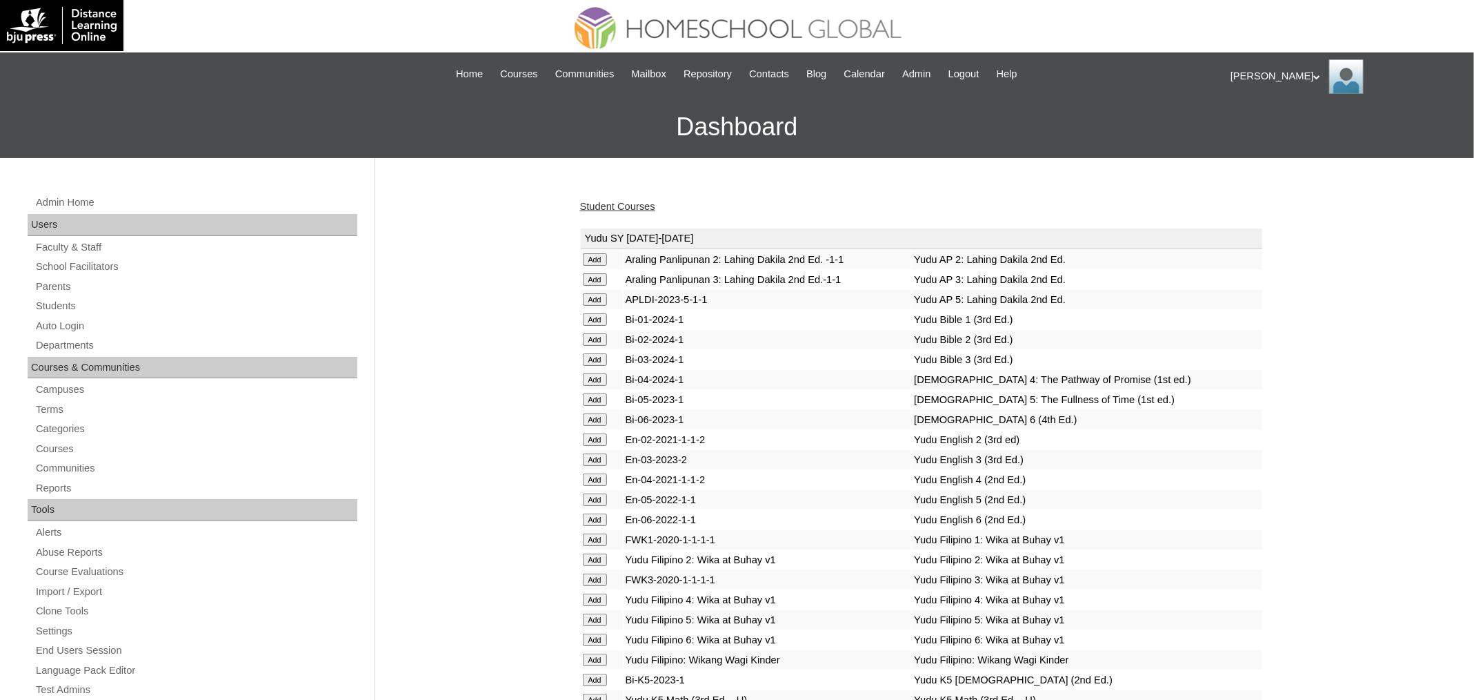
scroll to position [1149, 0]
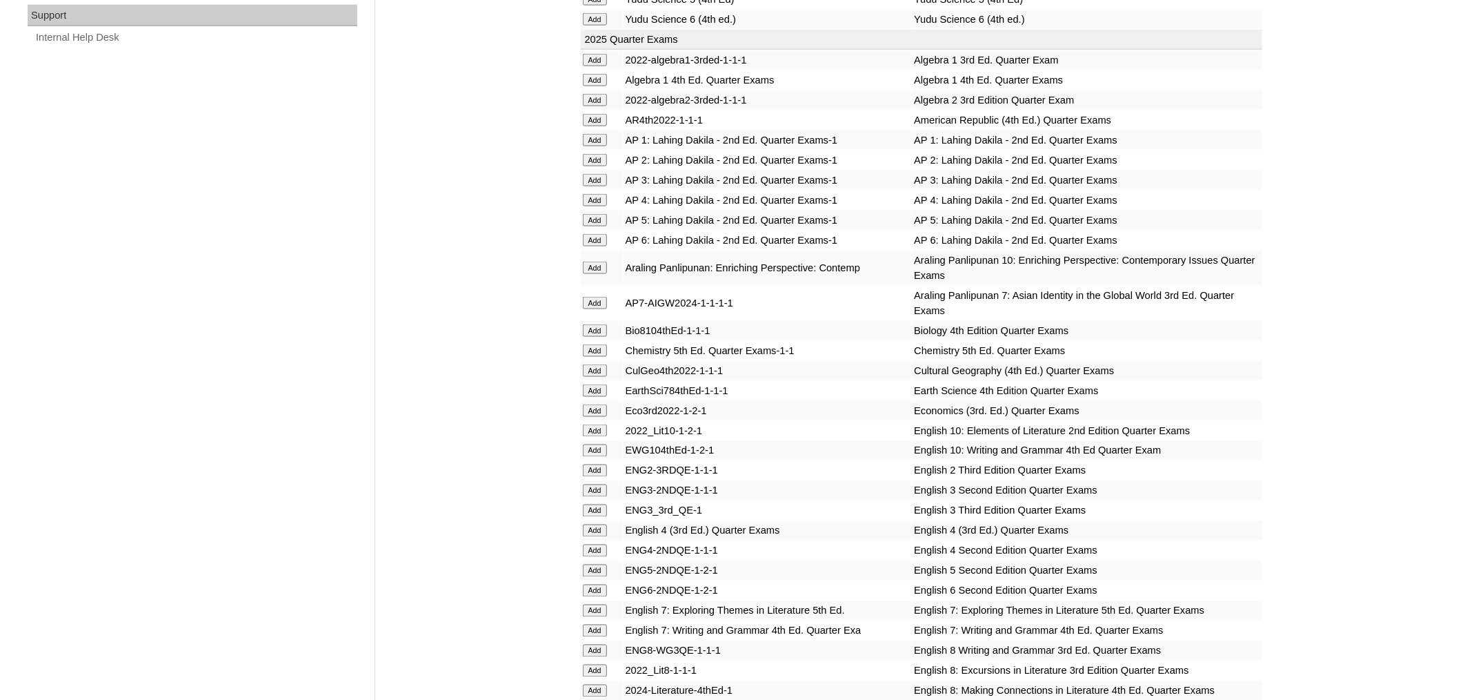
scroll to position [962, 0]
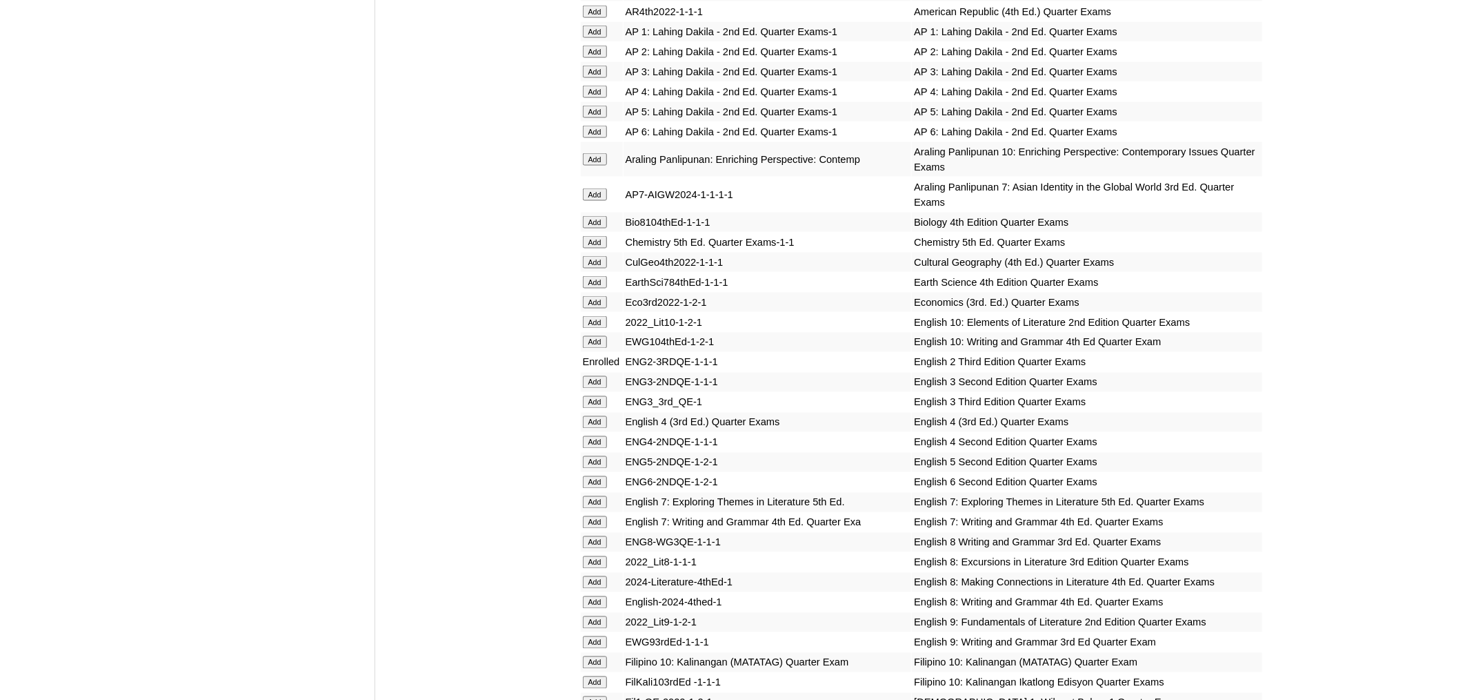
scroll to position [2016, 0]
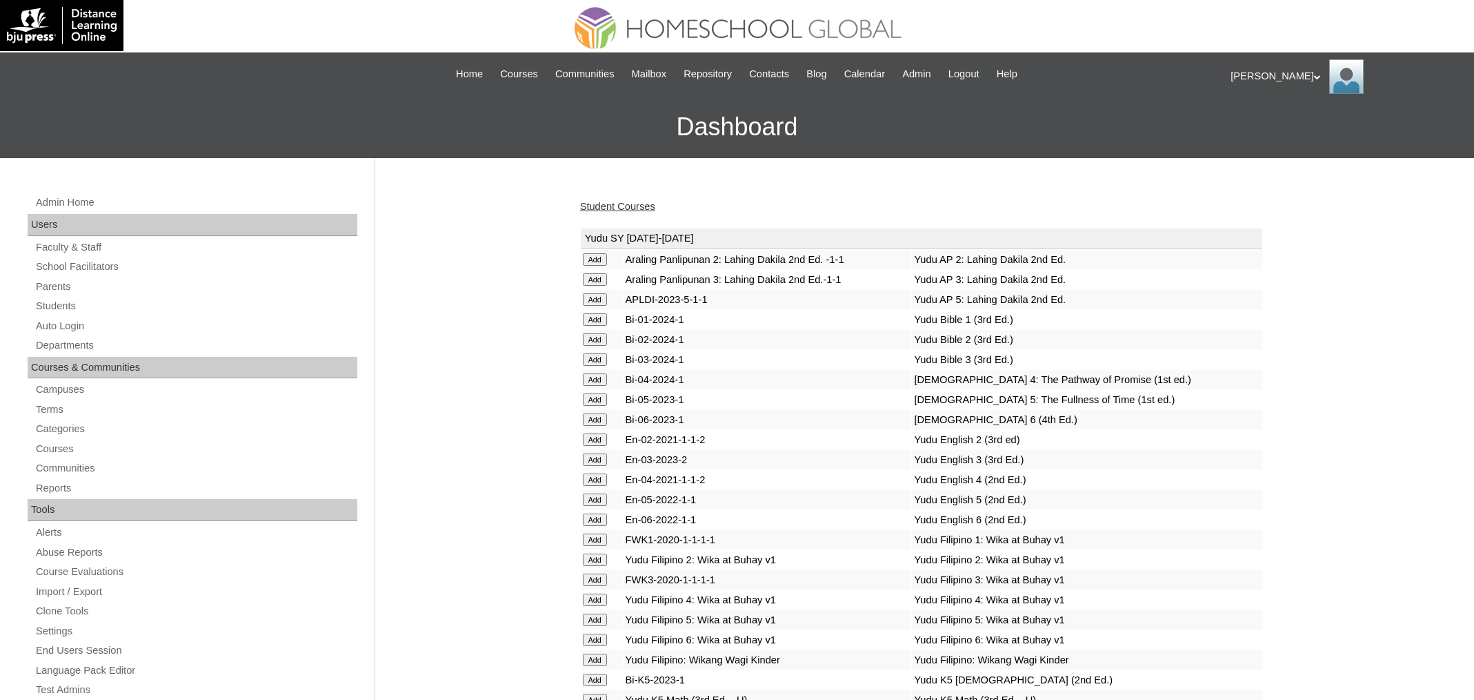
scroll to position [2444, 0]
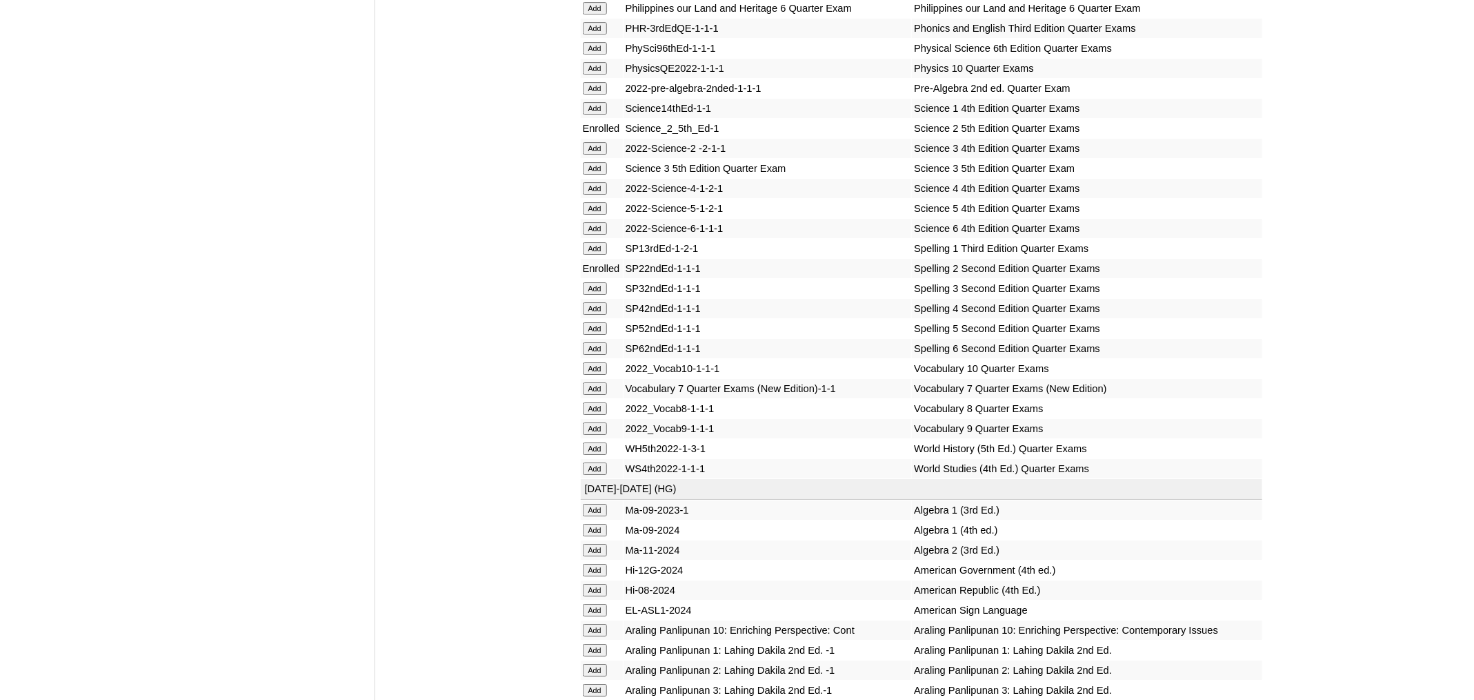
scroll to position [1818, 0]
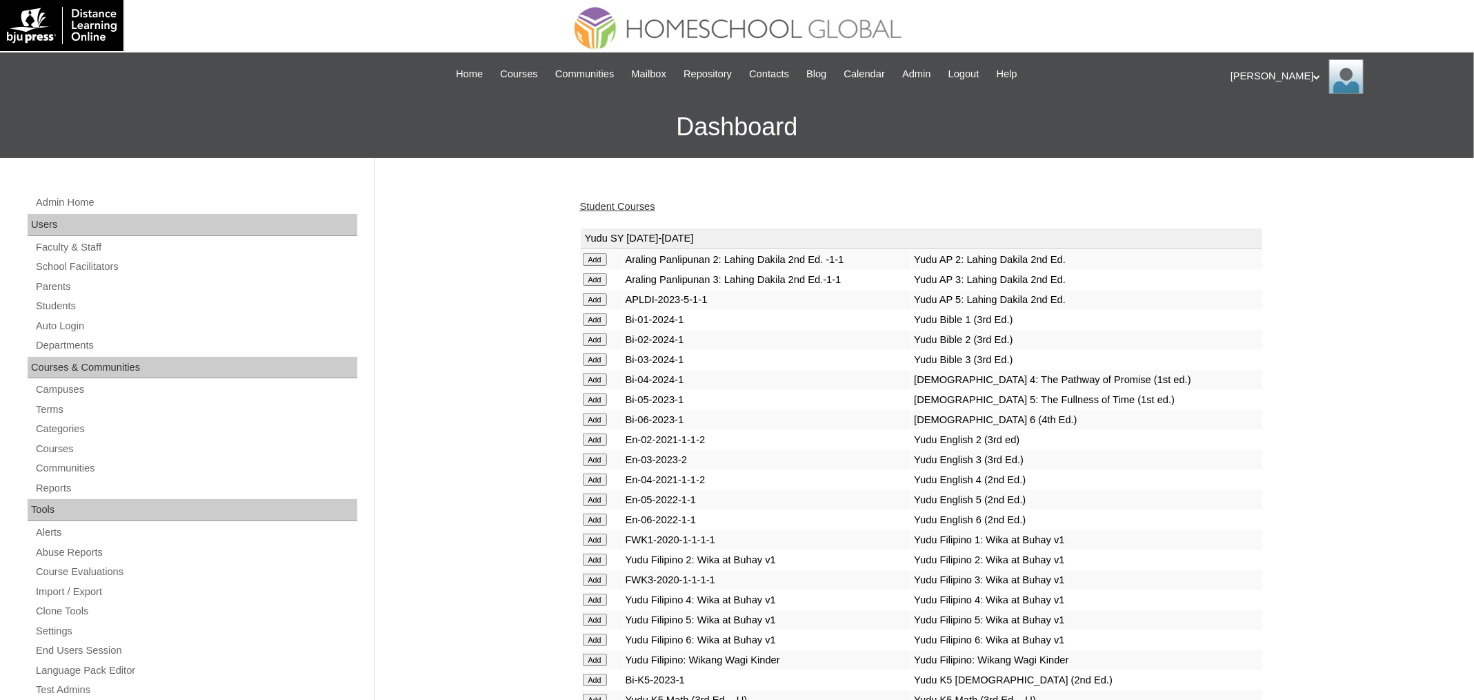
click at [615, 208] on link "Student Courses" at bounding box center [617, 206] width 75 height 11
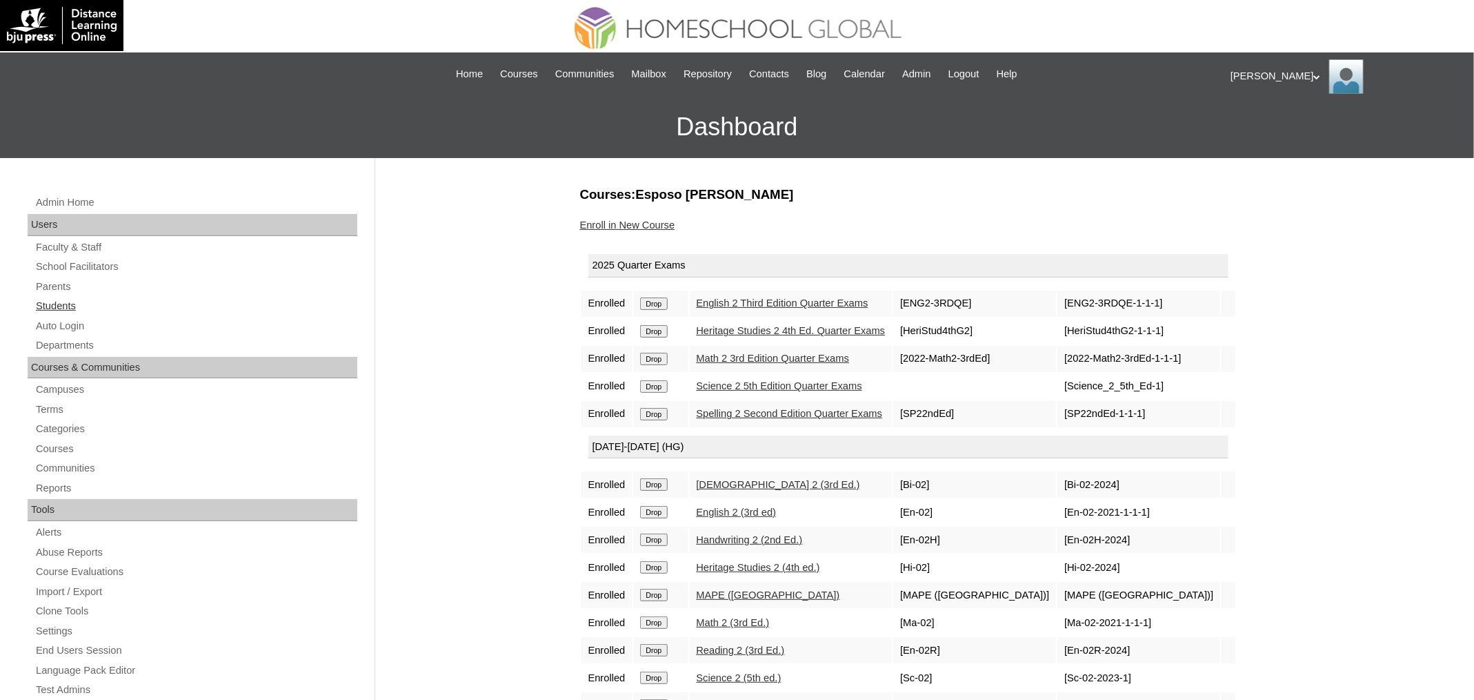
click at [71, 309] on link "Students" at bounding box center [195, 305] width 323 height 17
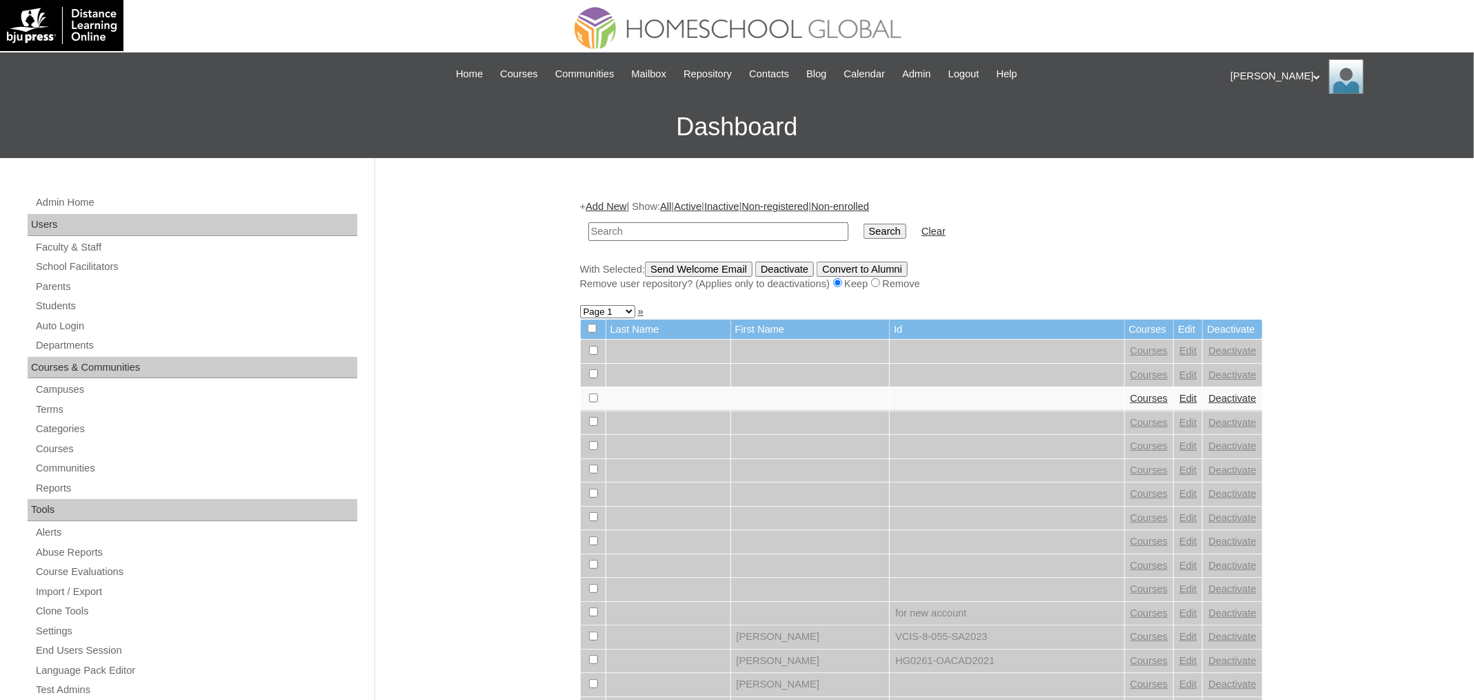
paste input "MHS00187-TECHPH2025"
type input "MHS00187-TECHPH2025"
click at [864, 224] on input "Search" at bounding box center [885, 231] width 43 height 15
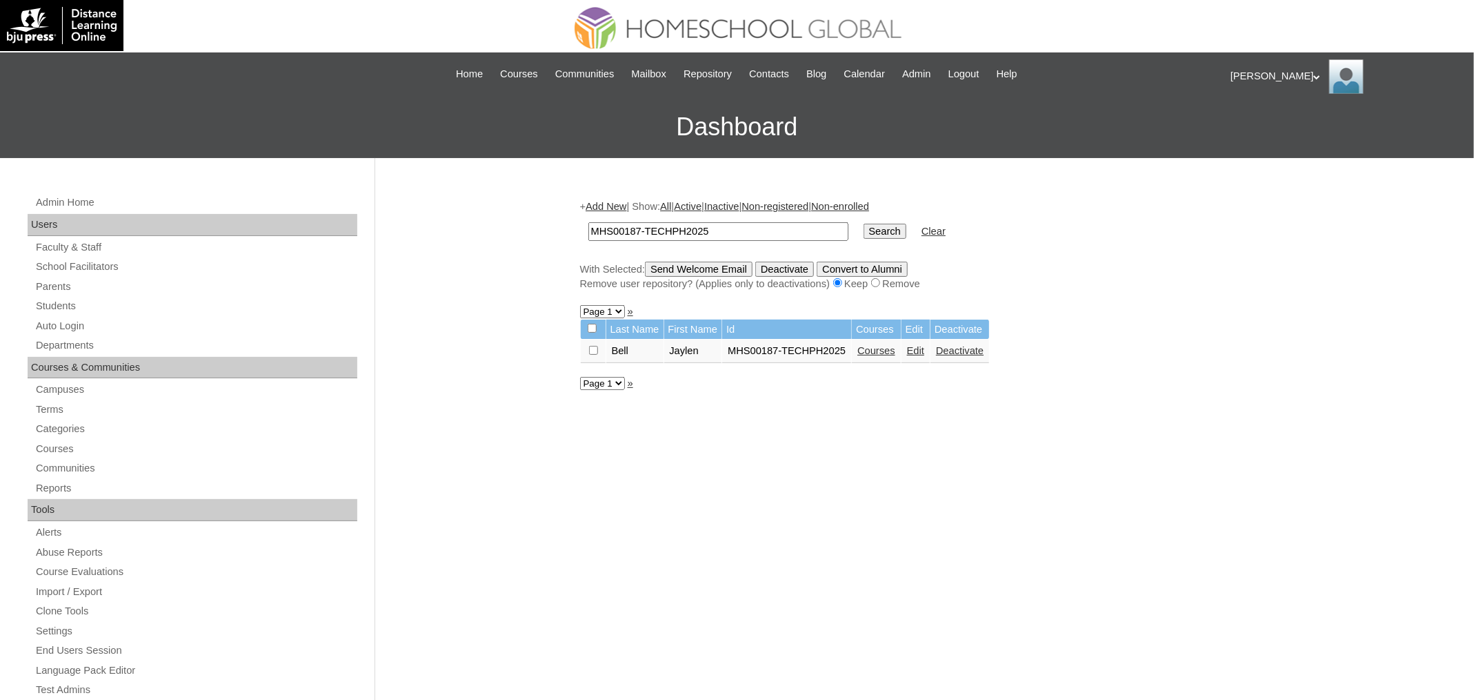
click at [892, 345] on link "Courses" at bounding box center [876, 350] width 38 height 11
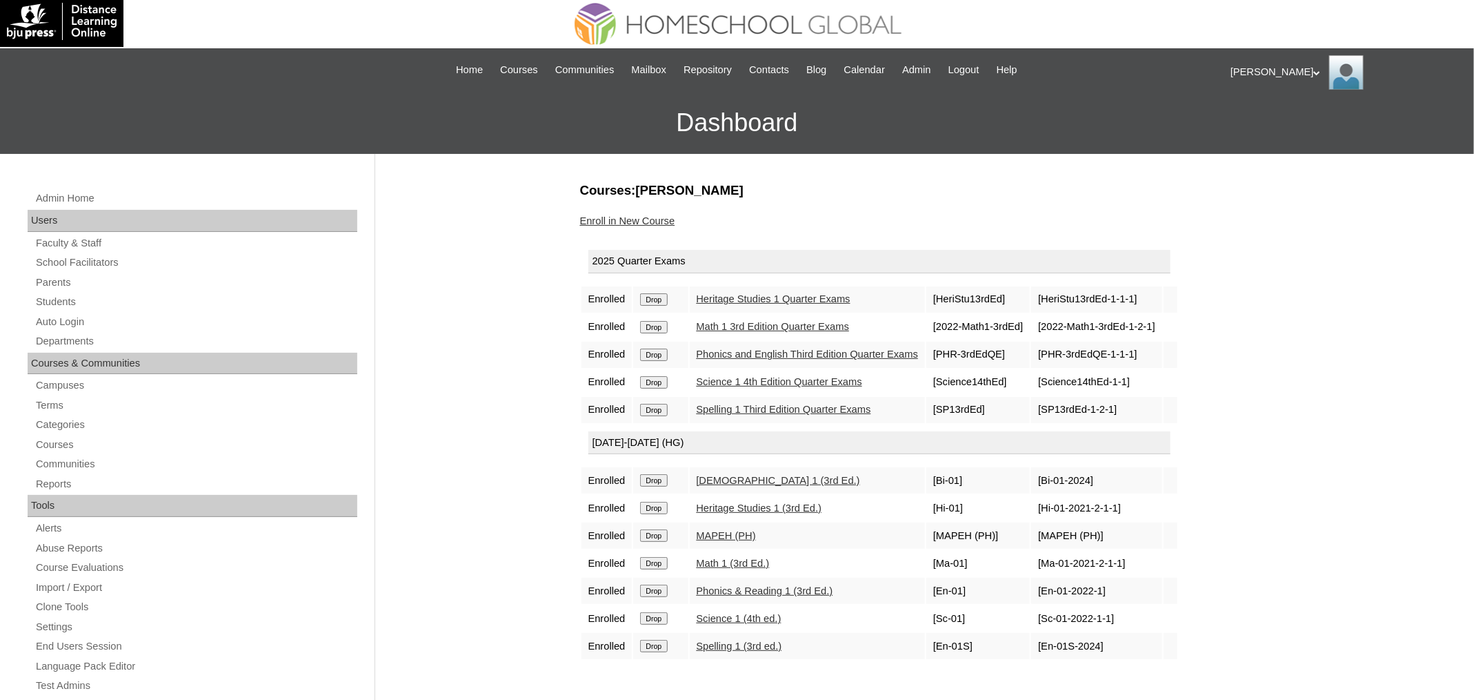
scroll to position [19, 0]
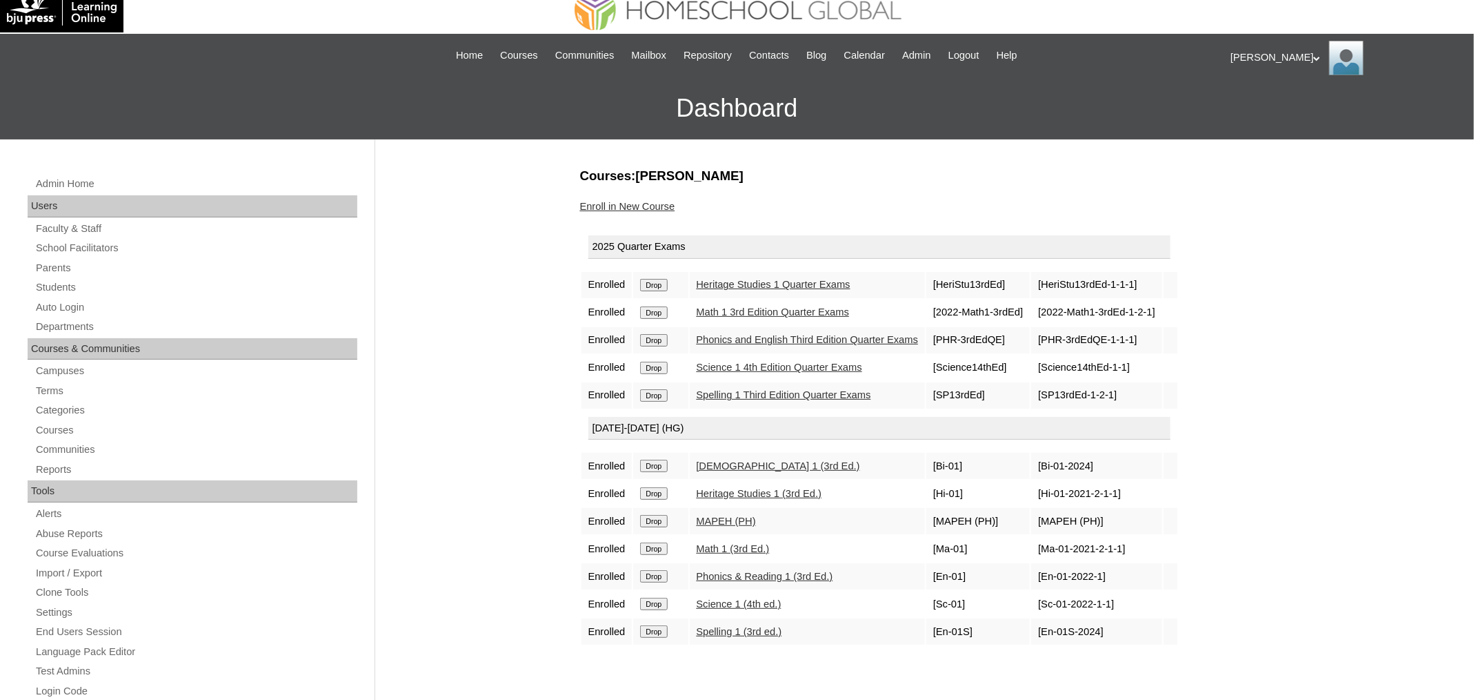
click at [664, 291] on input "Drop" at bounding box center [653, 285] width 27 height 12
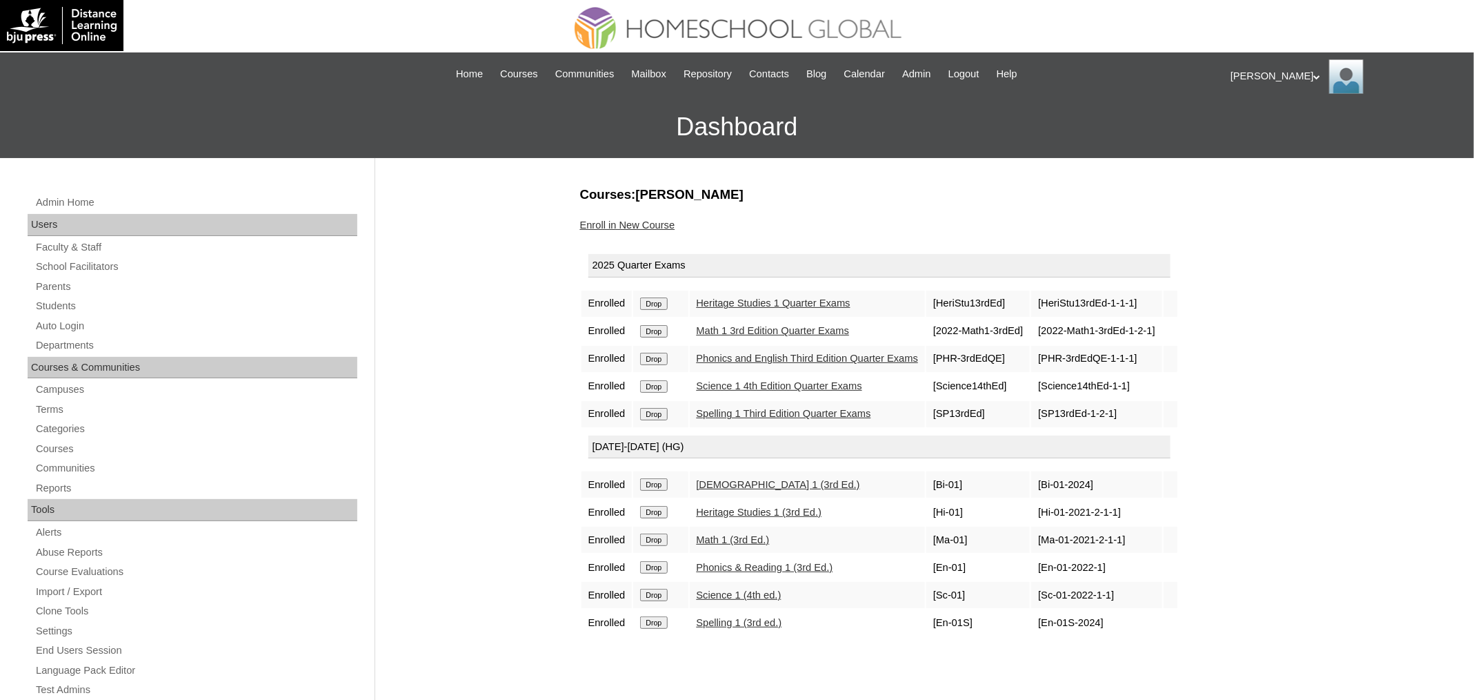
click at [639, 219] on link "Enroll in New Course" at bounding box center [627, 224] width 95 height 11
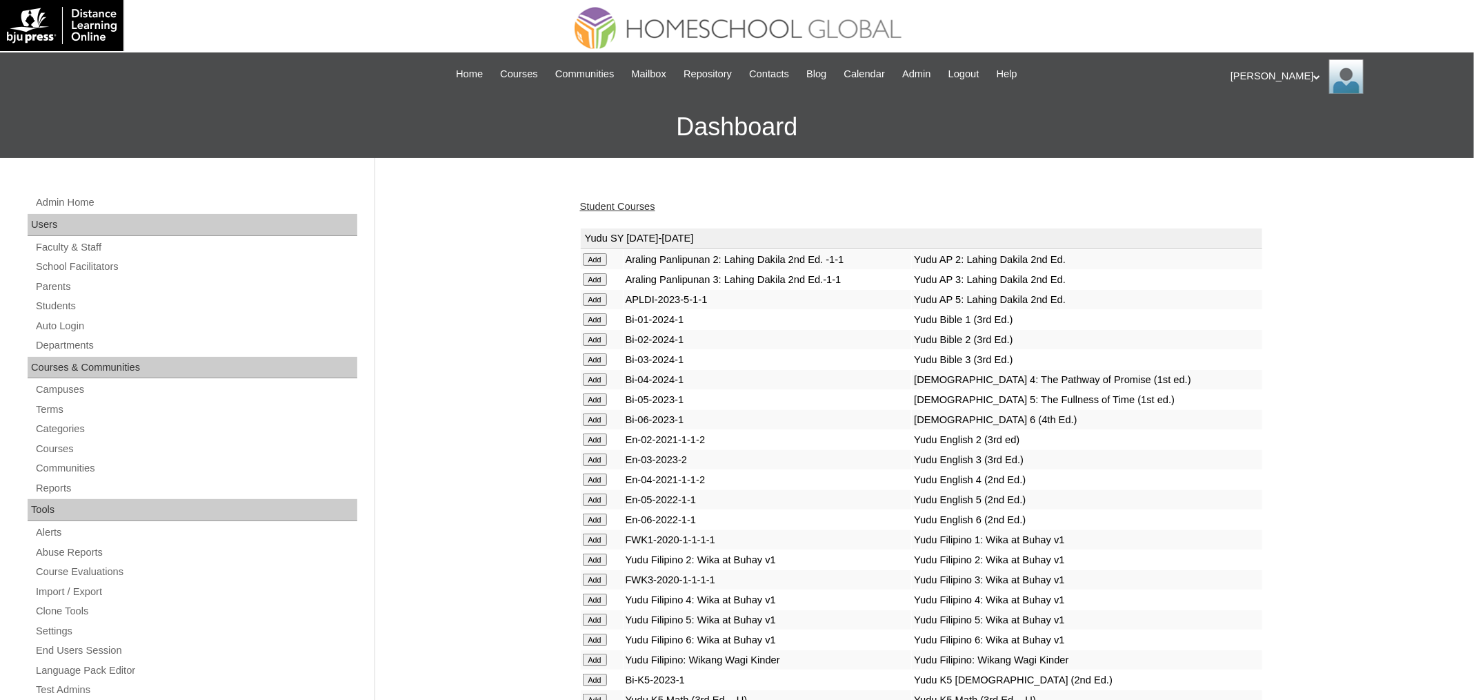
scroll to position [4741, 0]
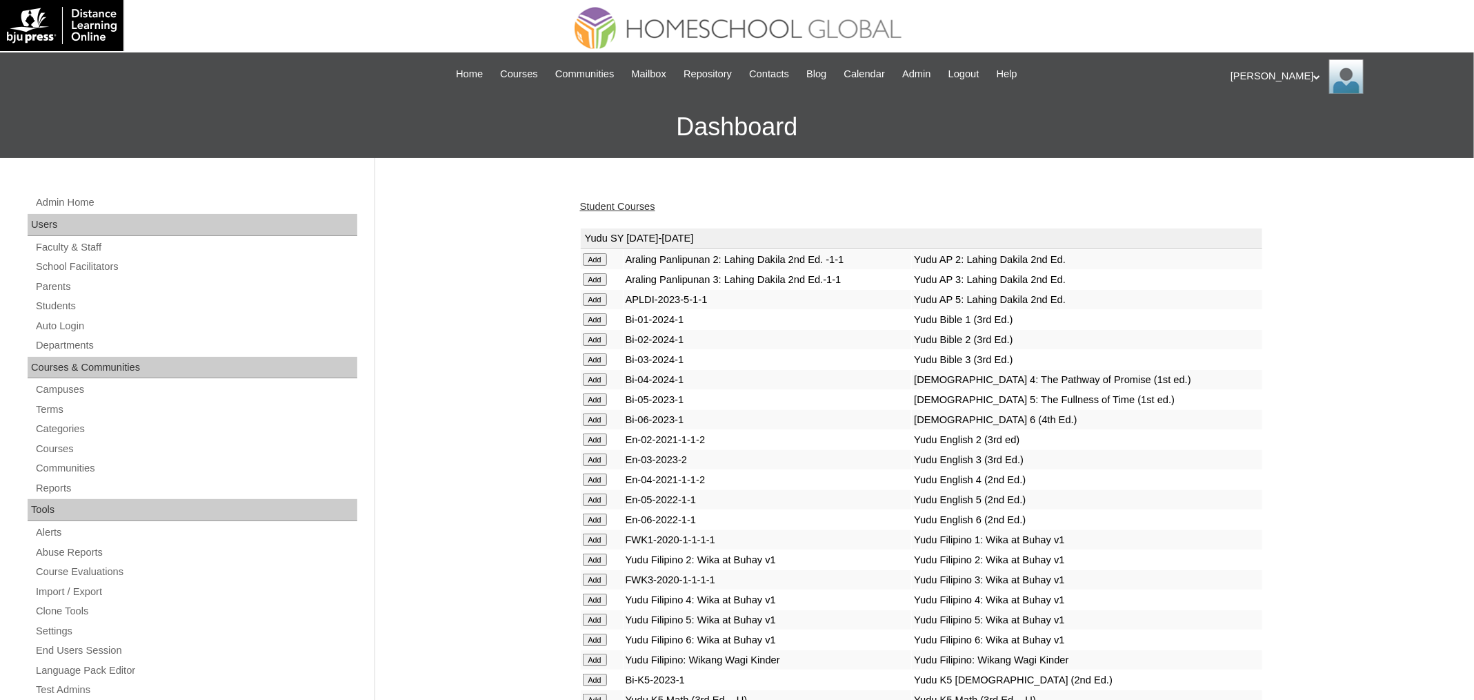
click at [631, 201] on link "Student Courses" at bounding box center [617, 206] width 75 height 11
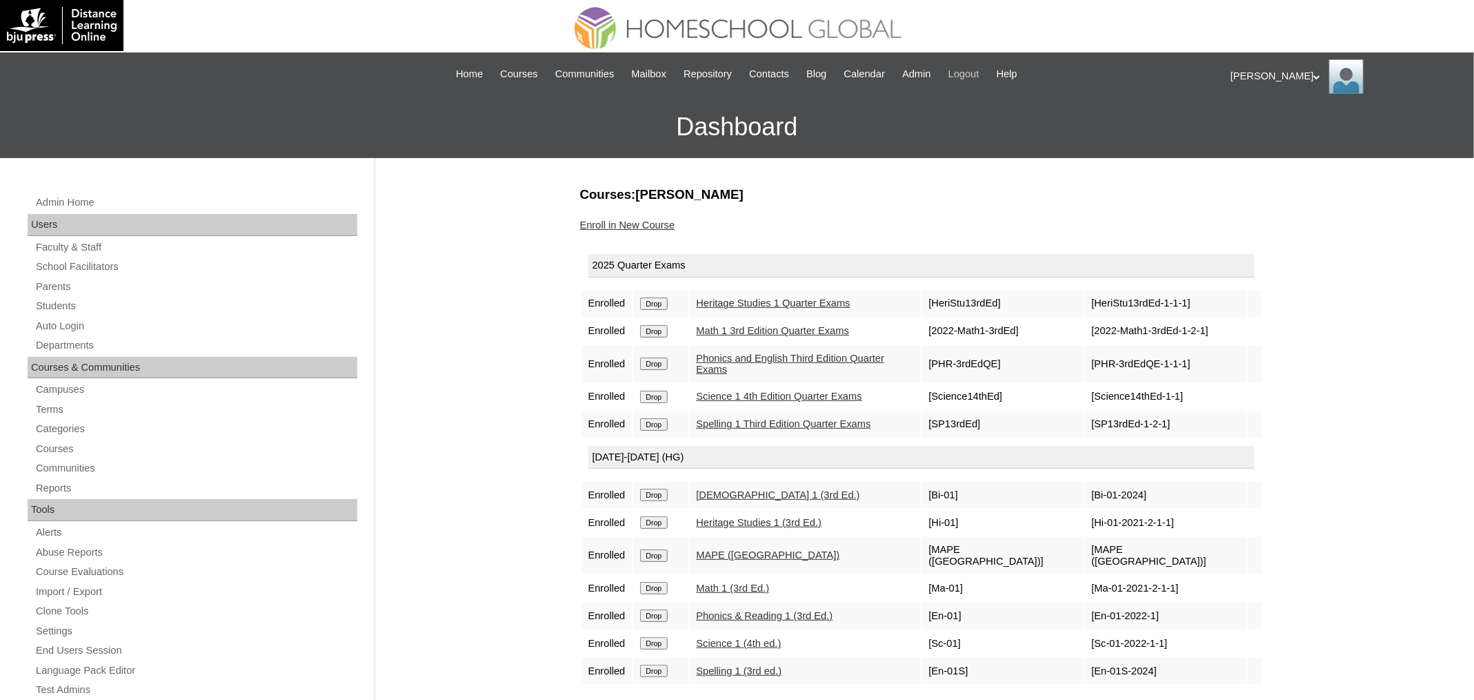
click at [980, 79] on span "Logout" at bounding box center [964, 74] width 31 height 16
